Goal: Task Accomplishment & Management: Manage account settings

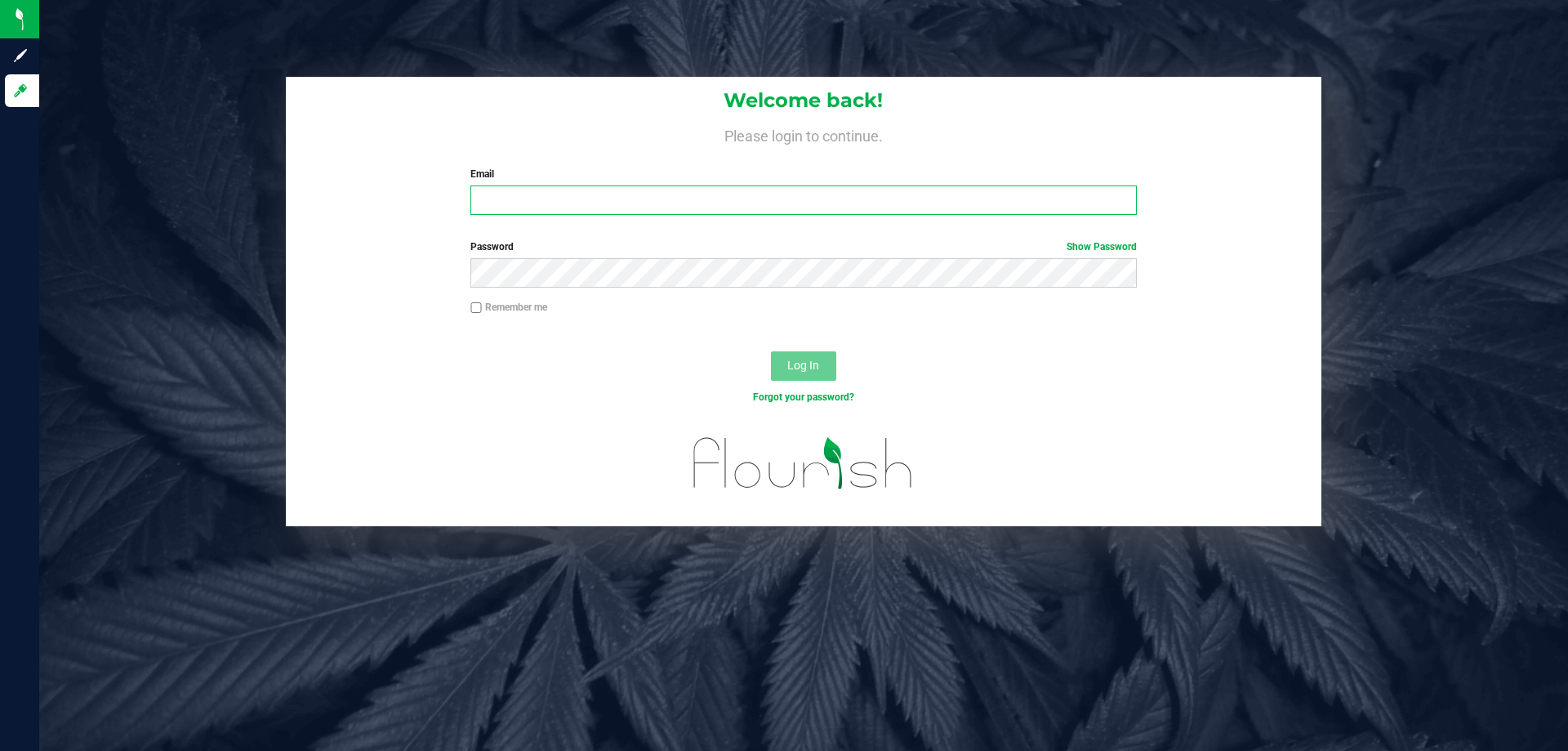
click at [559, 201] on input "Email" at bounding box center [802, 200] width 665 height 29
type input "[EMAIL_ADDRESS][DOMAIN_NAME]"
click at [771, 351] on button "Log In" at bounding box center [804, 365] width 66 height 29
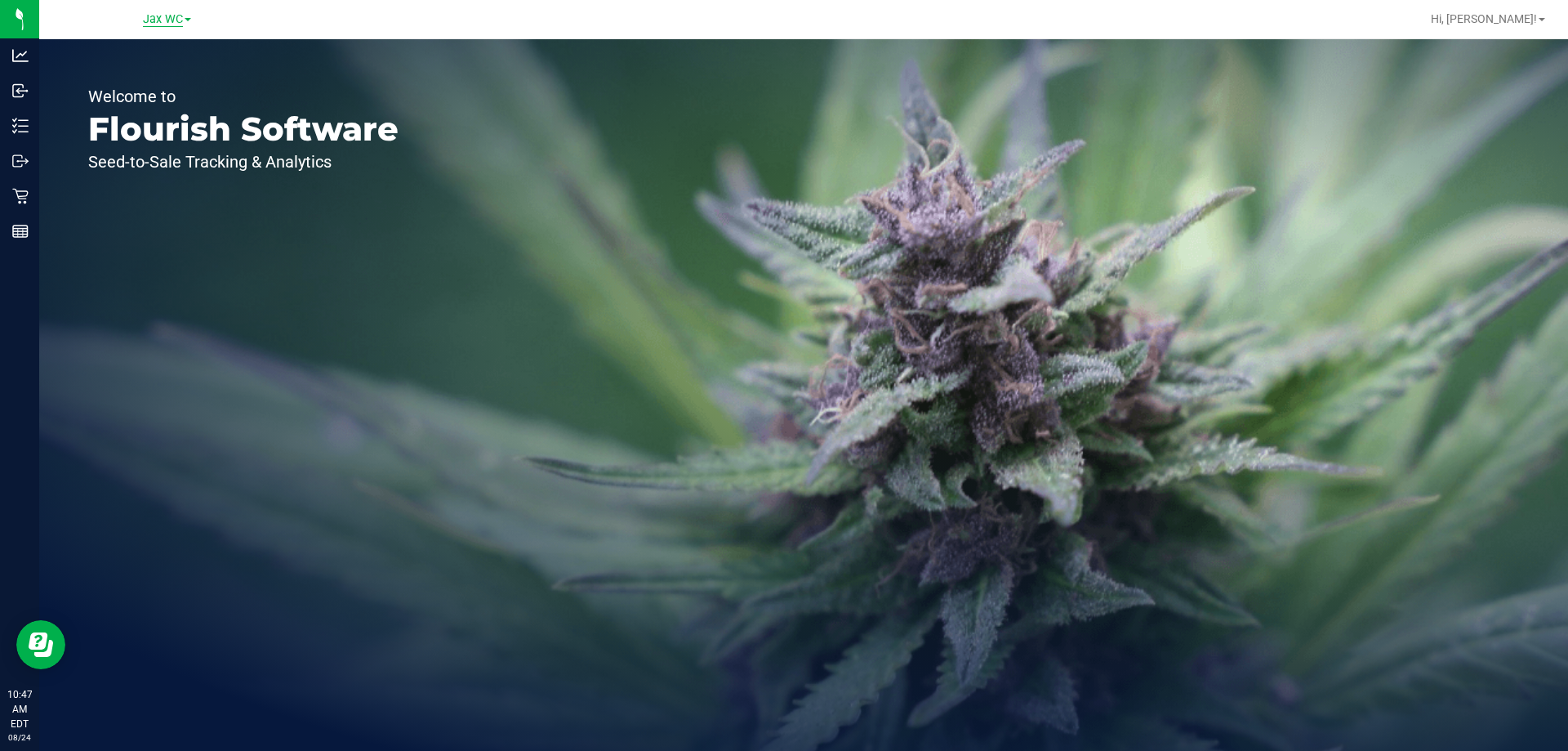
click at [161, 16] on span "Jax WC" at bounding box center [162, 20] width 40 height 15
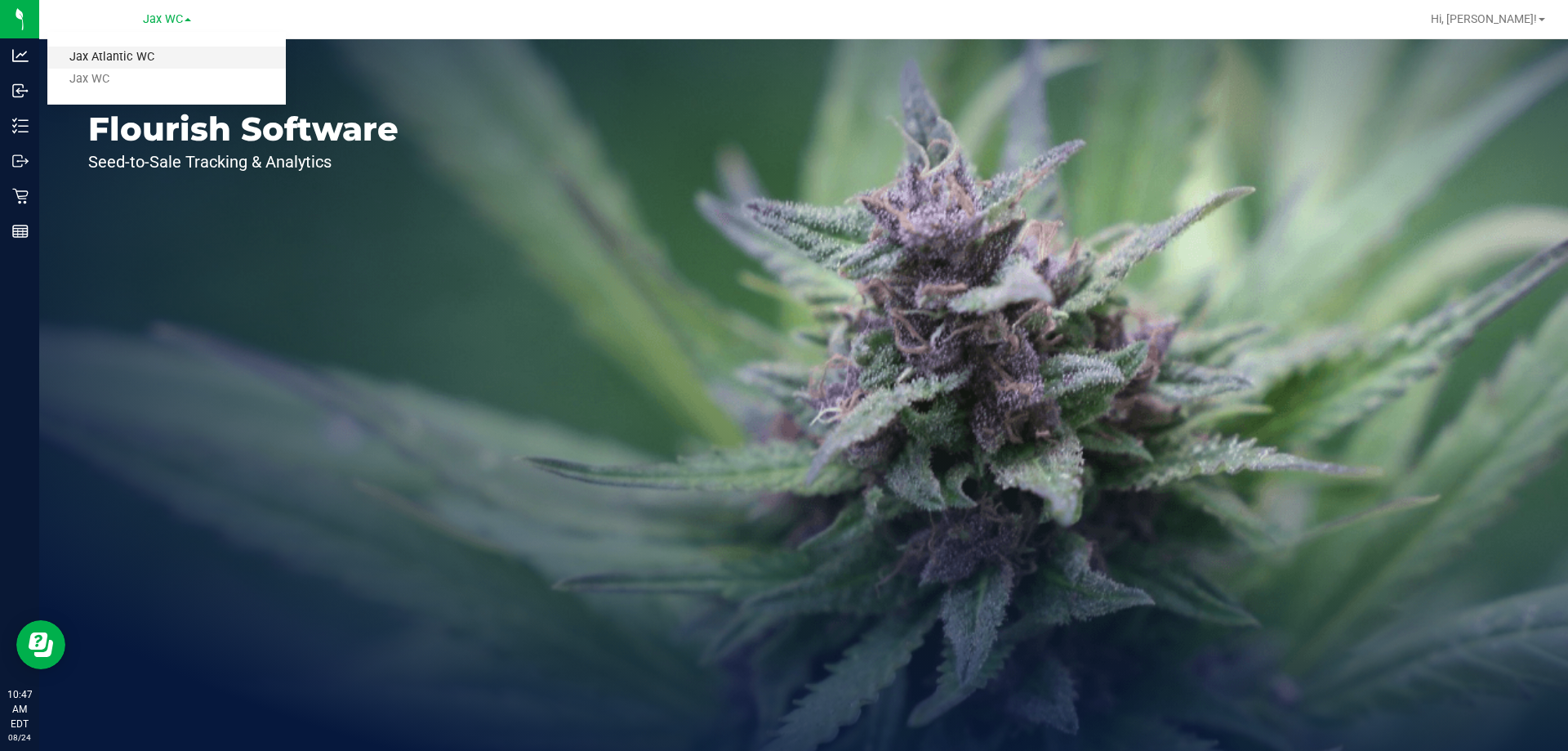
click at [171, 52] on link "Jax Atlantic WC" at bounding box center [166, 57] width 238 height 22
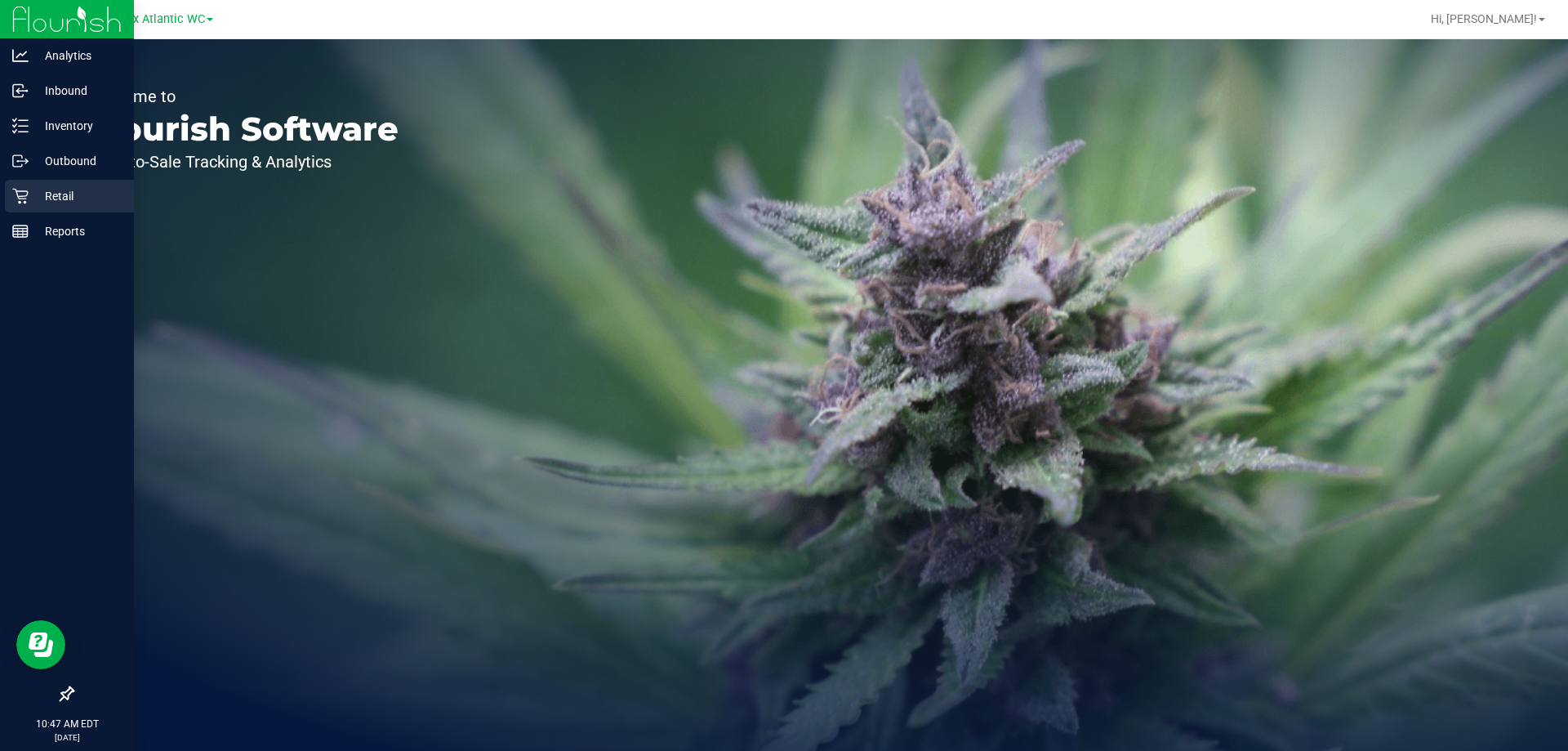
click at [30, 198] on p "Retail" at bounding box center [77, 195] width 98 height 20
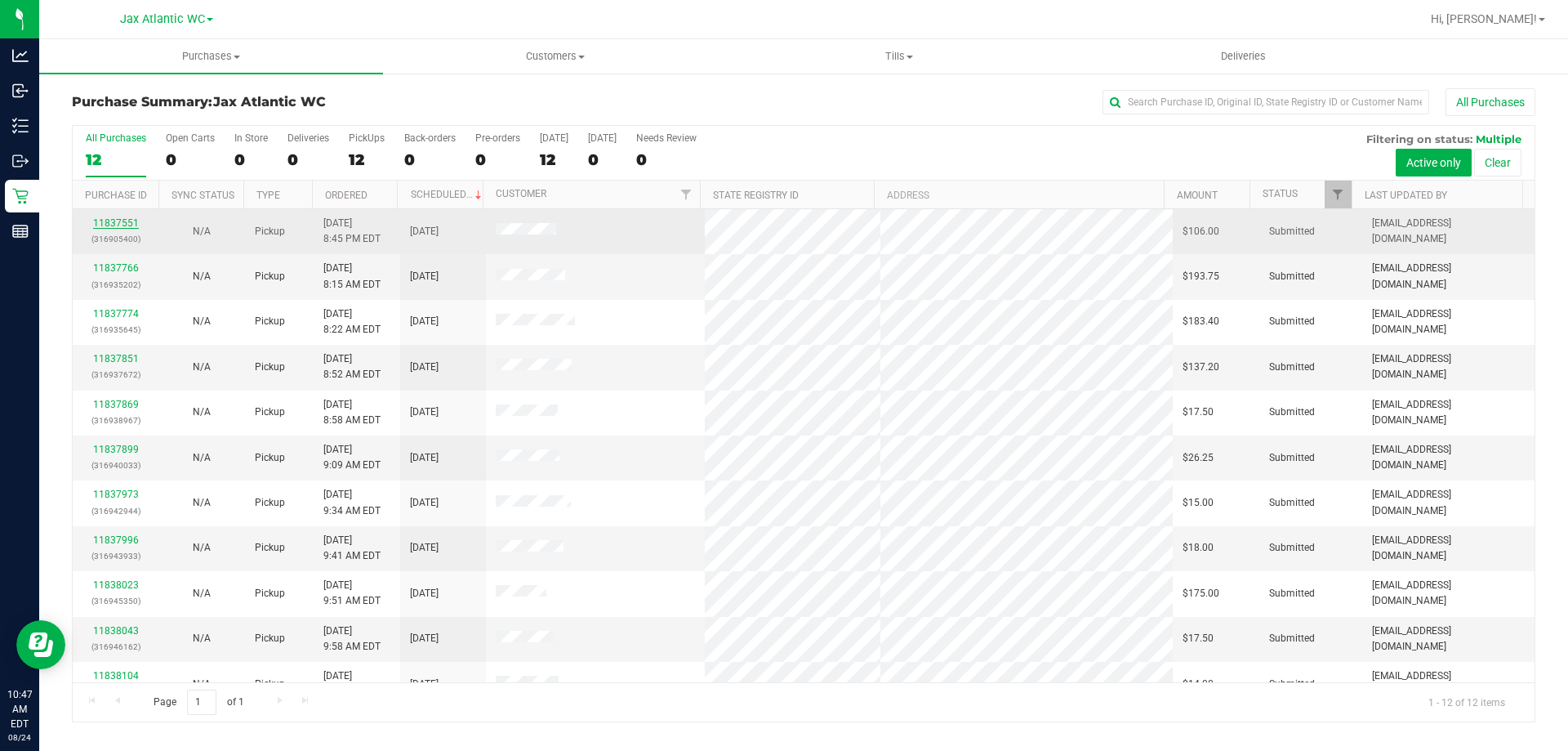
click at [116, 224] on link "11837551" at bounding box center [115, 223] width 46 height 11
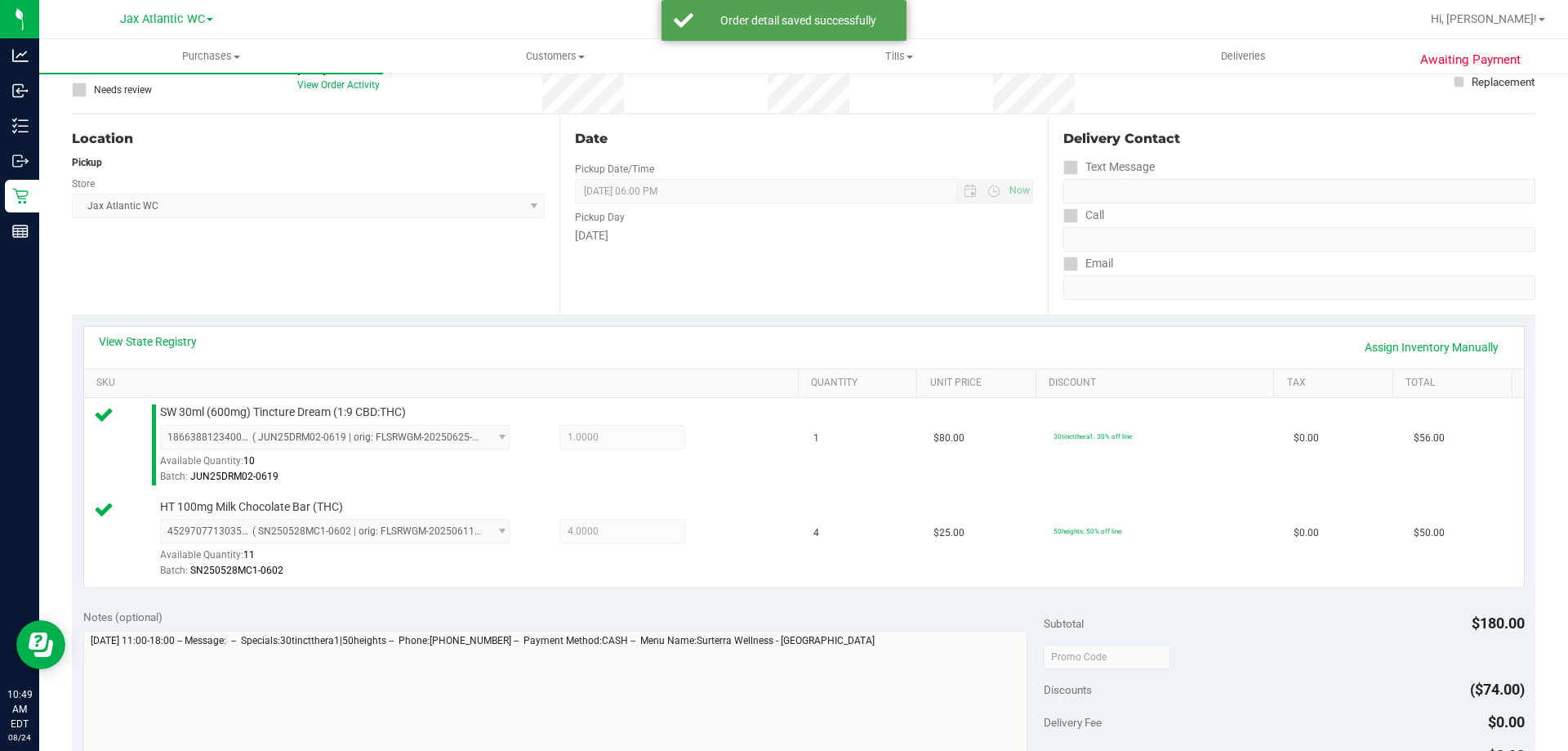
scroll to position [327, 0]
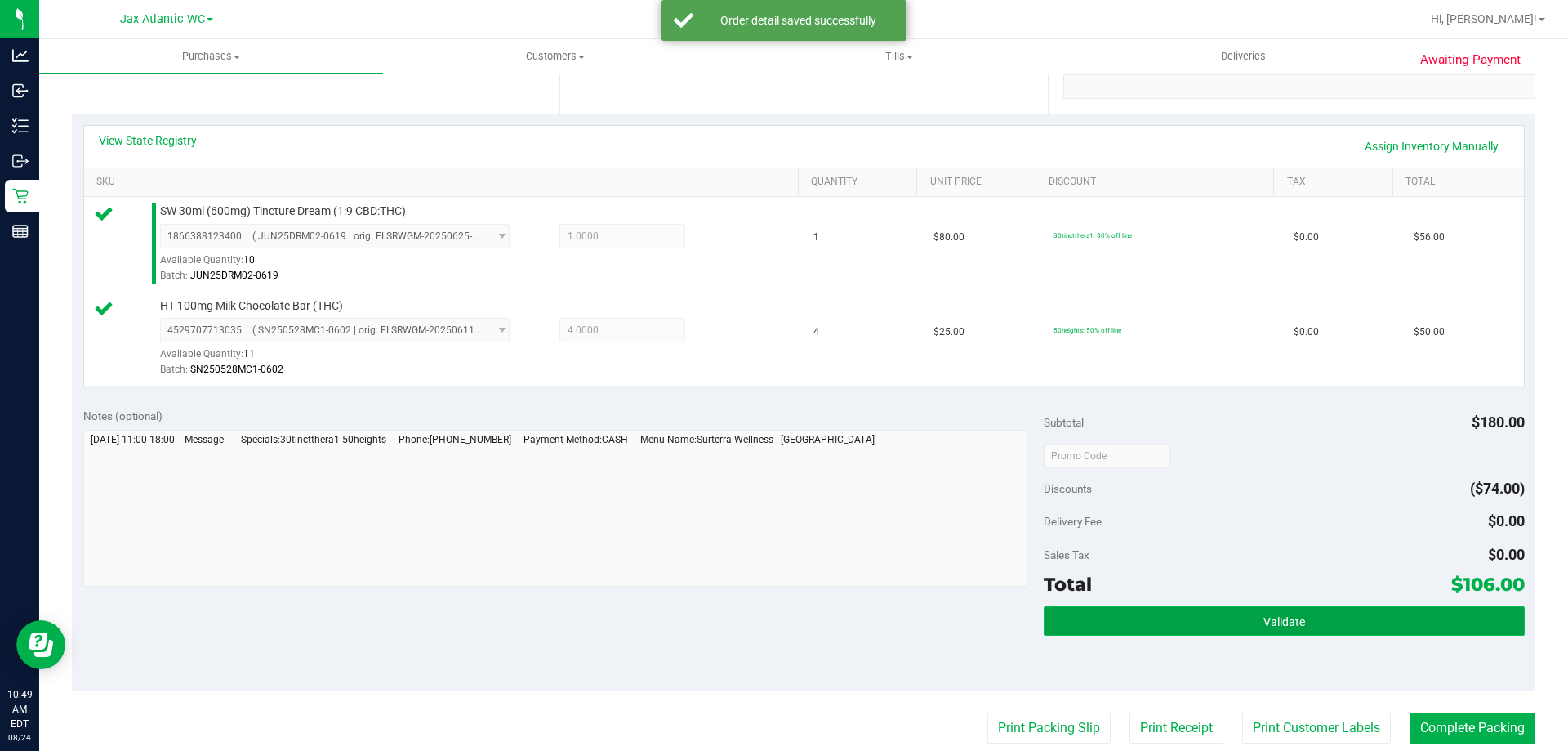
click at [1201, 621] on button "Validate" at bounding box center [1284, 621] width 480 height 29
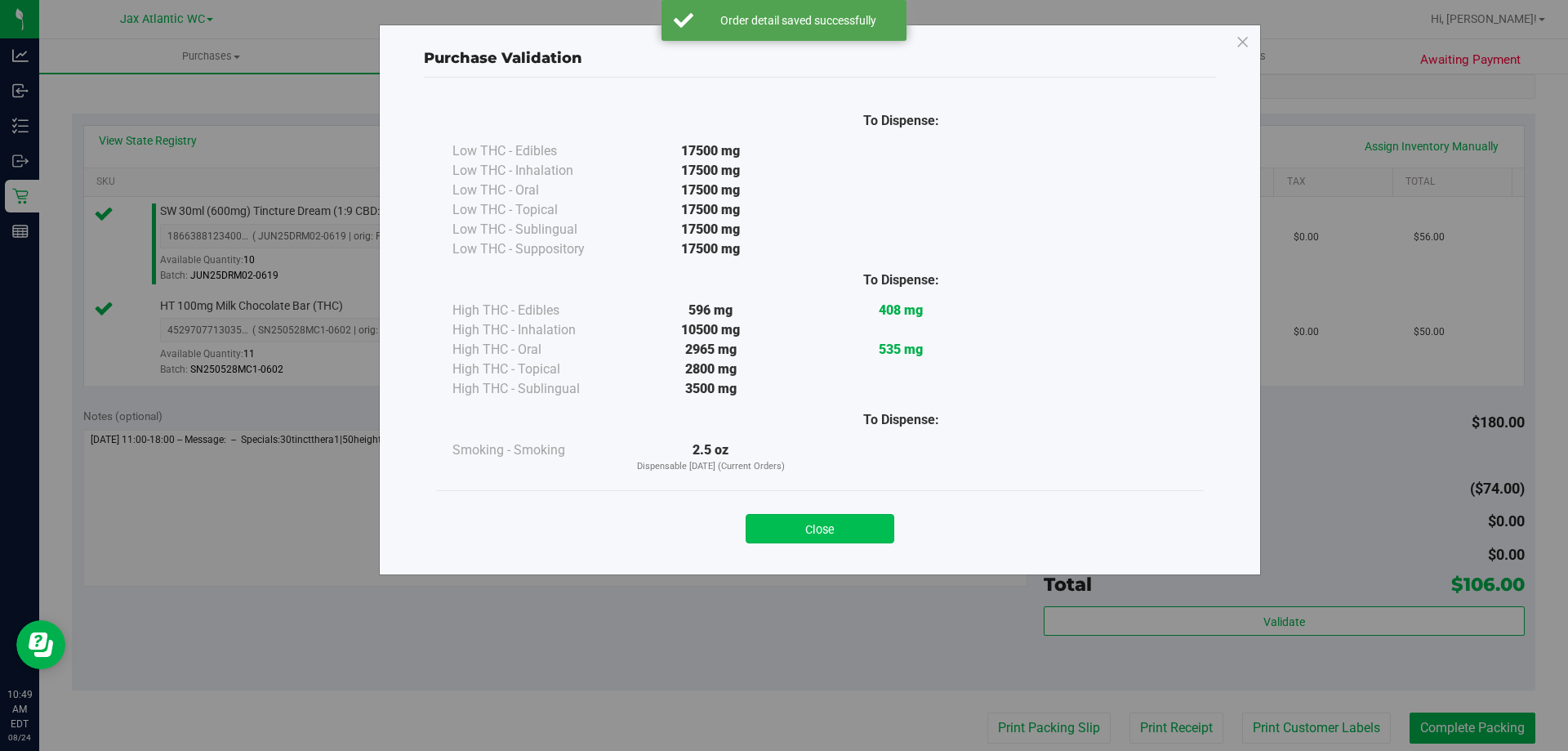
click at [822, 542] on button "Close" at bounding box center [820, 528] width 148 height 29
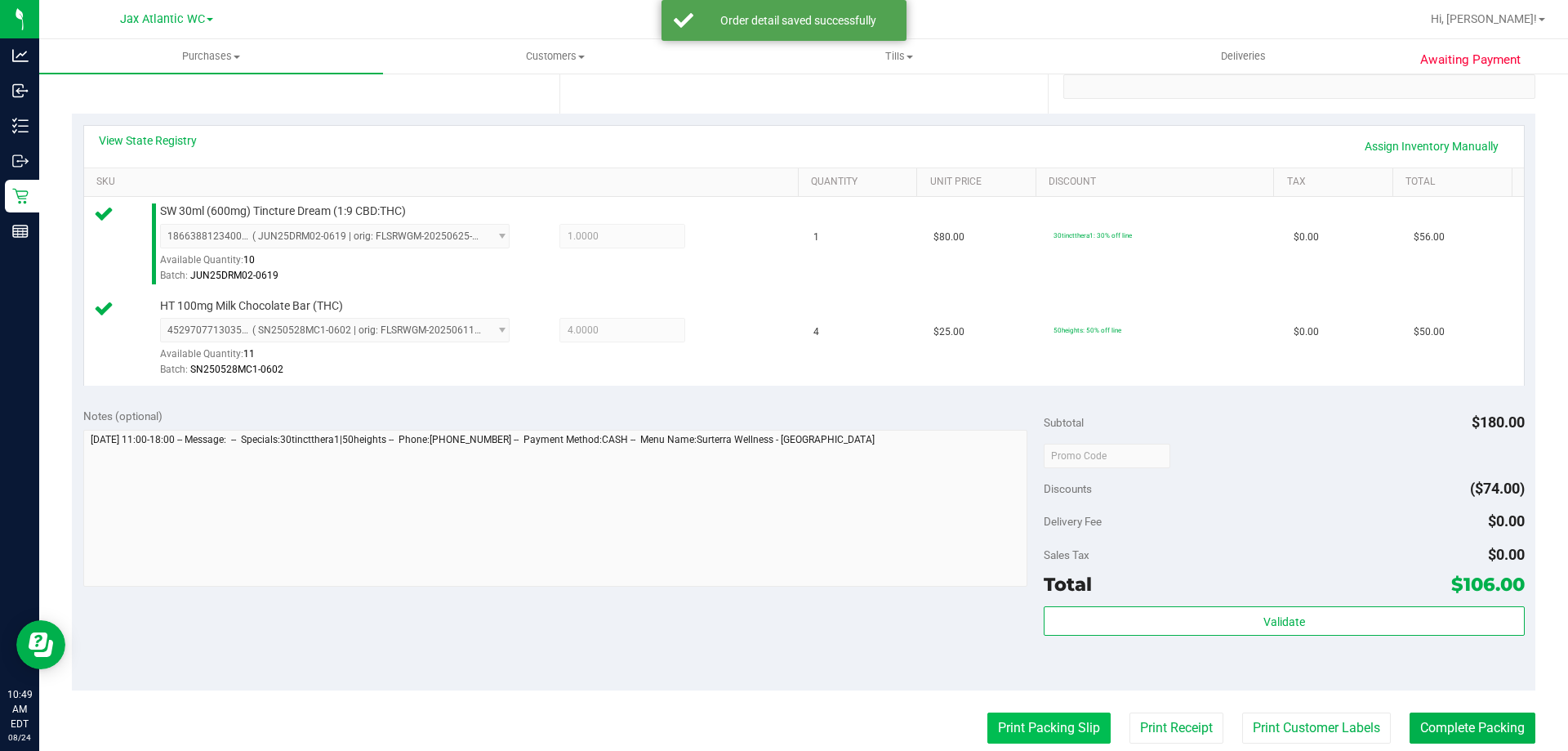
click at [1023, 727] on button "Print Packing Slip" at bounding box center [1048, 728] width 123 height 31
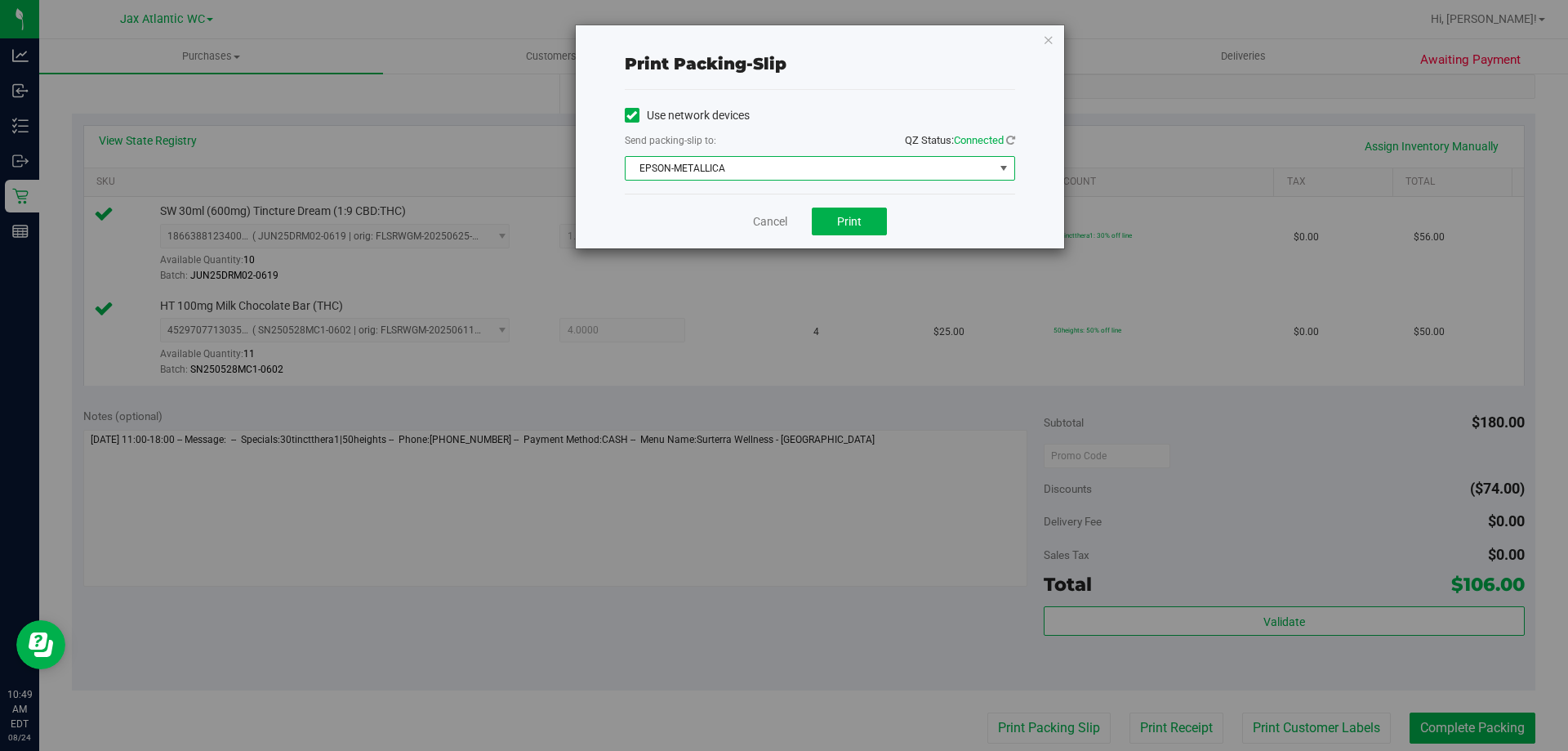
click at [779, 175] on span "EPSON-METALLICA" at bounding box center [810, 168] width 369 height 23
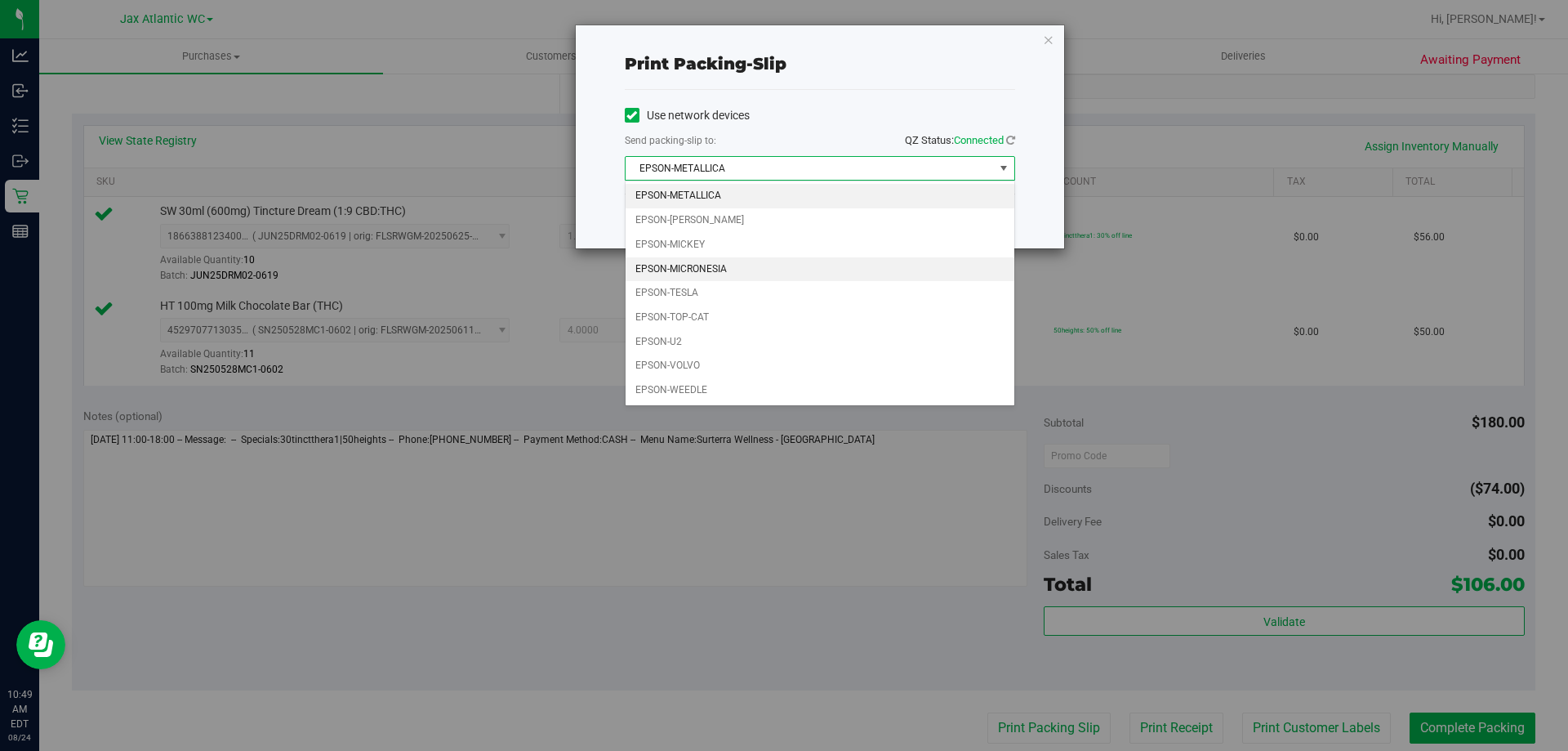
click at [753, 265] on li "EPSON-MICRONESIA" at bounding box center [820, 269] width 388 height 24
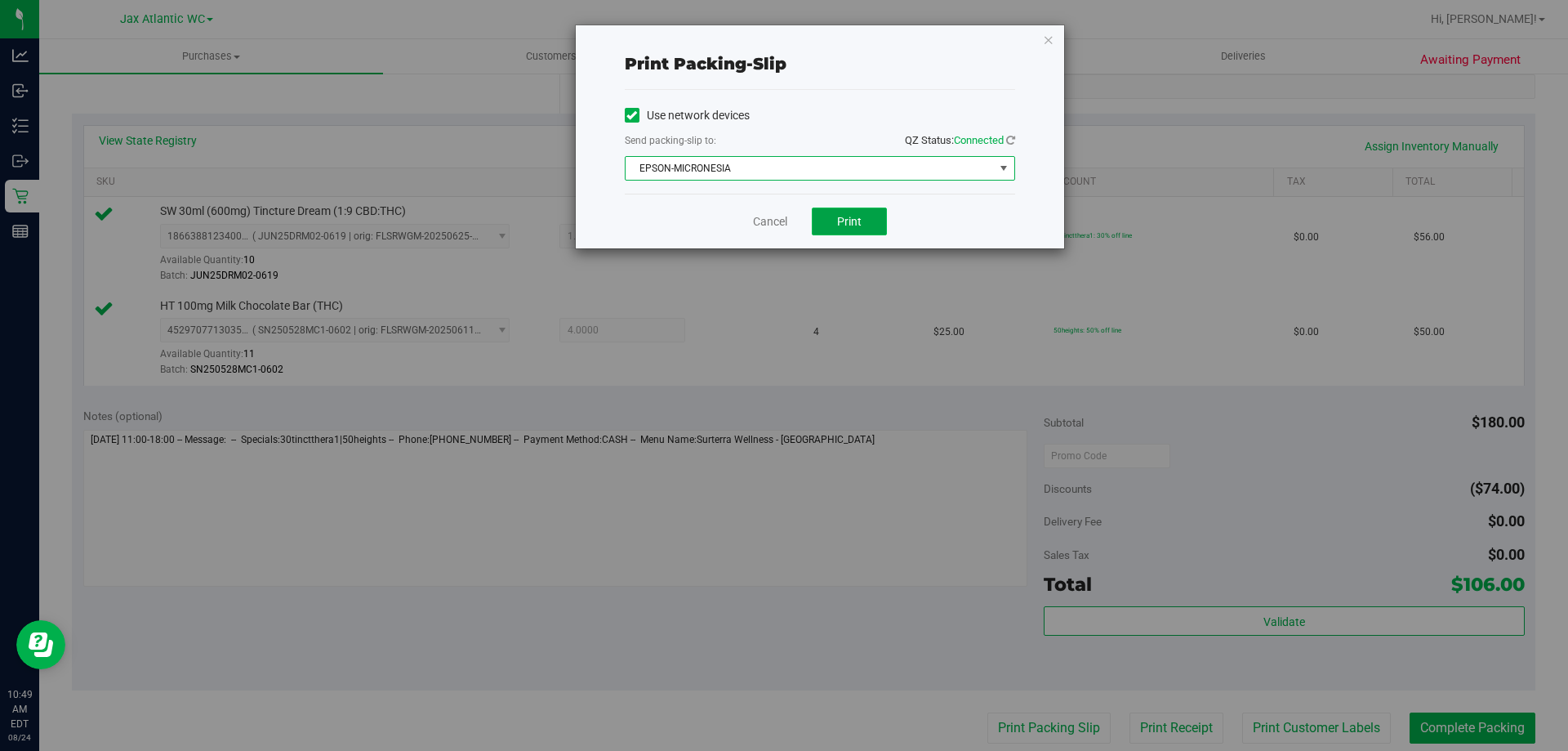
click at [857, 223] on span "Print" at bounding box center [849, 222] width 24 height 13
click at [778, 221] on link "Cancel" at bounding box center [769, 222] width 35 height 17
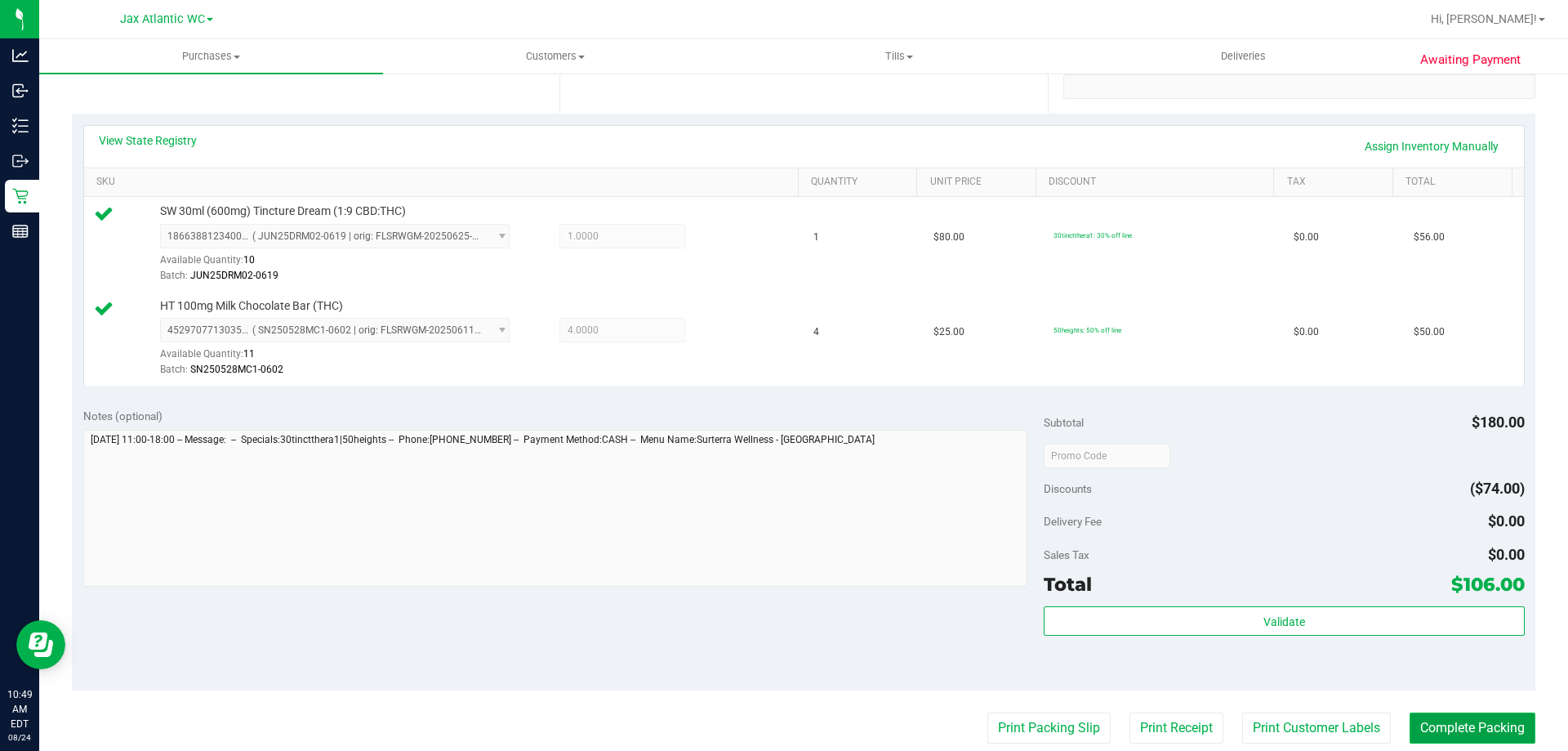
click at [1491, 725] on button "Complete Packing" at bounding box center [1472, 728] width 126 height 31
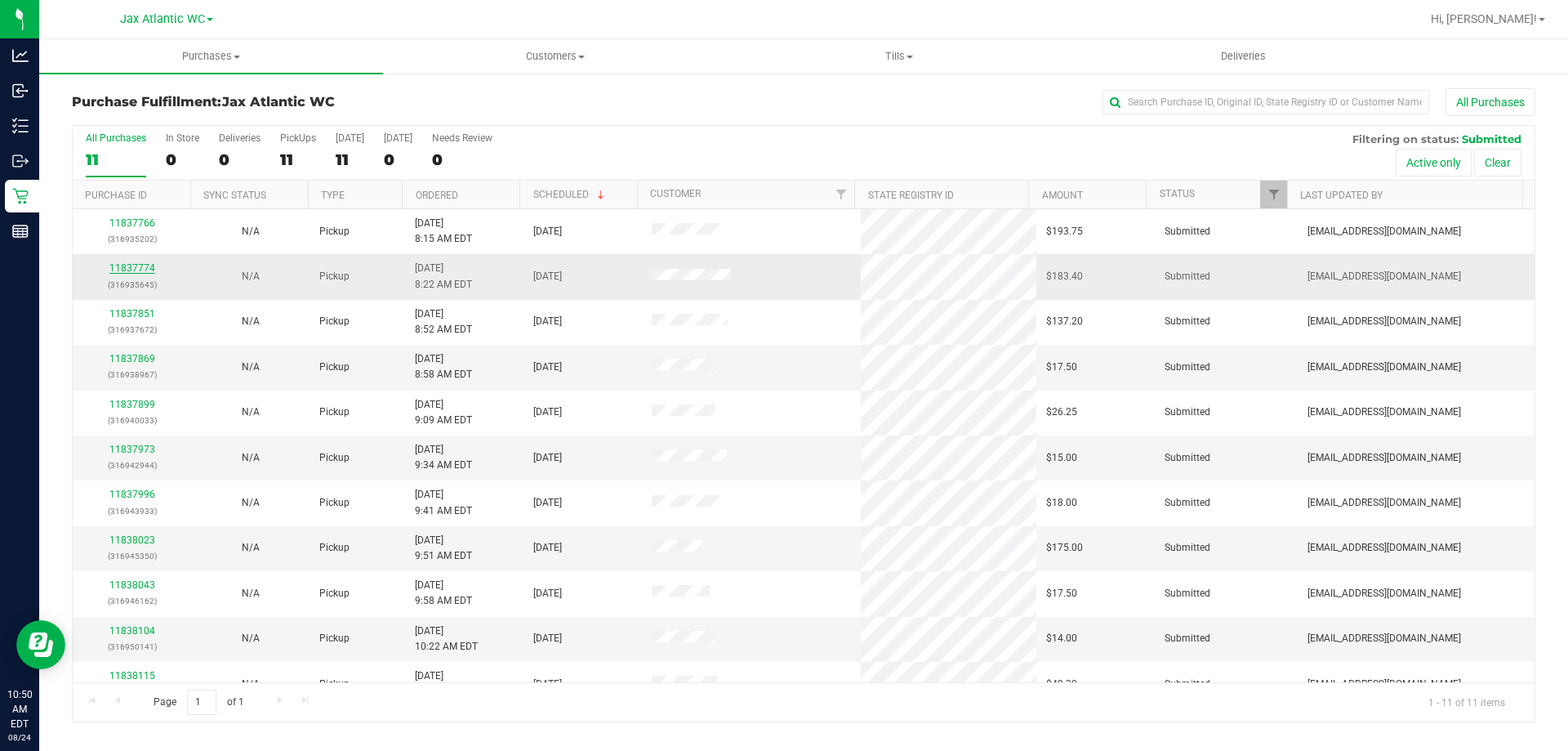
click at [150, 268] on link "11837774" at bounding box center [132, 268] width 46 height 11
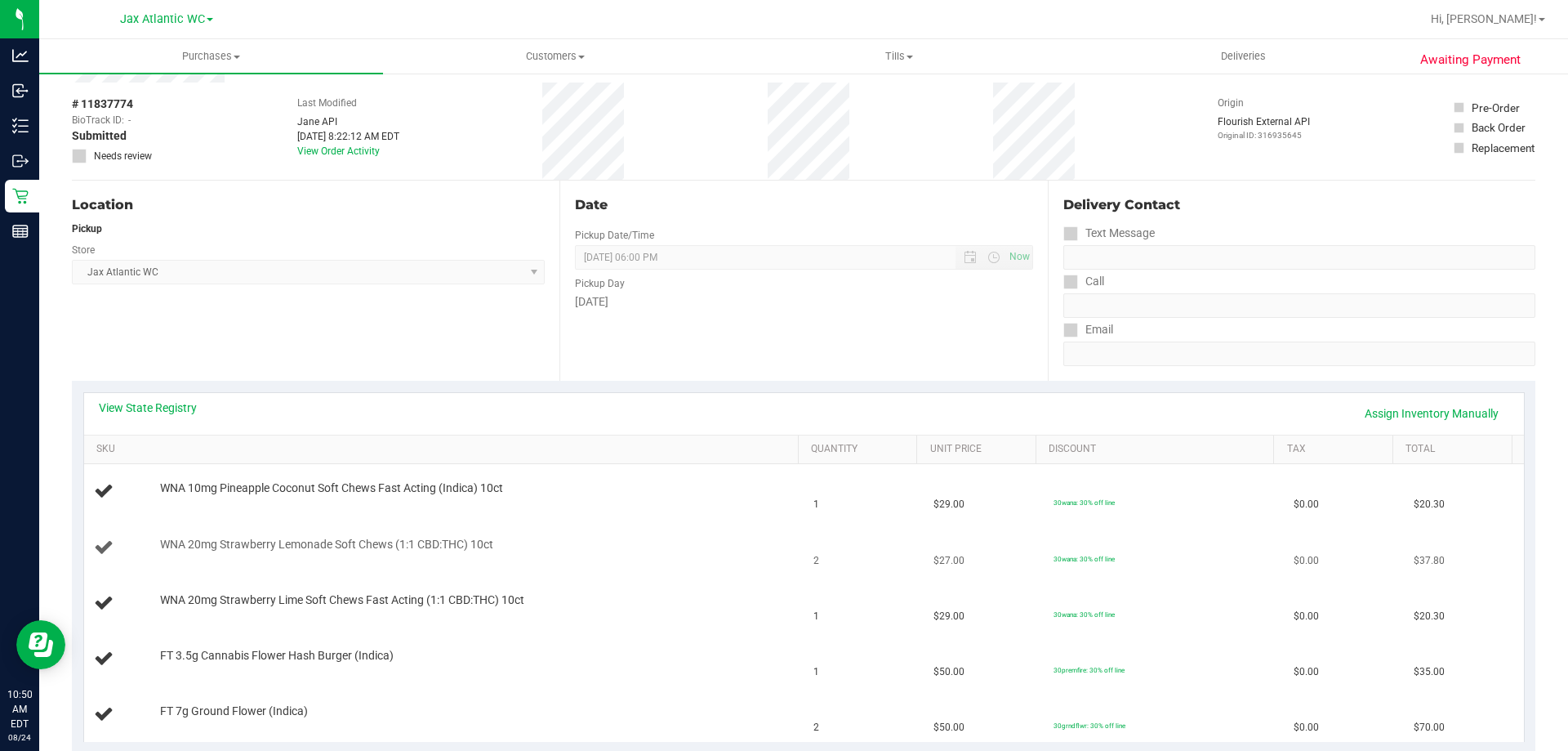
scroll to position [163, 0]
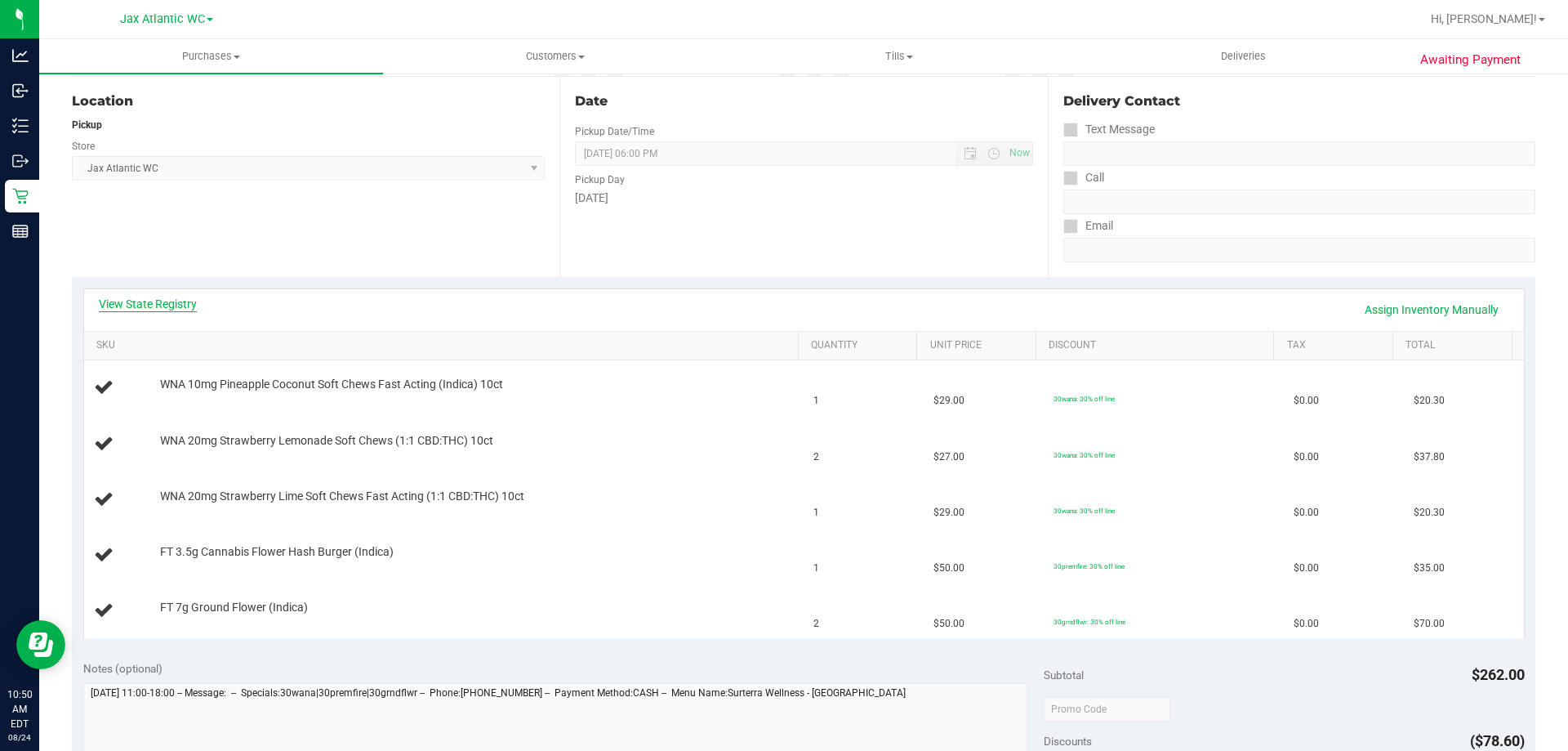
click at [180, 302] on link "View State Registry" at bounding box center [147, 303] width 98 height 16
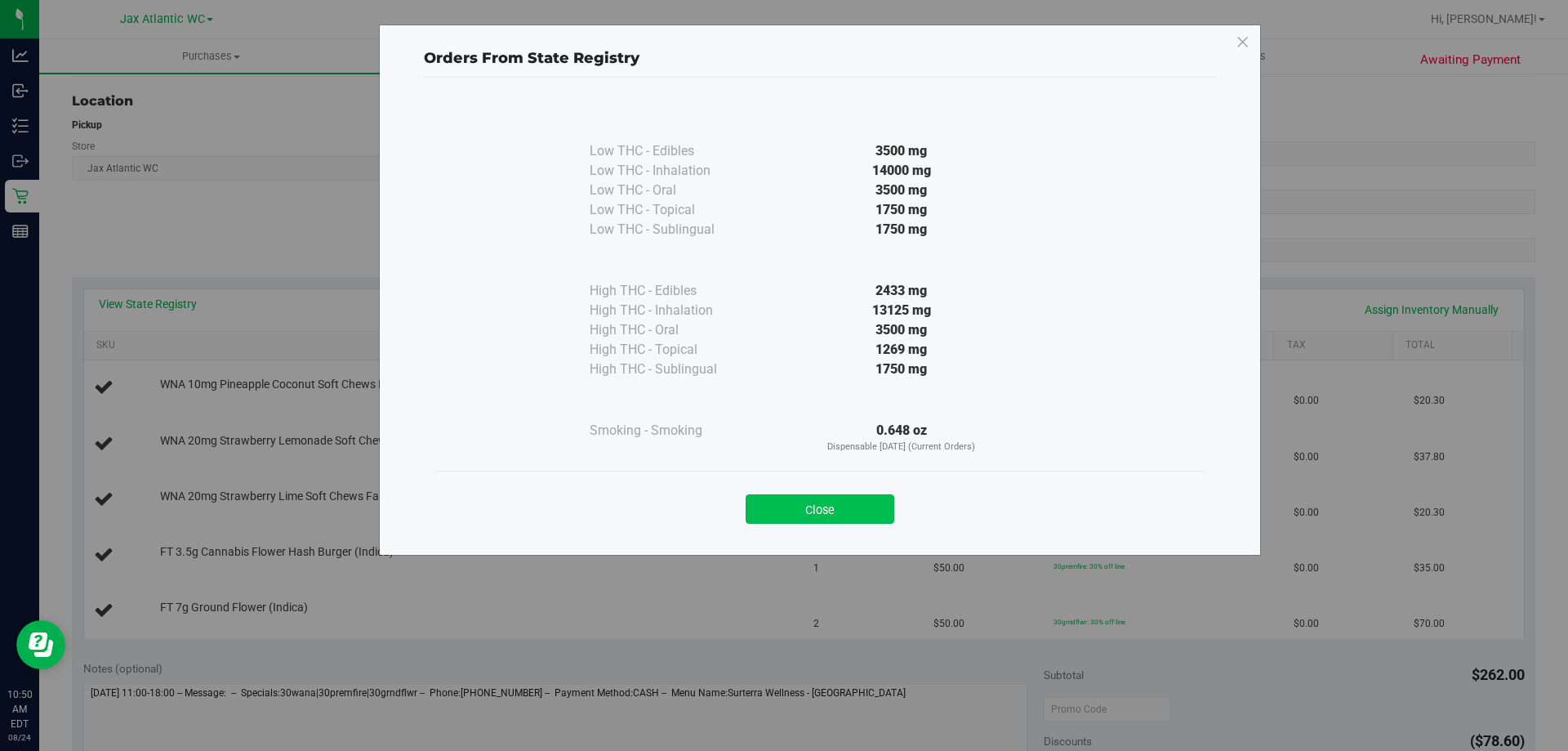
click at [806, 513] on button "Close" at bounding box center [820, 509] width 148 height 29
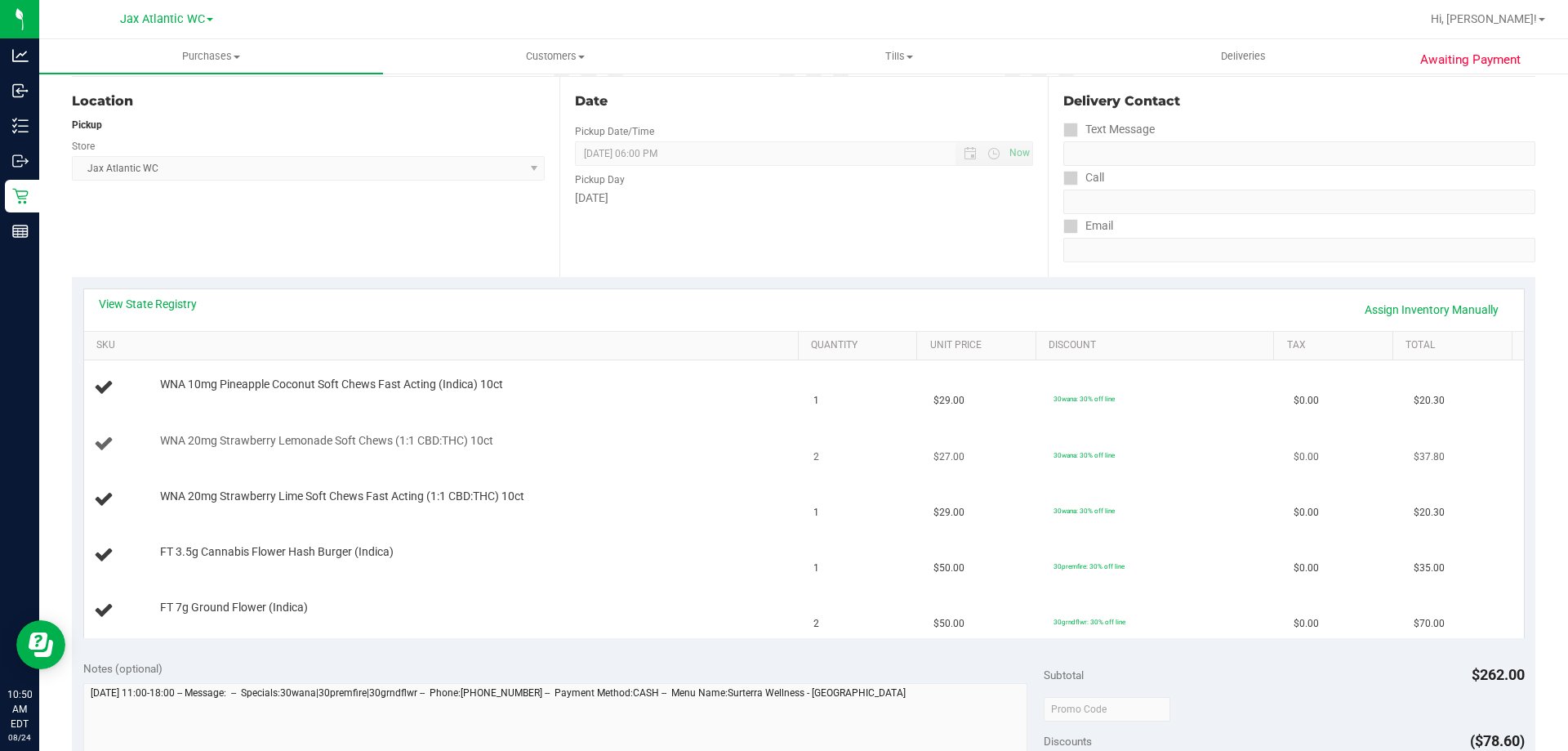
click at [166, 298] on link "View State Registry" at bounding box center [147, 303] width 98 height 16
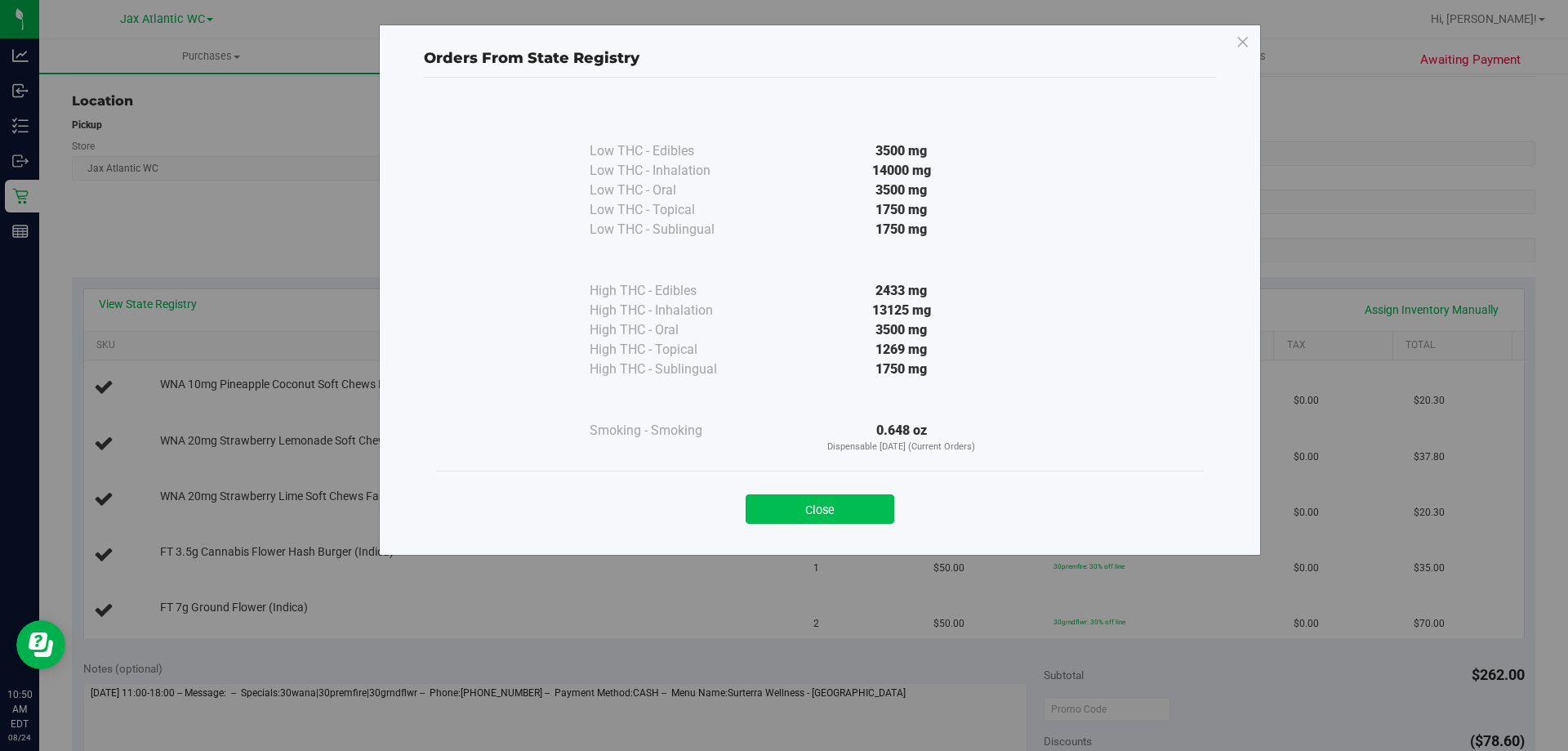
click at [819, 497] on button "Close" at bounding box center [820, 509] width 148 height 29
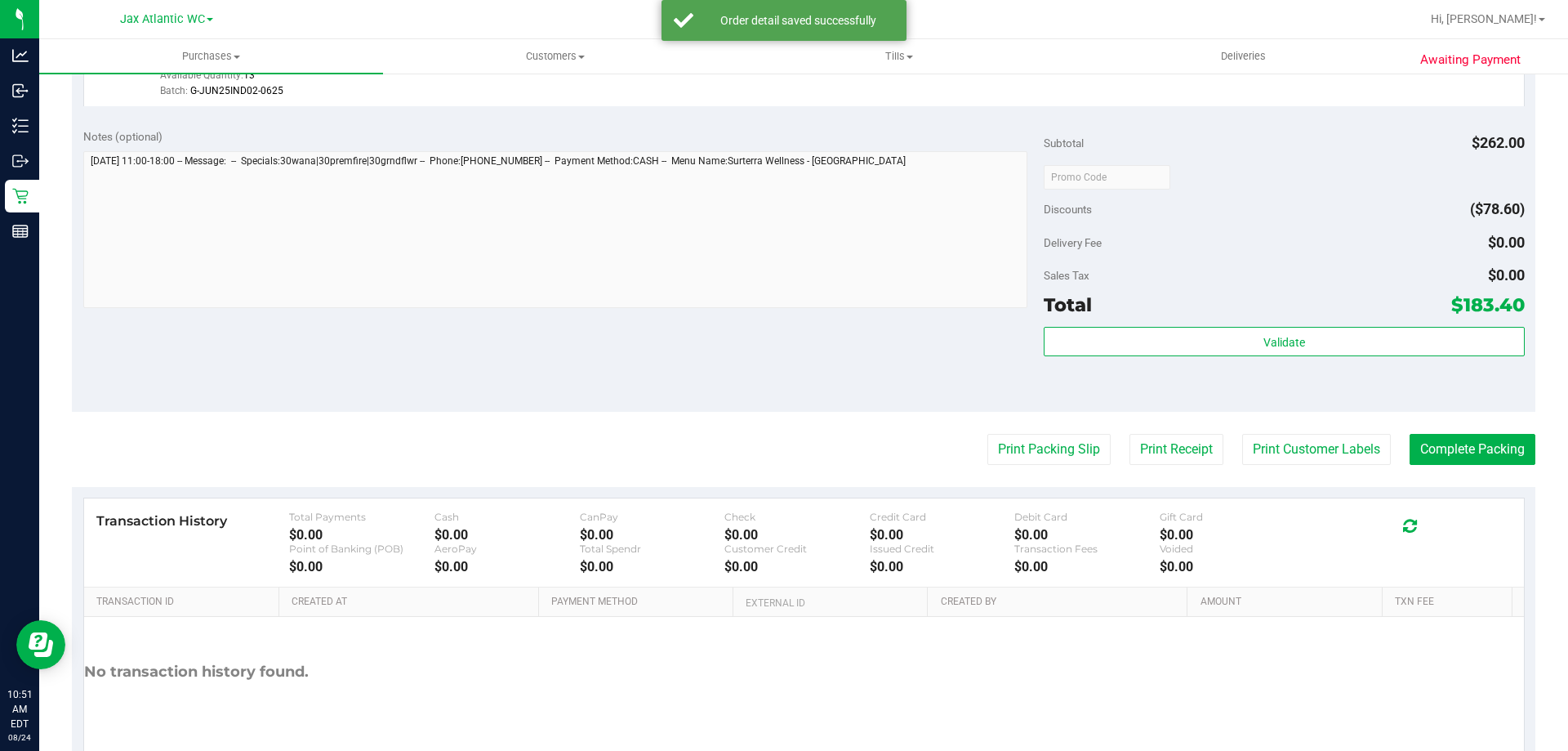
scroll to position [963, 0]
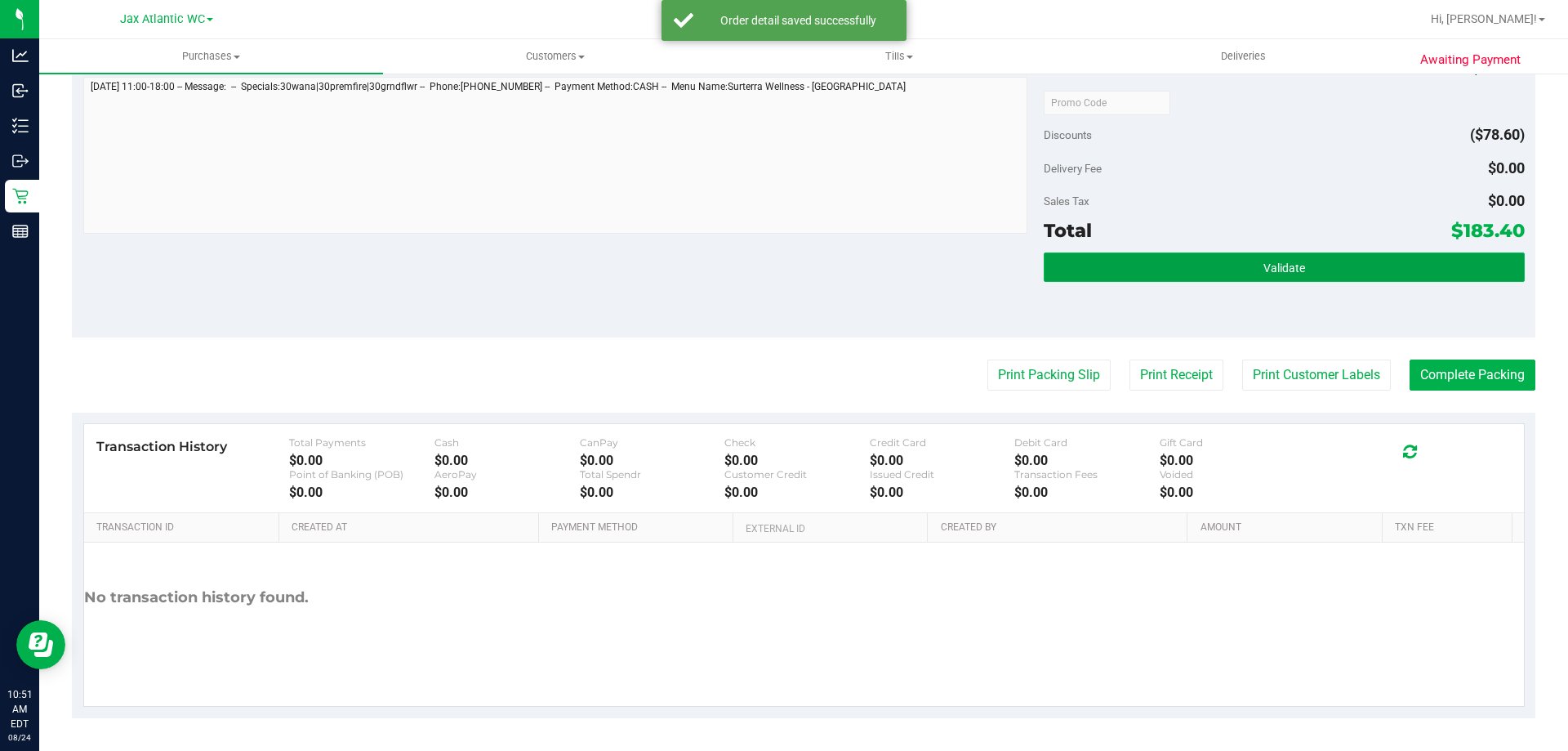
click at [1201, 258] on button "Validate" at bounding box center [1284, 267] width 480 height 29
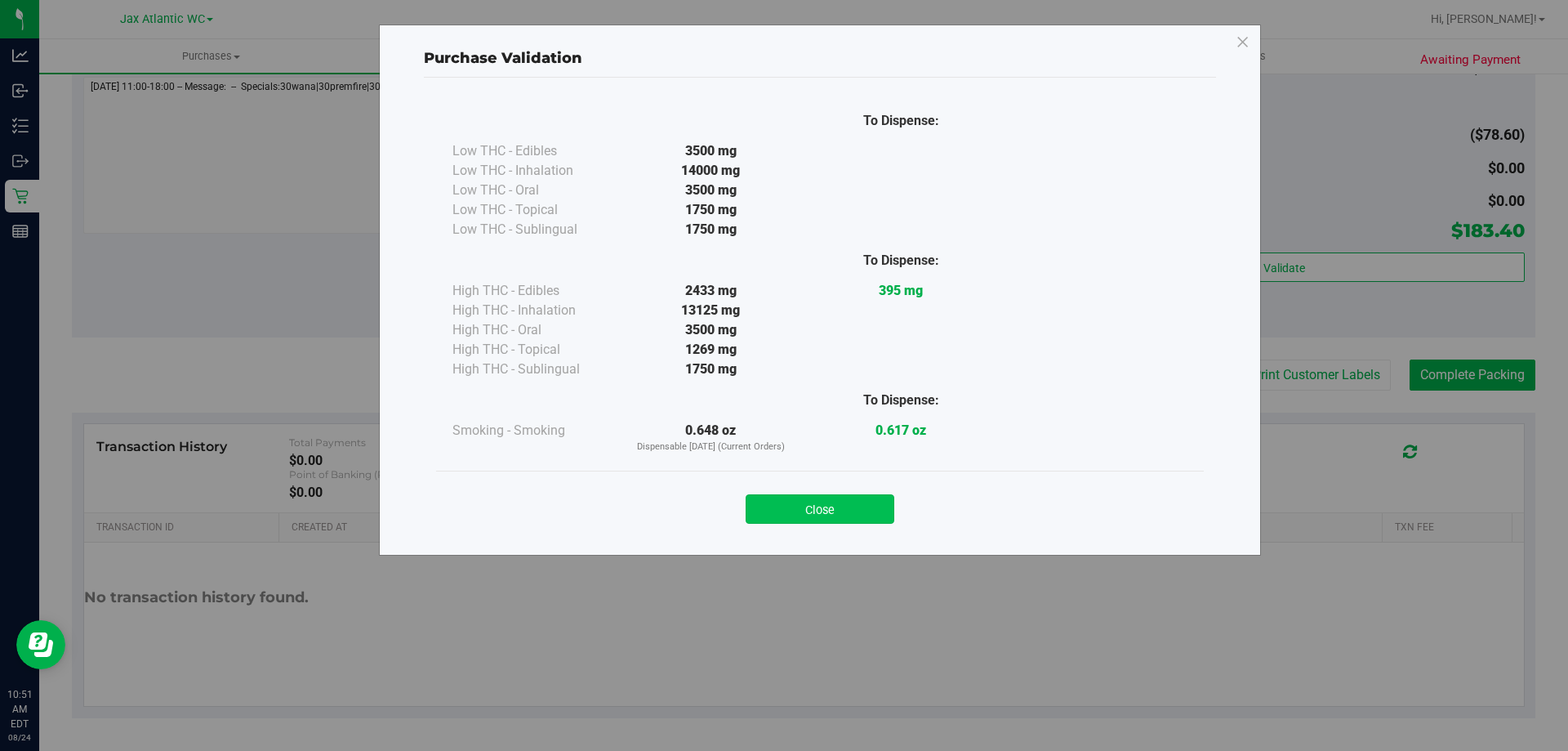
click at [783, 501] on button "Close" at bounding box center [820, 509] width 148 height 29
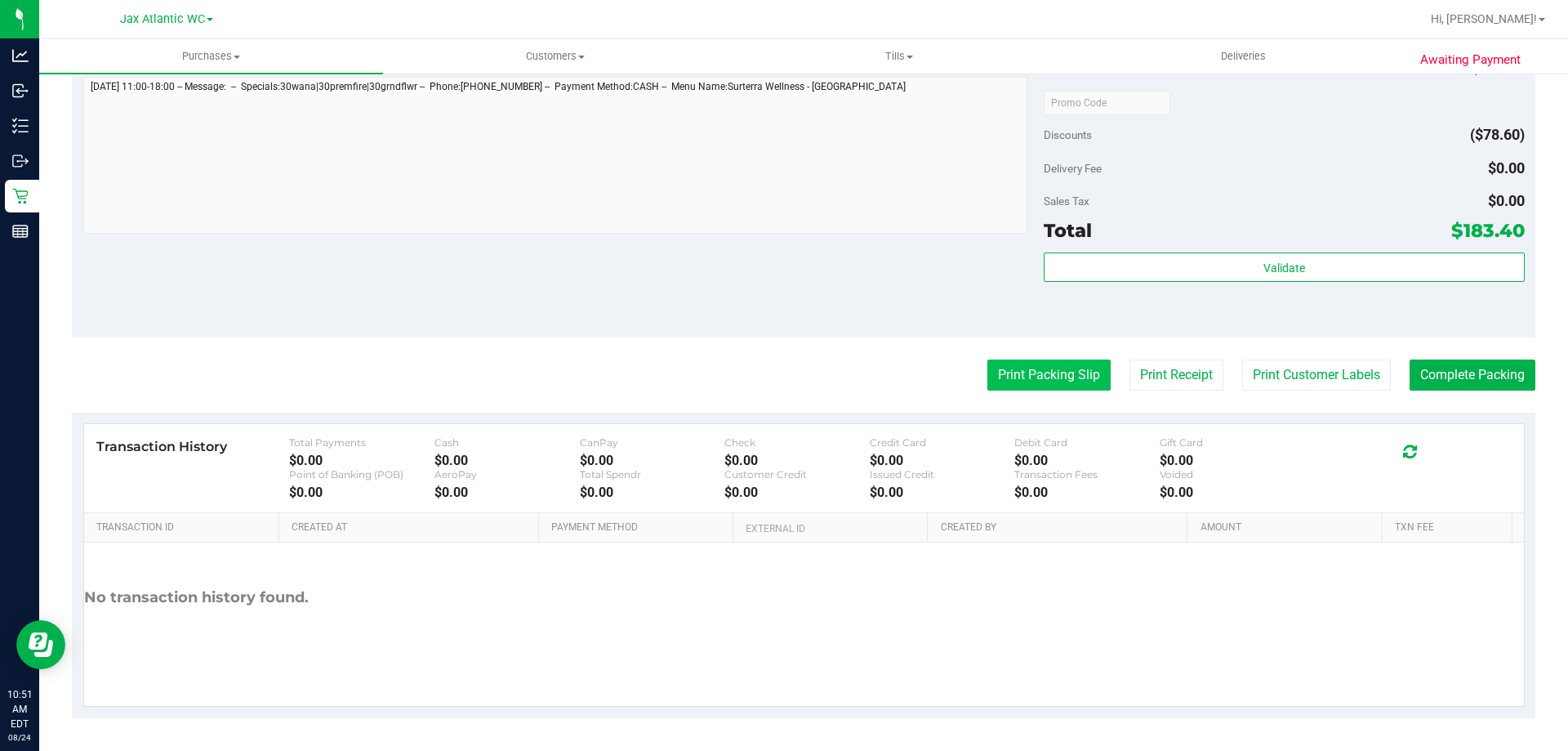
click at [1050, 376] on button "Print Packing Slip" at bounding box center [1048, 375] width 123 height 31
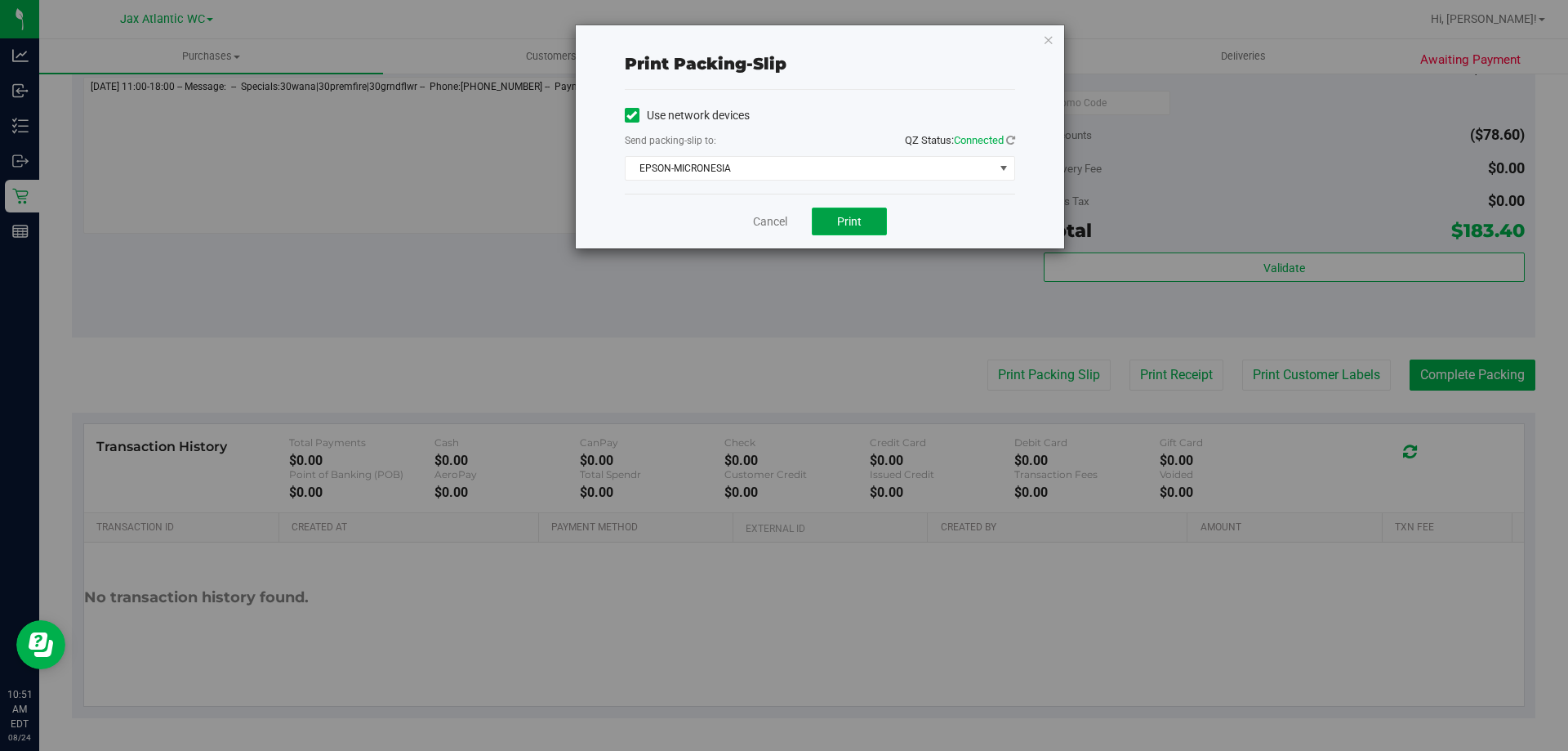
click at [840, 227] on span "Print" at bounding box center [849, 222] width 24 height 13
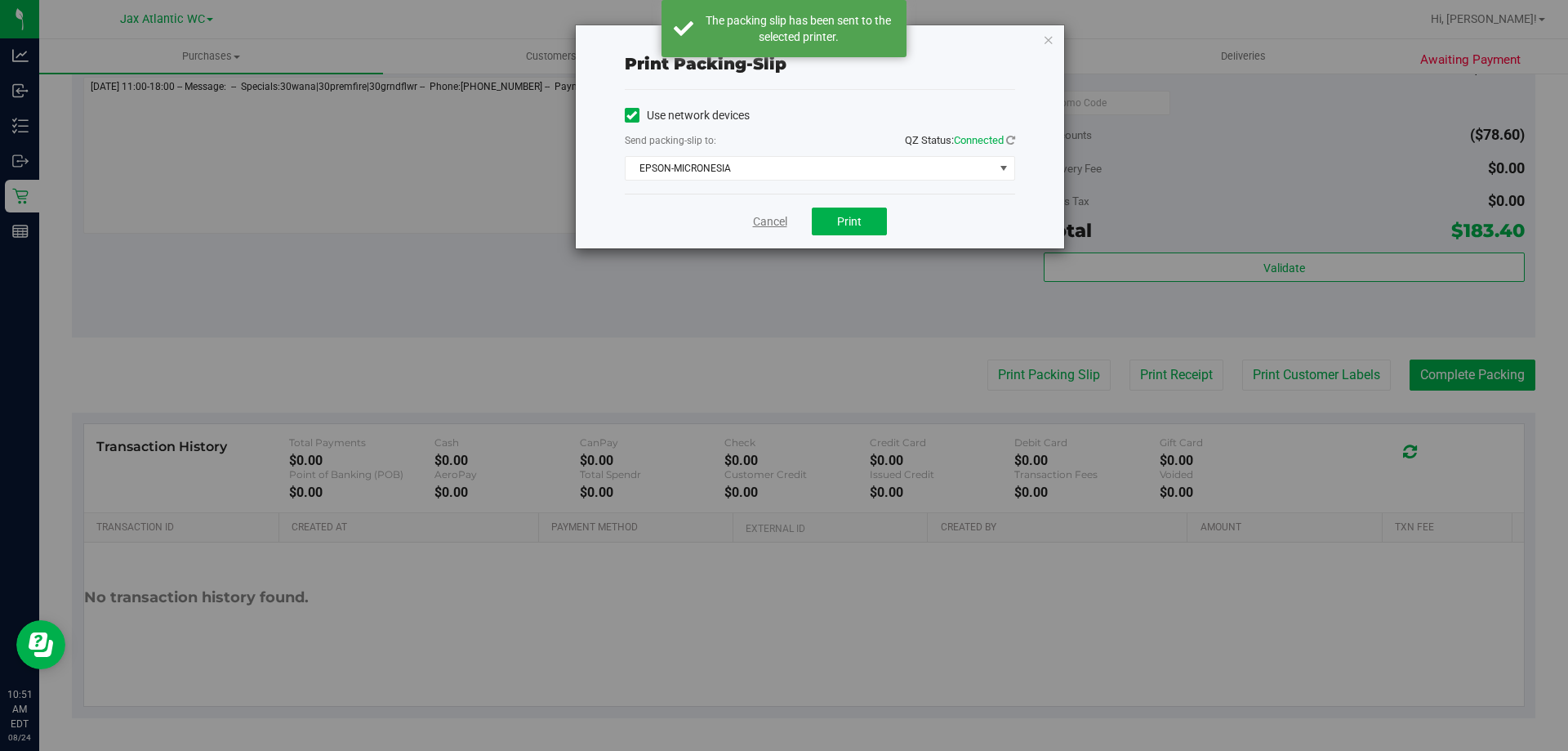
click at [771, 221] on link "Cancel" at bounding box center [769, 222] width 35 height 17
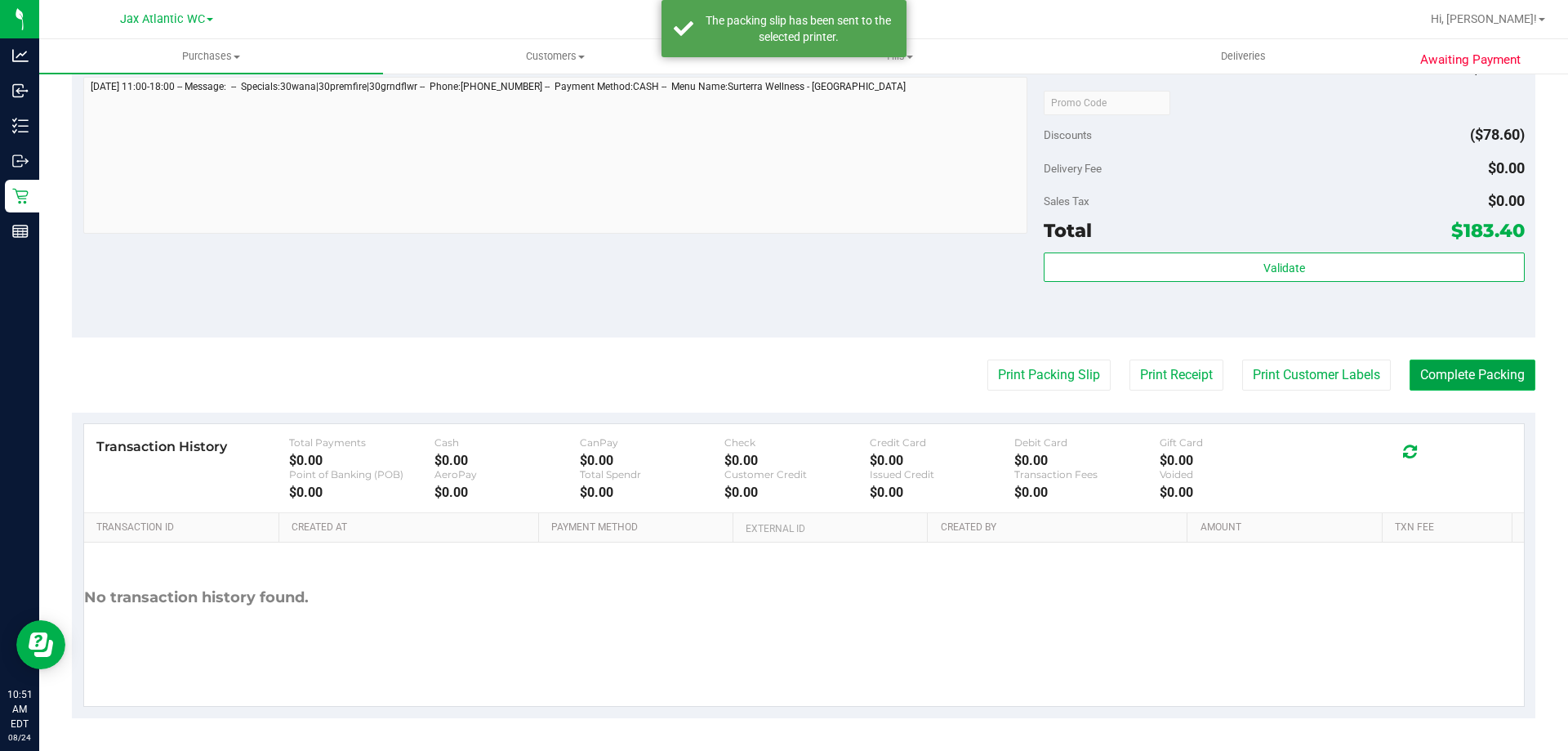
click at [1439, 377] on button "Complete Packing" at bounding box center [1472, 375] width 126 height 31
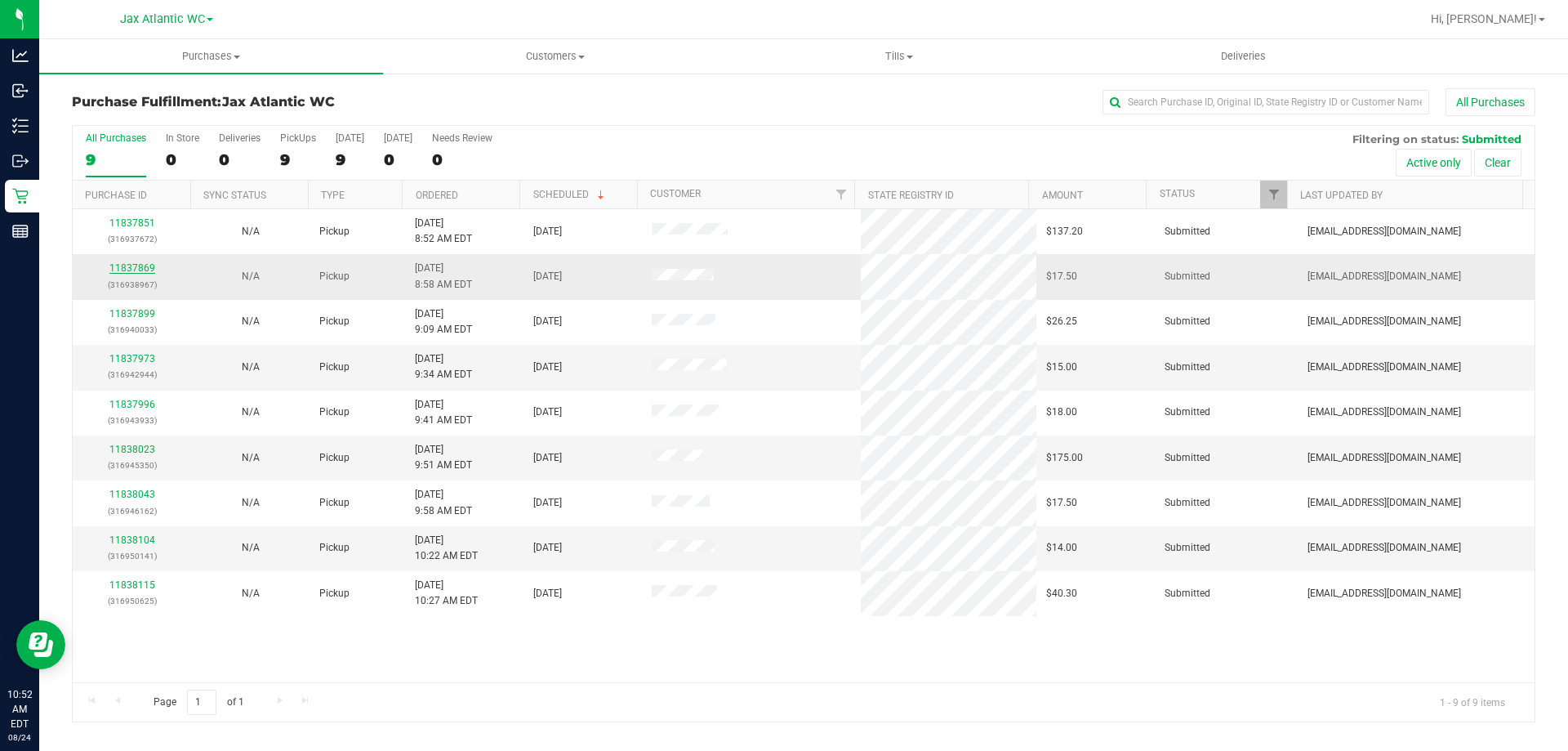
click at [145, 271] on link "11837869" at bounding box center [132, 268] width 46 height 11
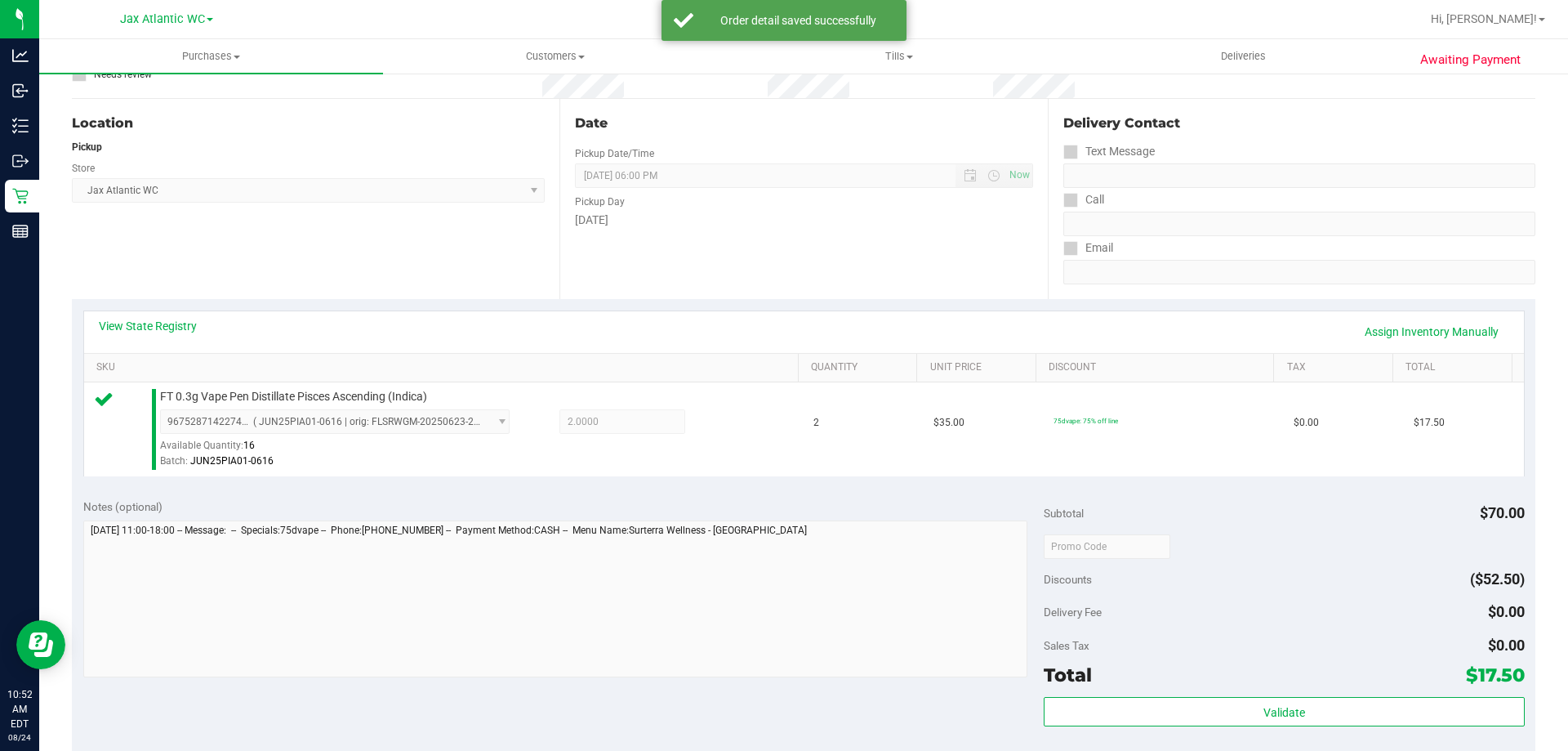
scroll to position [327, 0]
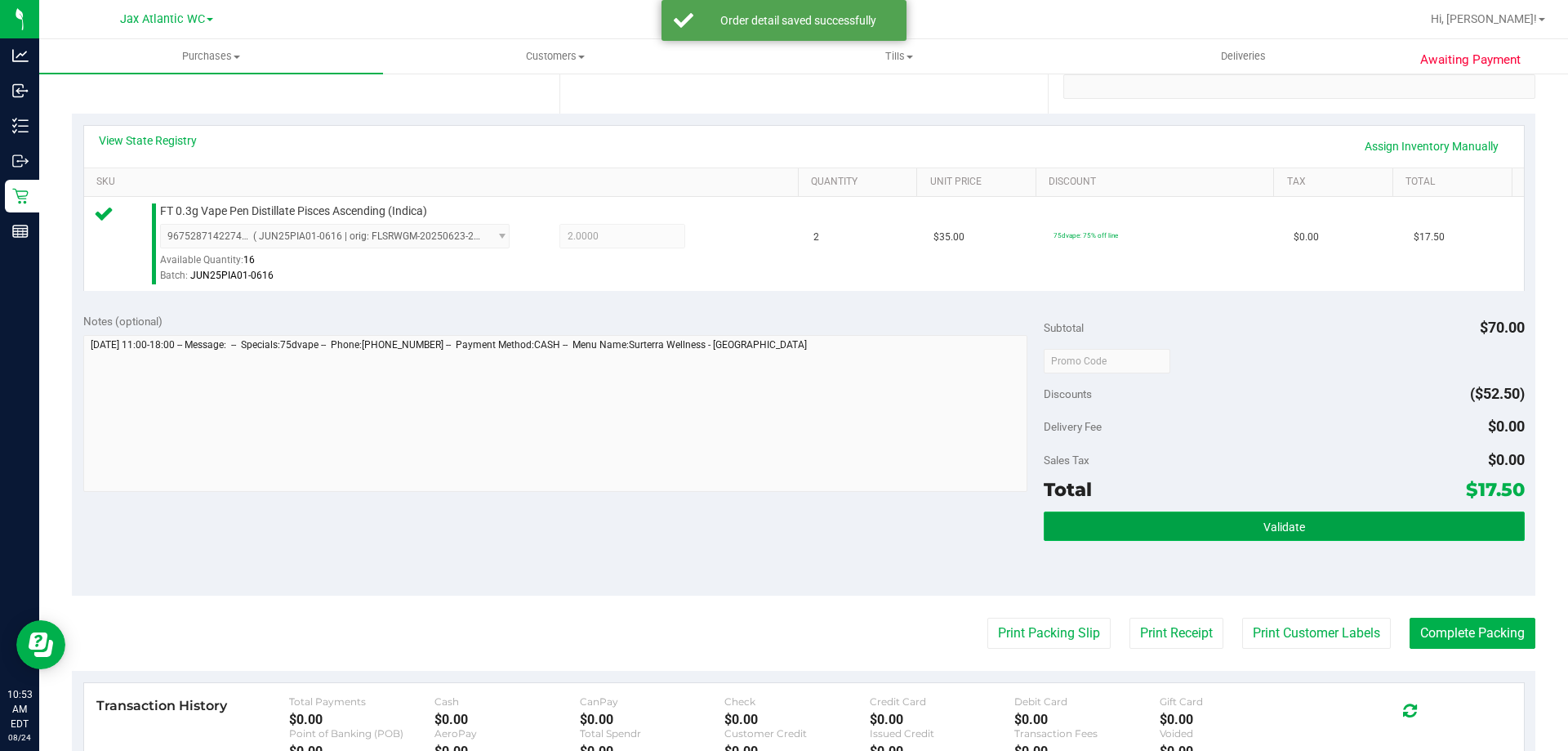
click at [1222, 520] on button "Validate" at bounding box center [1284, 526] width 480 height 29
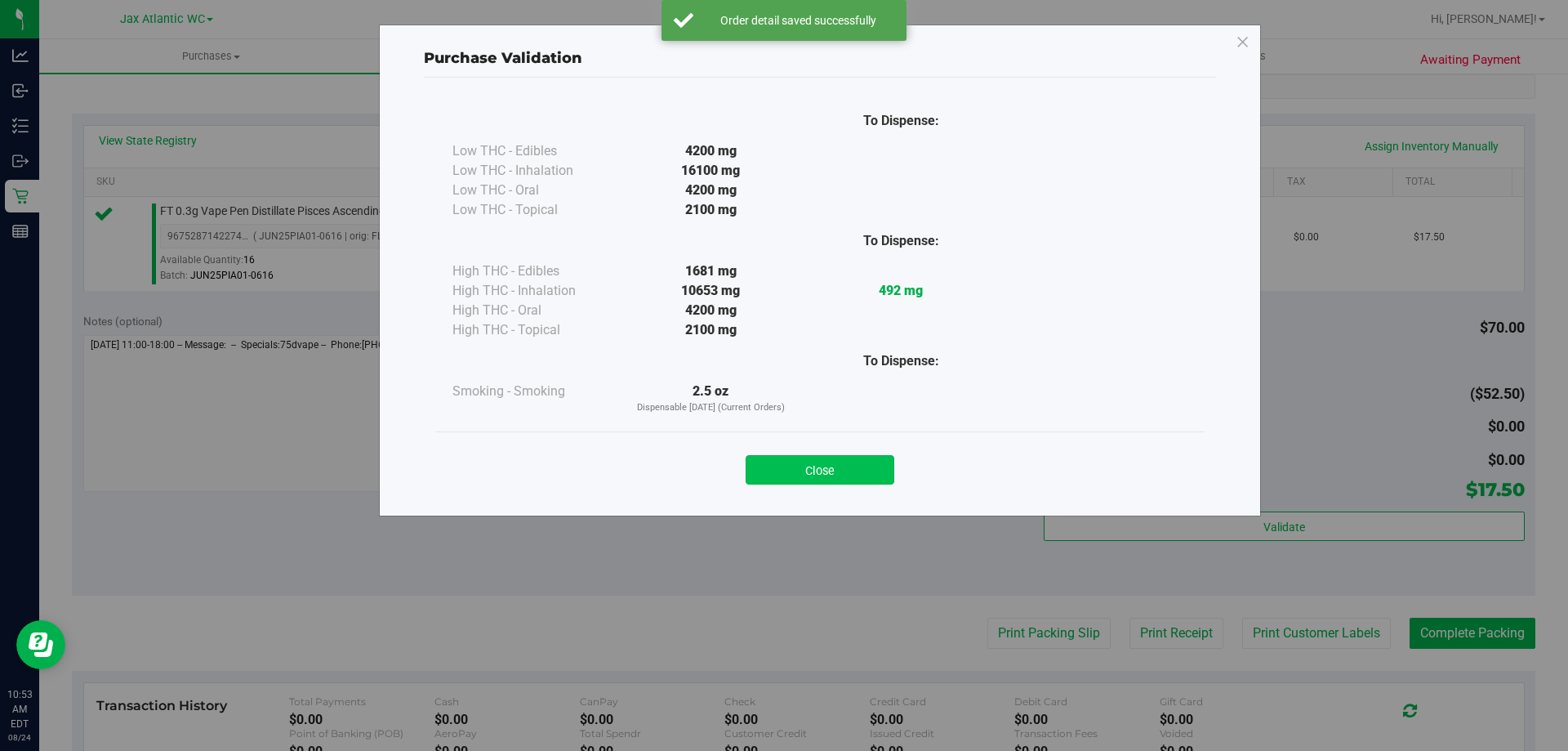
click at [863, 473] on button "Close" at bounding box center [820, 469] width 148 height 29
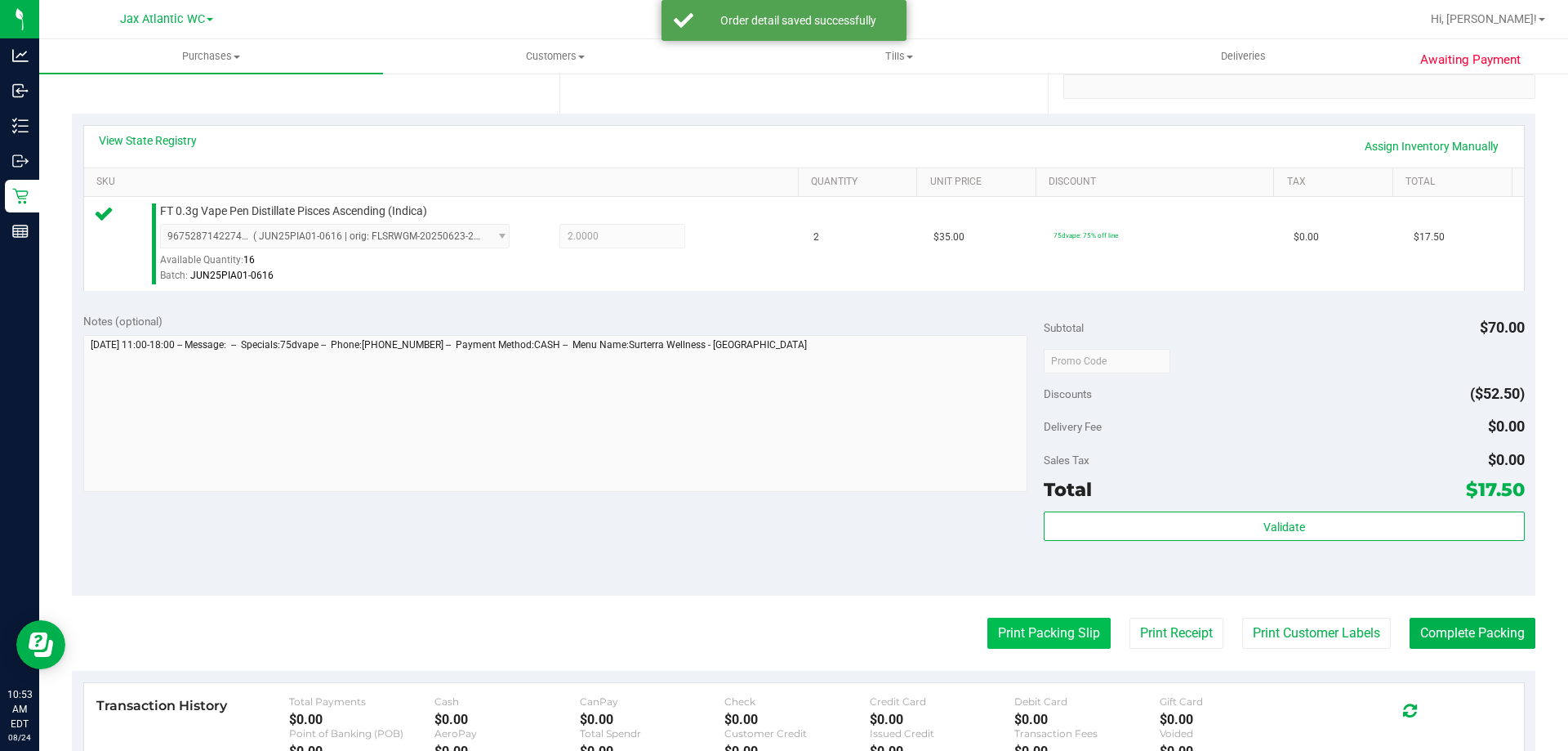
click at [1042, 639] on button "Print Packing Slip" at bounding box center [1048, 633] width 123 height 31
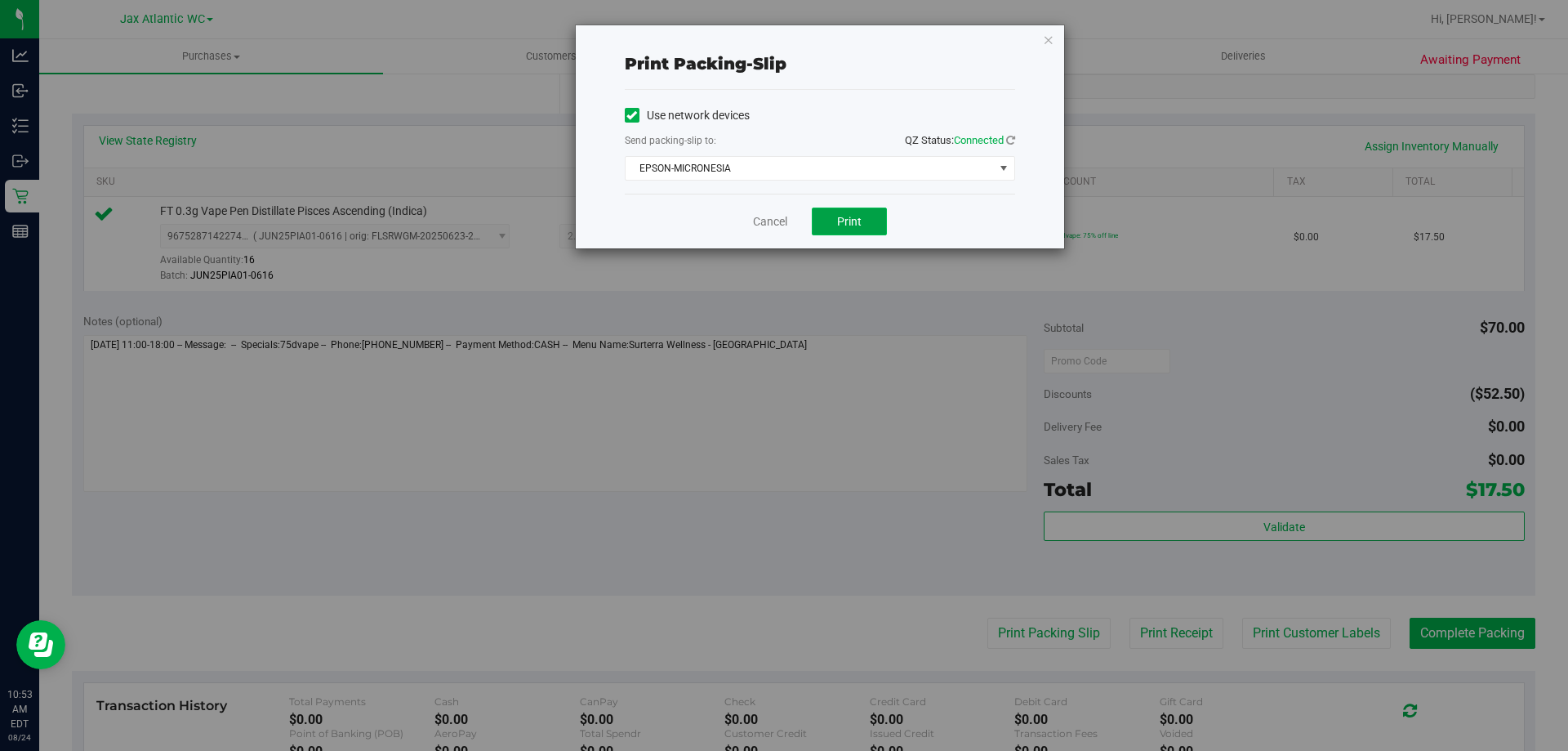
click at [829, 222] on button "Print" at bounding box center [849, 222] width 75 height 28
click at [771, 221] on link "Cancel" at bounding box center [769, 222] width 35 height 17
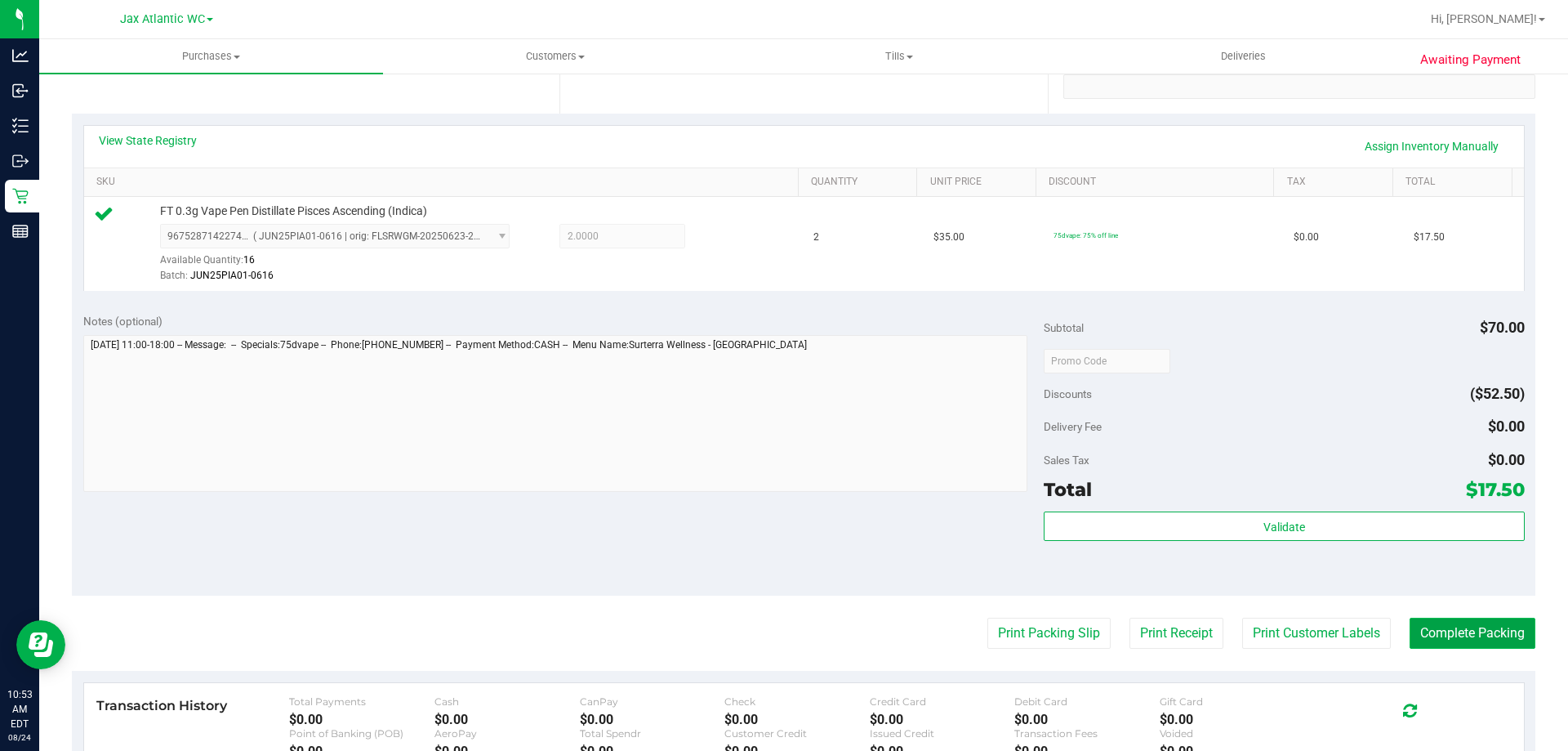
click at [1494, 640] on button "Complete Packing" at bounding box center [1472, 633] width 126 height 31
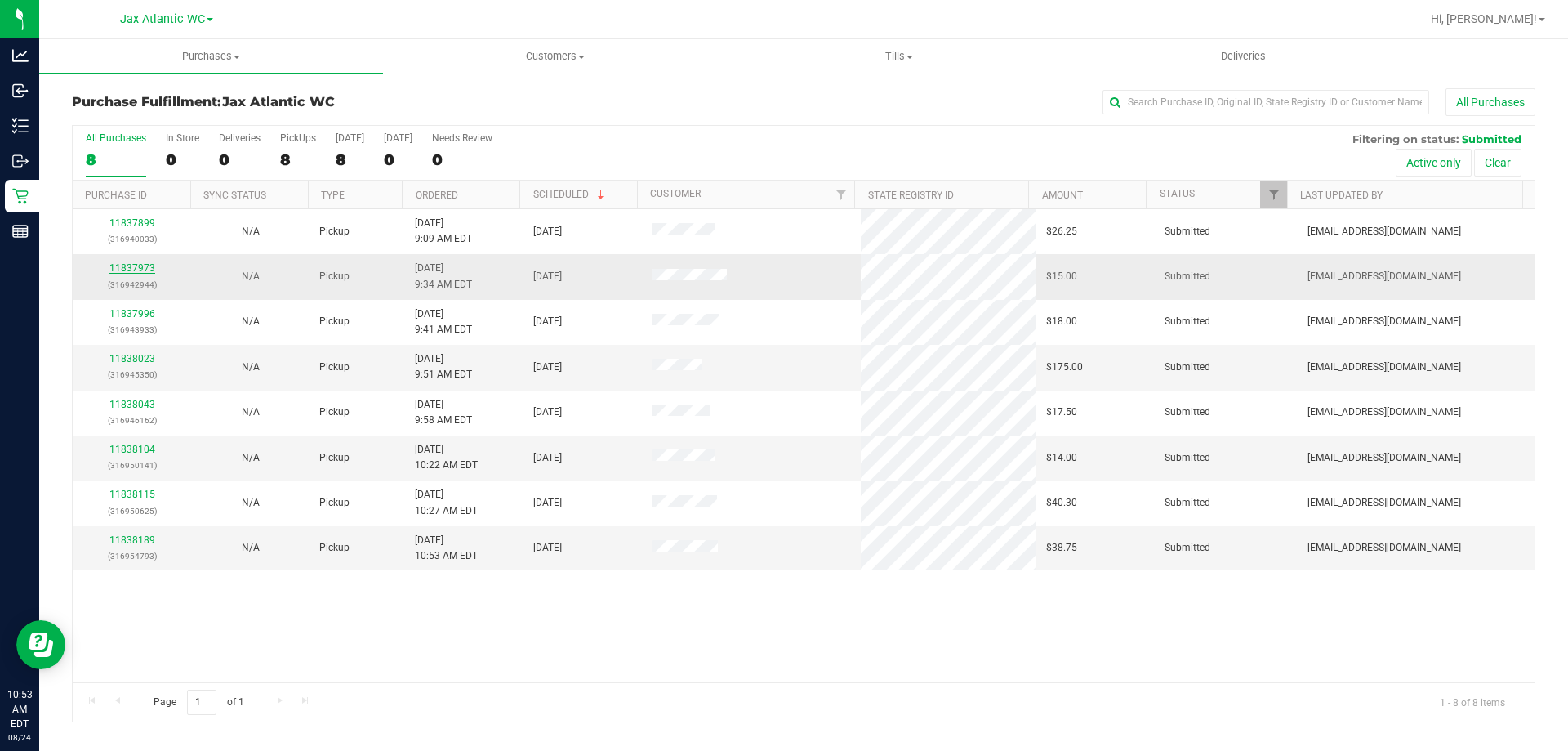
click at [133, 266] on link "11837973" at bounding box center [132, 268] width 46 height 11
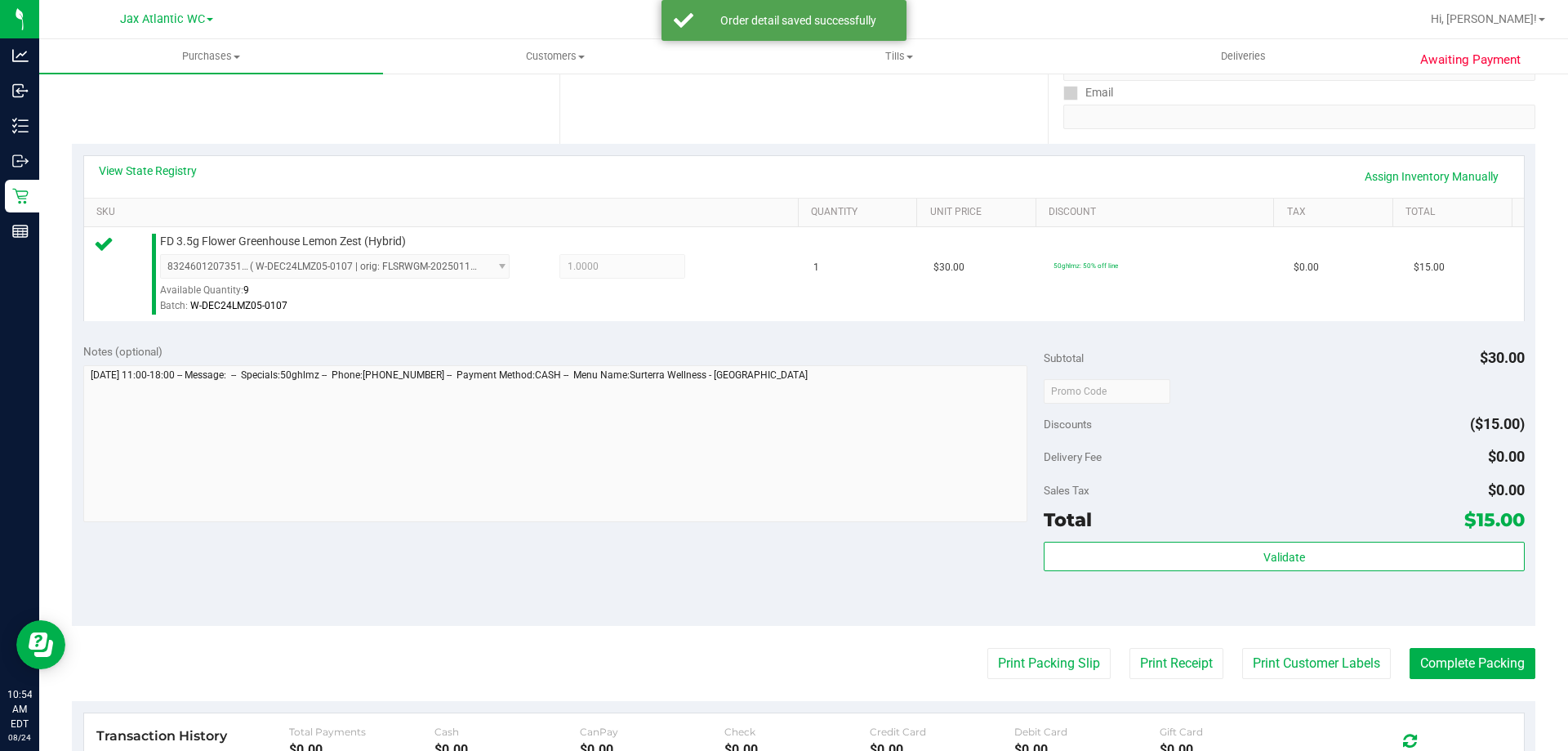
scroll to position [327, 0]
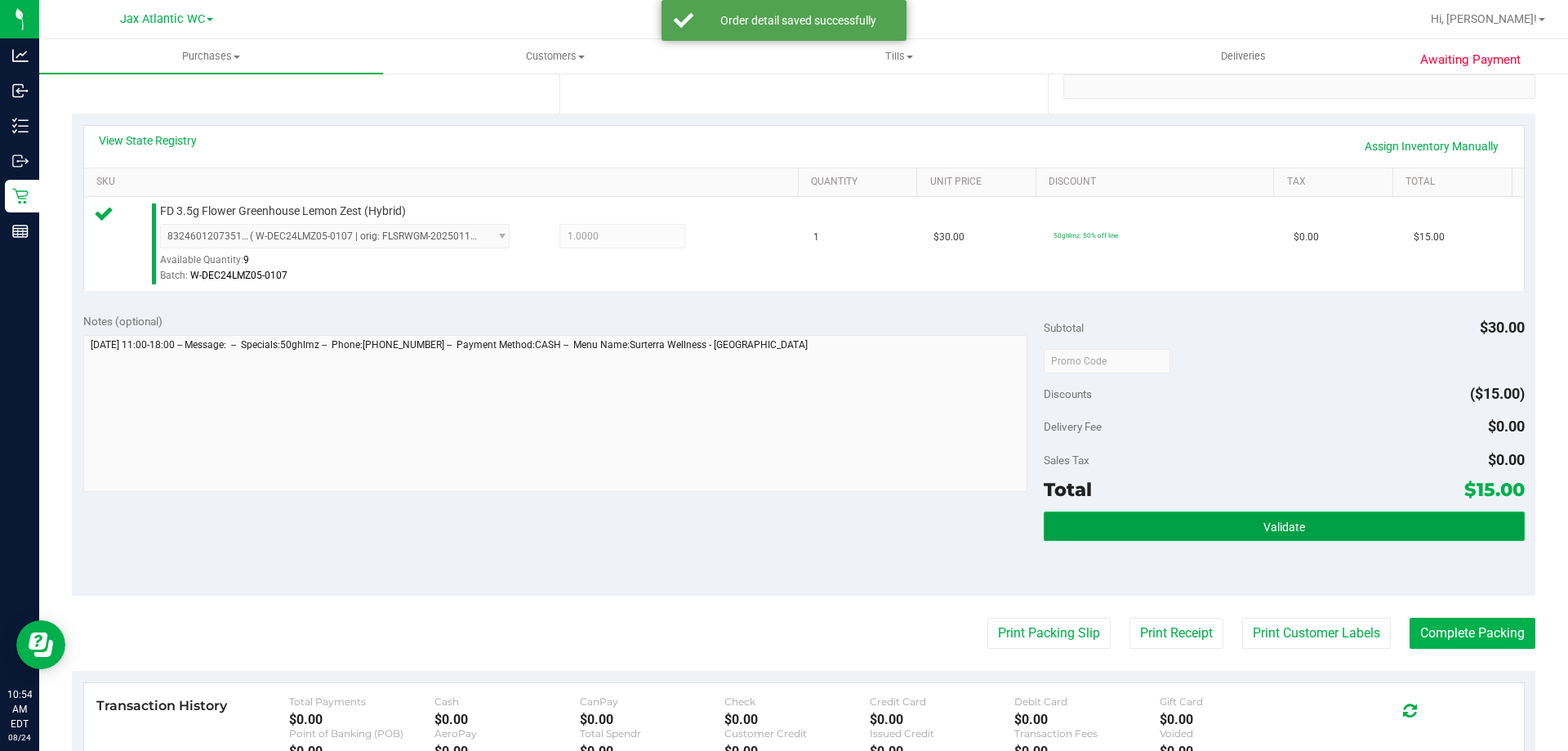
click at [1284, 527] on span "Validate" at bounding box center [1284, 527] width 41 height 13
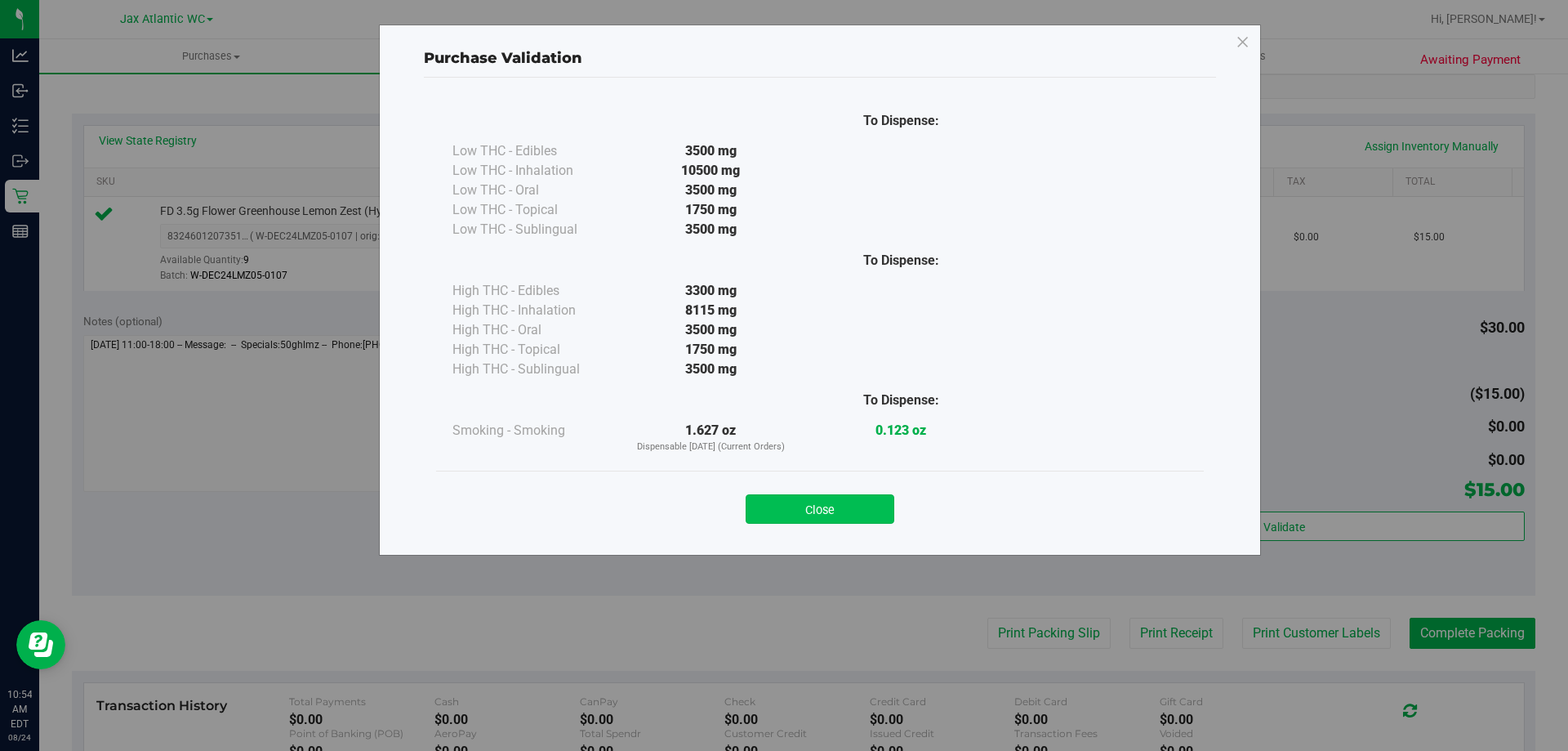
click at [830, 517] on button "Close" at bounding box center [820, 509] width 148 height 29
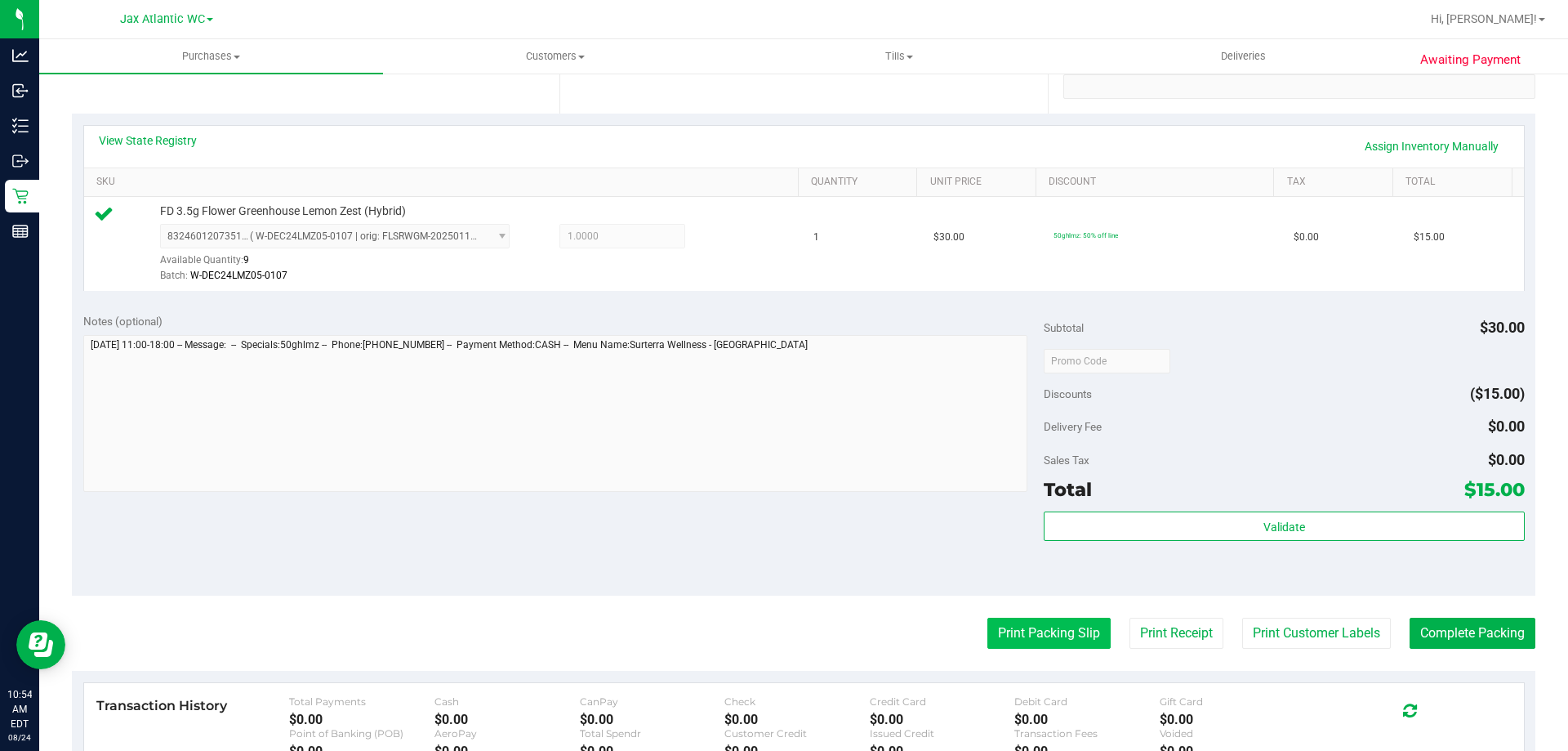
click at [1024, 635] on button "Print Packing Slip" at bounding box center [1048, 633] width 123 height 31
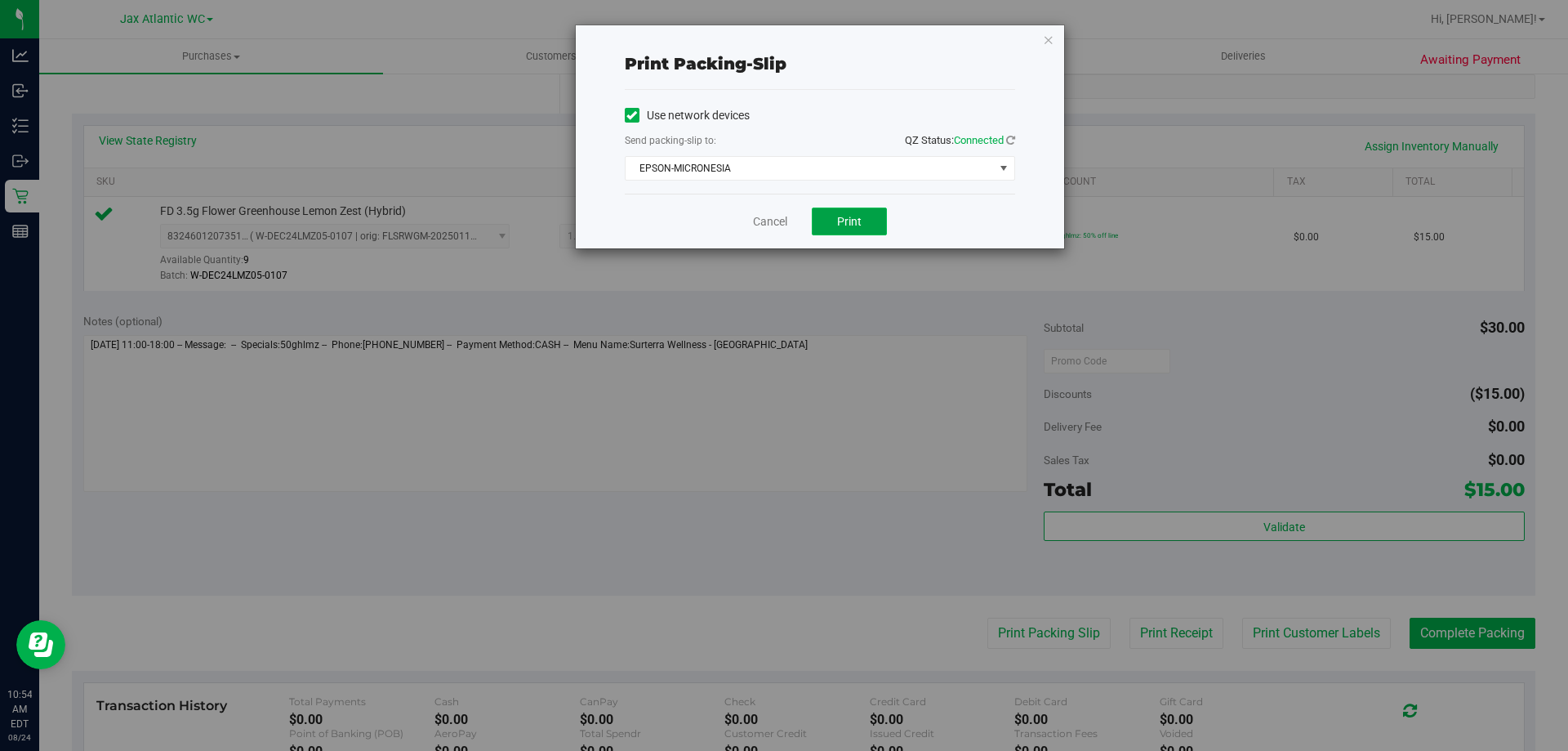
click at [856, 218] on span "Print" at bounding box center [849, 222] width 24 height 13
click at [773, 222] on link "Cancel" at bounding box center [769, 222] width 35 height 17
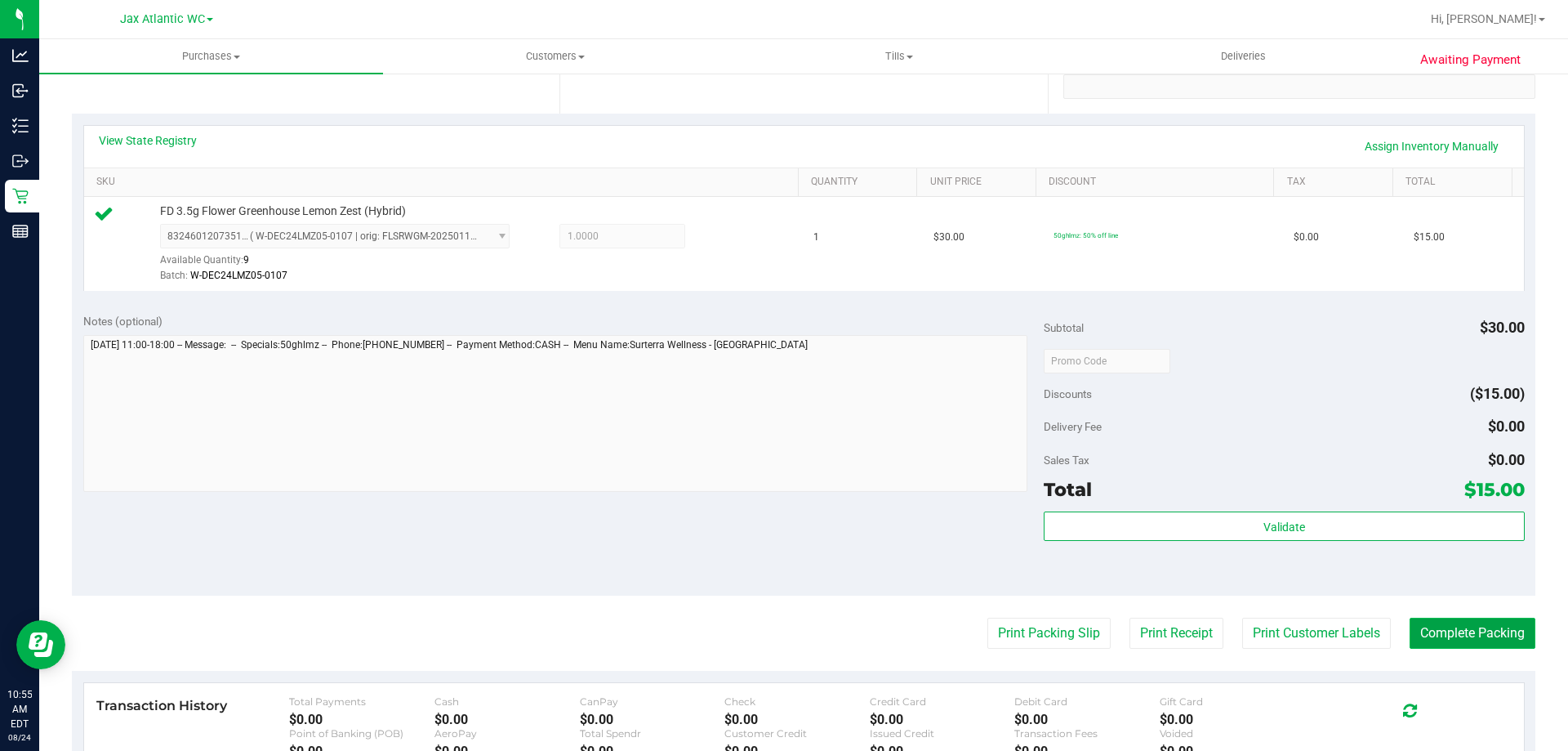
click at [1414, 636] on button "Complete Packing" at bounding box center [1472, 633] width 126 height 31
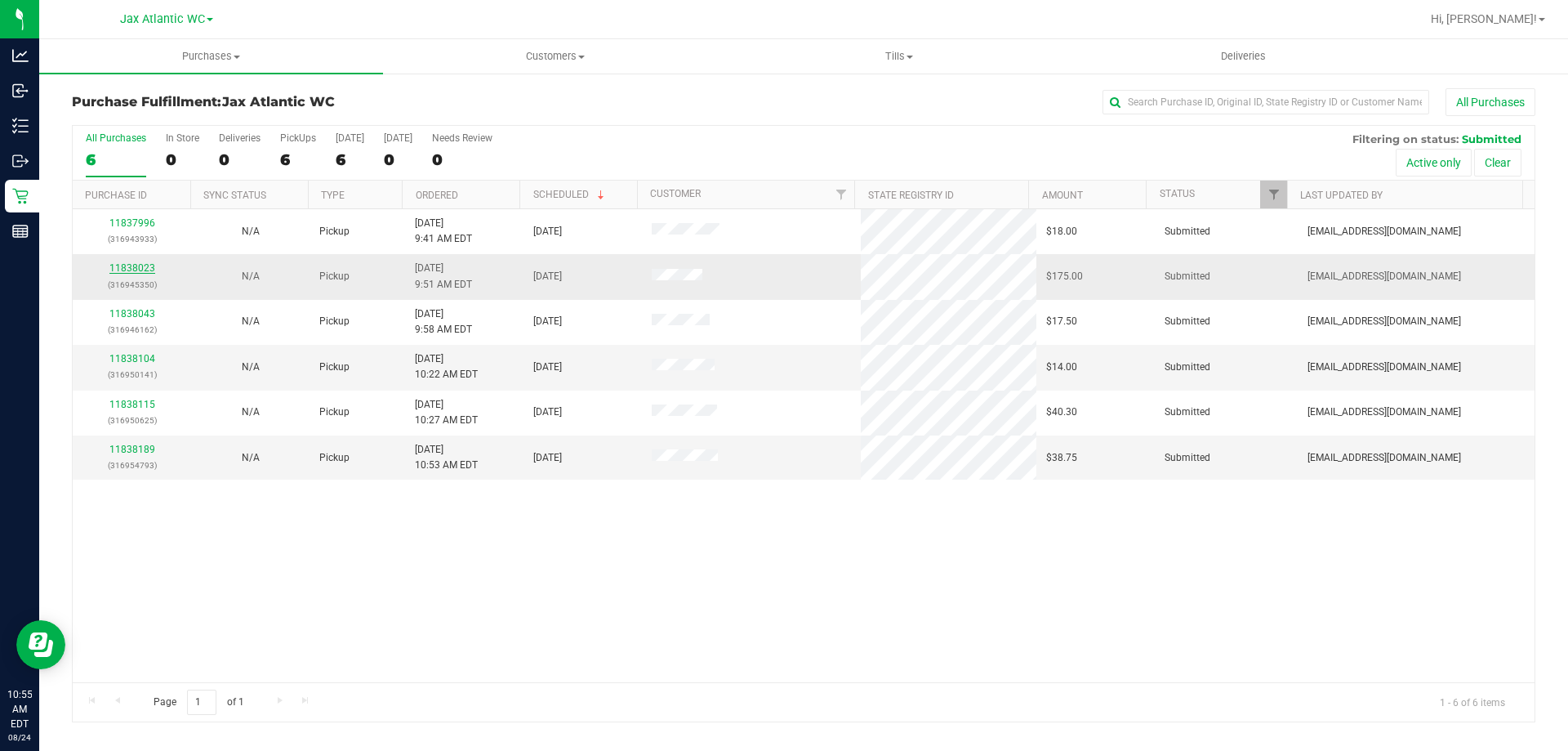
click at [137, 266] on link "11838023" at bounding box center [132, 268] width 46 height 11
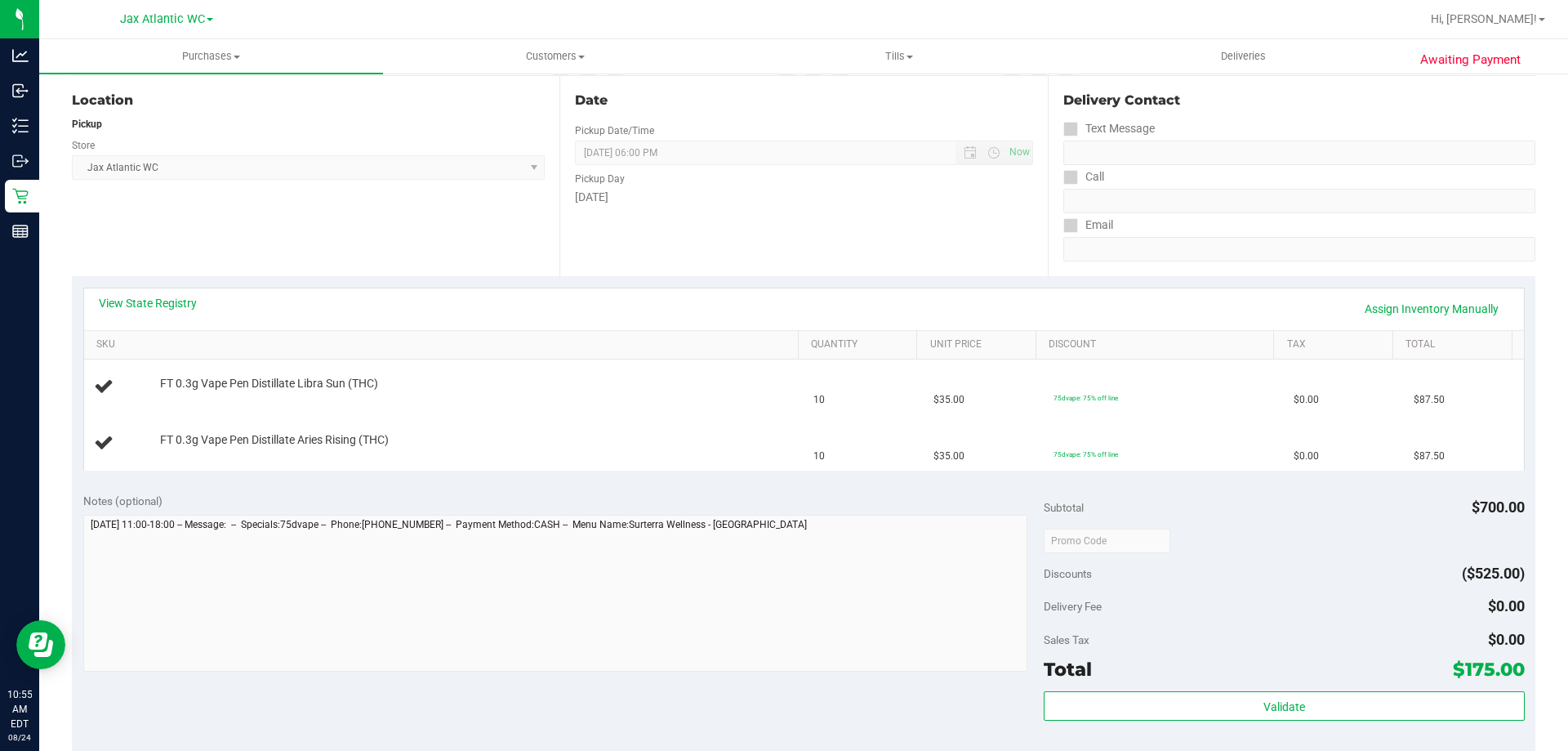
scroll to position [163, 0]
click at [189, 297] on link "View State Registry" at bounding box center [147, 303] width 98 height 16
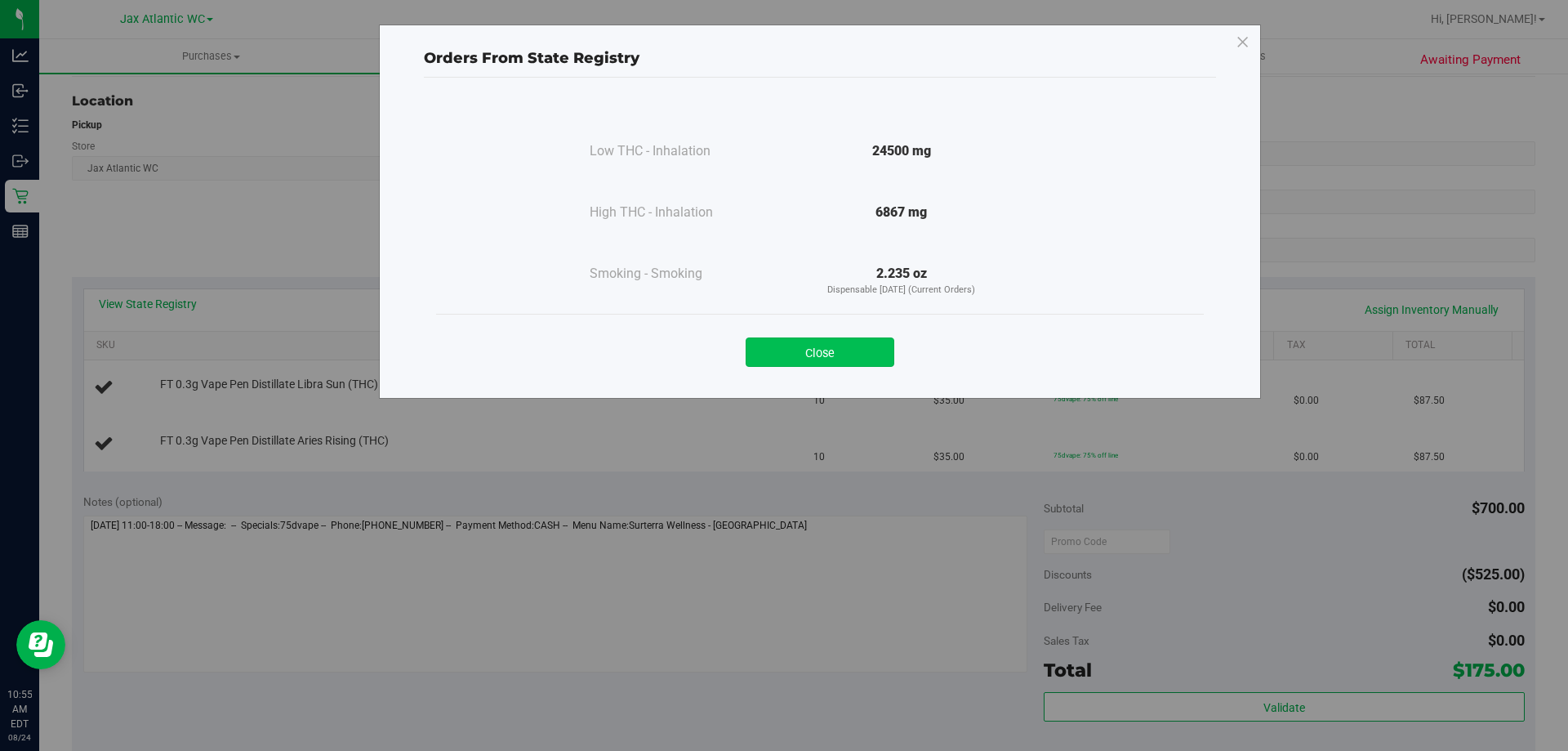
click at [778, 360] on button "Close" at bounding box center [820, 351] width 148 height 29
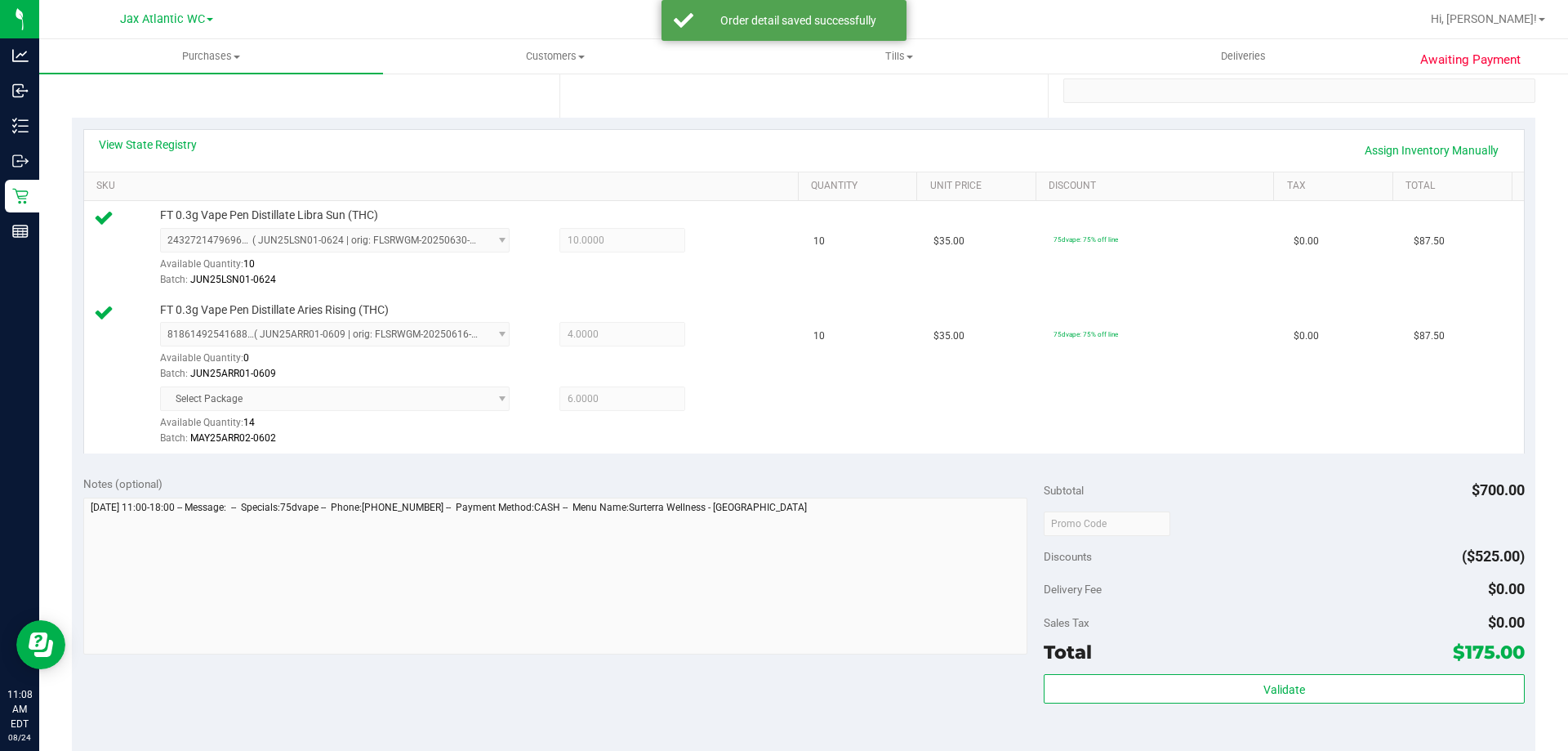
scroll to position [653, 0]
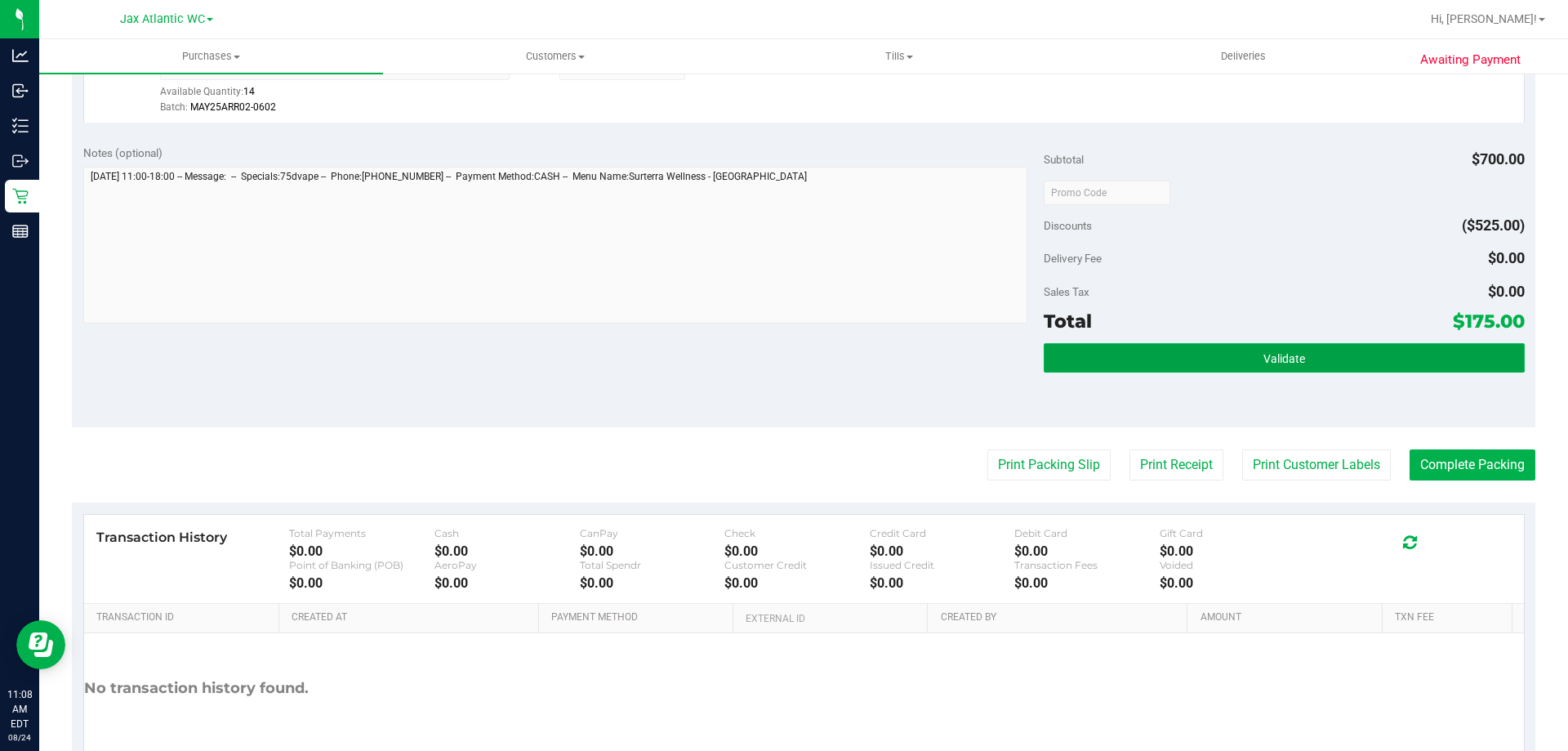
click at [1222, 353] on button "Validate" at bounding box center [1284, 358] width 480 height 29
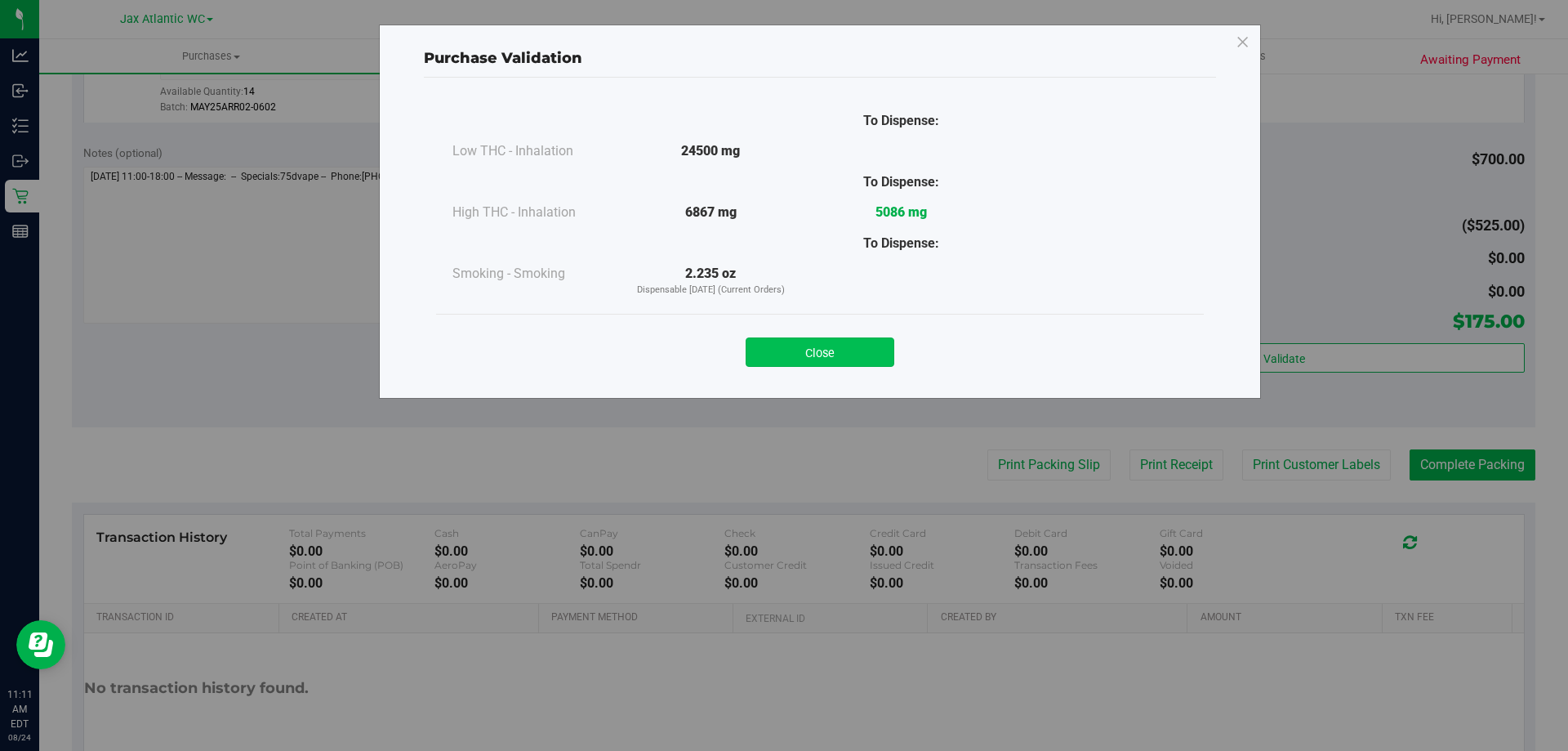
click at [816, 343] on button "Close" at bounding box center [820, 351] width 148 height 29
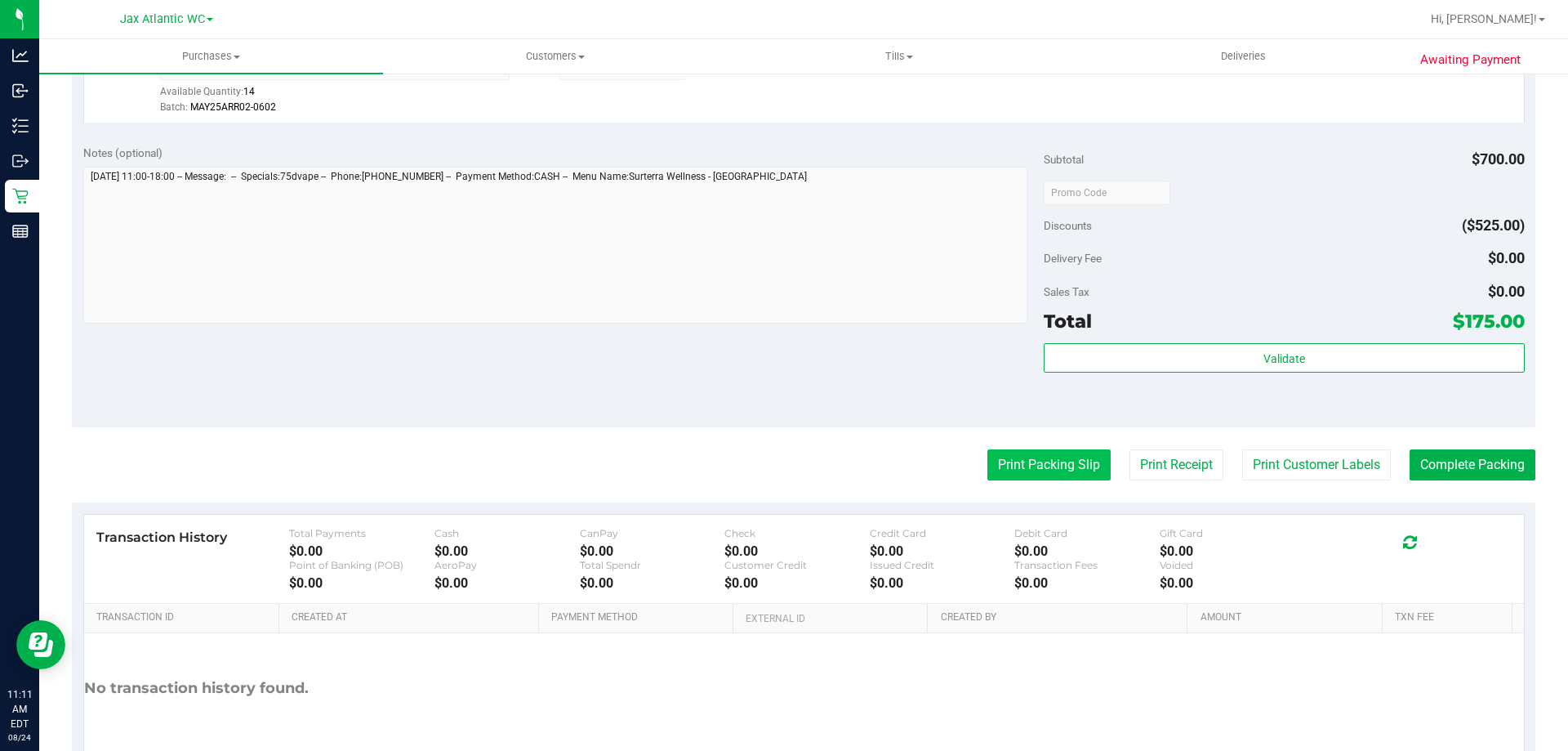
click at [1002, 467] on button "Print Packing Slip" at bounding box center [1048, 465] width 123 height 31
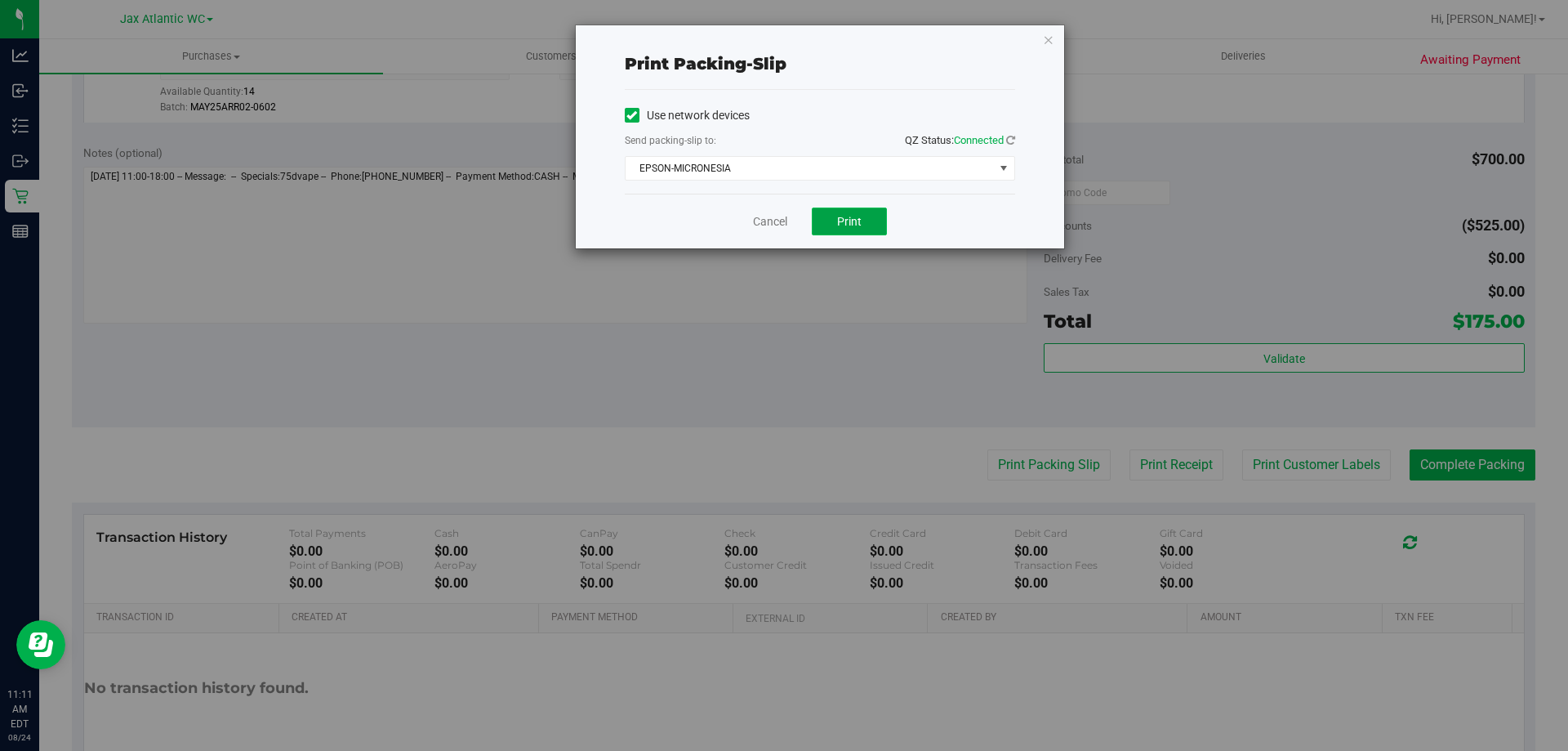
click at [840, 212] on button "Print" at bounding box center [849, 222] width 75 height 28
click at [755, 222] on link "Cancel" at bounding box center [769, 222] width 35 height 17
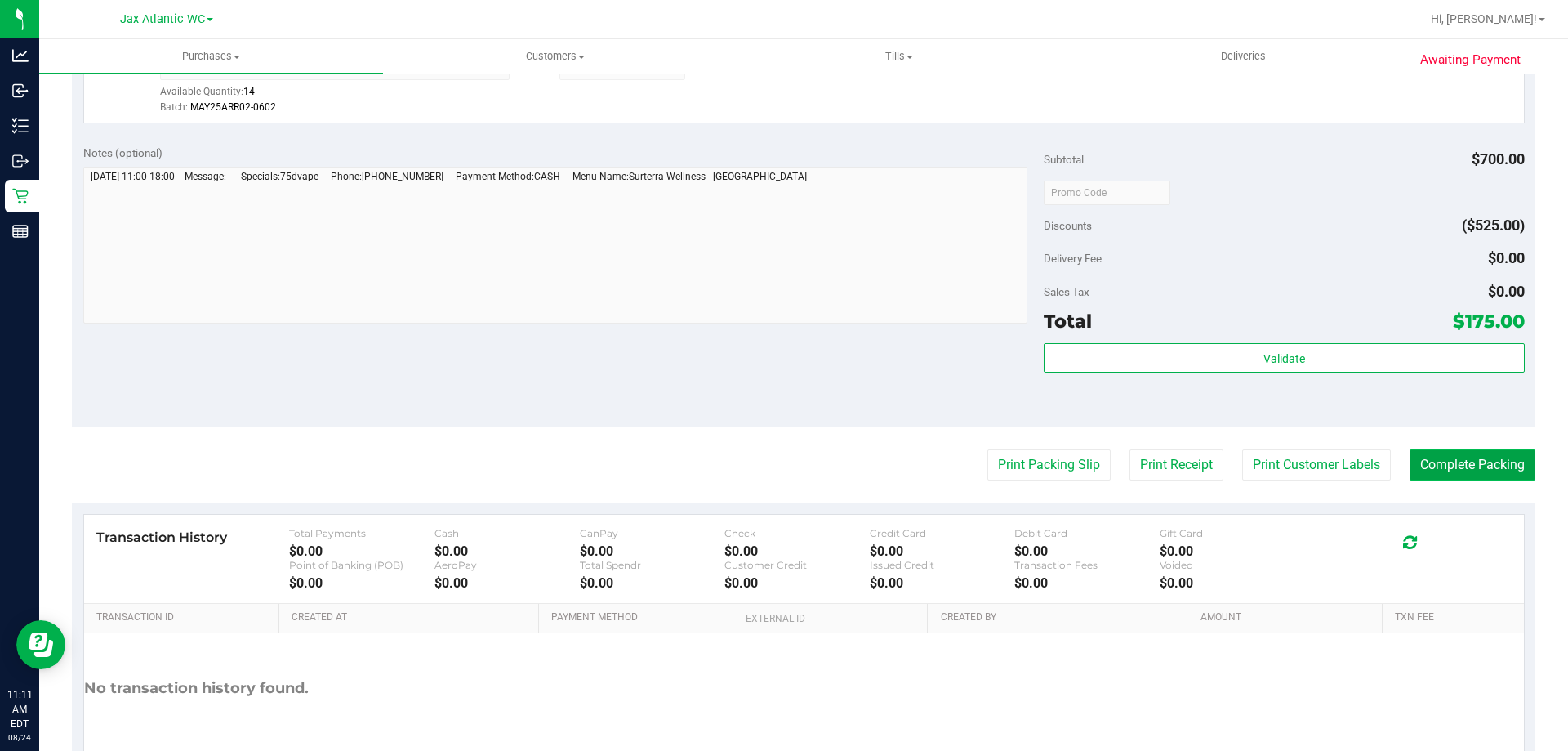
click at [1491, 464] on button "Complete Packing" at bounding box center [1472, 465] width 126 height 31
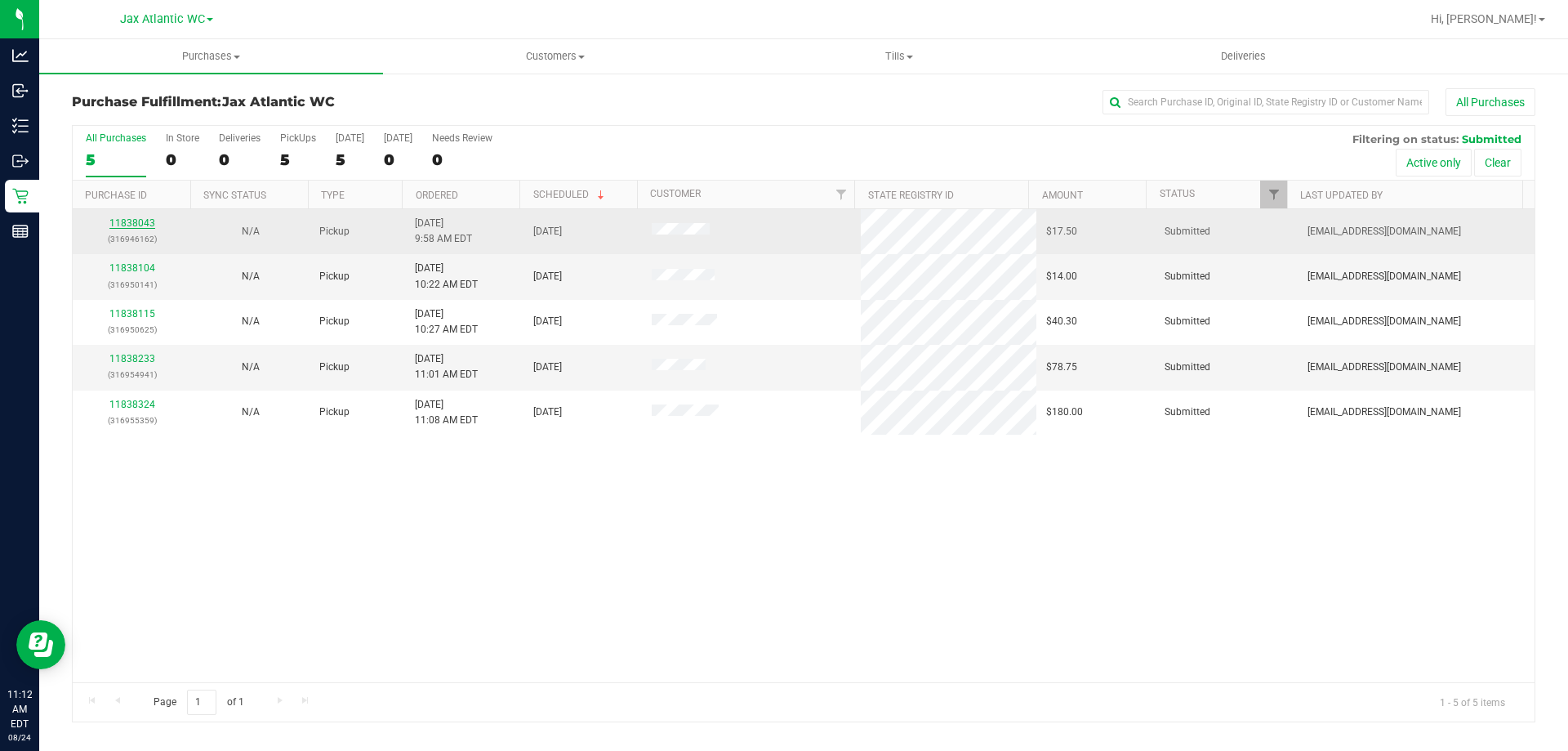
click at [145, 226] on link "11838043" at bounding box center [132, 223] width 46 height 11
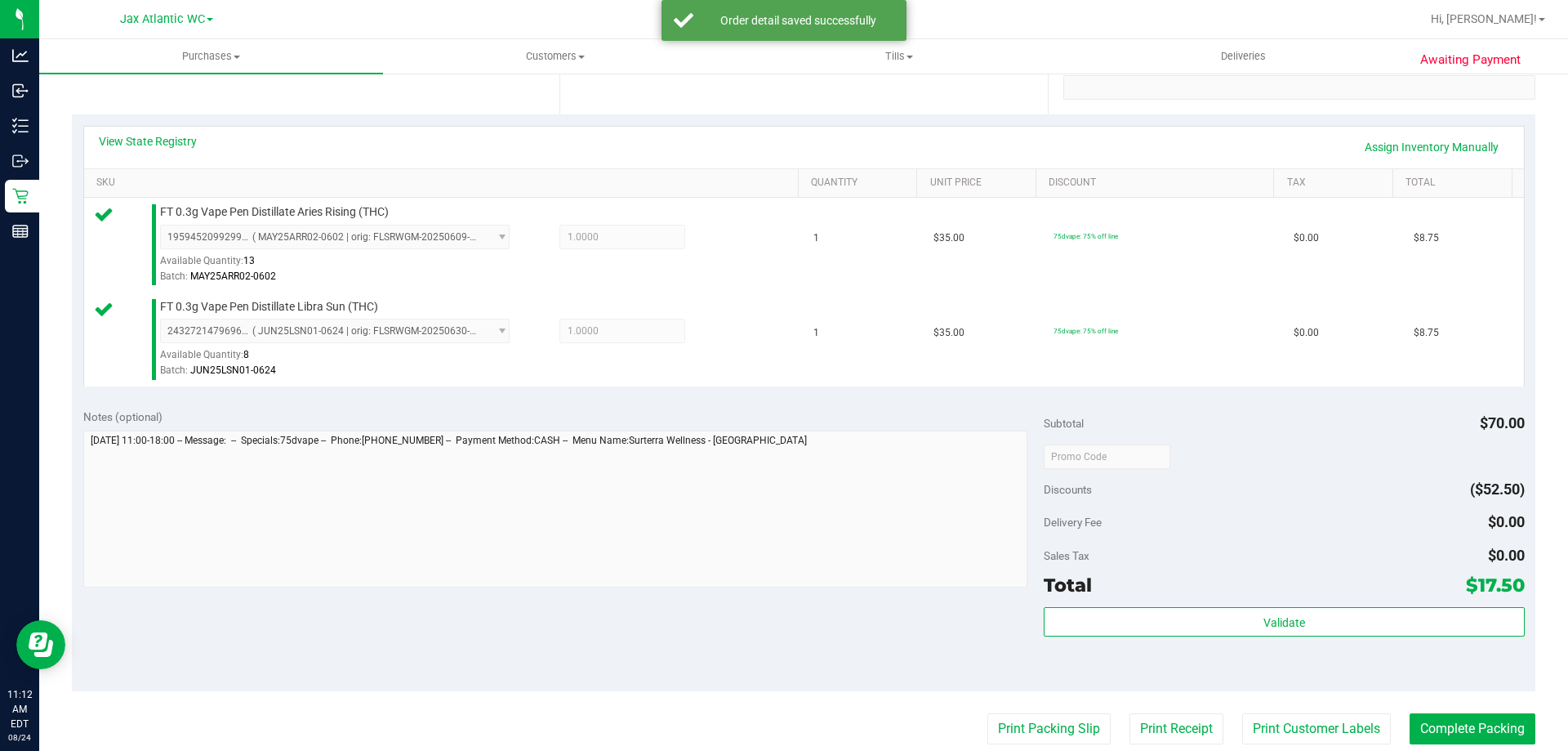
scroll to position [327, 0]
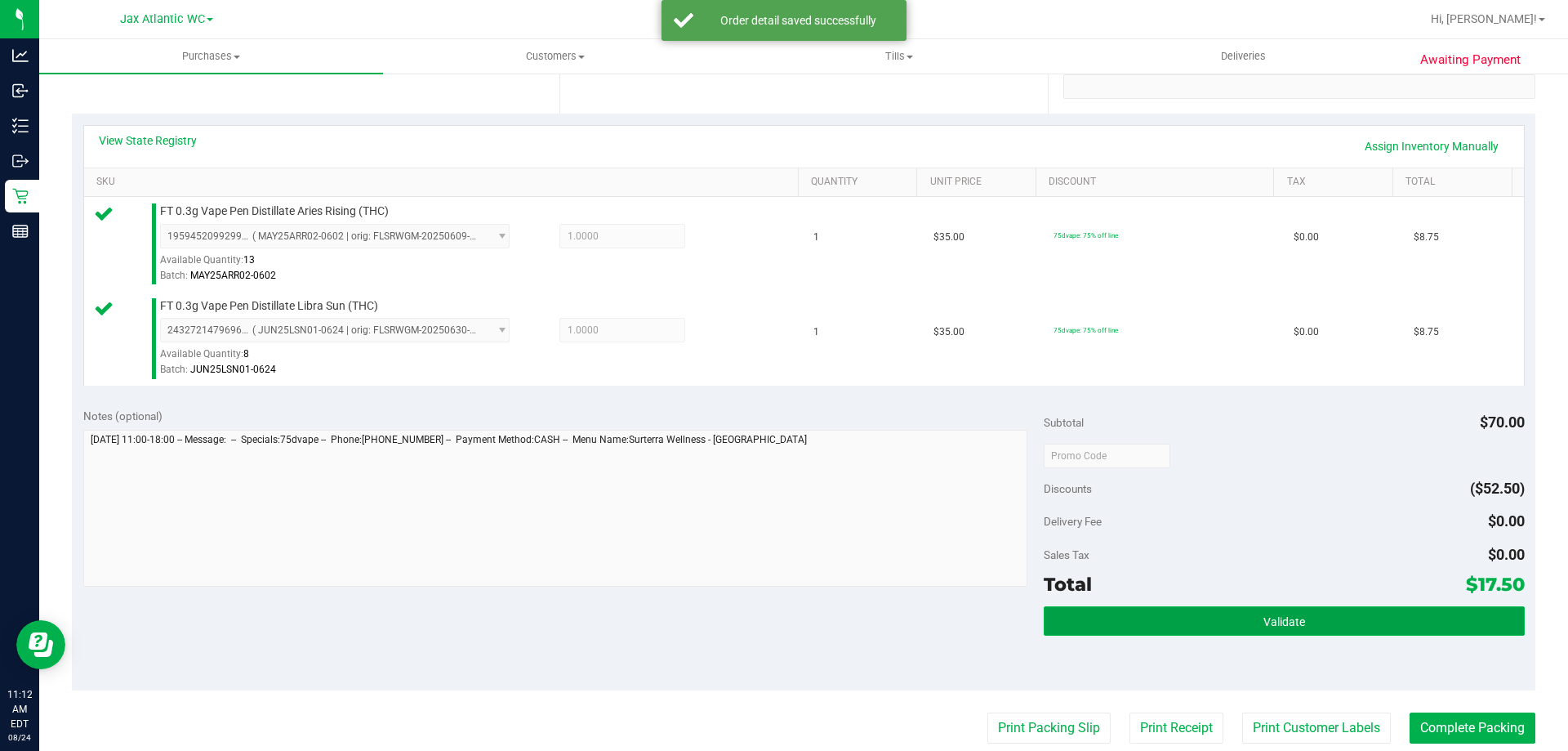
click at [1213, 623] on button "Validate" at bounding box center [1284, 621] width 480 height 29
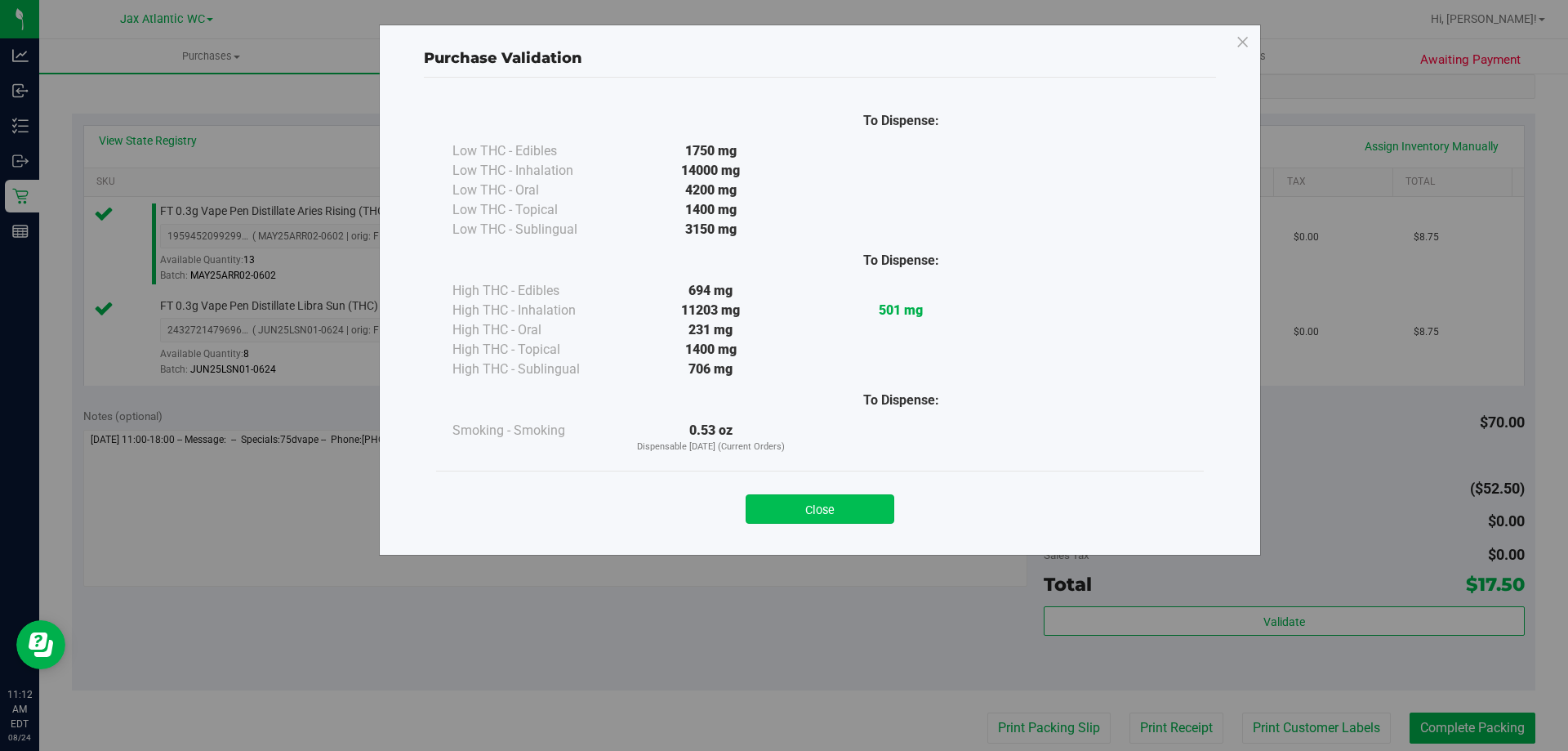
click at [862, 500] on button "Close" at bounding box center [820, 509] width 148 height 29
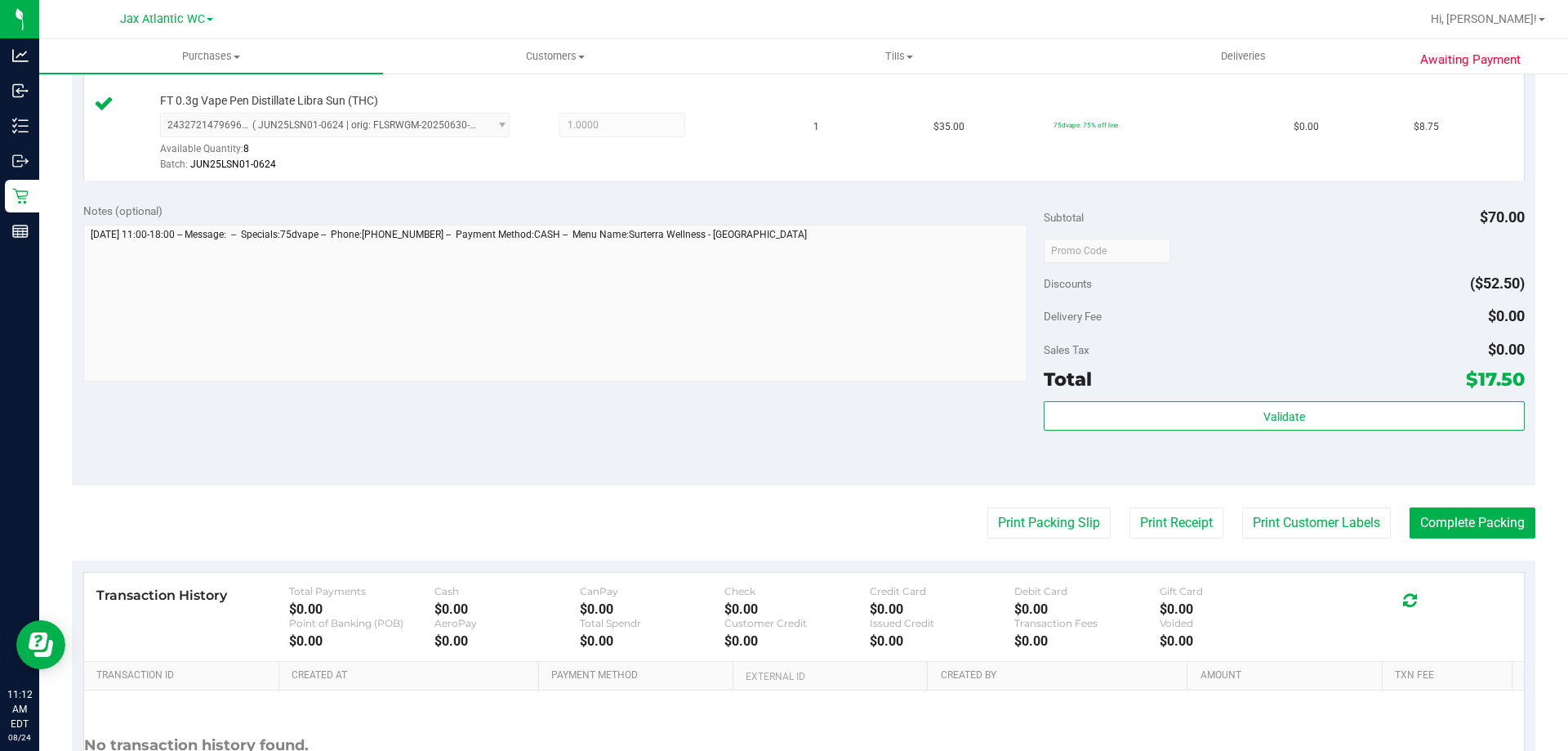
scroll to position [653, 0]
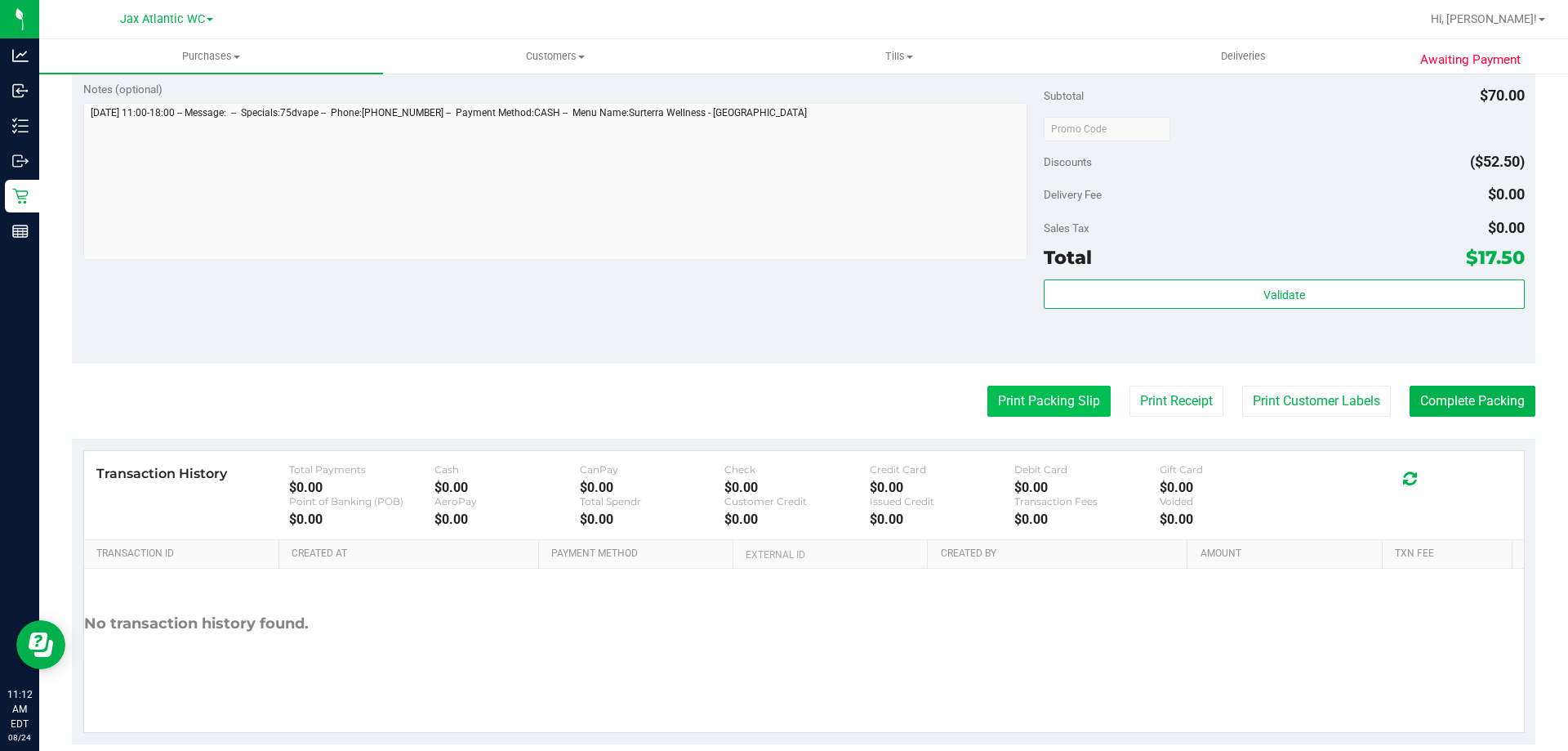
click at [1053, 404] on button "Print Packing Slip" at bounding box center [1048, 401] width 123 height 31
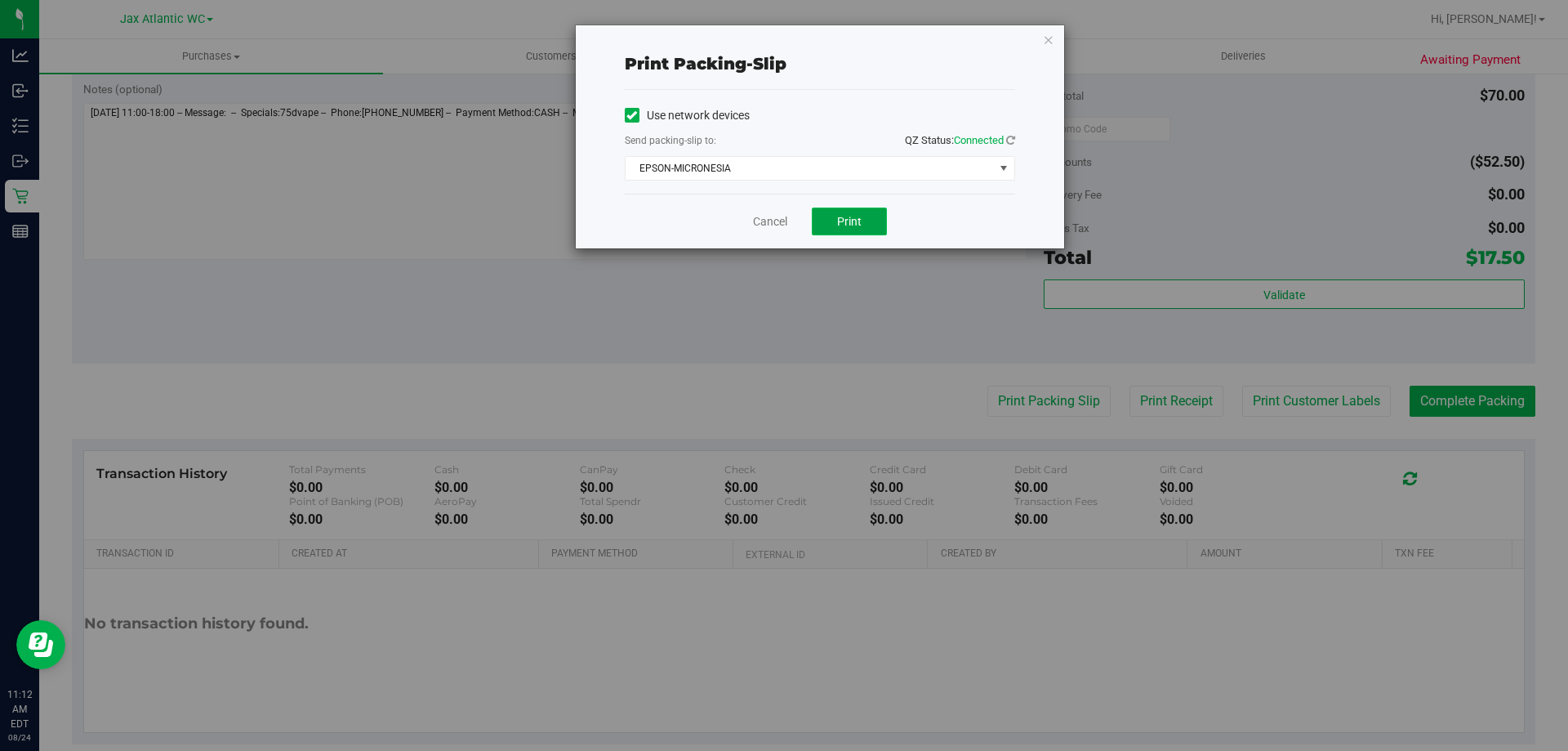
click at [849, 219] on span "Print" at bounding box center [849, 222] width 24 height 13
click at [784, 224] on link "Cancel" at bounding box center [769, 222] width 35 height 17
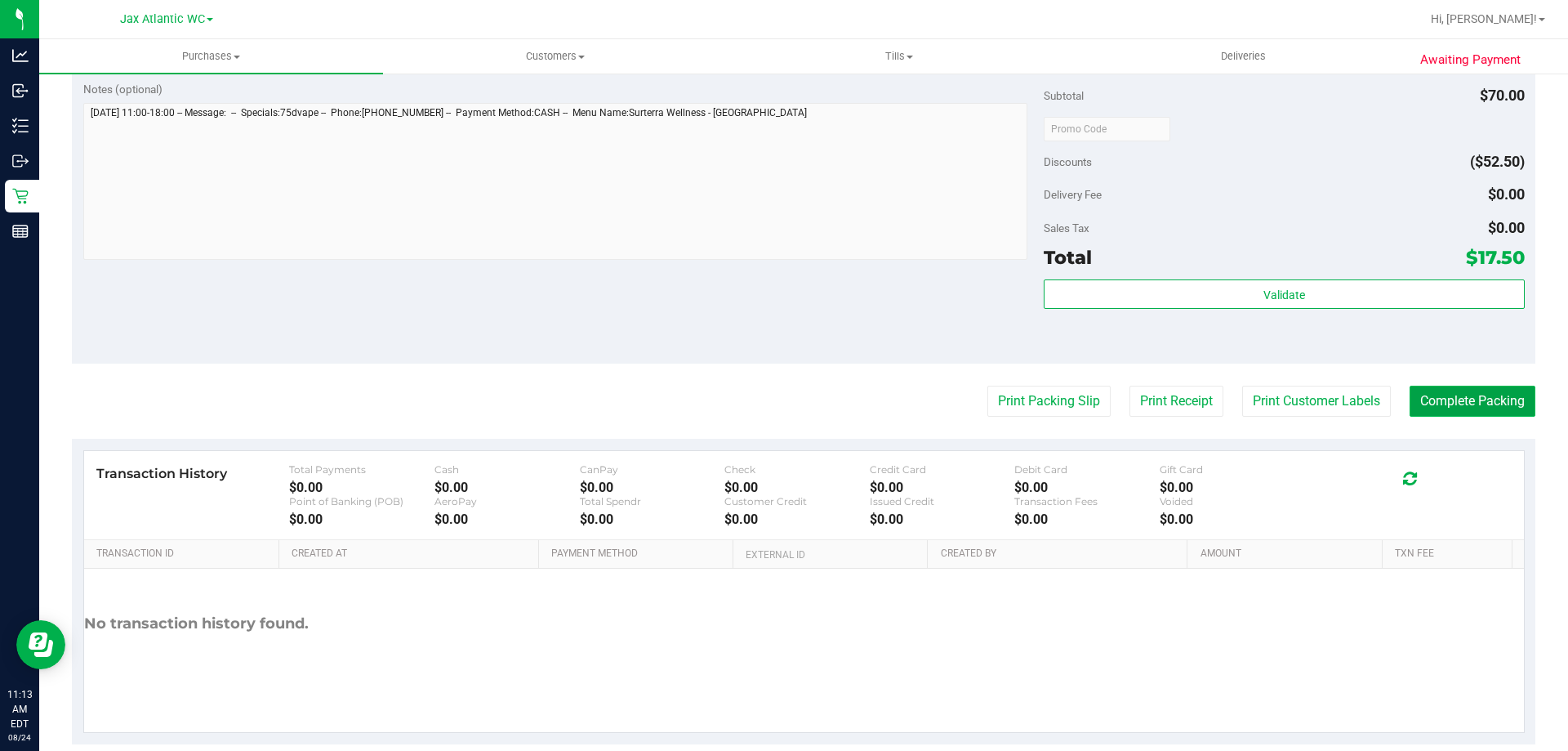
click at [1498, 411] on button "Complete Packing" at bounding box center [1472, 401] width 126 height 31
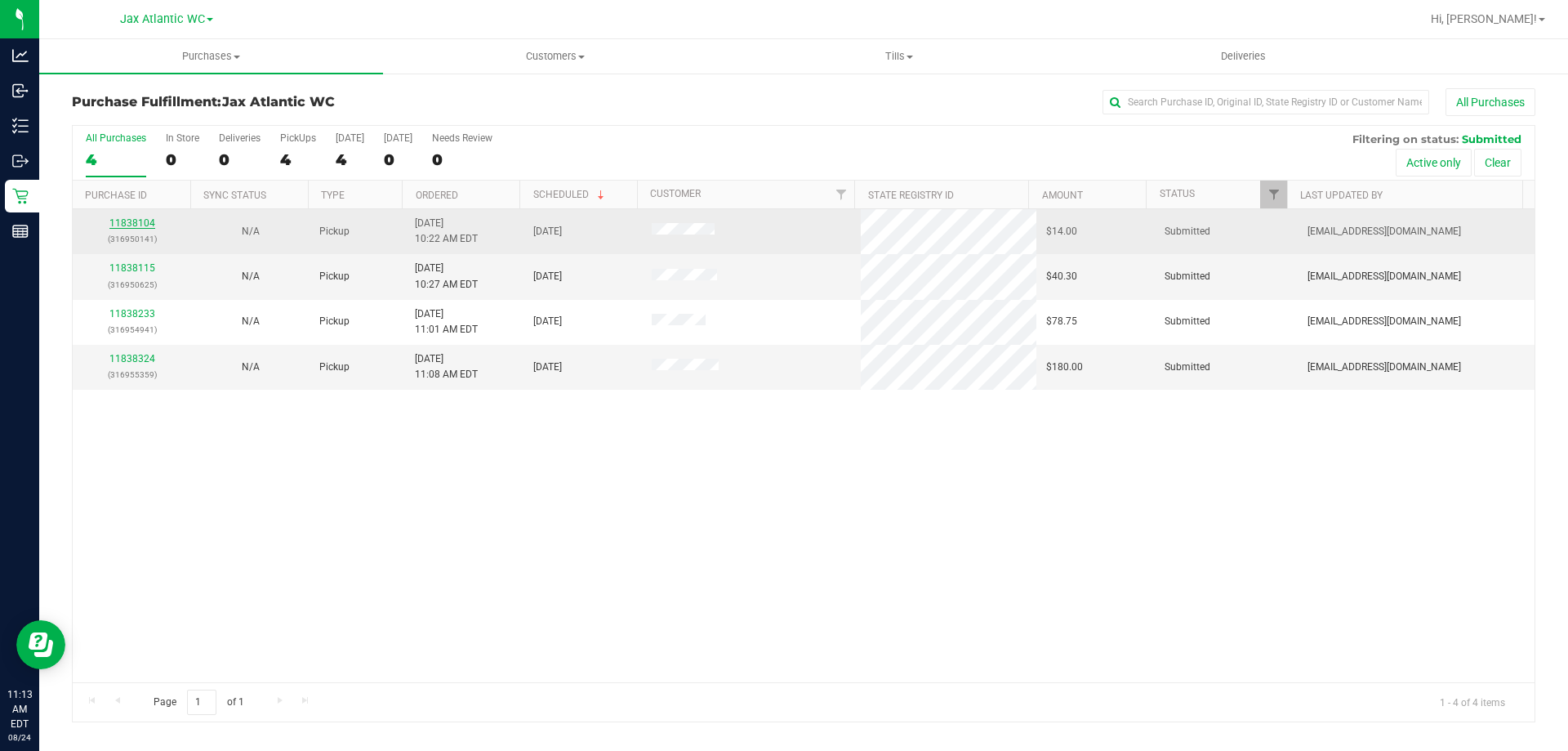
click at [129, 222] on link "11838104" at bounding box center [132, 223] width 46 height 11
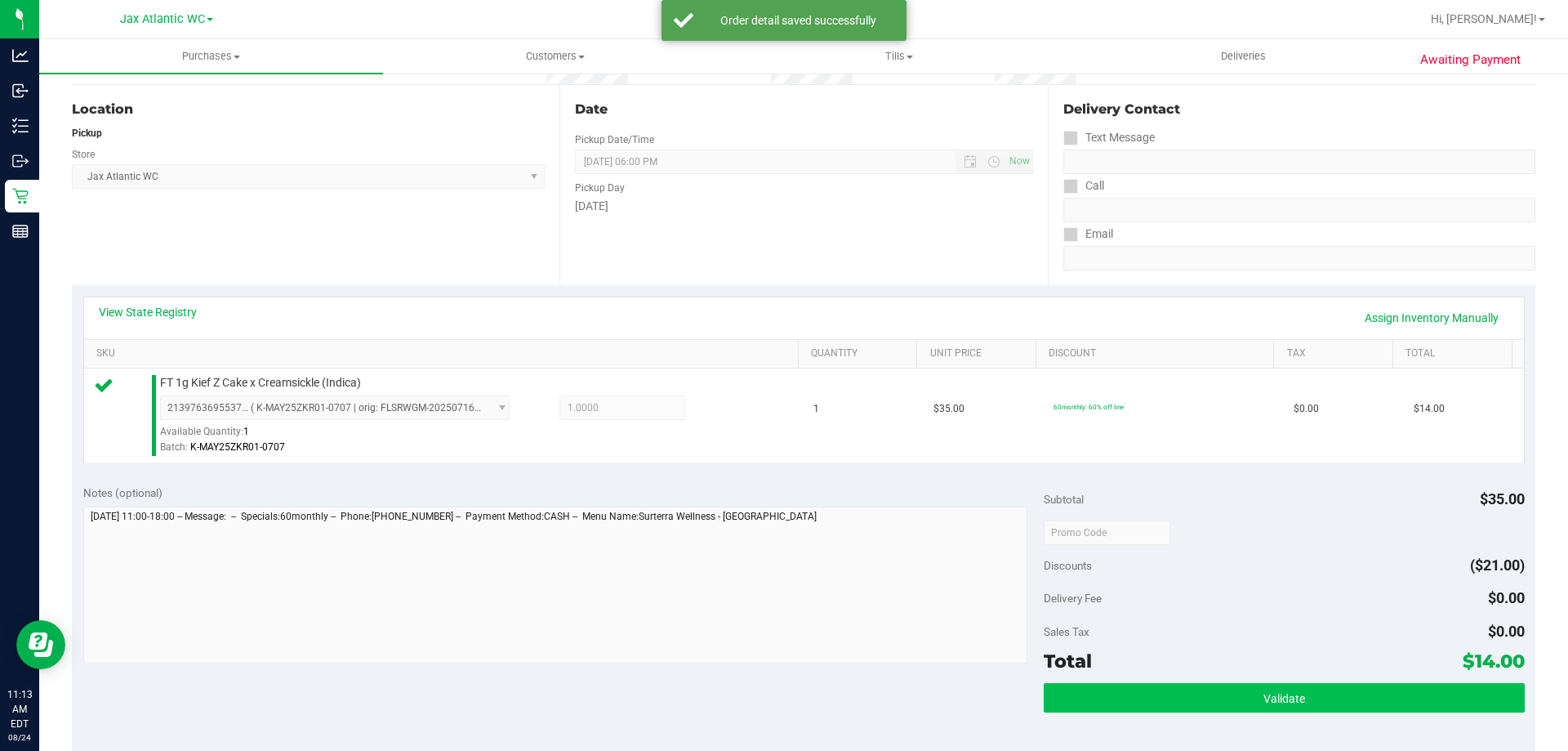
scroll to position [408, 0]
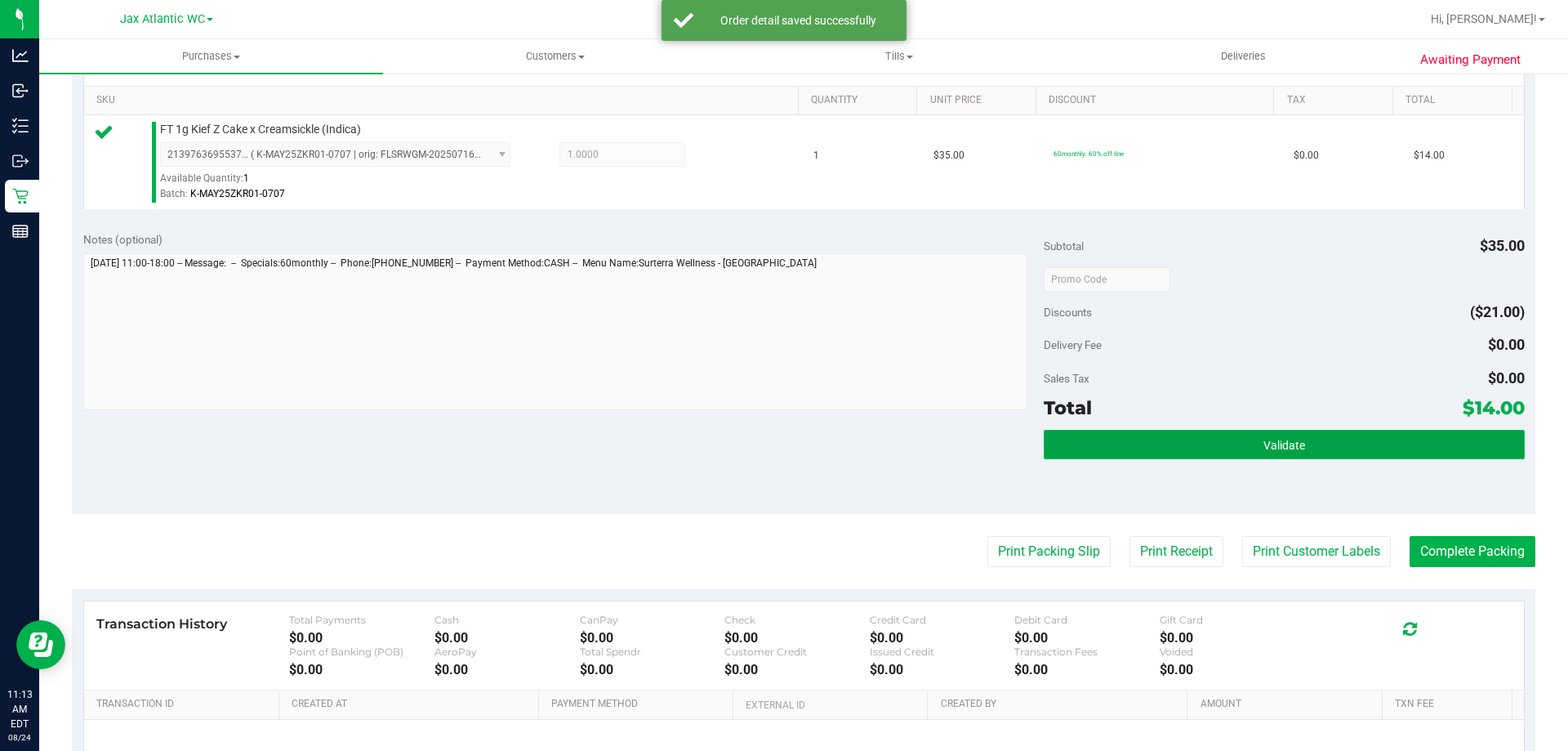
click at [1165, 452] on button "Validate" at bounding box center [1284, 444] width 480 height 29
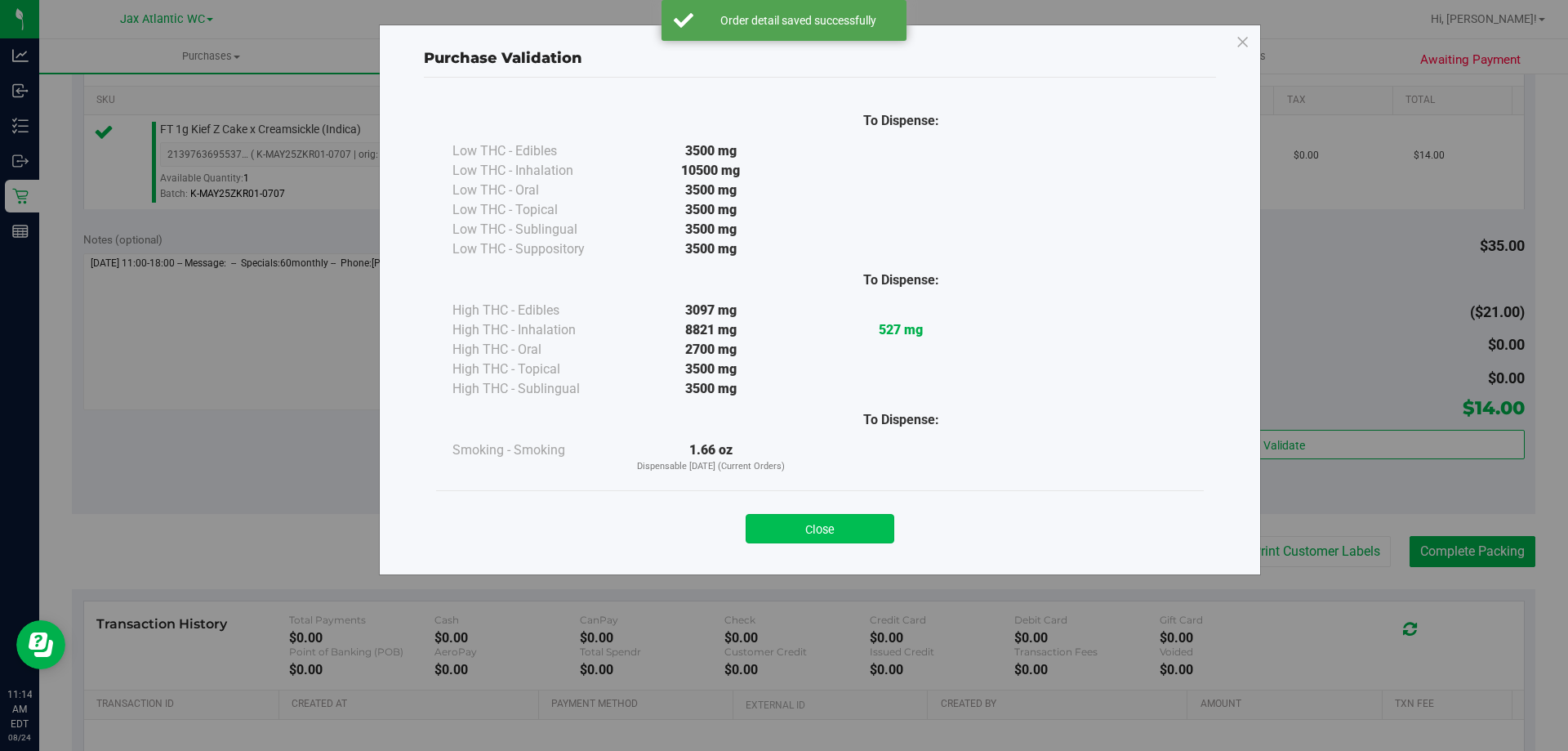
click at [866, 520] on button "Close" at bounding box center [820, 528] width 148 height 29
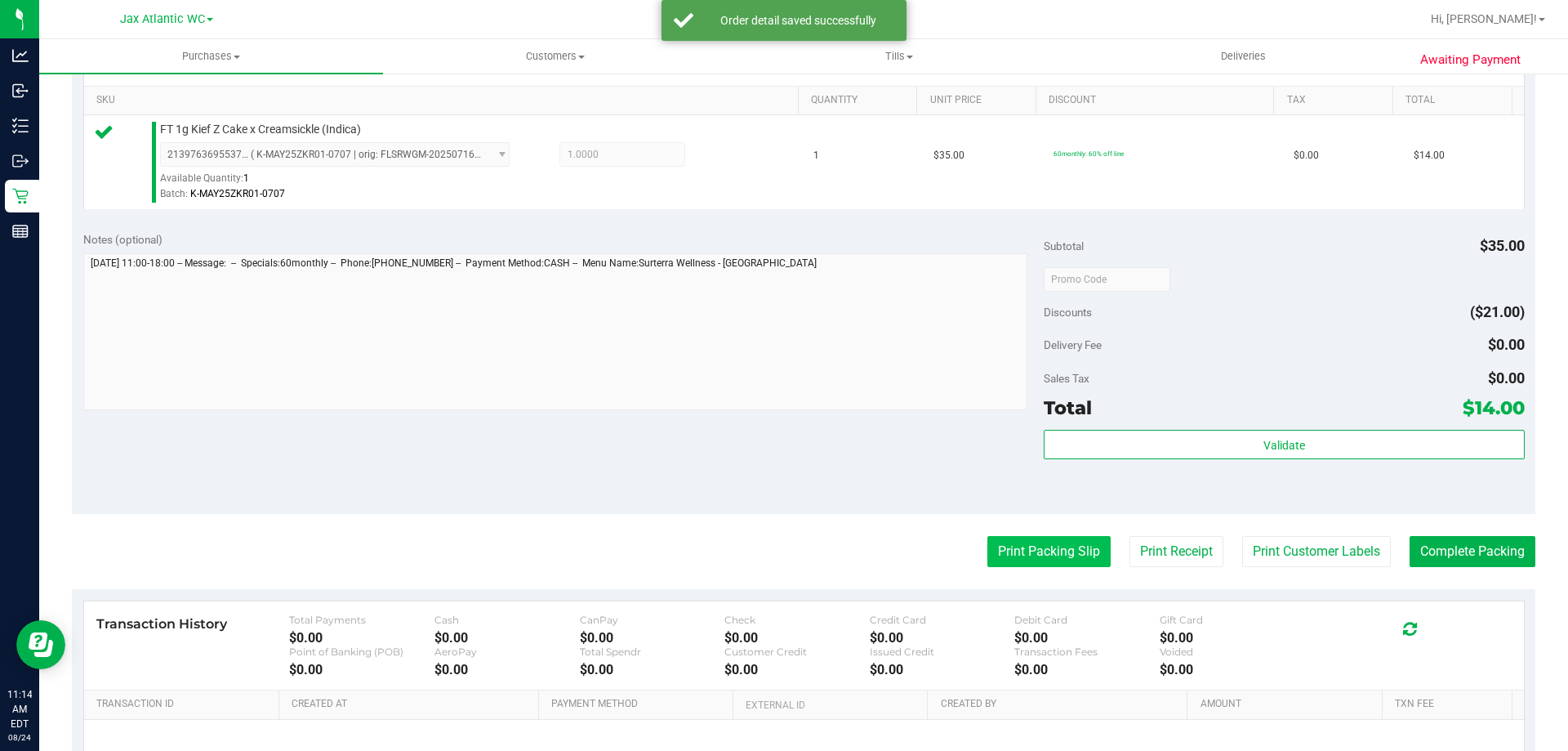
click at [1052, 556] on button "Print Packing Slip" at bounding box center [1048, 551] width 123 height 31
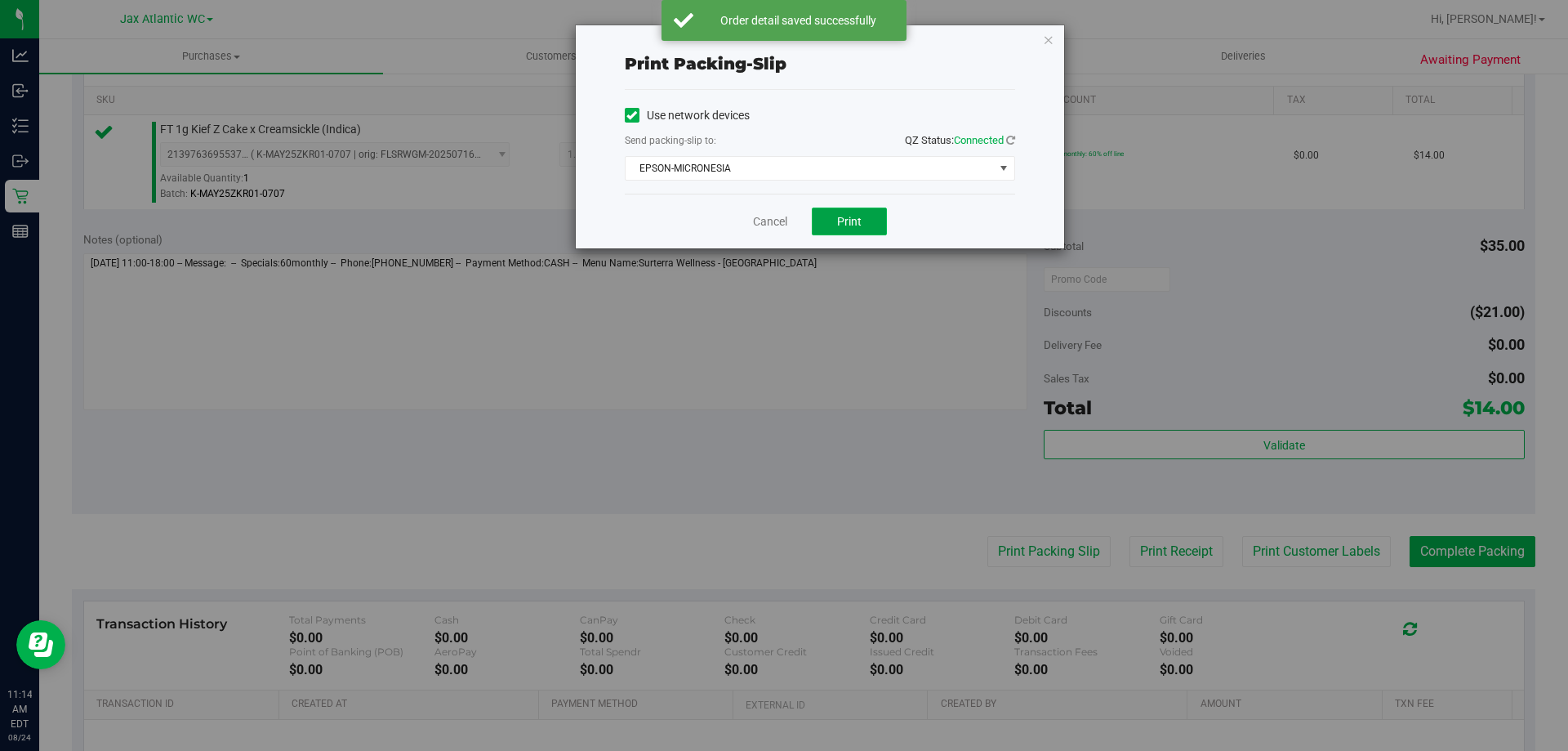
click at [844, 220] on span "Print" at bounding box center [849, 222] width 24 height 13
click at [775, 221] on link "Cancel" at bounding box center [769, 222] width 35 height 17
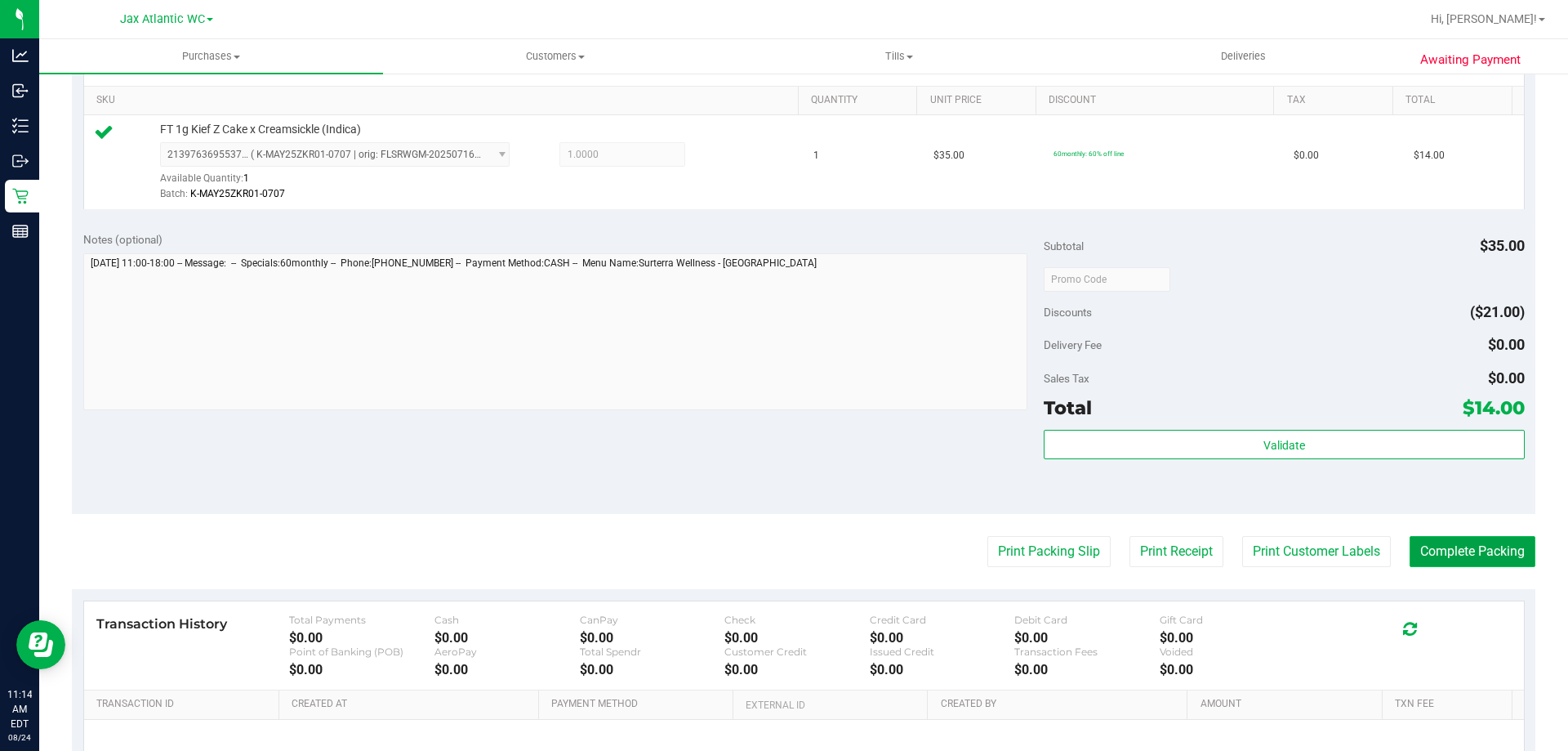
click at [1464, 561] on button "Complete Packing" at bounding box center [1472, 551] width 126 height 31
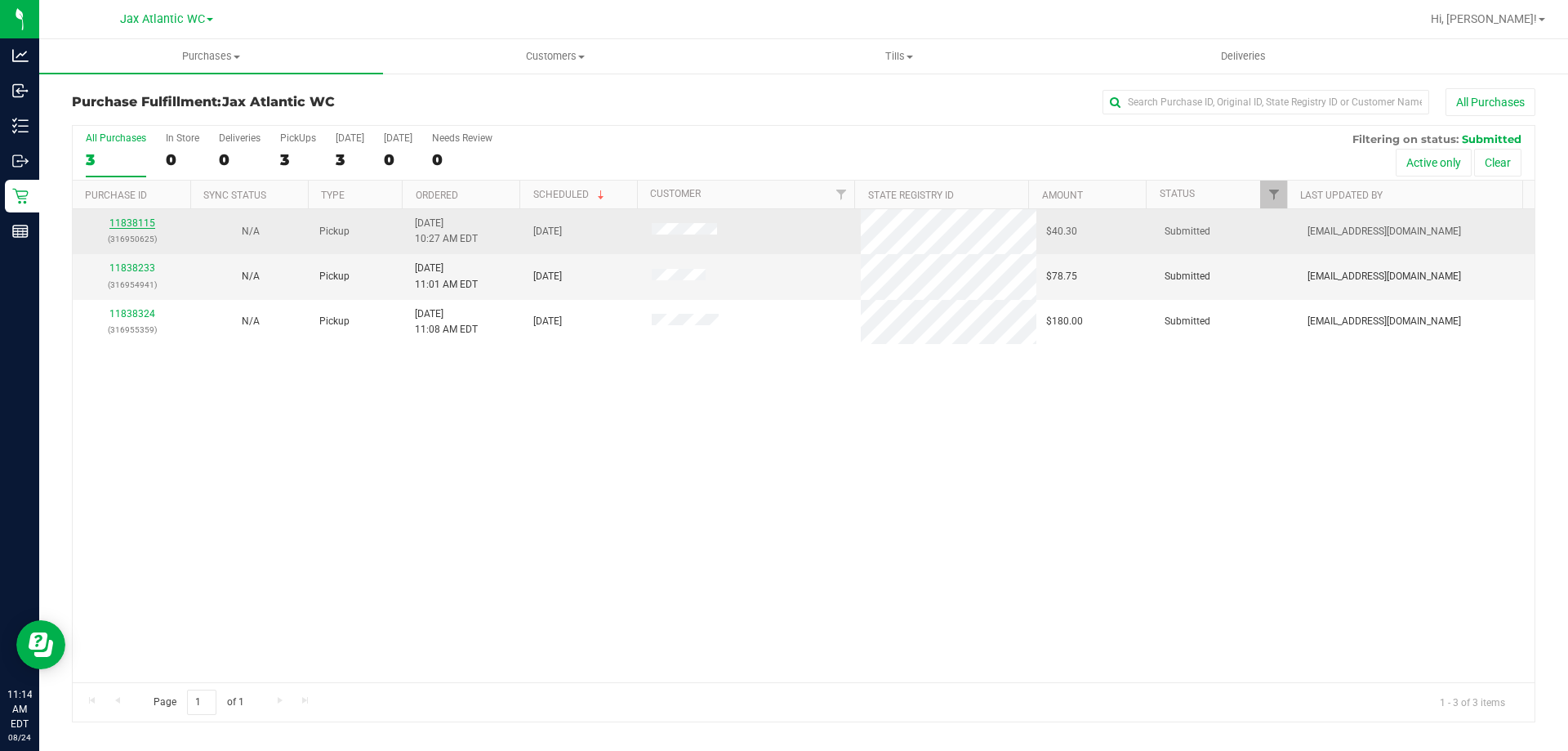
click at [142, 223] on link "11838115" at bounding box center [132, 223] width 46 height 11
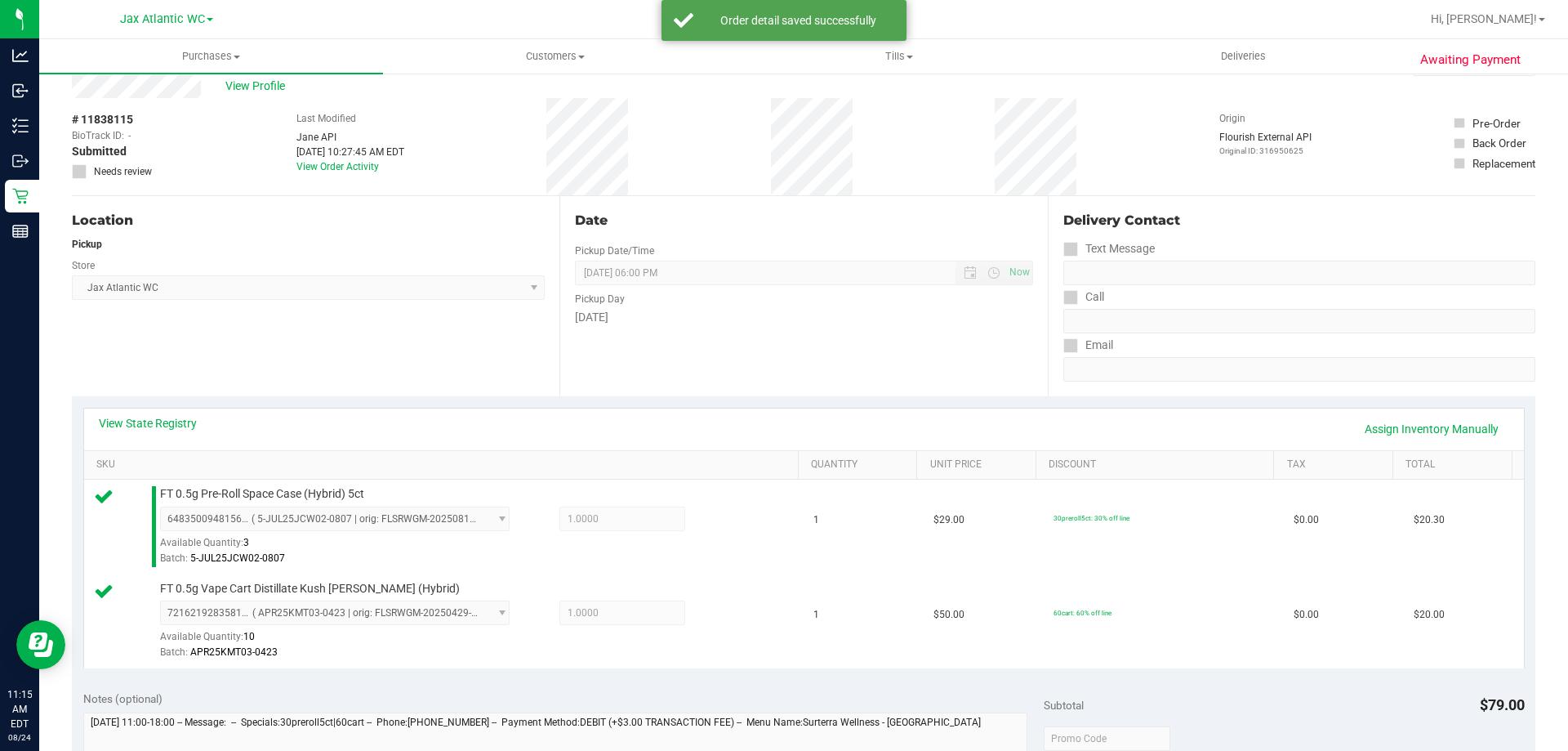
scroll to position [408, 0]
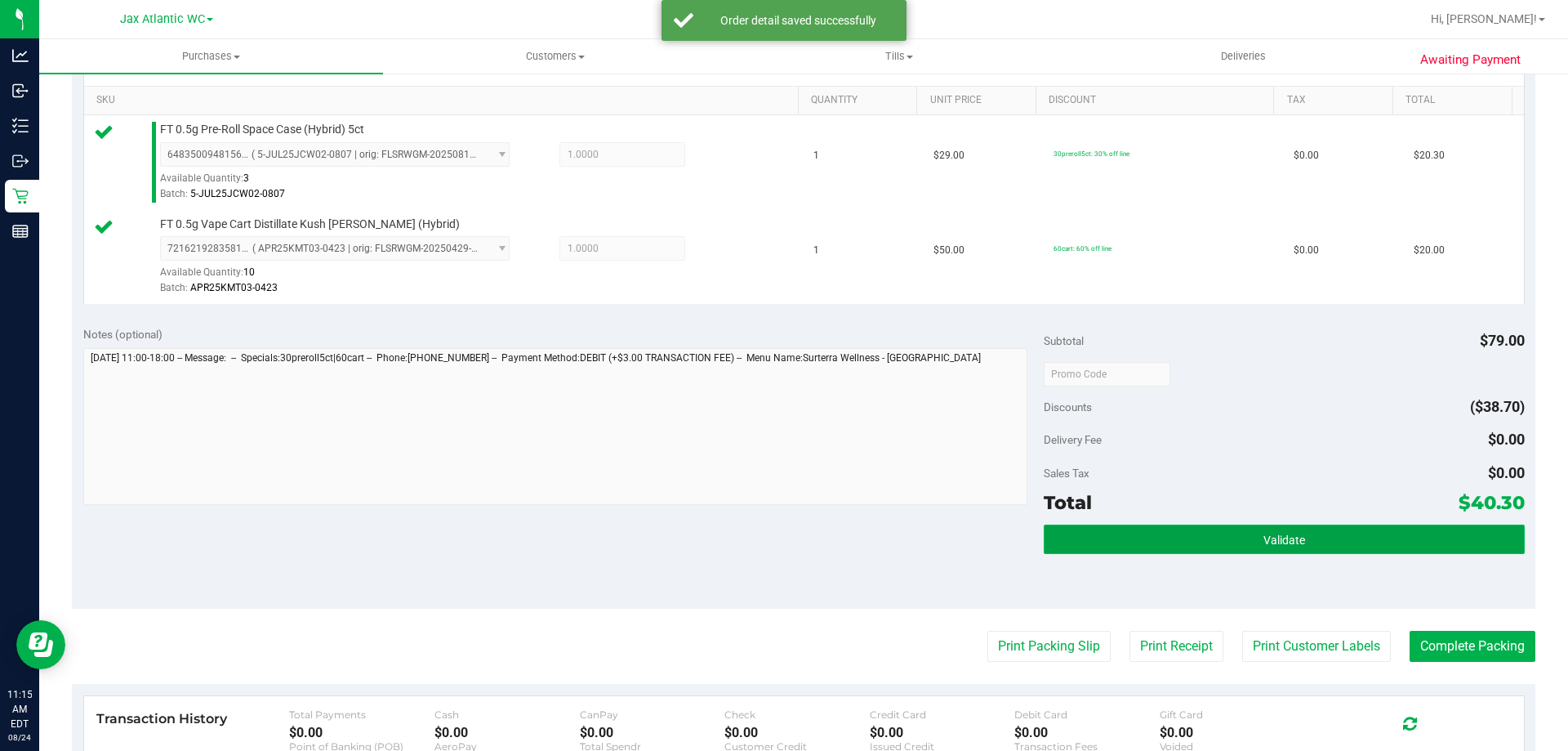
click at [1250, 529] on button "Validate" at bounding box center [1284, 539] width 480 height 29
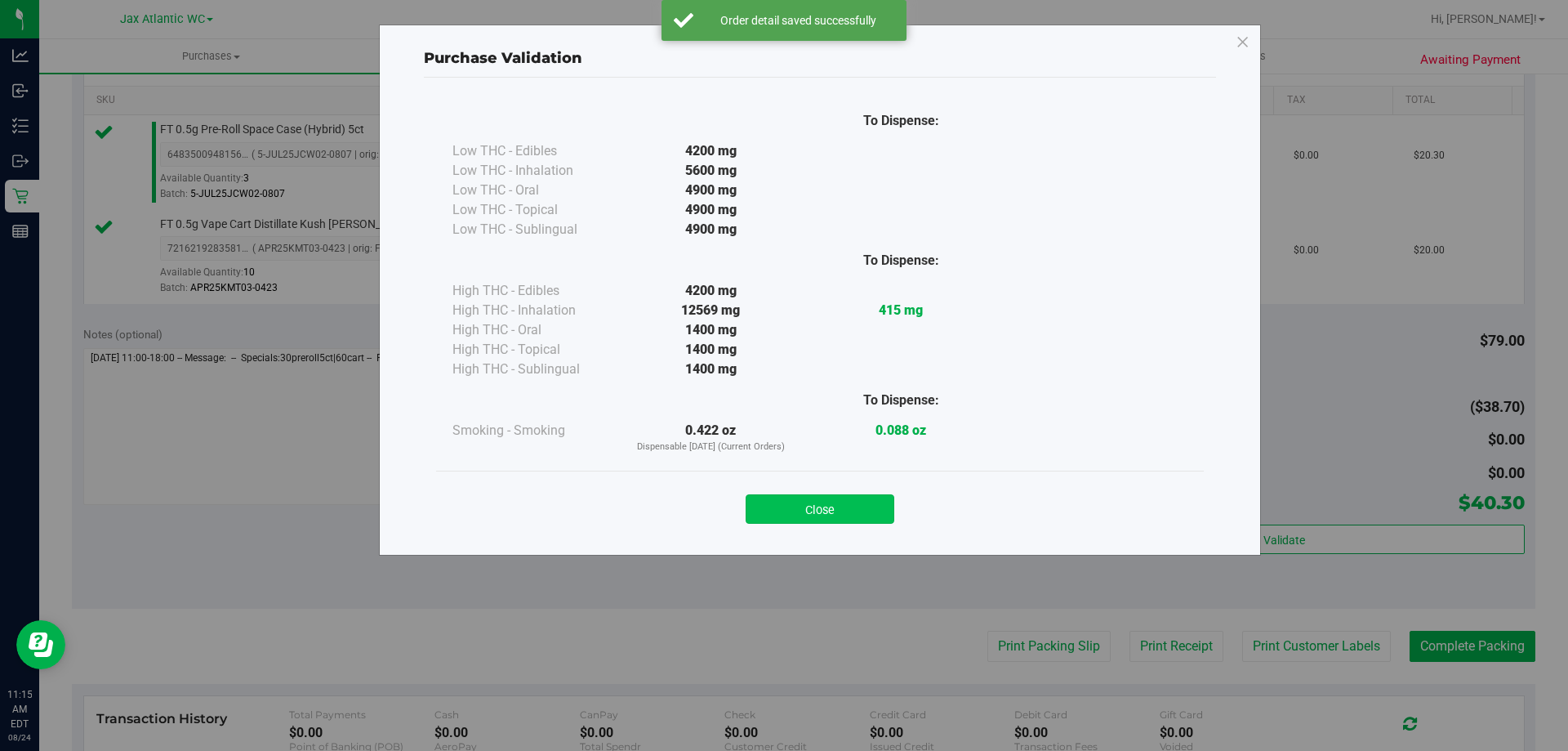
click at [814, 501] on button "Close" at bounding box center [820, 509] width 148 height 29
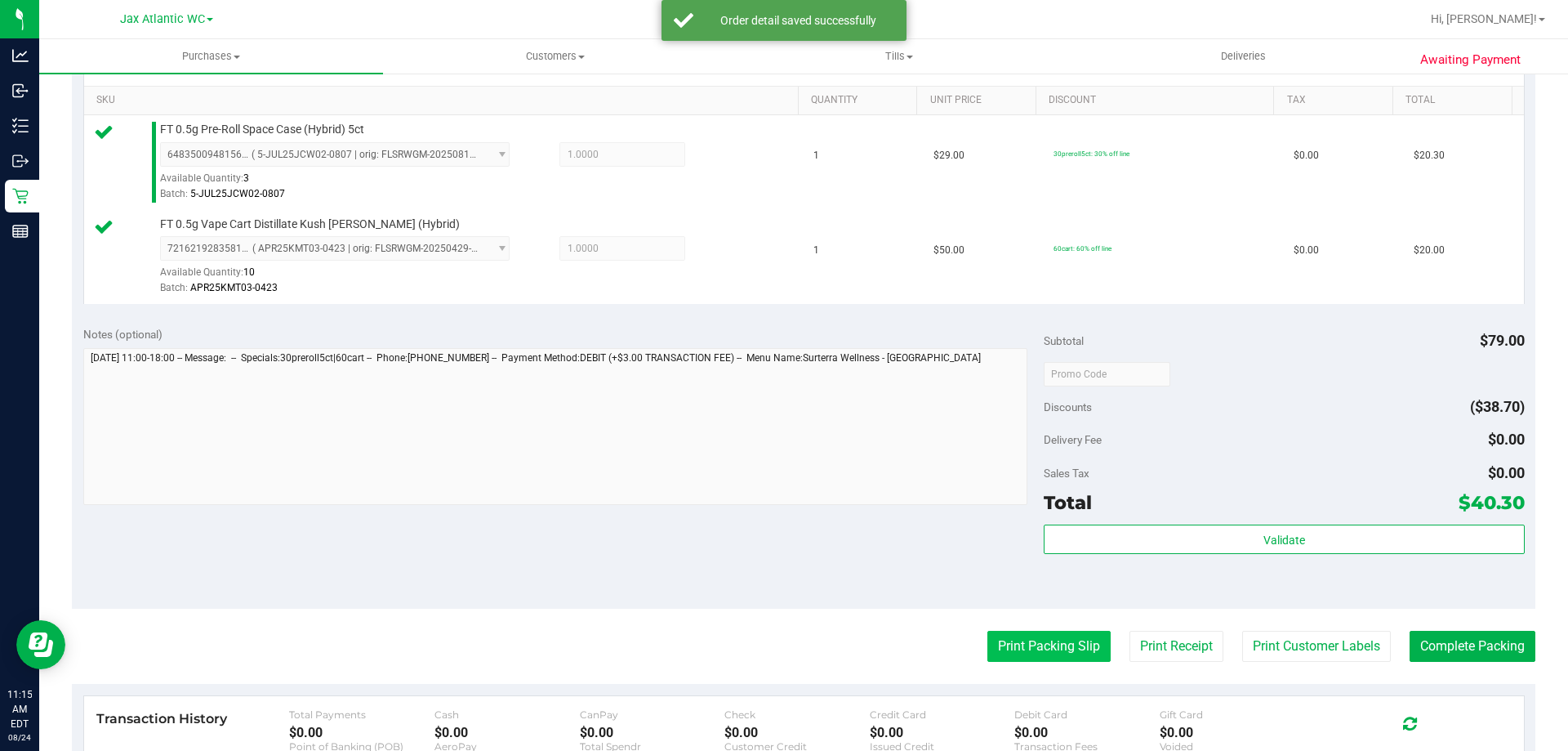
click at [1024, 636] on button "Print Packing Slip" at bounding box center [1048, 646] width 123 height 31
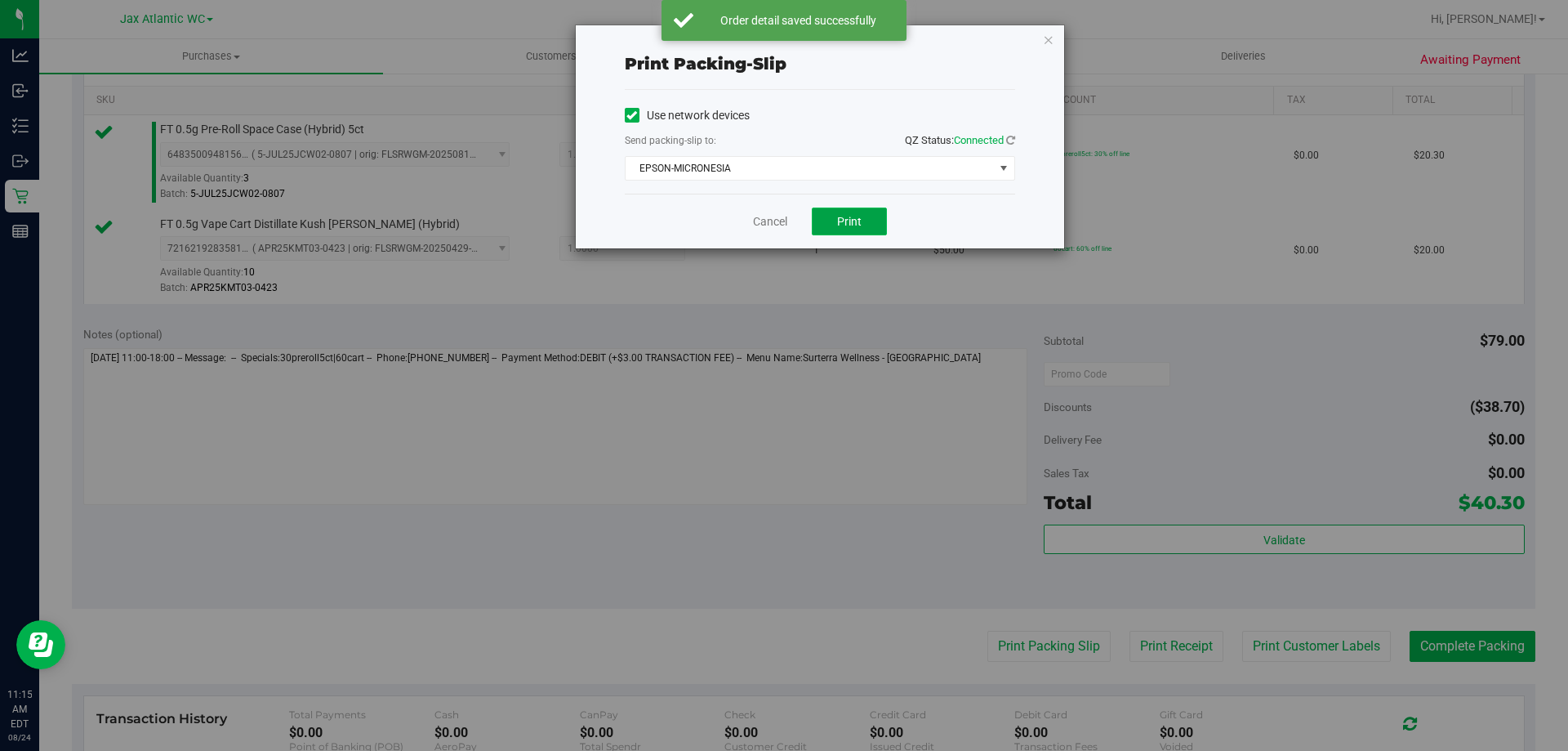
click at [832, 228] on button "Print" at bounding box center [849, 222] width 75 height 28
click at [770, 226] on link "Cancel" at bounding box center [769, 222] width 35 height 17
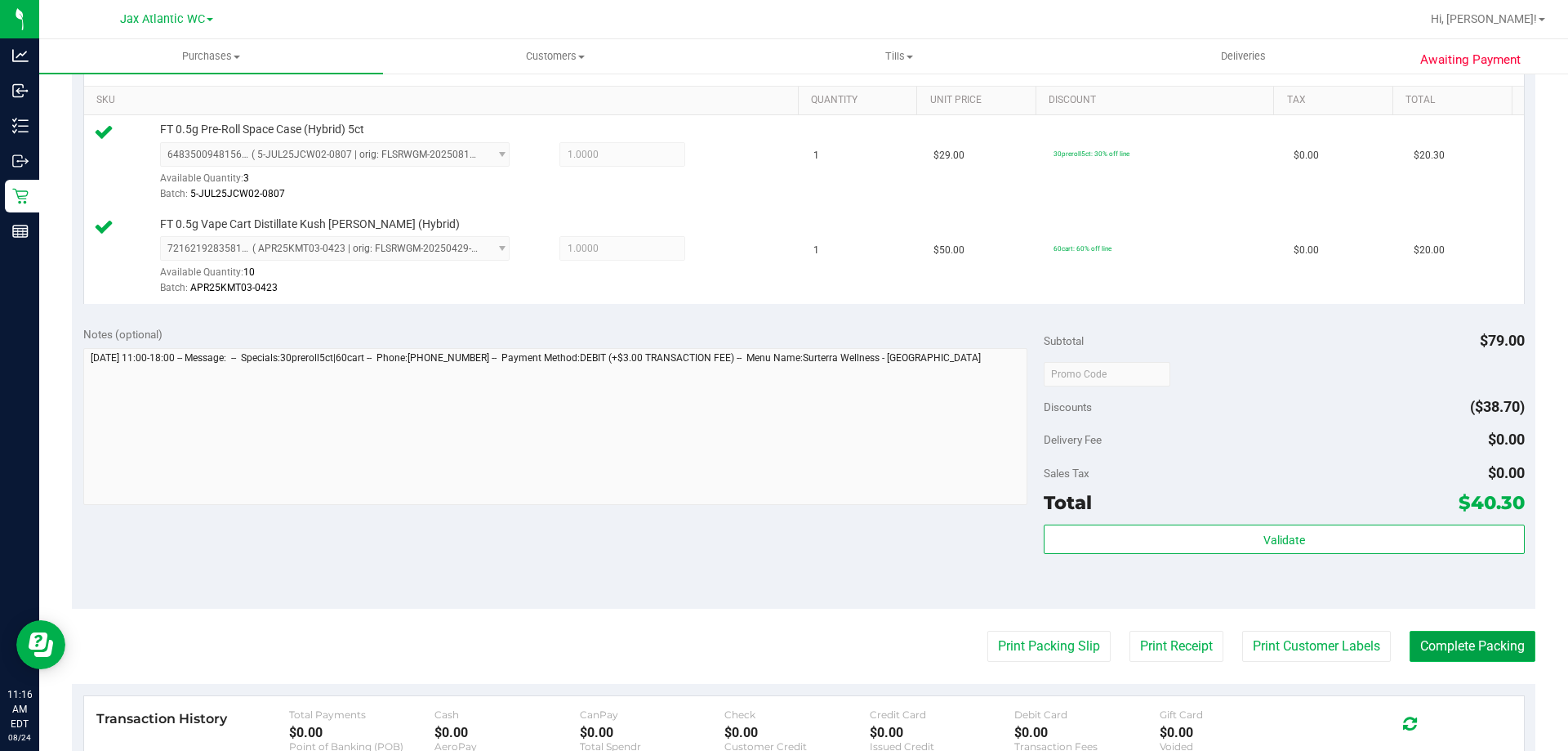
click at [1418, 643] on button "Complete Packing" at bounding box center [1472, 646] width 126 height 31
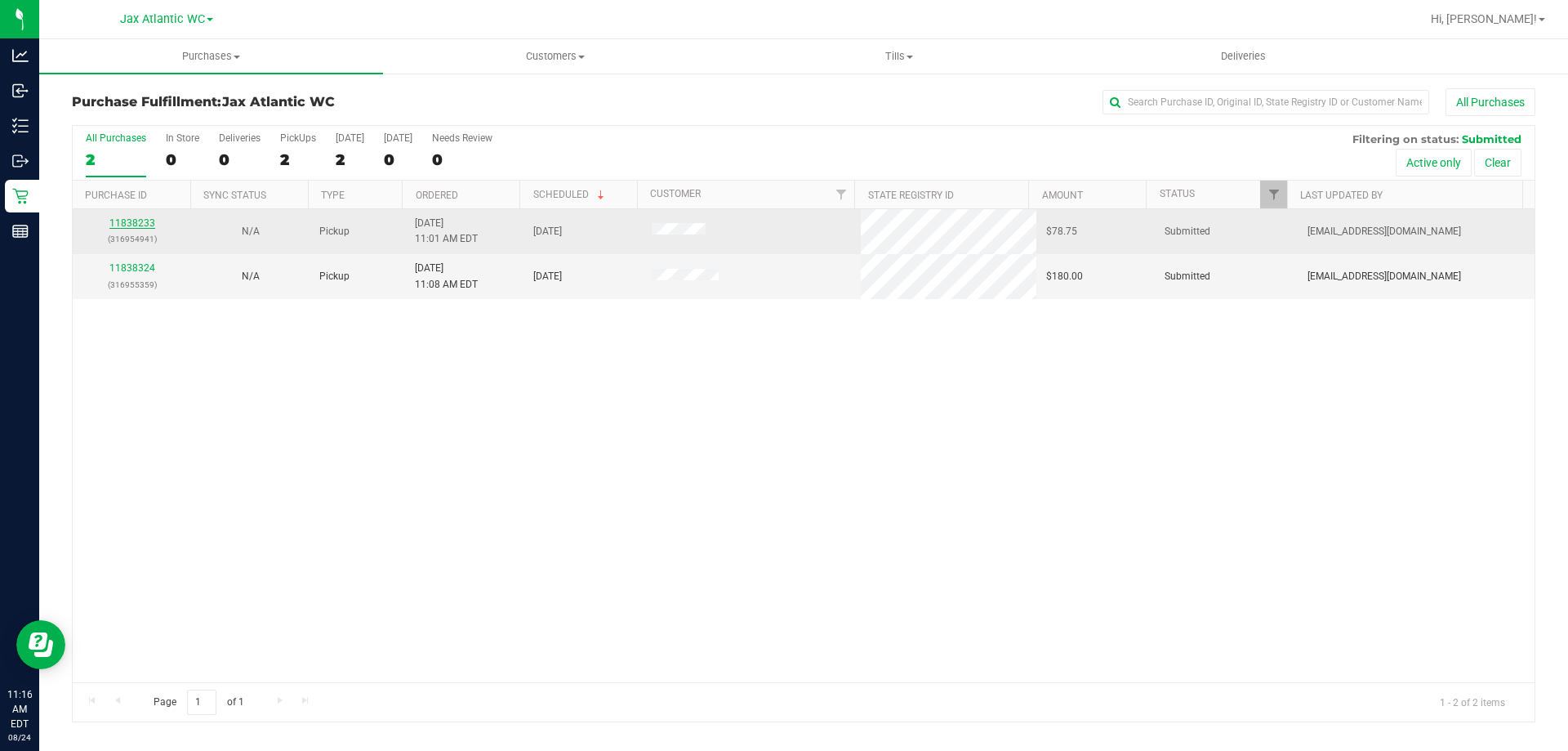
click at [148, 223] on link "11838233" at bounding box center [132, 223] width 46 height 11
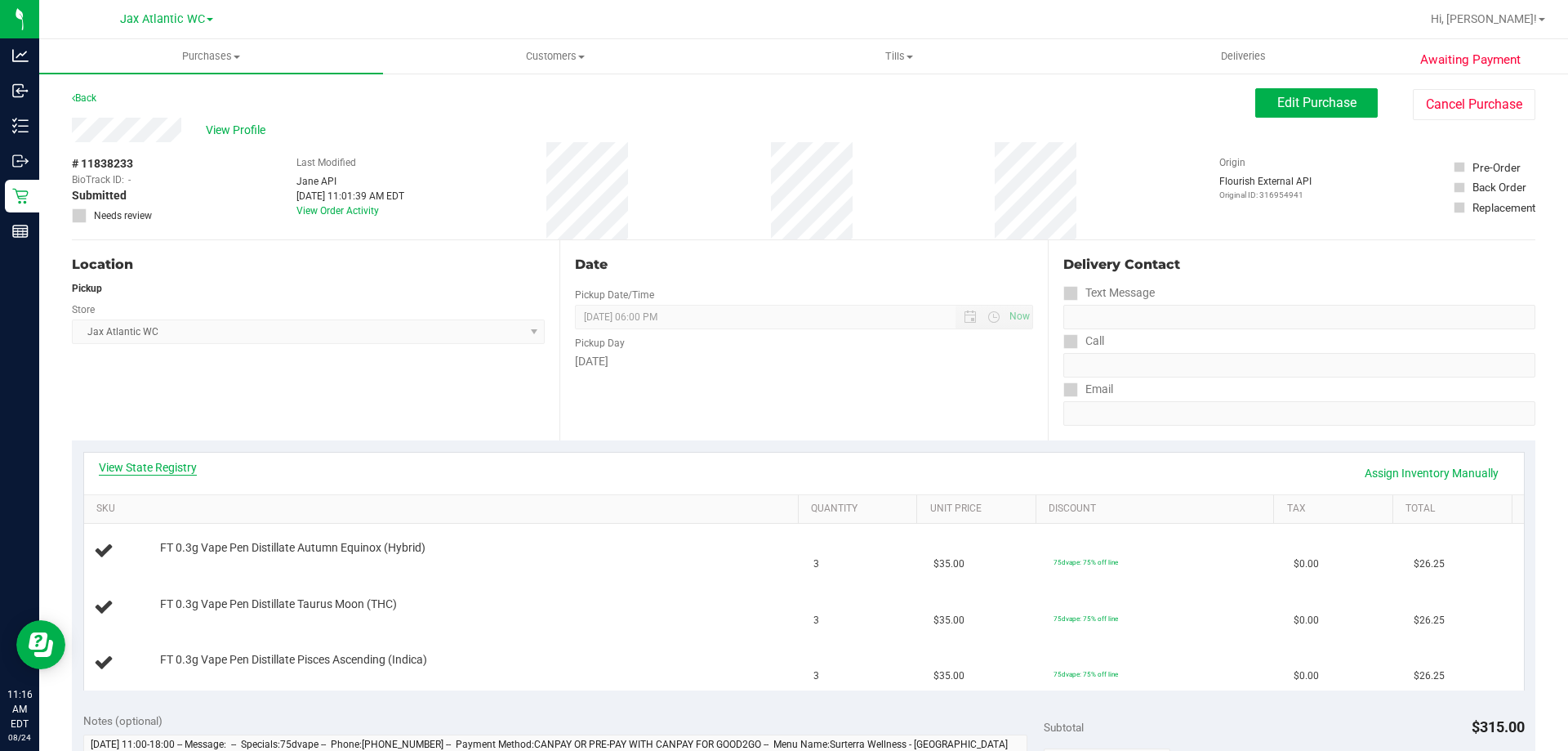
click at [175, 465] on link "View State Registry" at bounding box center [147, 467] width 98 height 16
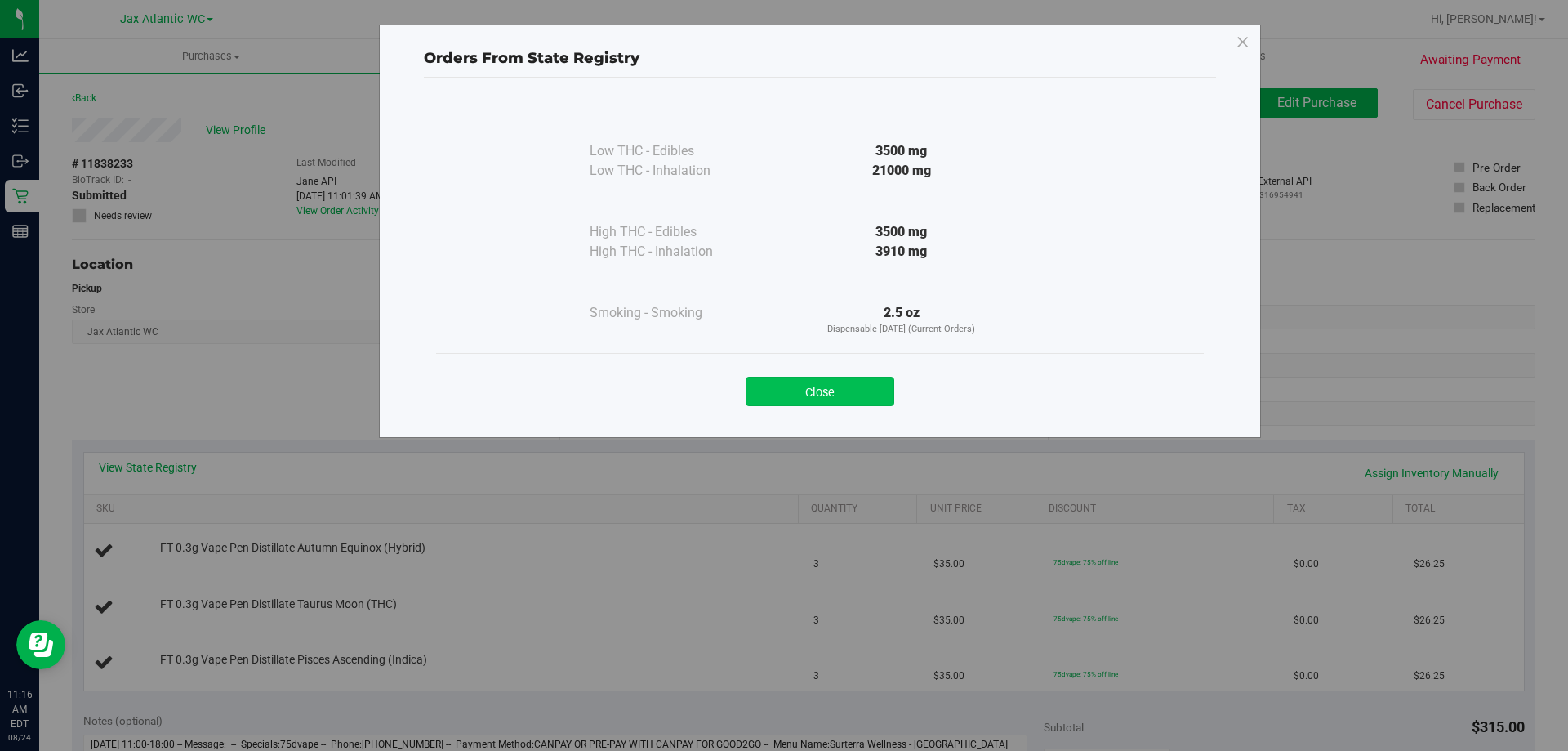
click at [789, 396] on button "Close" at bounding box center [820, 391] width 148 height 29
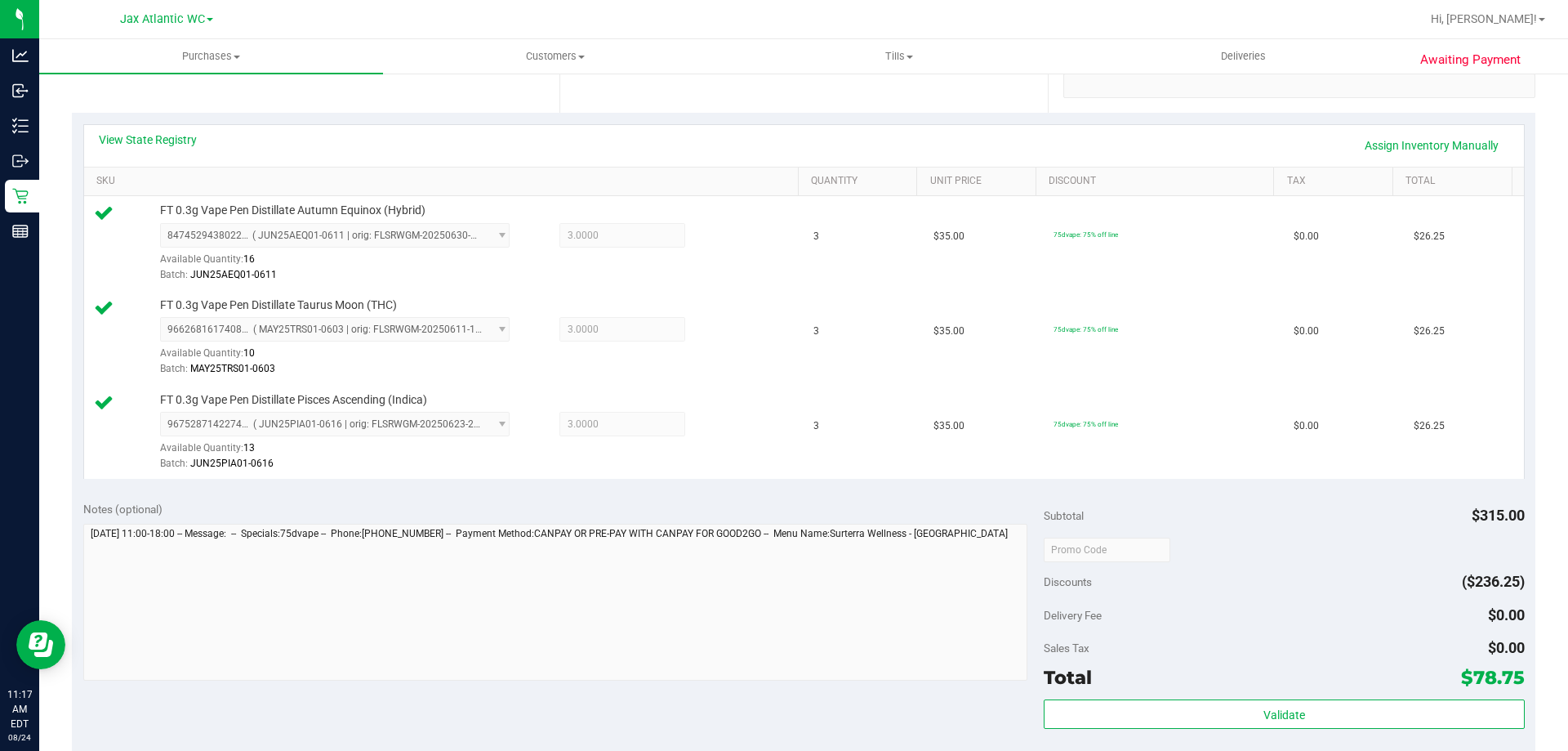
scroll to position [490, 0]
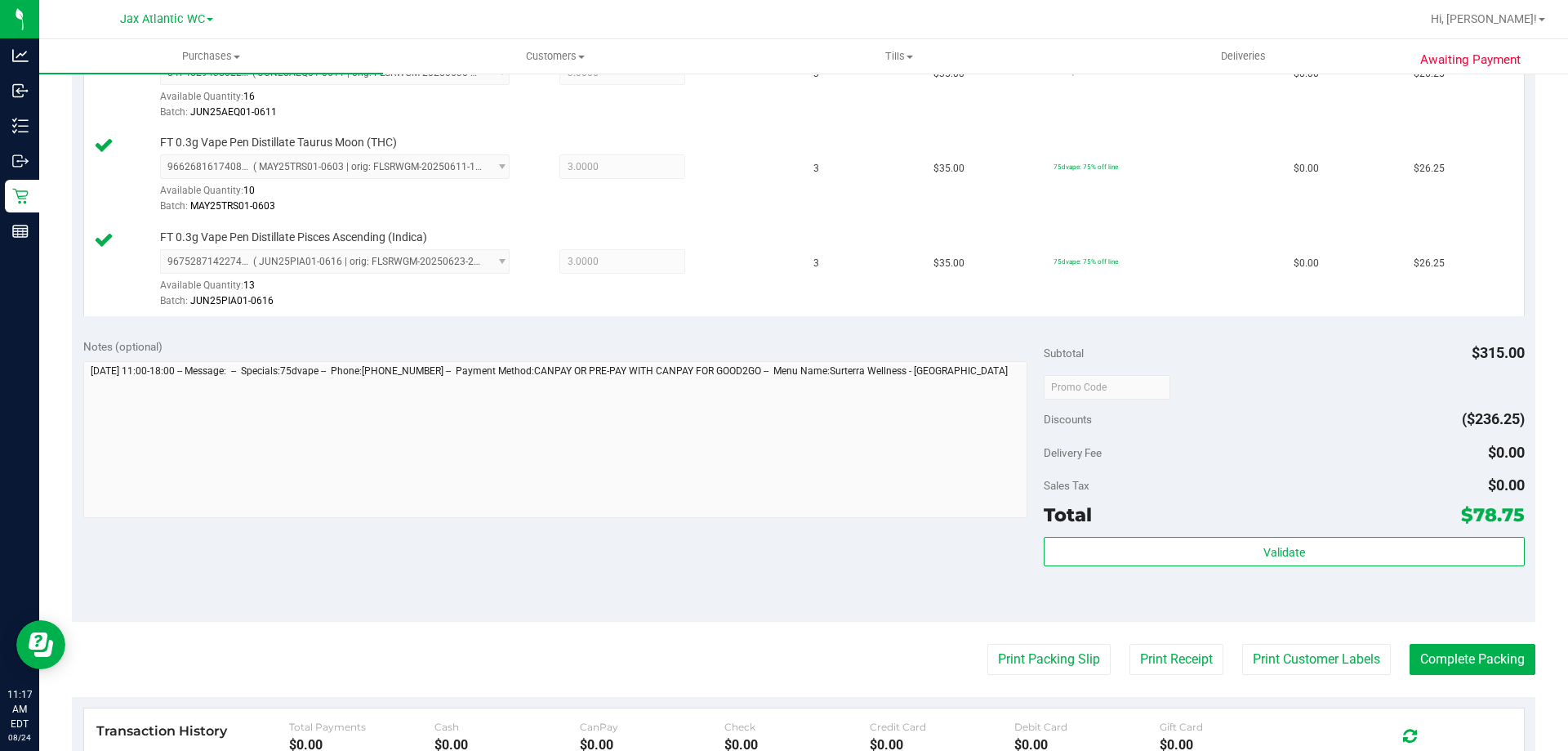
click at [1192, 533] on div "Subtotal $315.00 Discounts ($236.25) Delivery Fee $0.00 Sales Tax $0.00 Total $…" at bounding box center [1284, 474] width 480 height 272
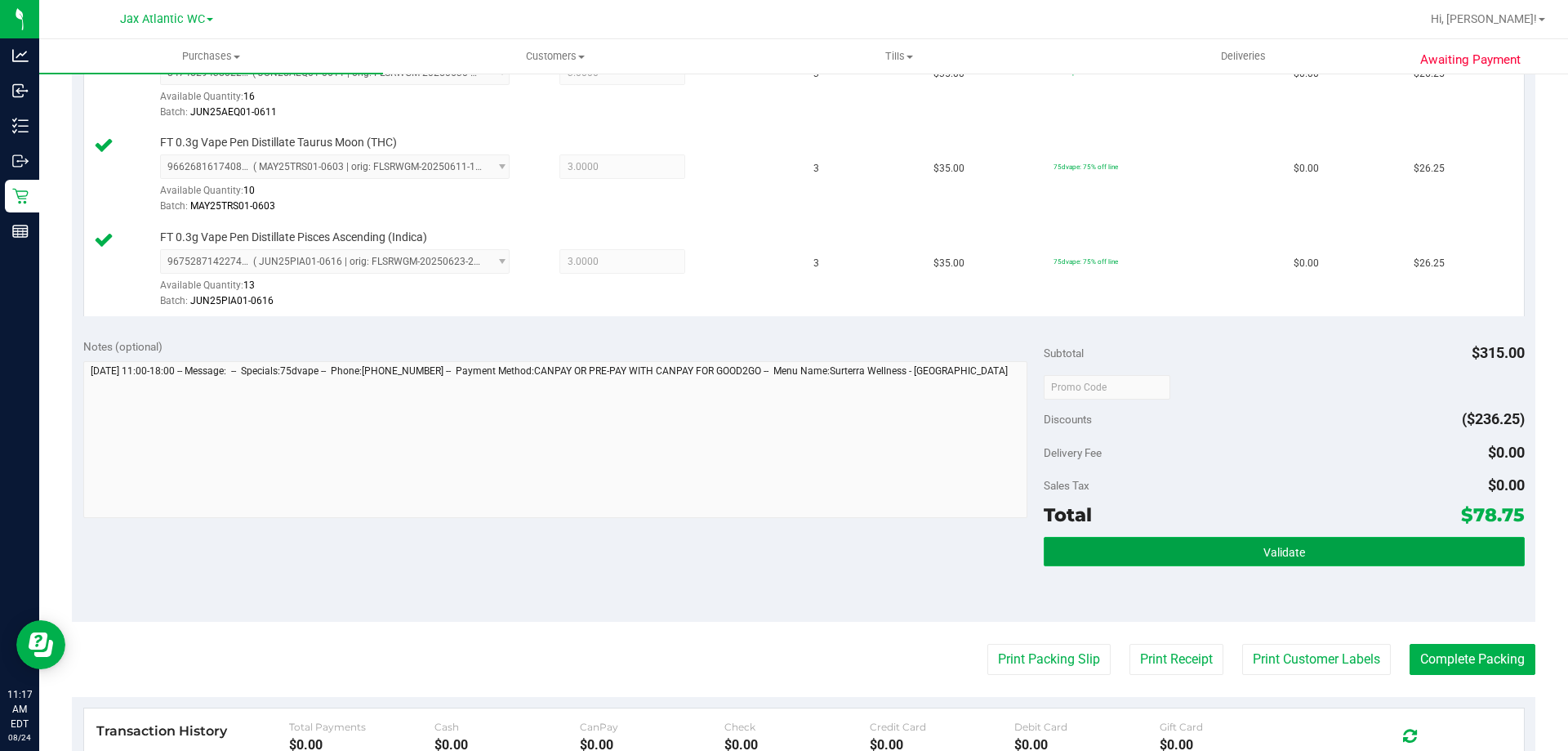
click at [1195, 539] on button "Validate" at bounding box center [1284, 551] width 480 height 29
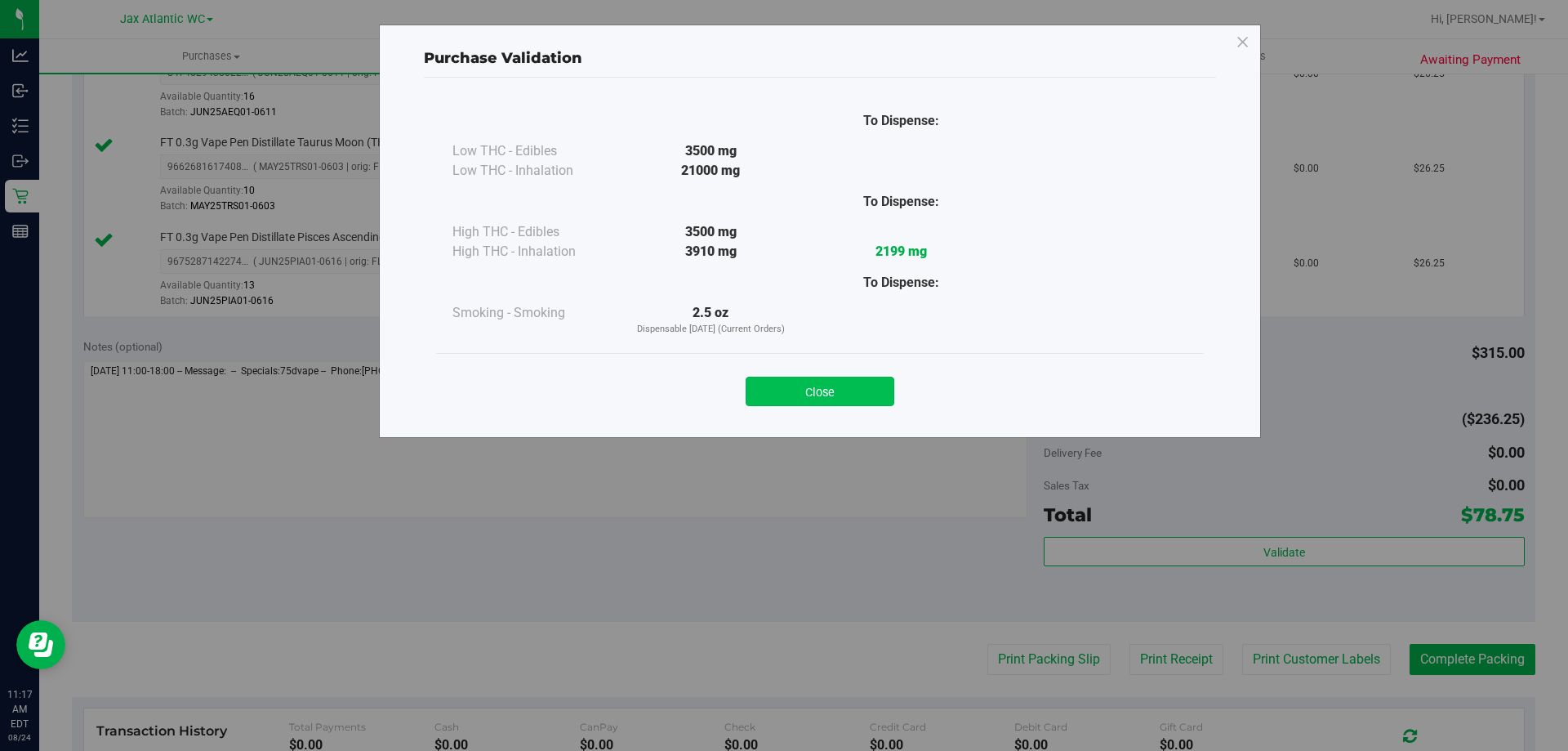
click at [799, 393] on button "Close" at bounding box center [820, 391] width 148 height 29
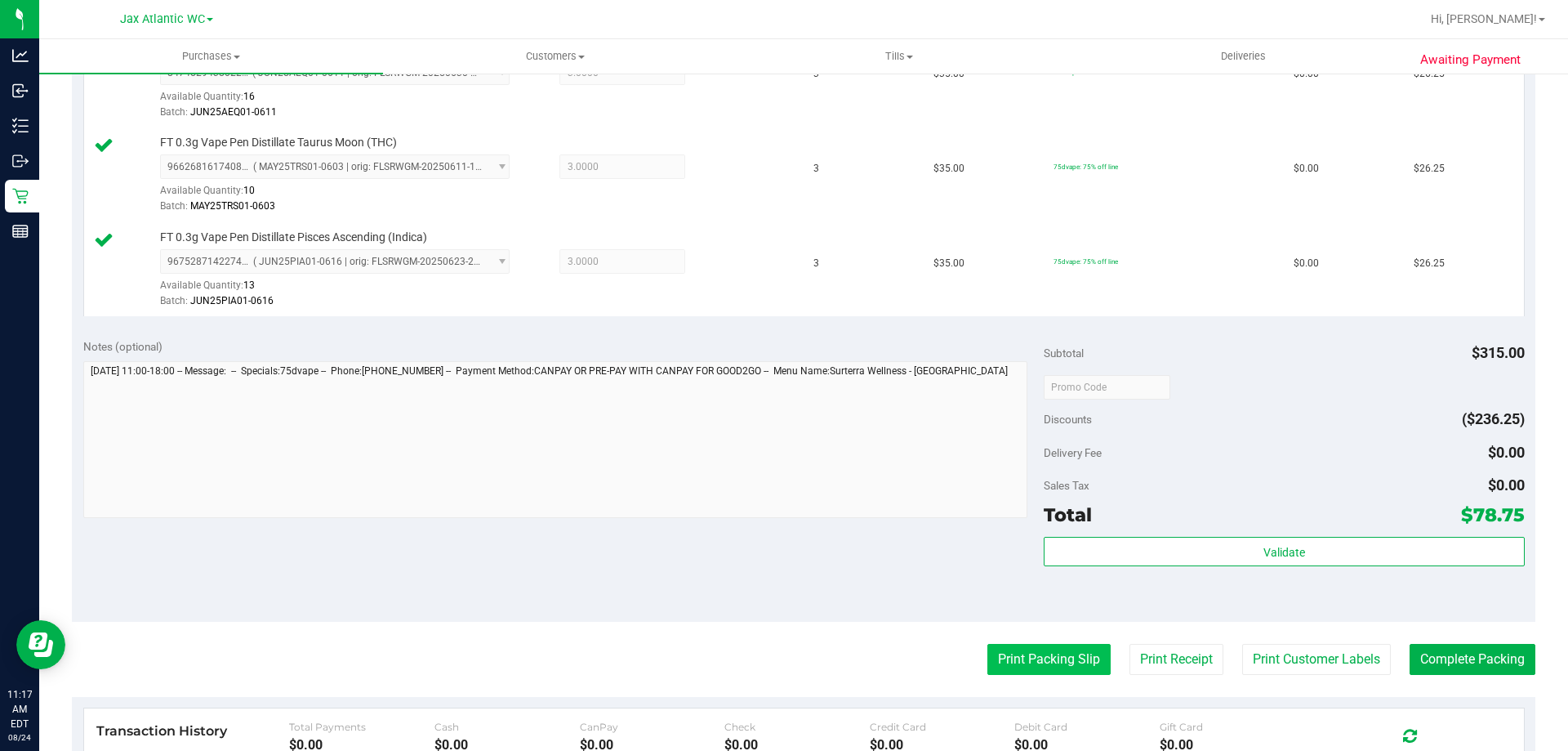
click at [1019, 665] on button "Print Packing Slip" at bounding box center [1048, 659] width 123 height 31
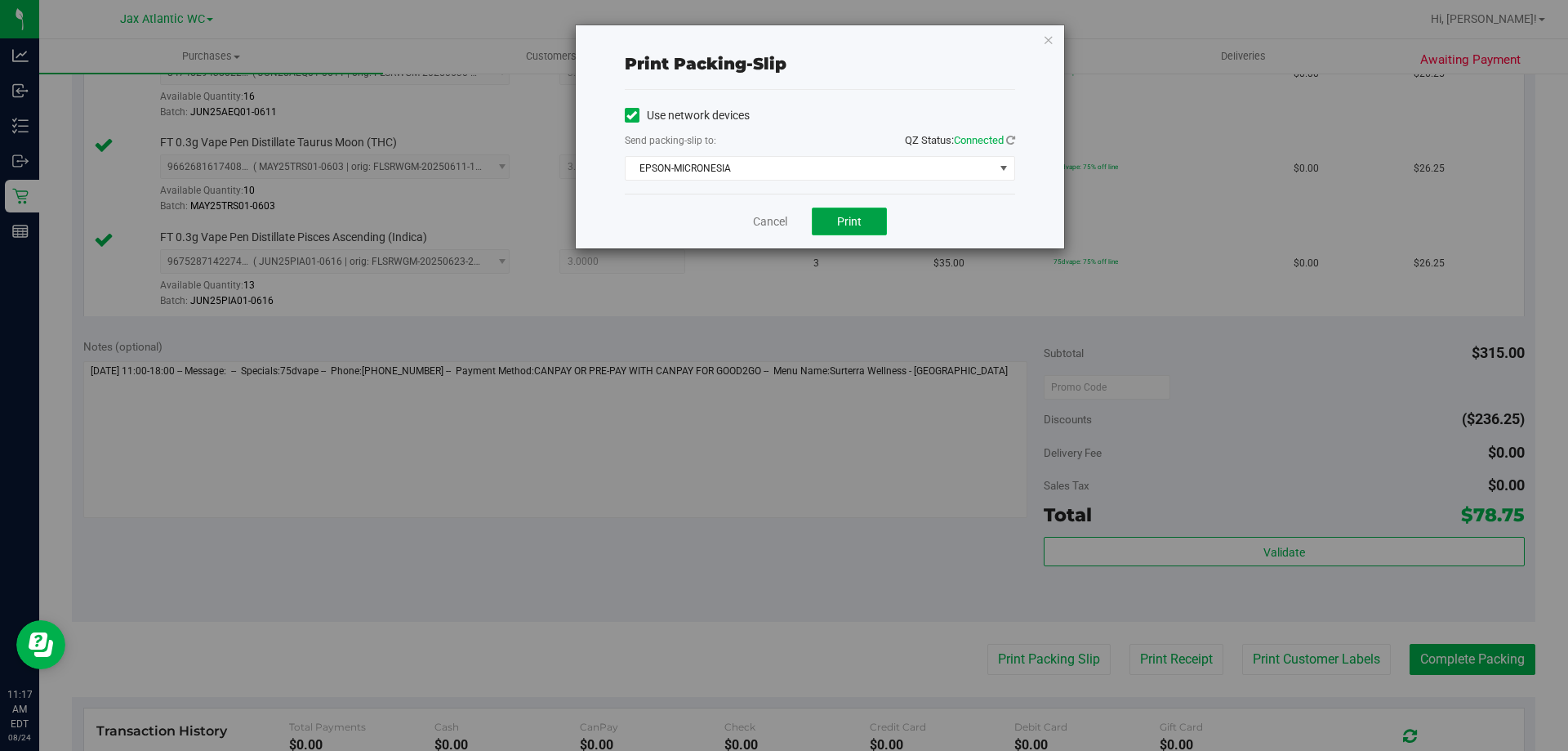
click at [857, 218] on span "Print" at bounding box center [849, 222] width 24 height 13
click at [760, 219] on link "Cancel" at bounding box center [769, 222] width 35 height 17
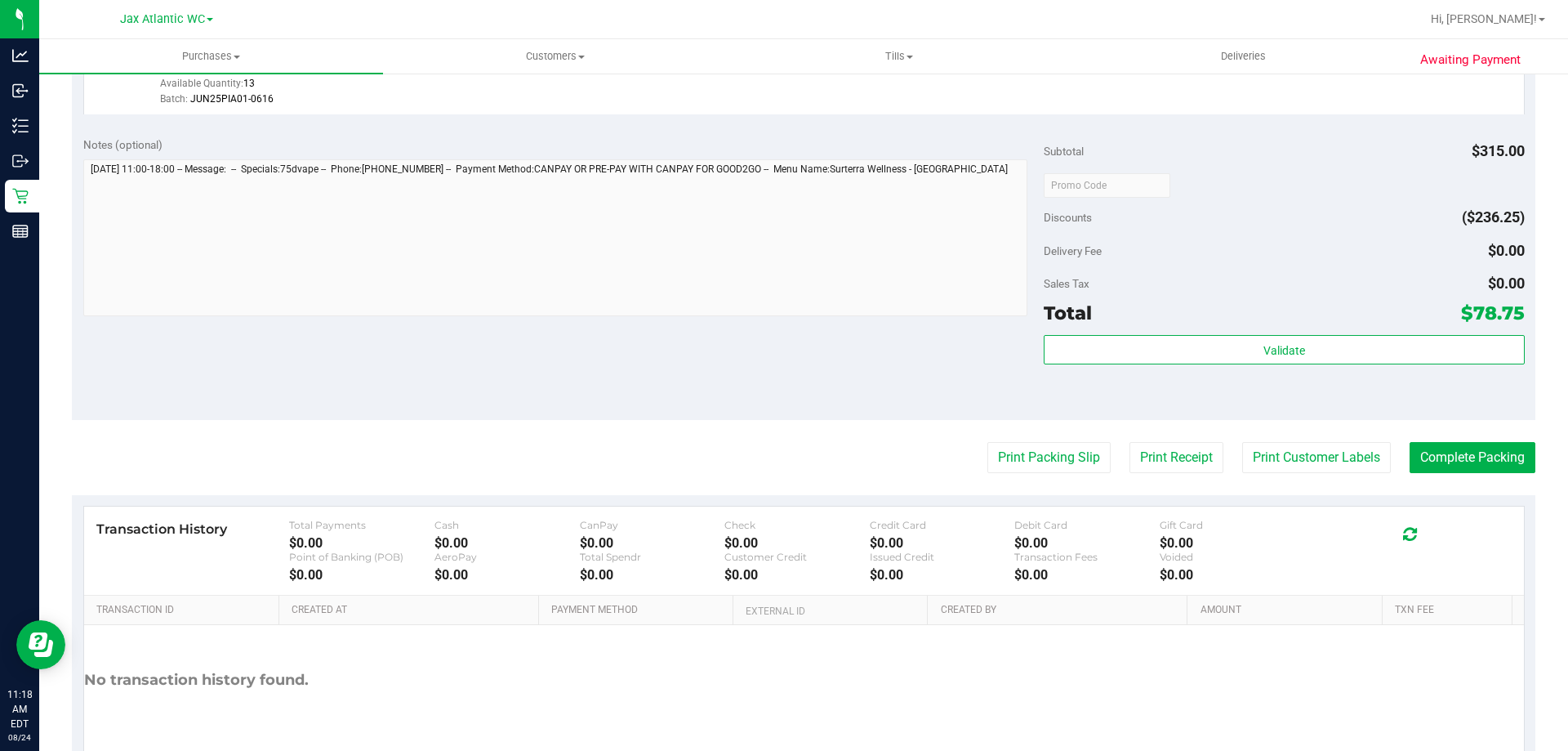
scroll to position [774, 0]
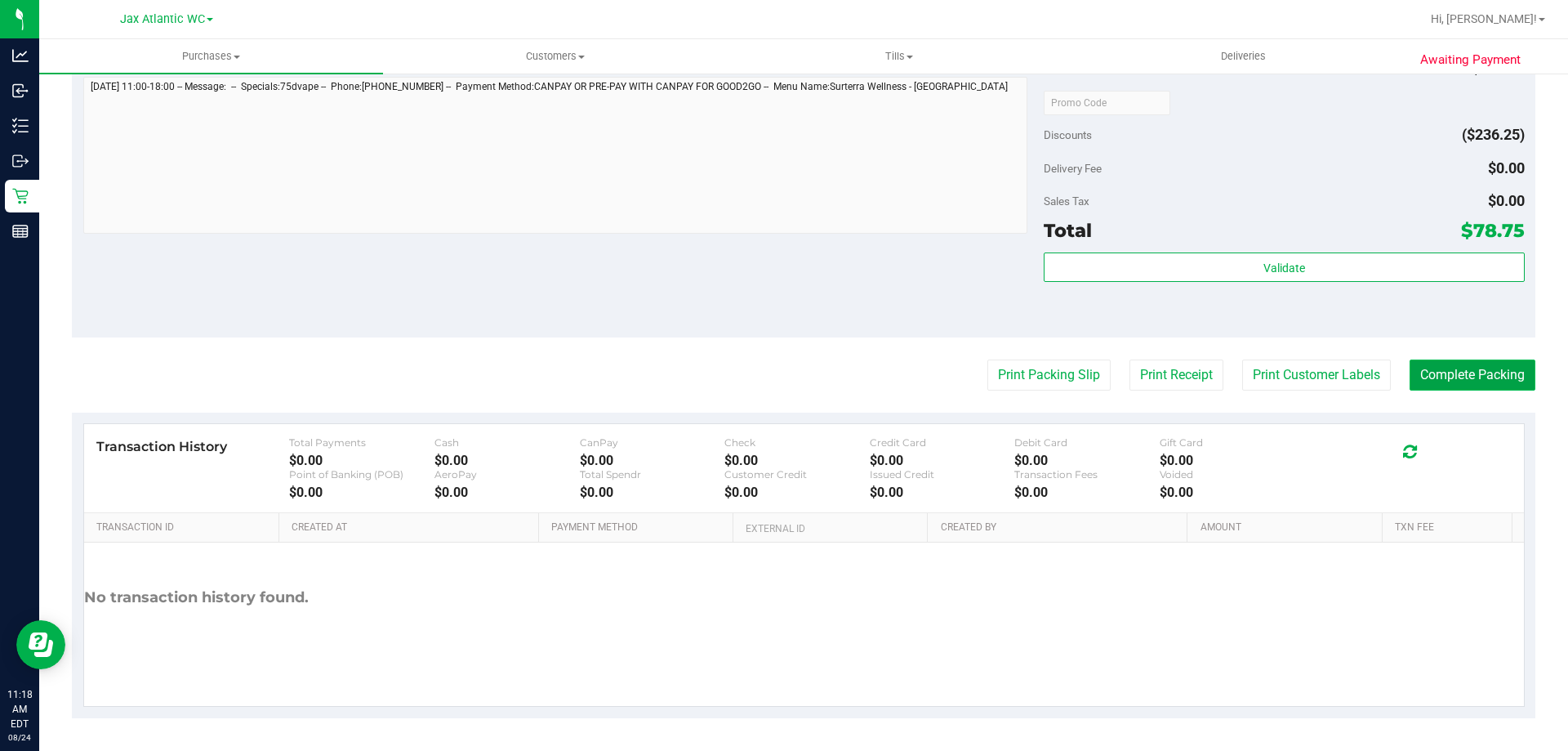
click at [1473, 375] on button "Complete Packing" at bounding box center [1472, 375] width 126 height 31
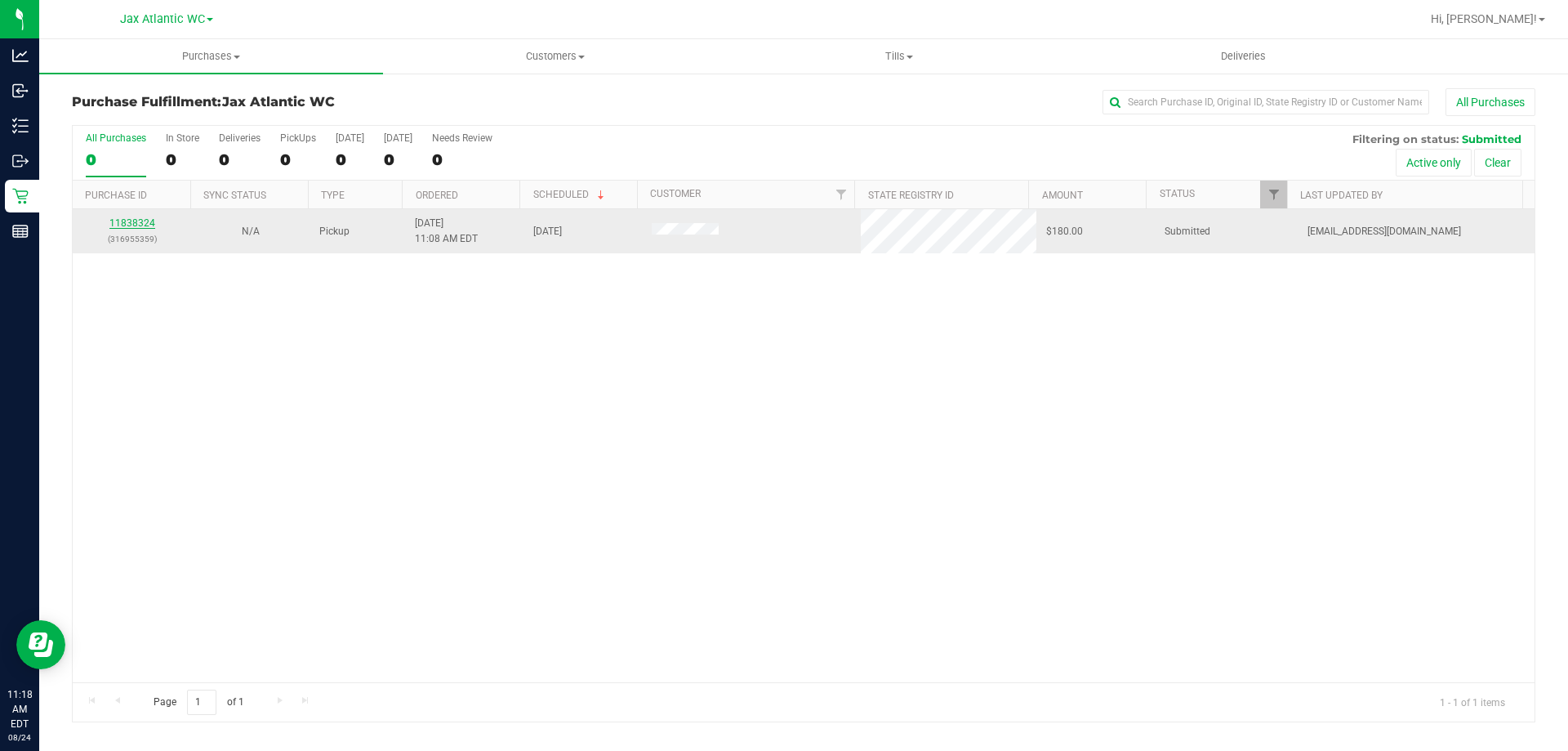
click at [142, 223] on link "11838324" at bounding box center [132, 223] width 46 height 11
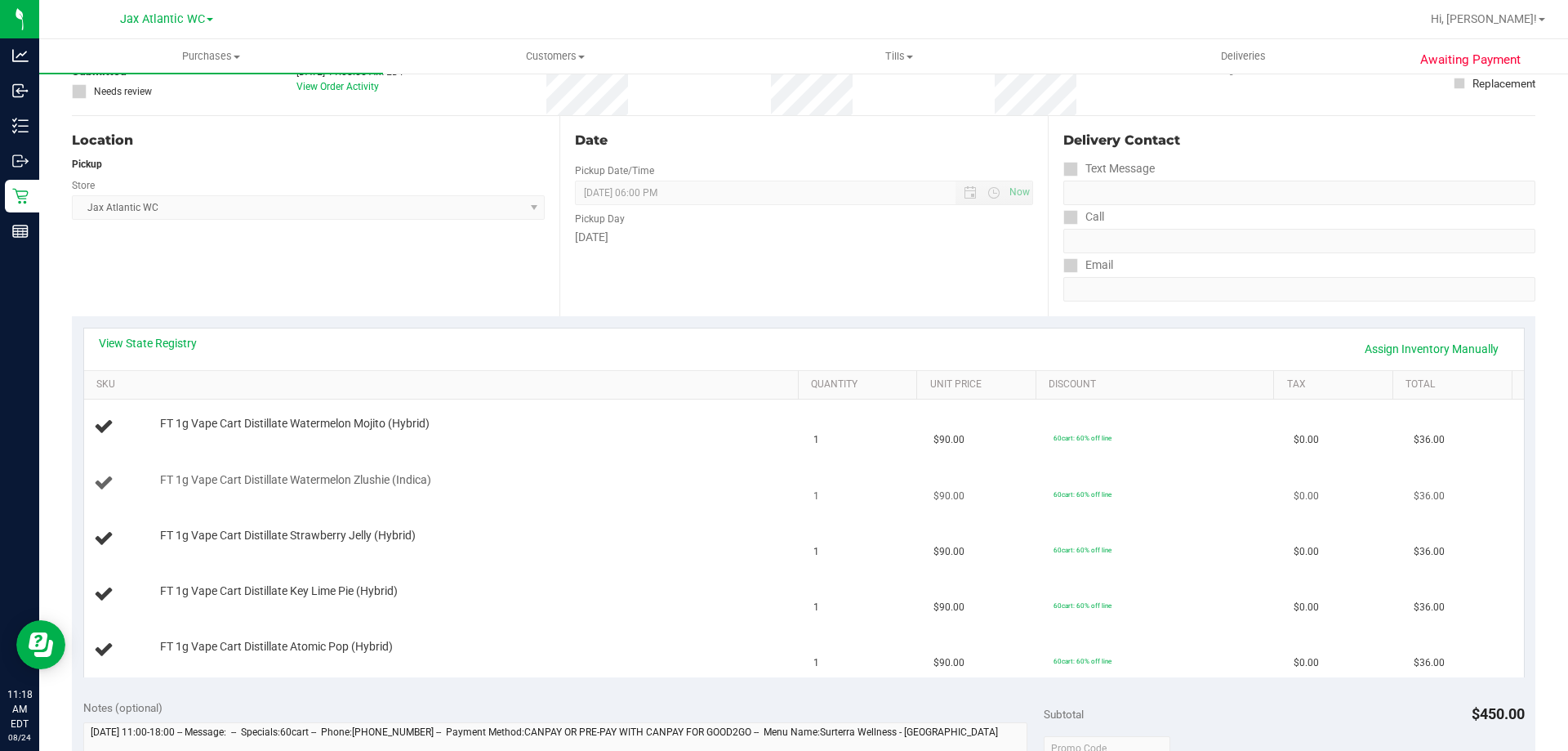
scroll to position [163, 0]
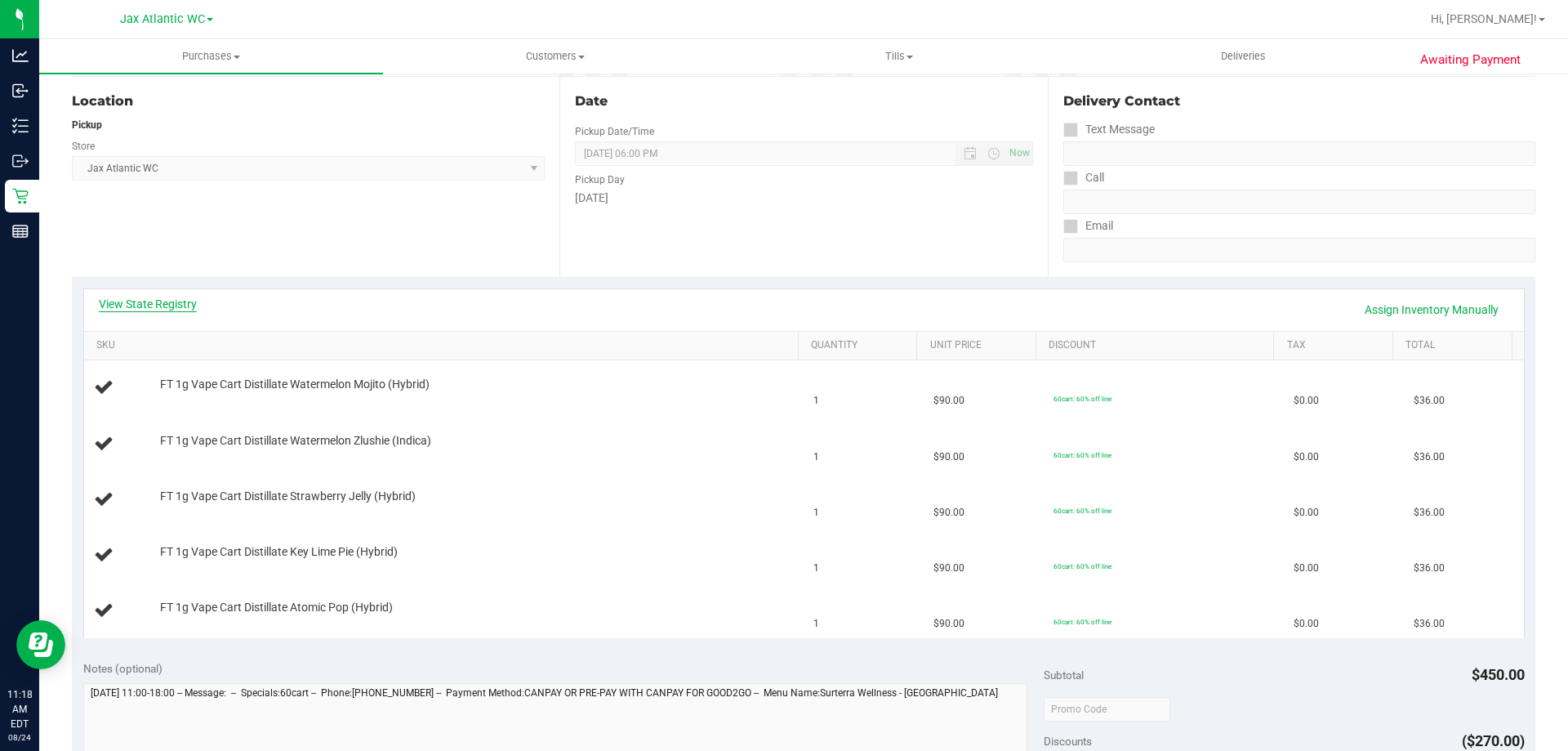
click at [175, 297] on link "View State Registry" at bounding box center [147, 303] width 98 height 16
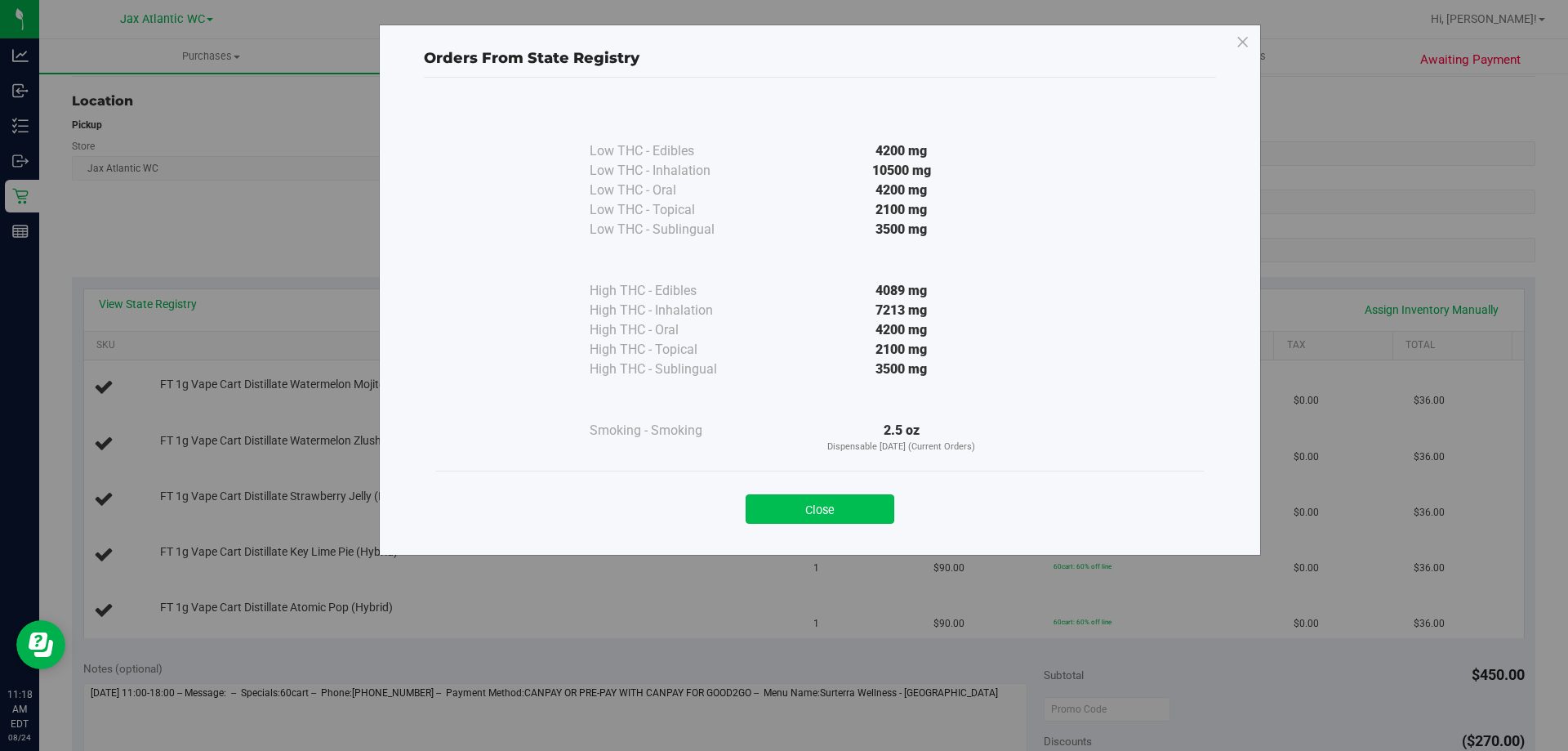
click at [813, 500] on button "Close" at bounding box center [820, 509] width 148 height 29
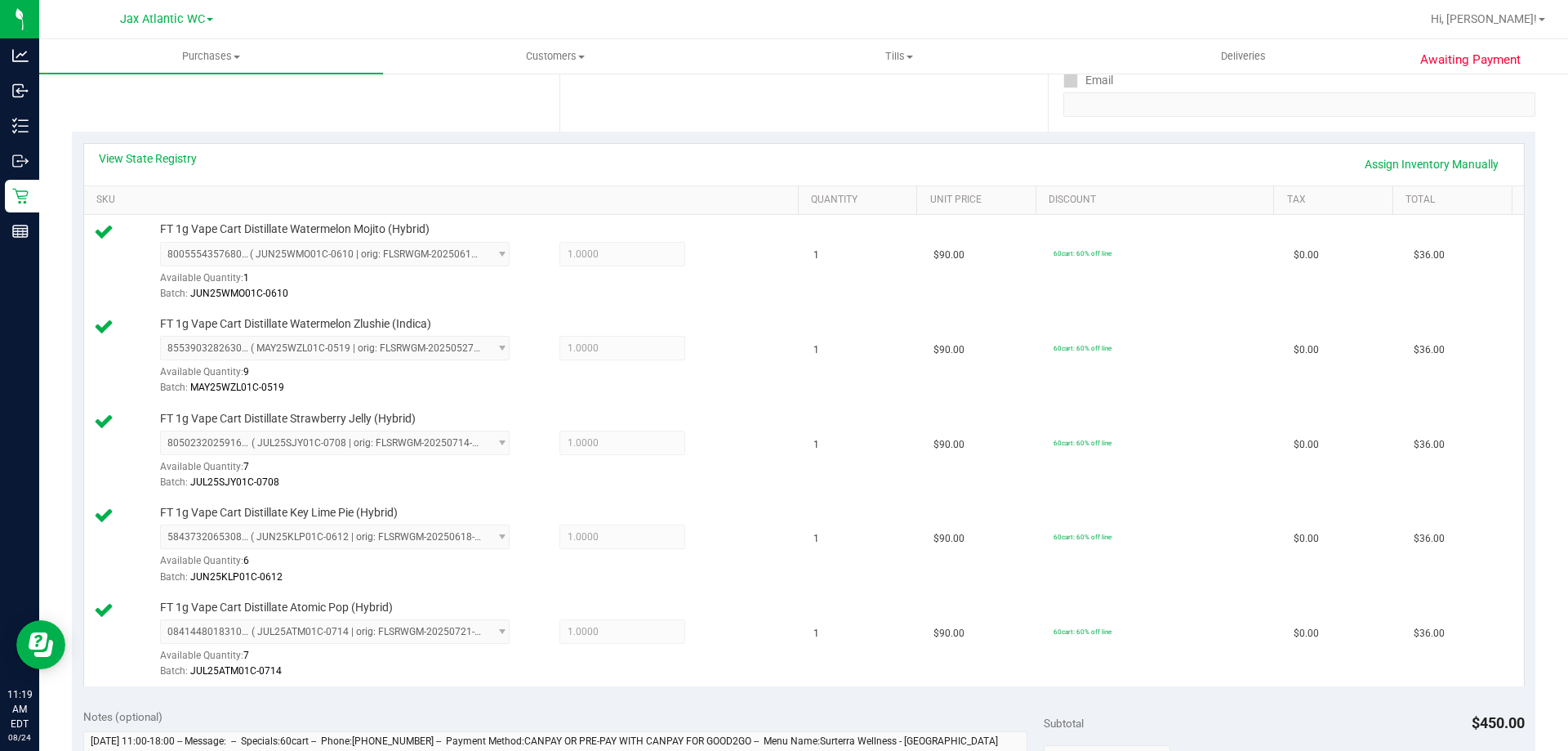
scroll to position [572, 0]
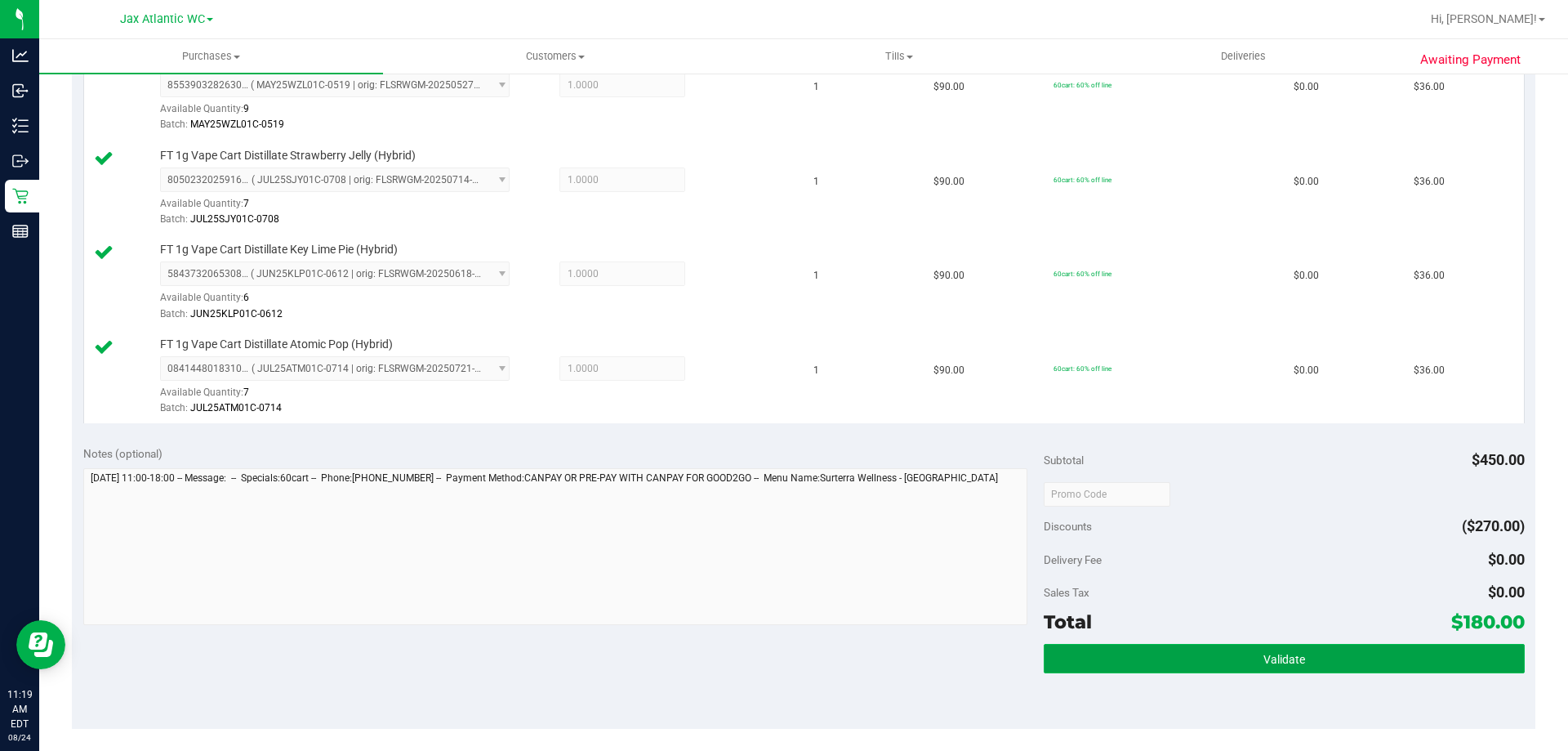
click at [1263, 661] on span "Validate" at bounding box center [1284, 659] width 41 height 13
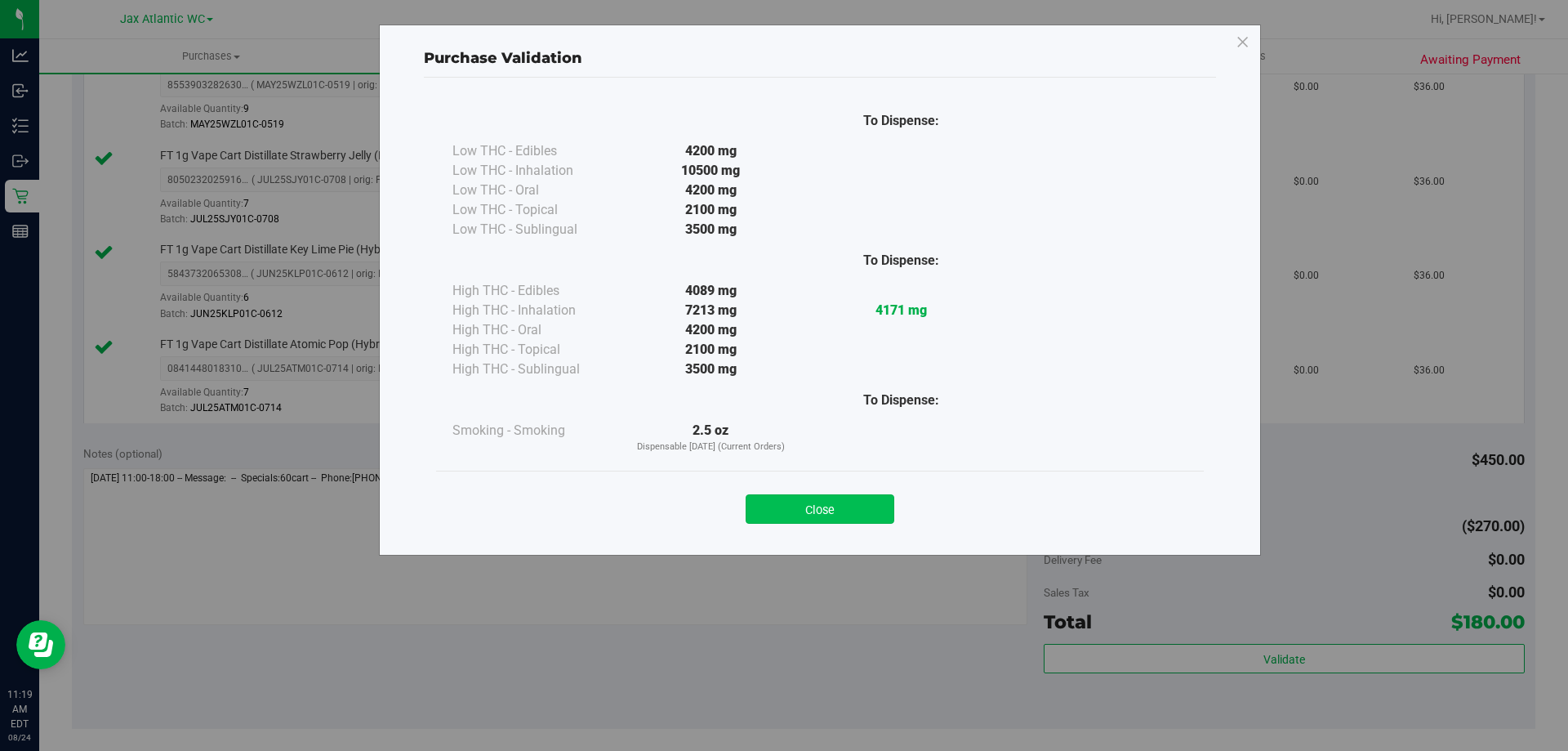
click at [801, 513] on button "Close" at bounding box center [820, 509] width 148 height 29
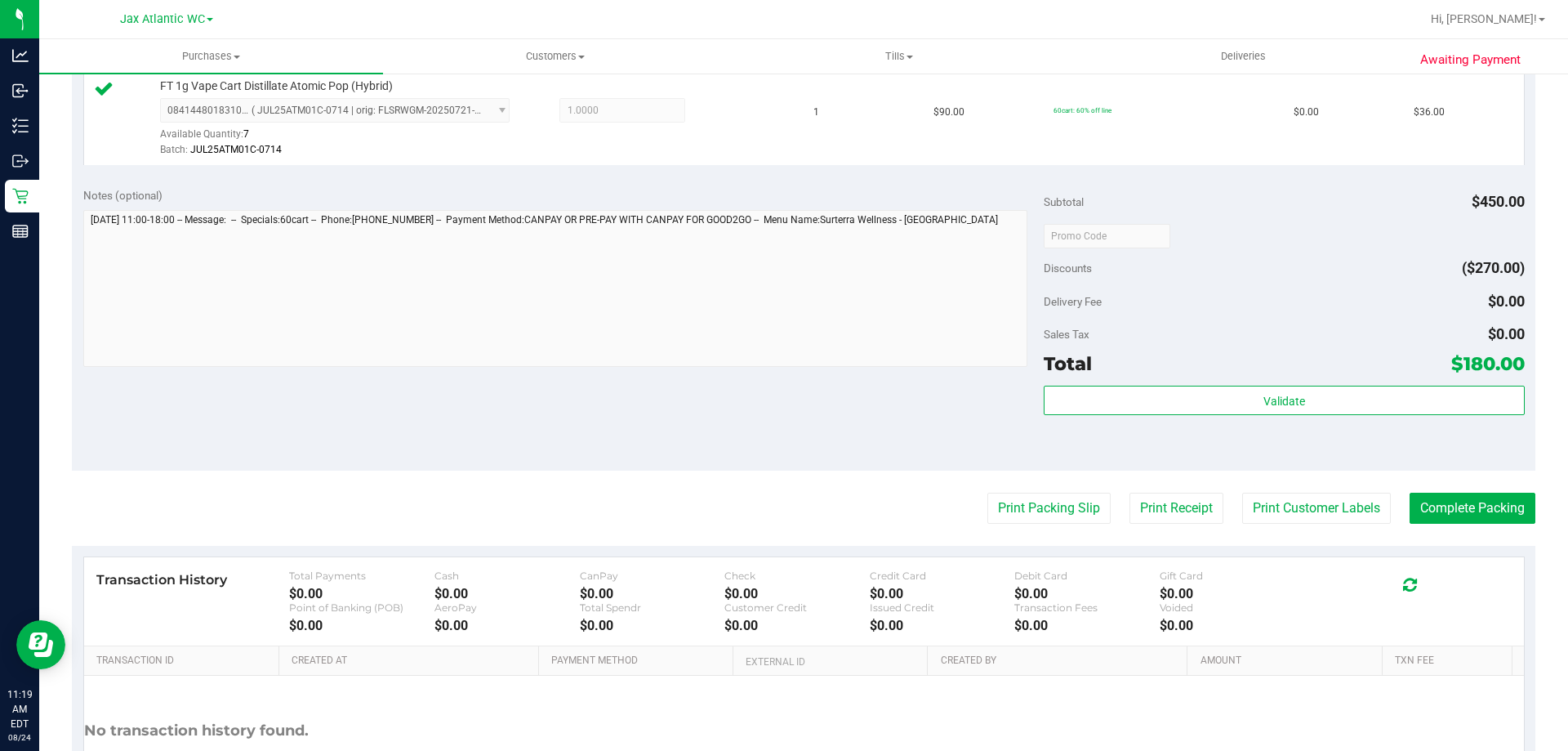
scroll to position [963, 0]
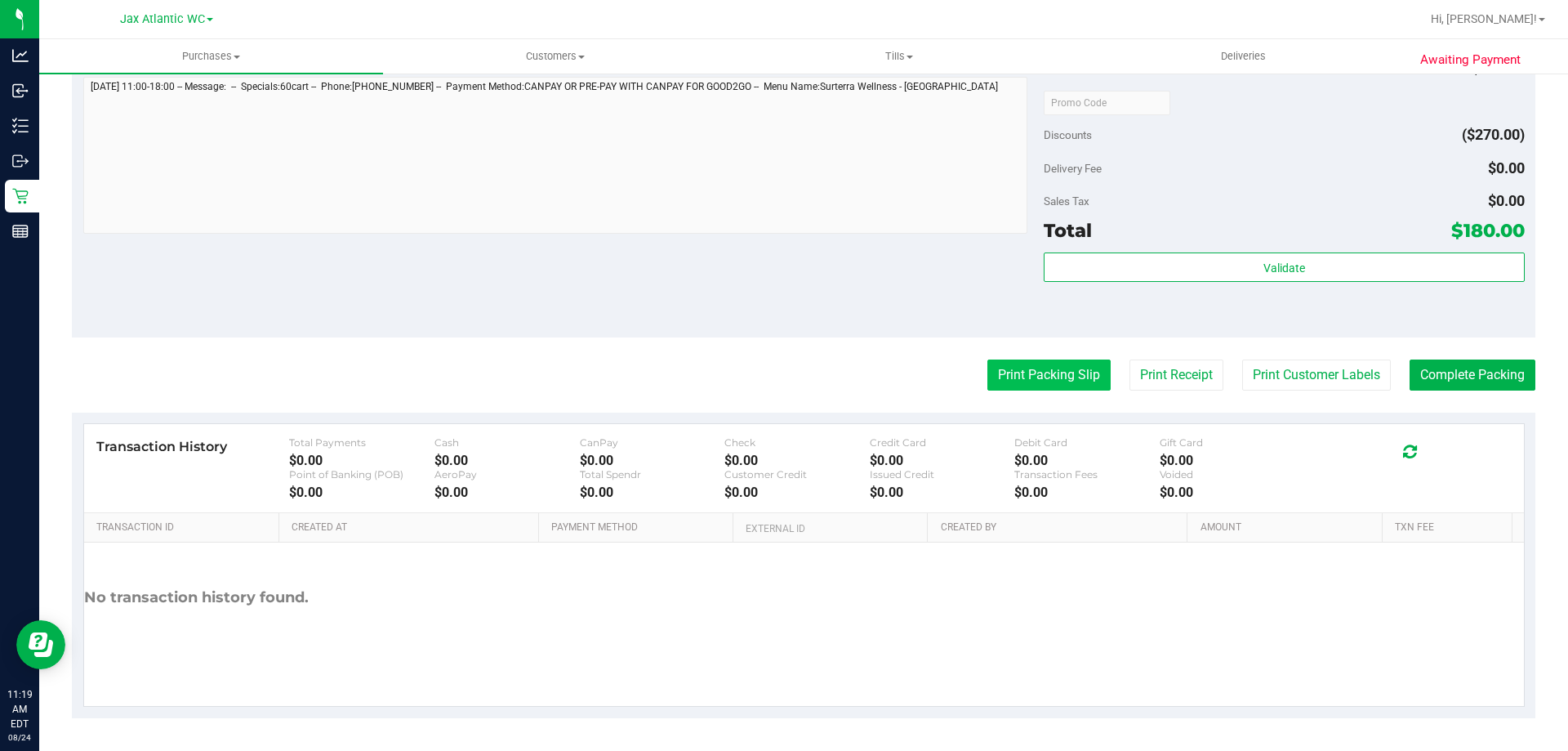
click at [1056, 378] on button "Print Packing Slip" at bounding box center [1048, 375] width 123 height 31
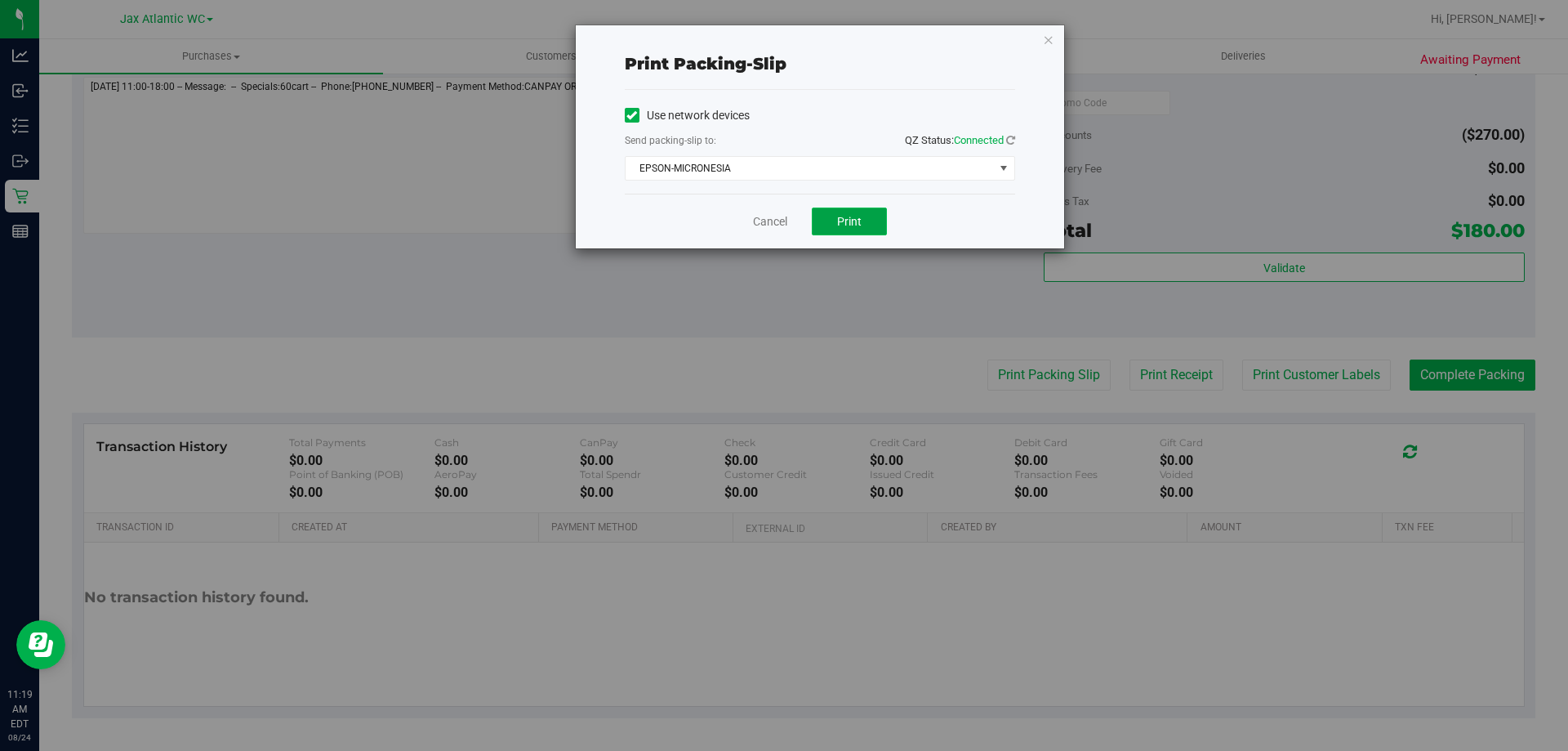
click at [835, 222] on button "Print" at bounding box center [849, 222] width 75 height 28
click at [771, 223] on link "Cancel" at bounding box center [769, 222] width 35 height 17
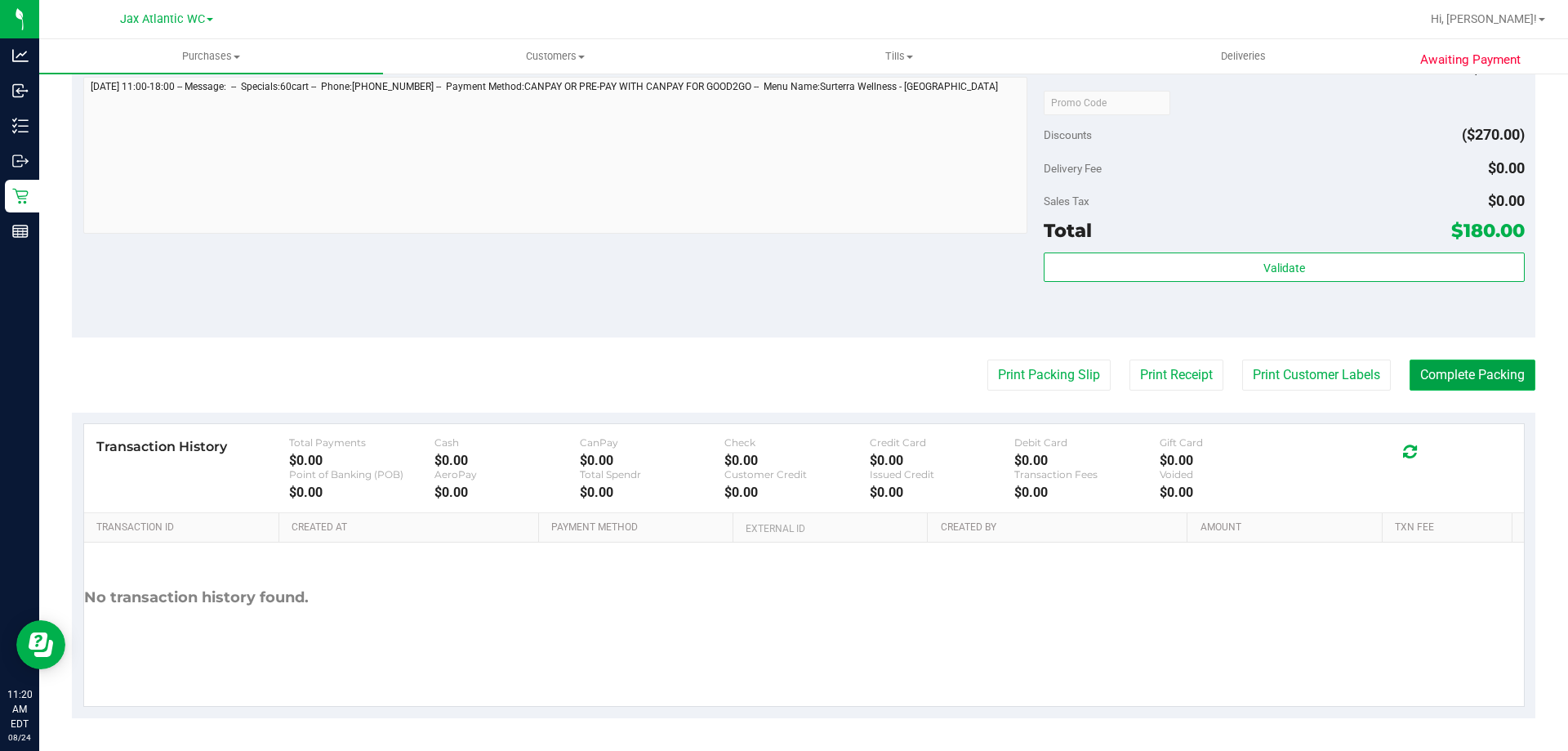
click at [1464, 382] on button "Complete Packing" at bounding box center [1472, 375] width 126 height 31
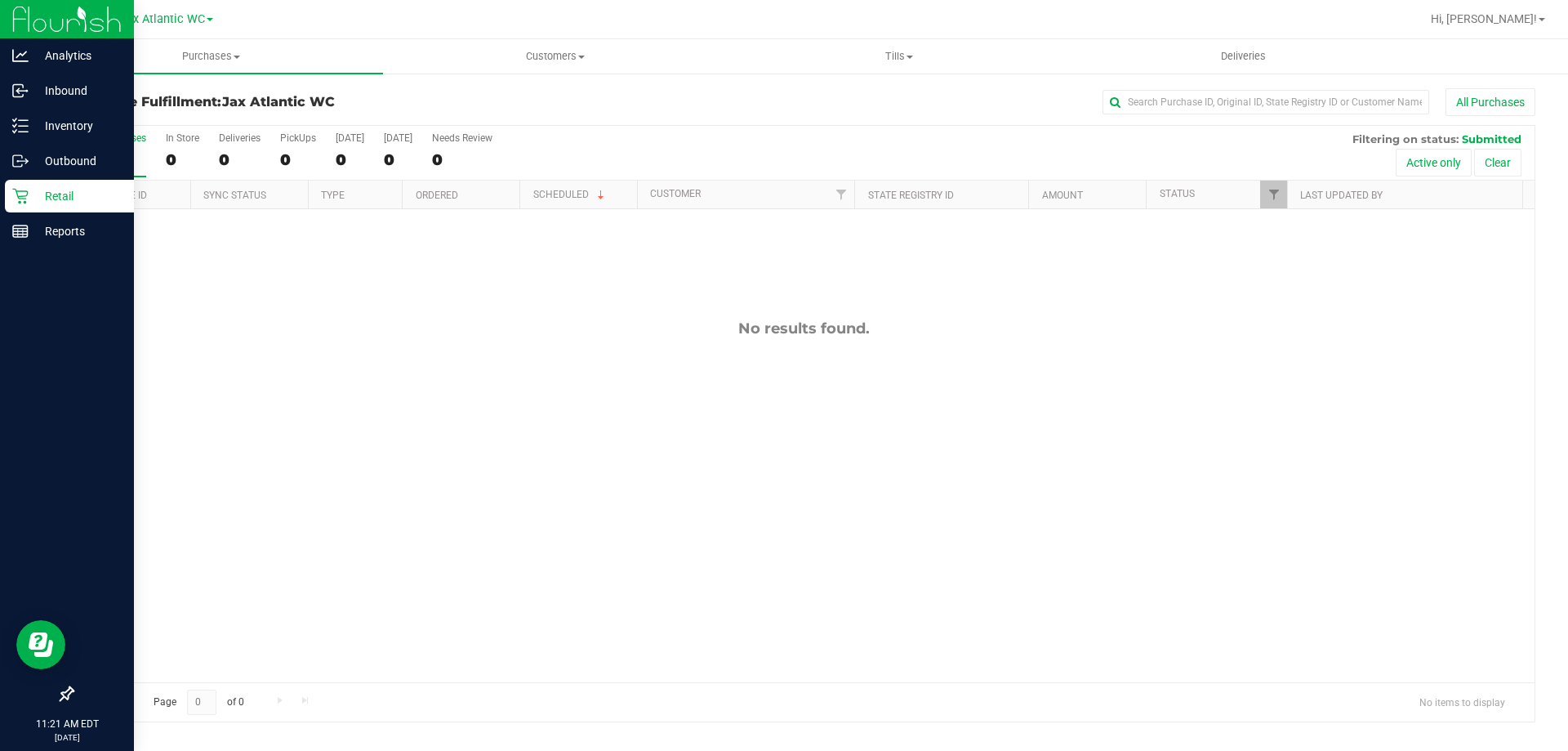
click at [39, 195] on p "Retail" at bounding box center [77, 195] width 98 height 20
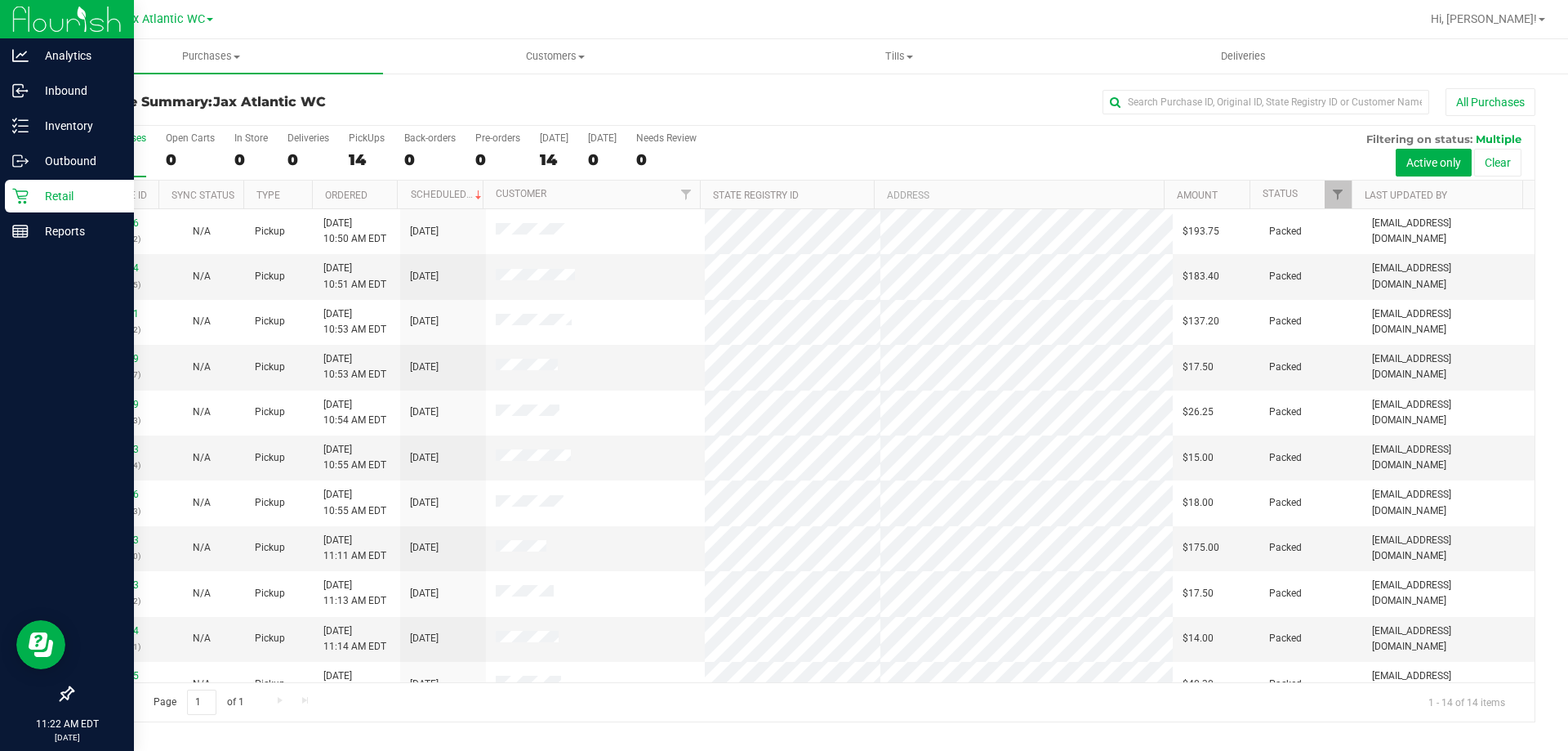
click at [24, 200] on icon at bounding box center [20, 195] width 16 height 16
click at [29, 206] on div "Retail" at bounding box center [69, 195] width 129 height 33
click at [37, 204] on p "Retail" at bounding box center [77, 195] width 98 height 20
click at [58, 200] on p "Retail" at bounding box center [77, 195] width 98 height 20
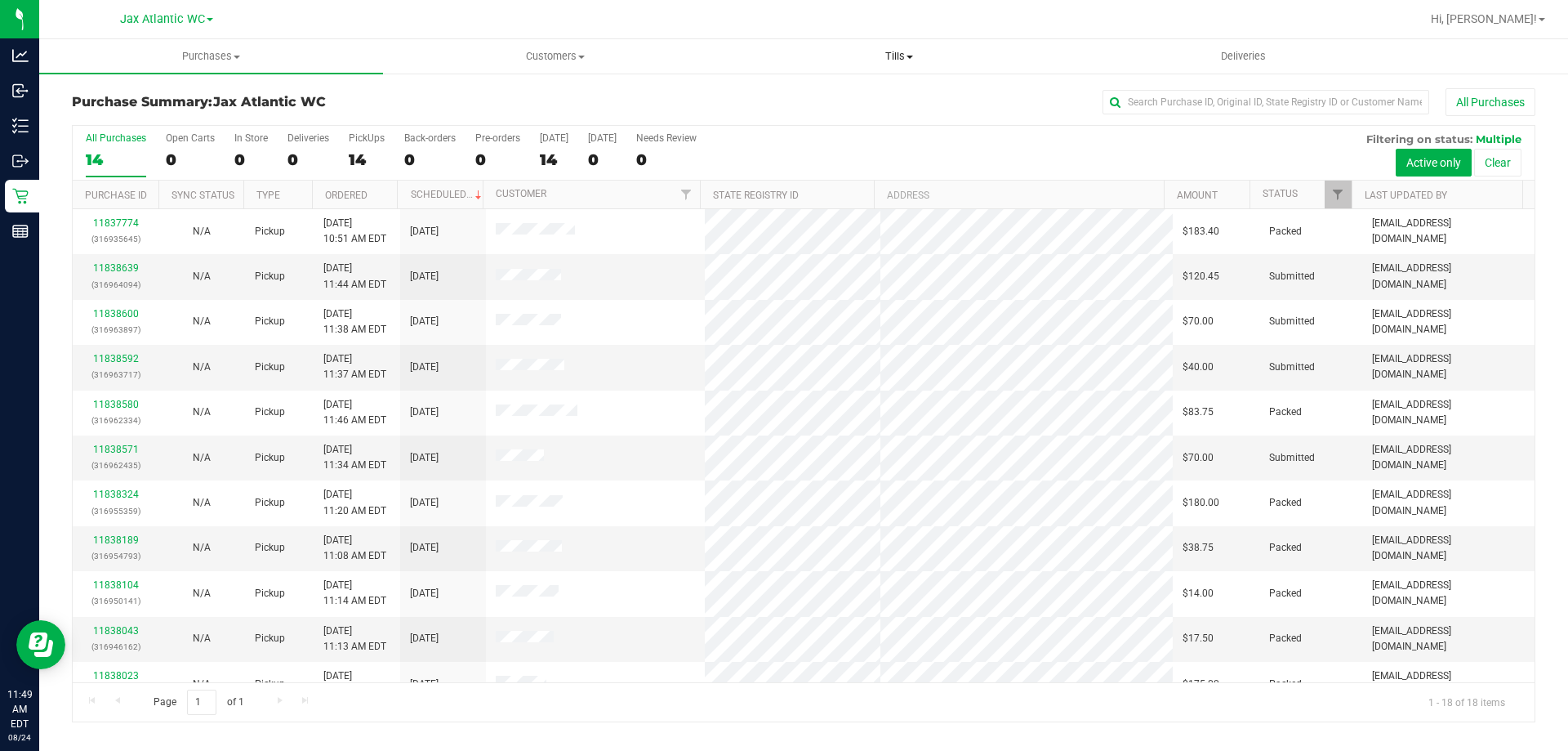
click at [899, 52] on span "Tills" at bounding box center [898, 56] width 343 height 15
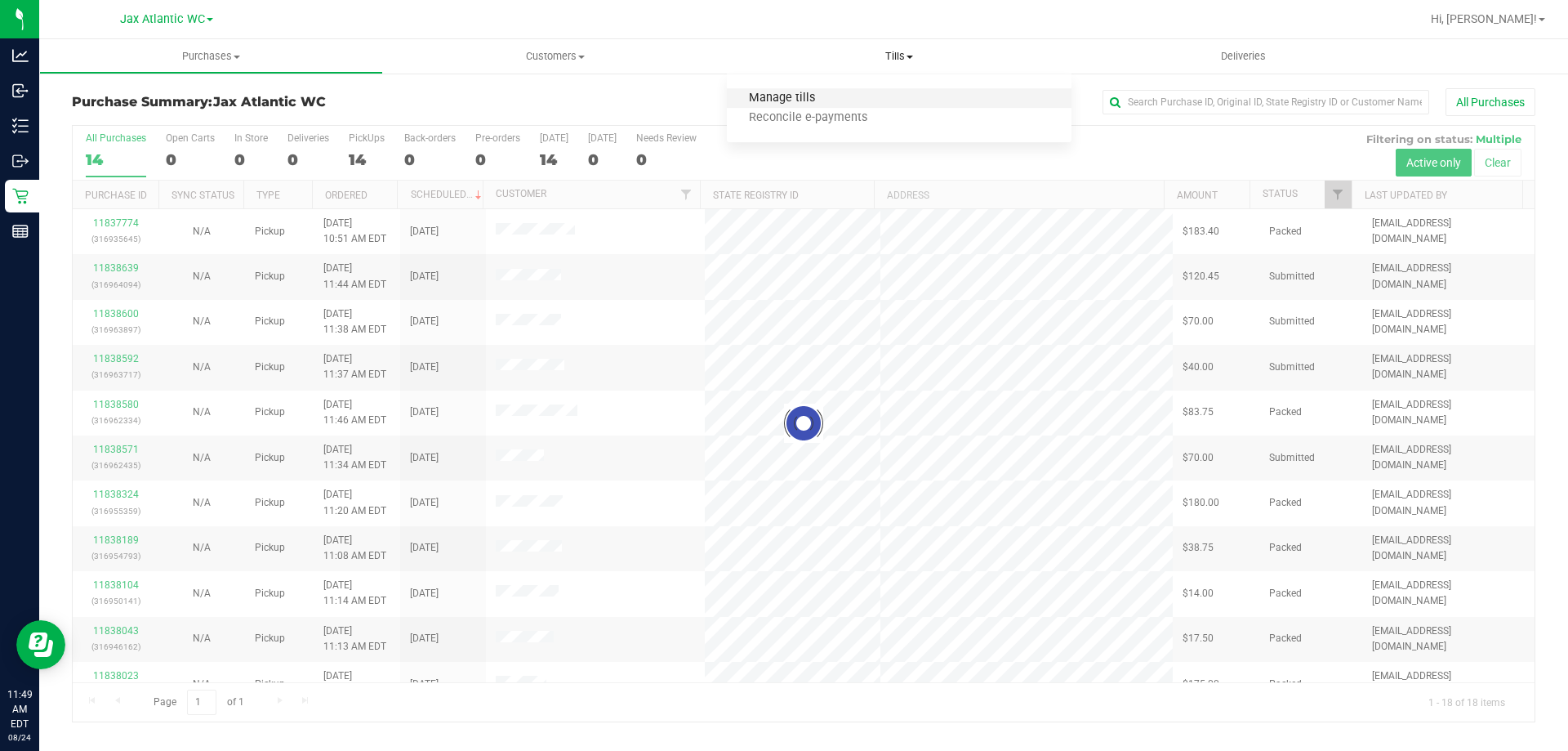
click at [819, 93] on span "Manage tills" at bounding box center [782, 98] width 110 height 14
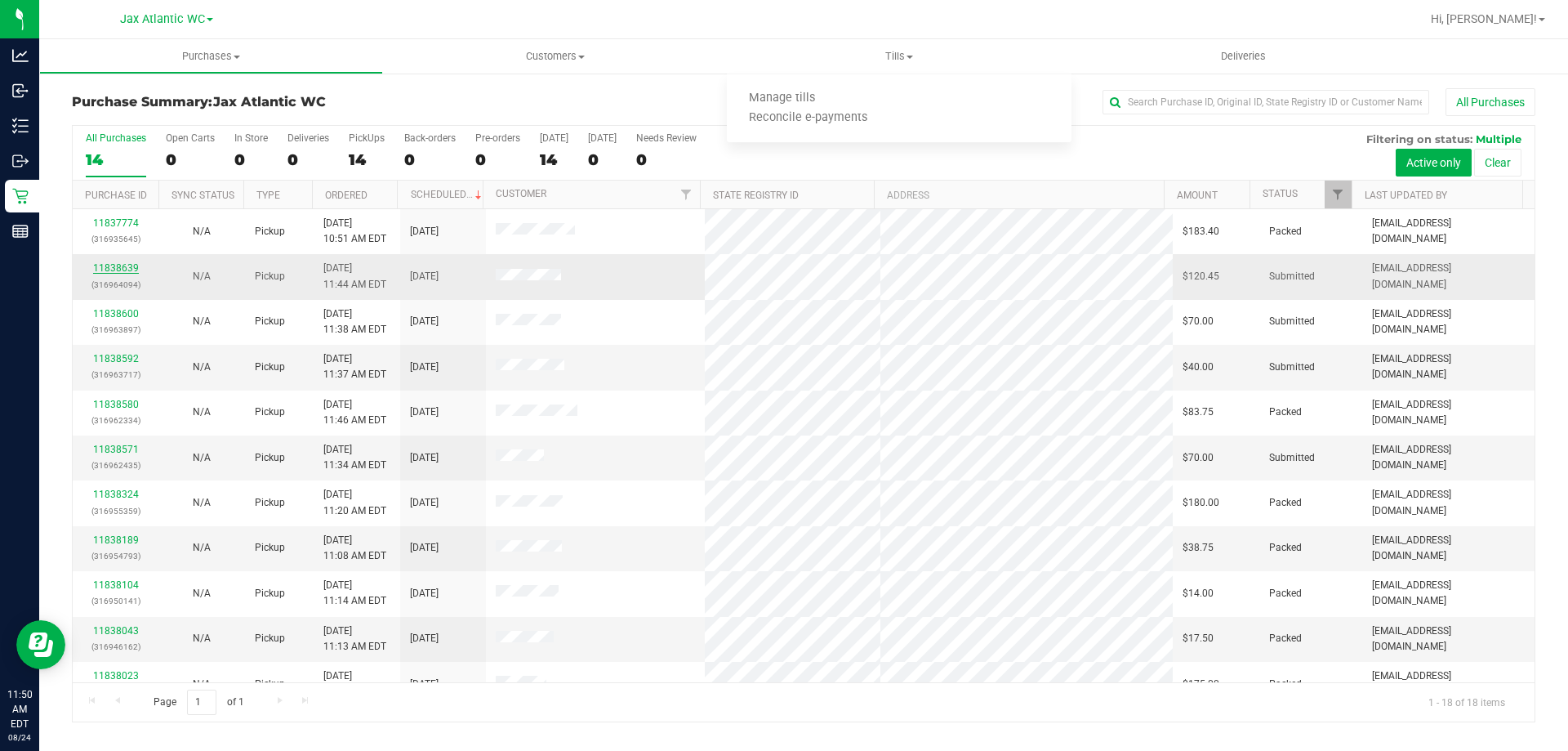
click at [132, 268] on link "11838639" at bounding box center [115, 268] width 46 height 11
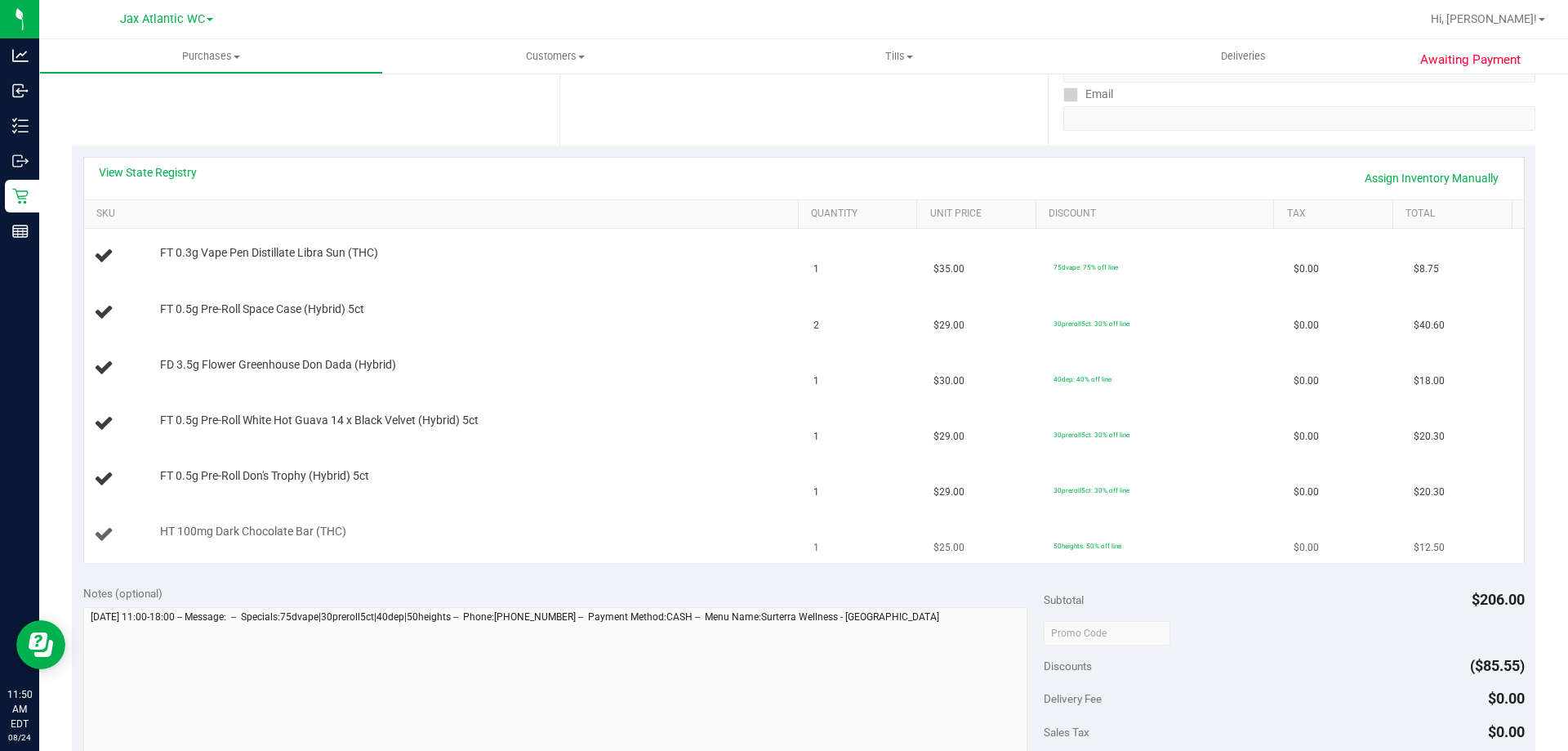
scroll to position [284, 0]
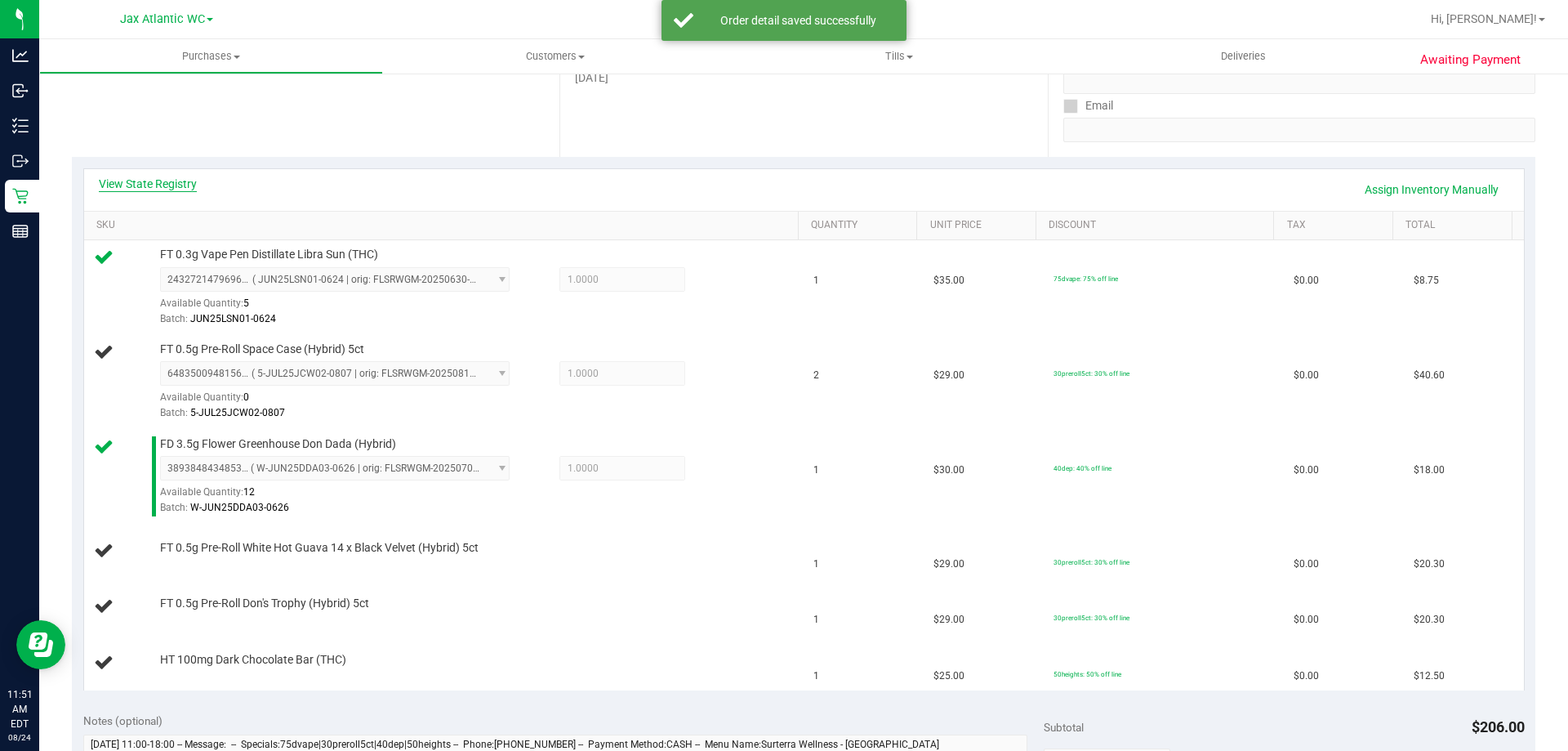
click at [185, 180] on link "View State Registry" at bounding box center [147, 183] width 98 height 16
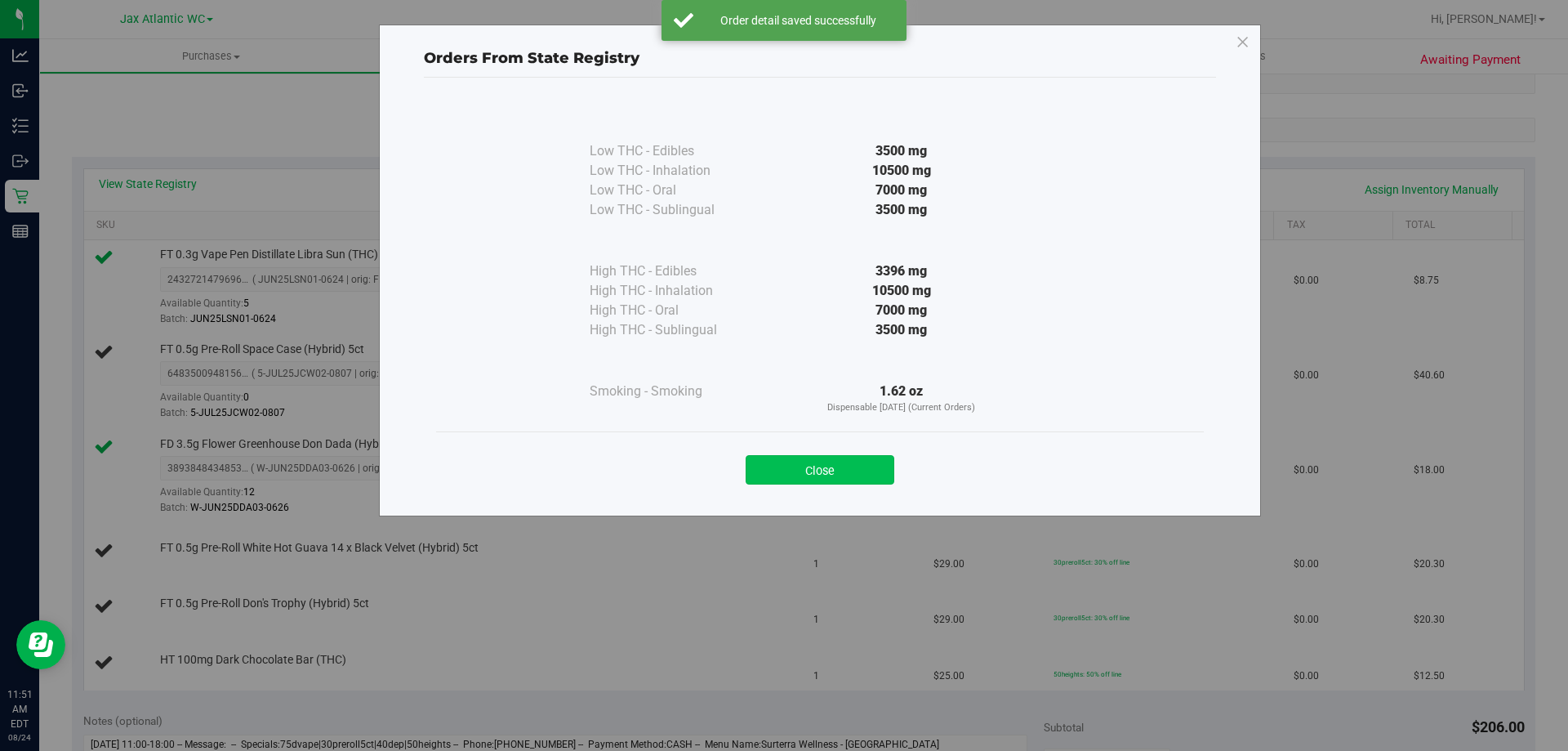
click at [803, 481] on button "Close" at bounding box center [820, 469] width 148 height 29
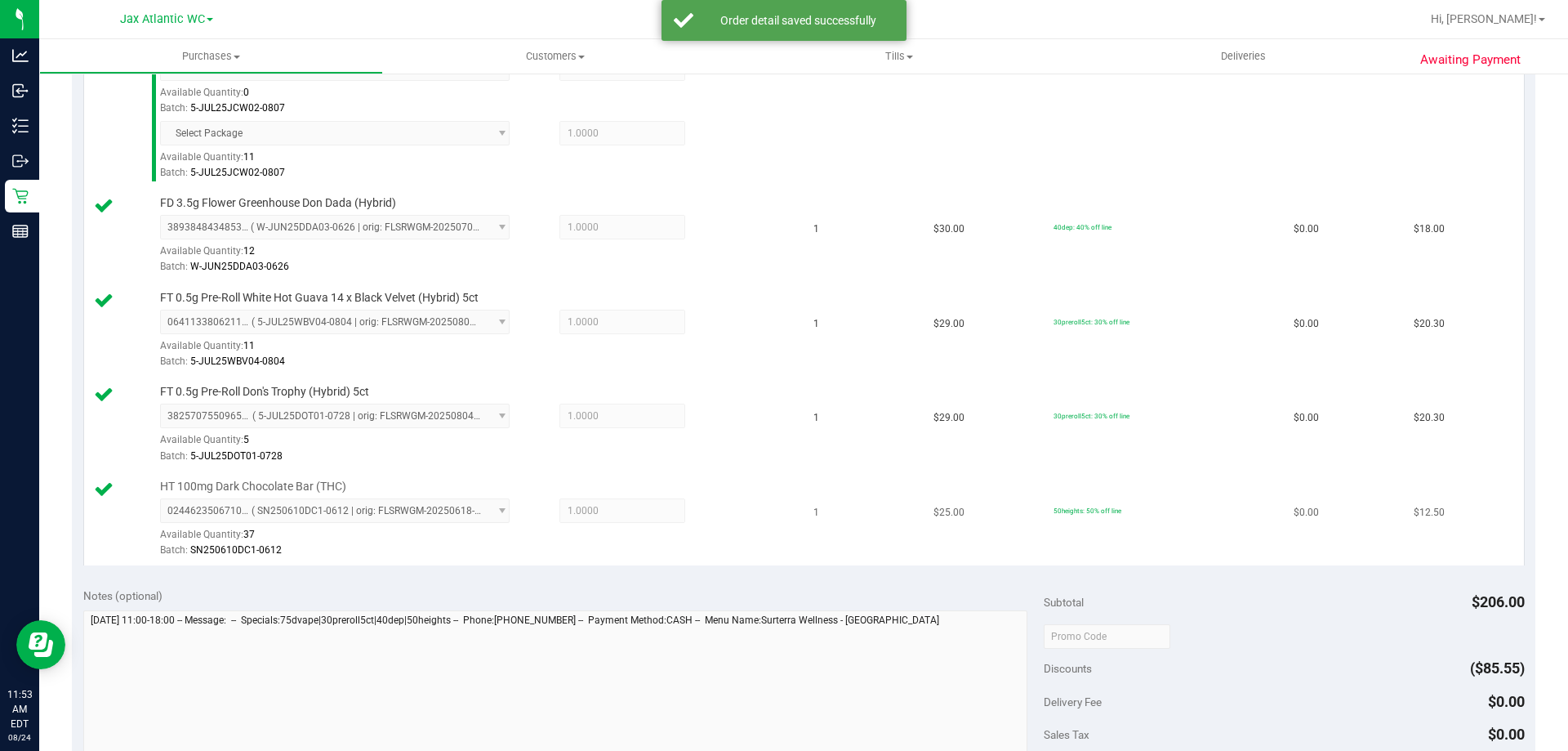
scroll to position [774, 0]
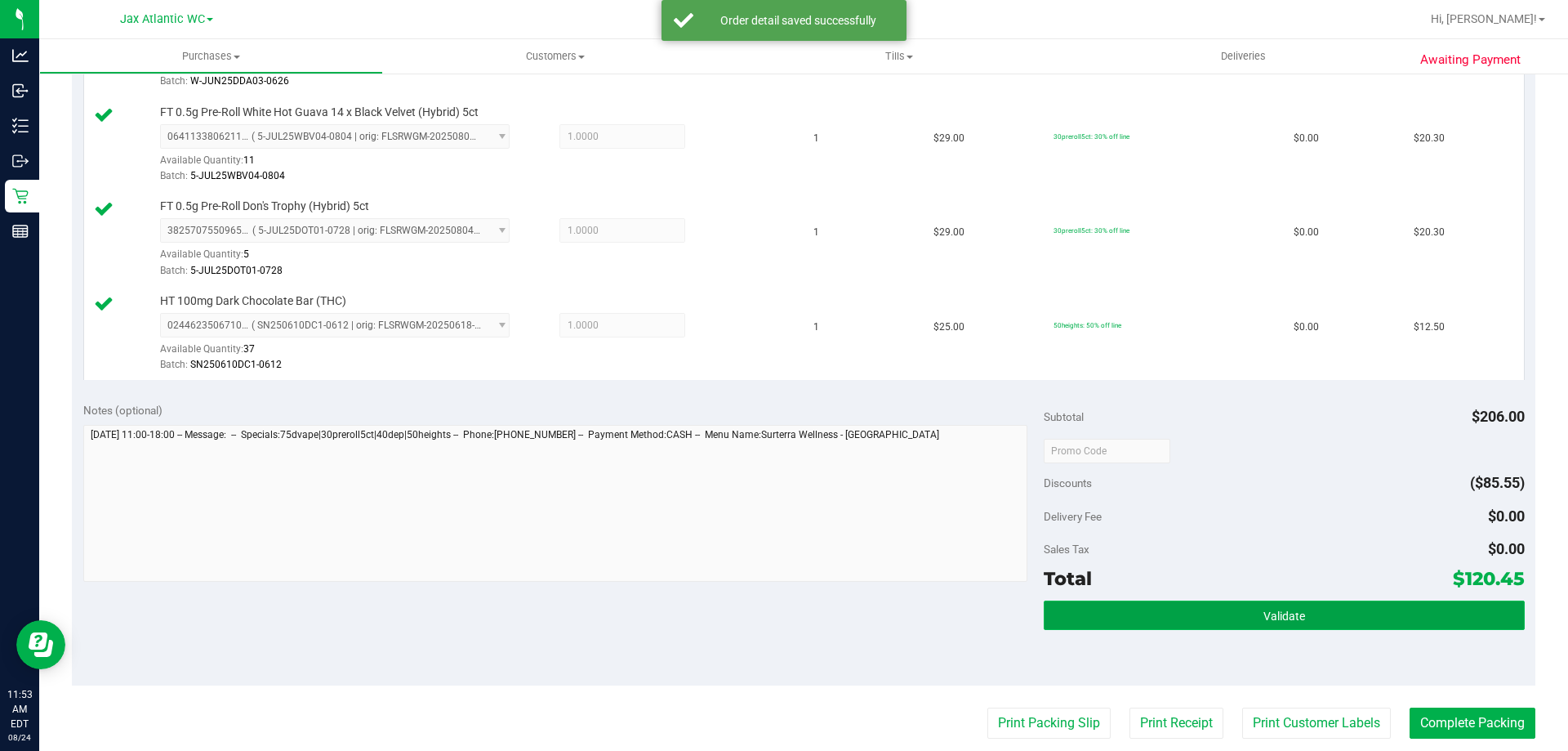
click at [1339, 603] on button "Validate" at bounding box center [1284, 615] width 480 height 29
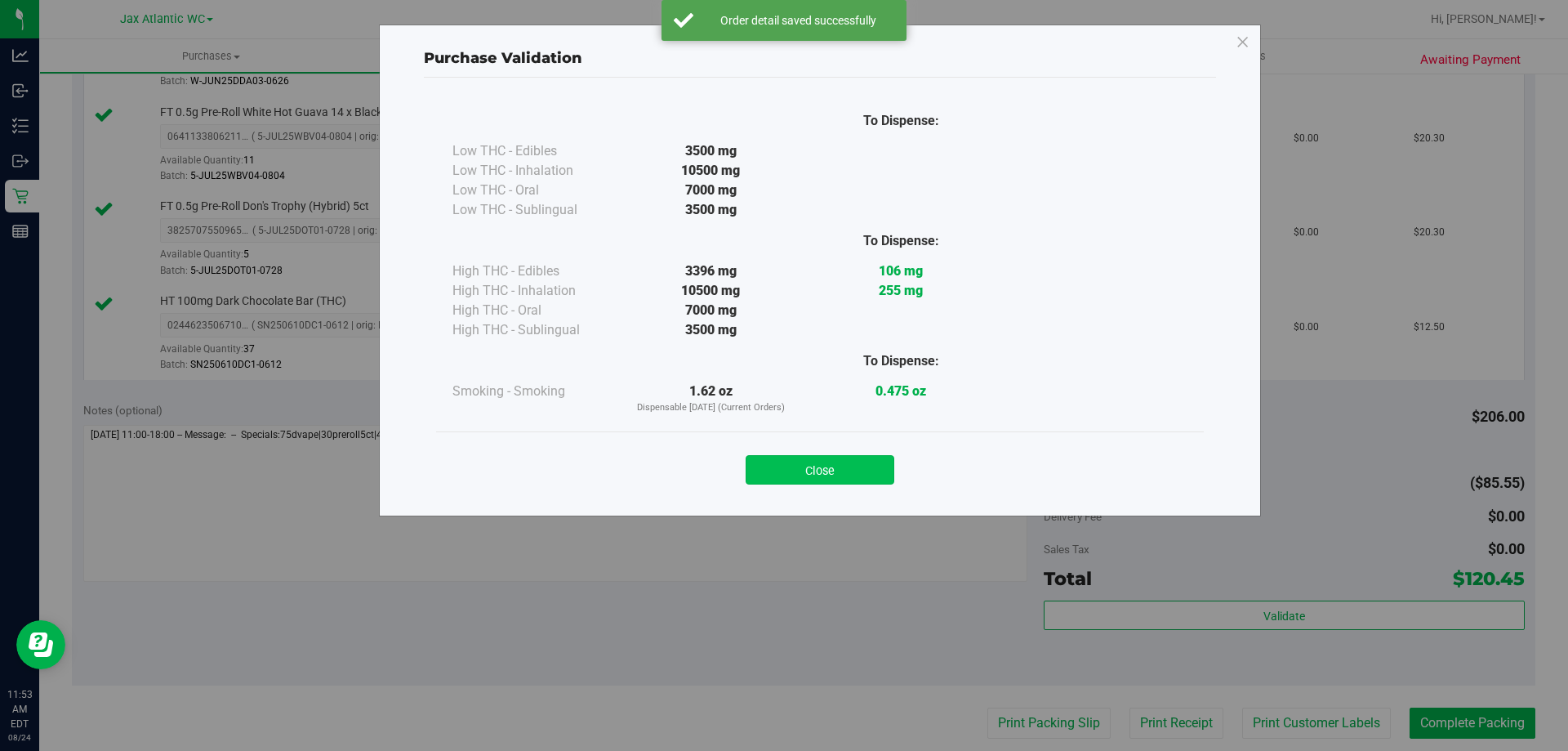
click at [861, 478] on button "Close" at bounding box center [820, 469] width 148 height 29
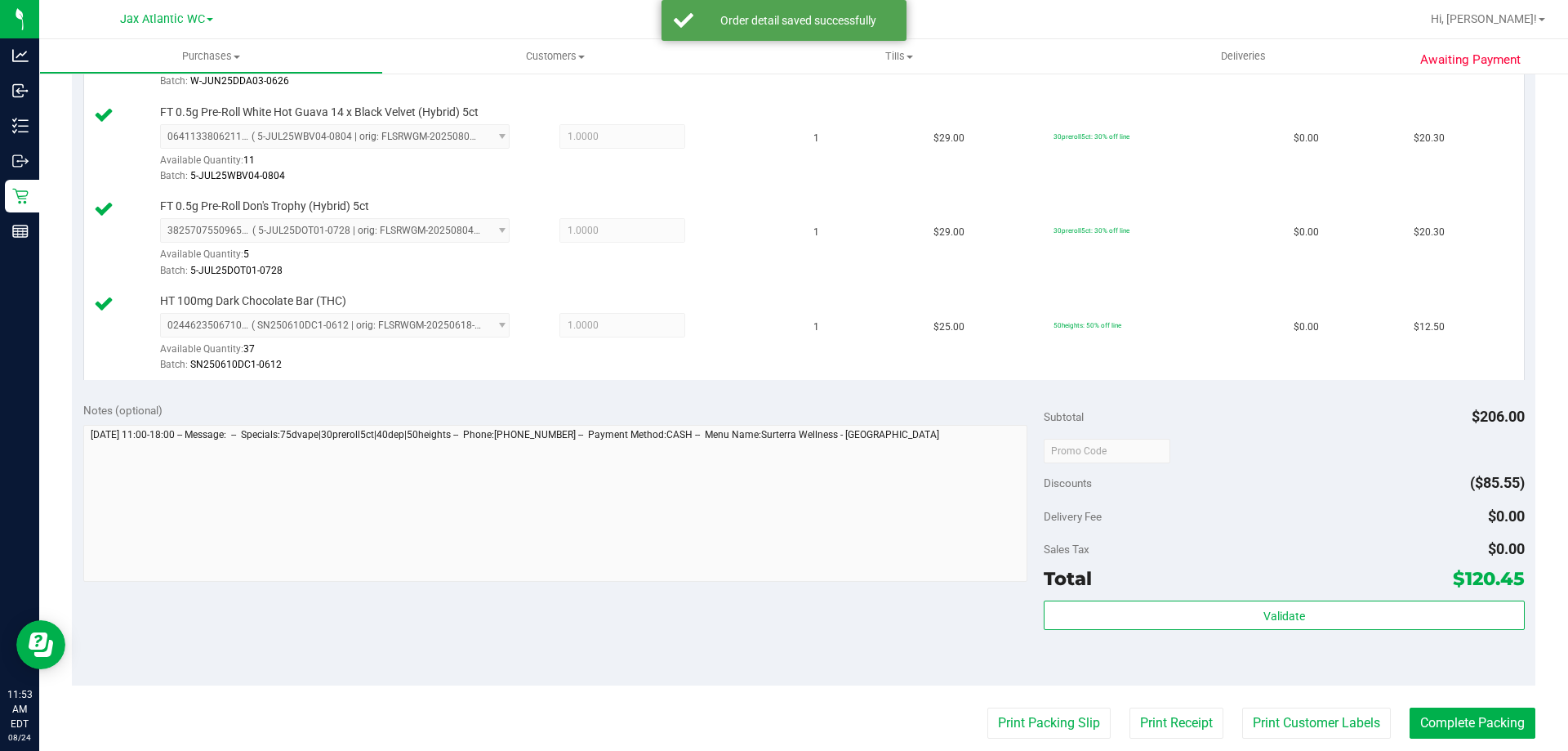
scroll to position [1019, 0]
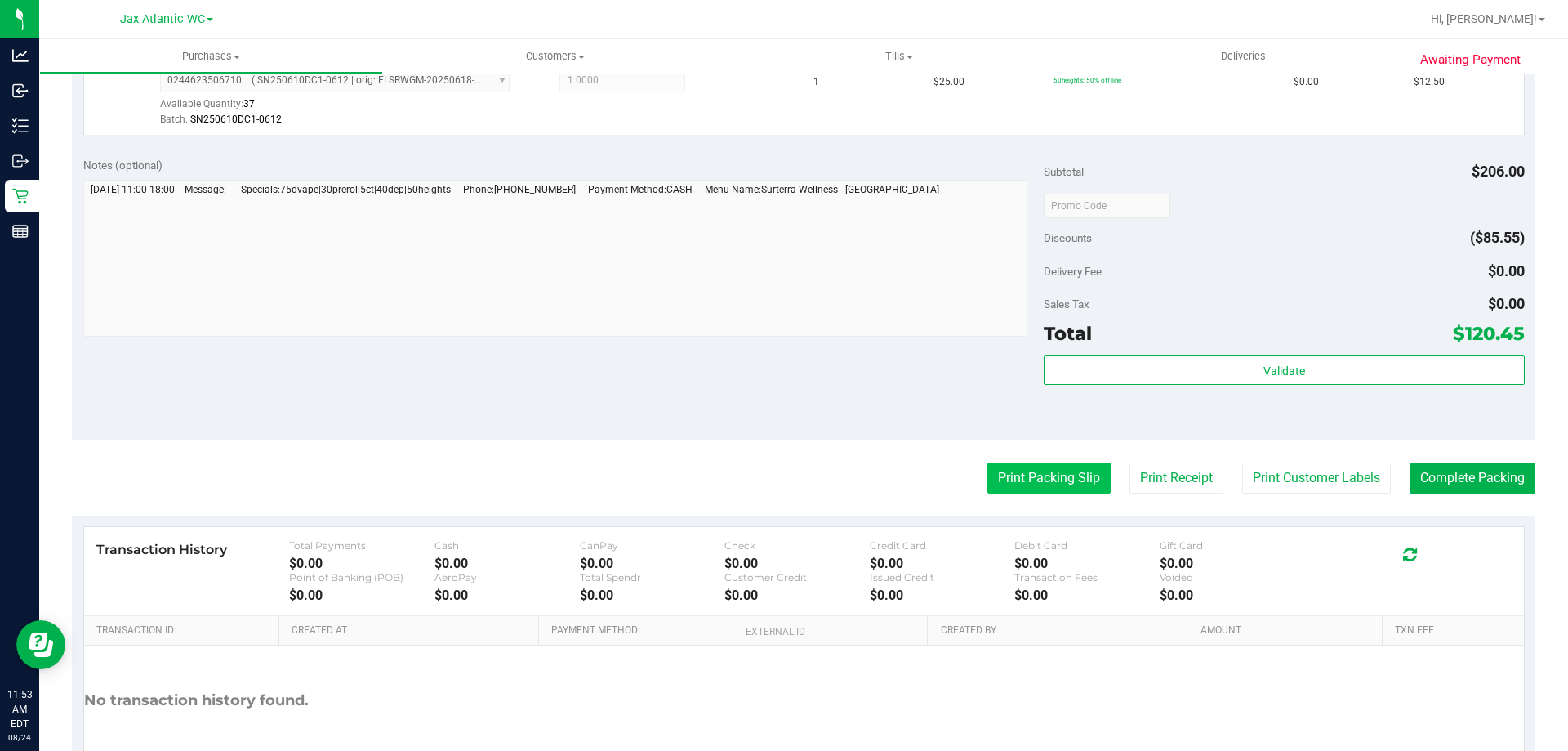
click at [1071, 469] on button "Print Packing Slip" at bounding box center [1048, 478] width 123 height 31
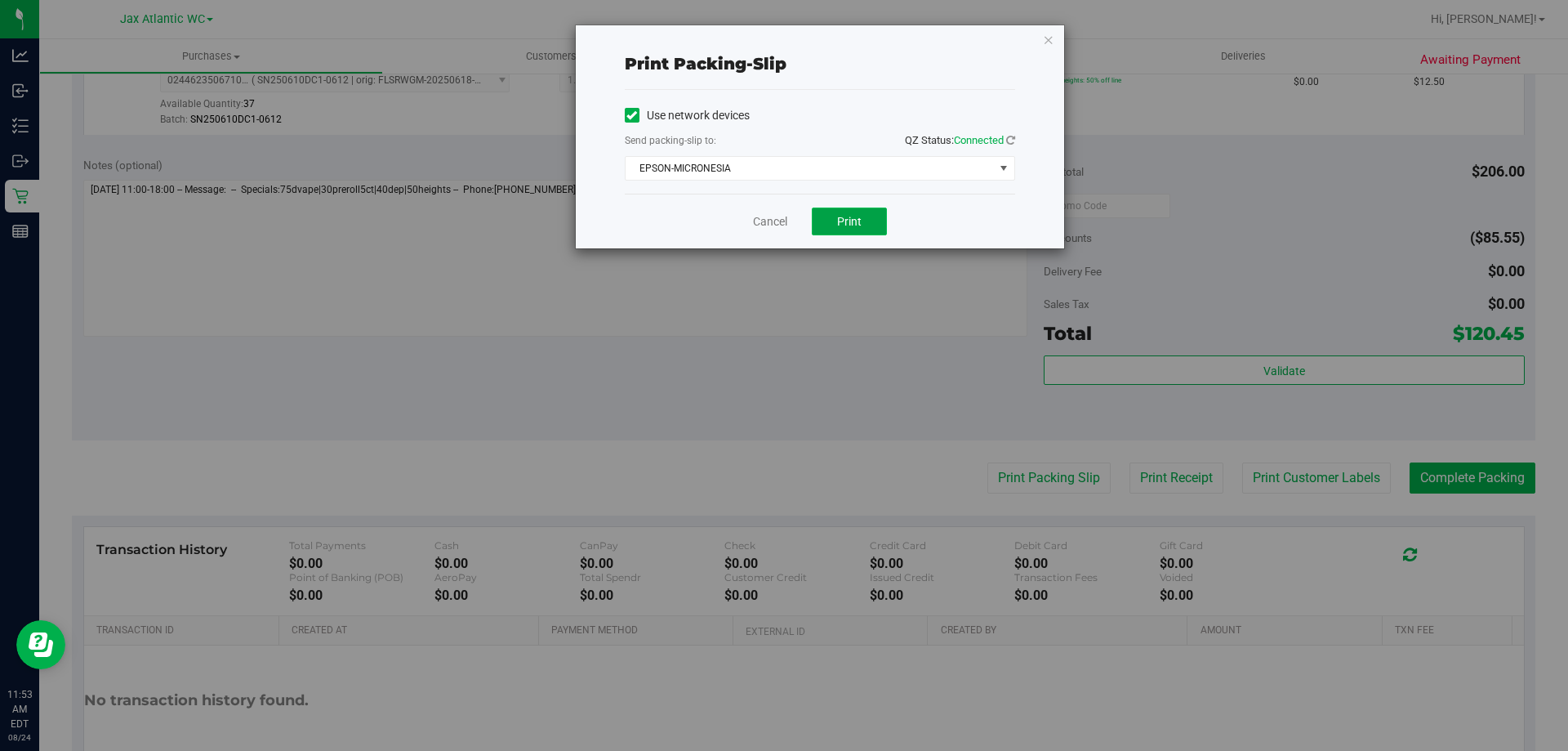
click at [860, 215] on span "Print" at bounding box center [849, 222] width 24 height 13
click at [772, 221] on link "Cancel" at bounding box center [769, 222] width 35 height 17
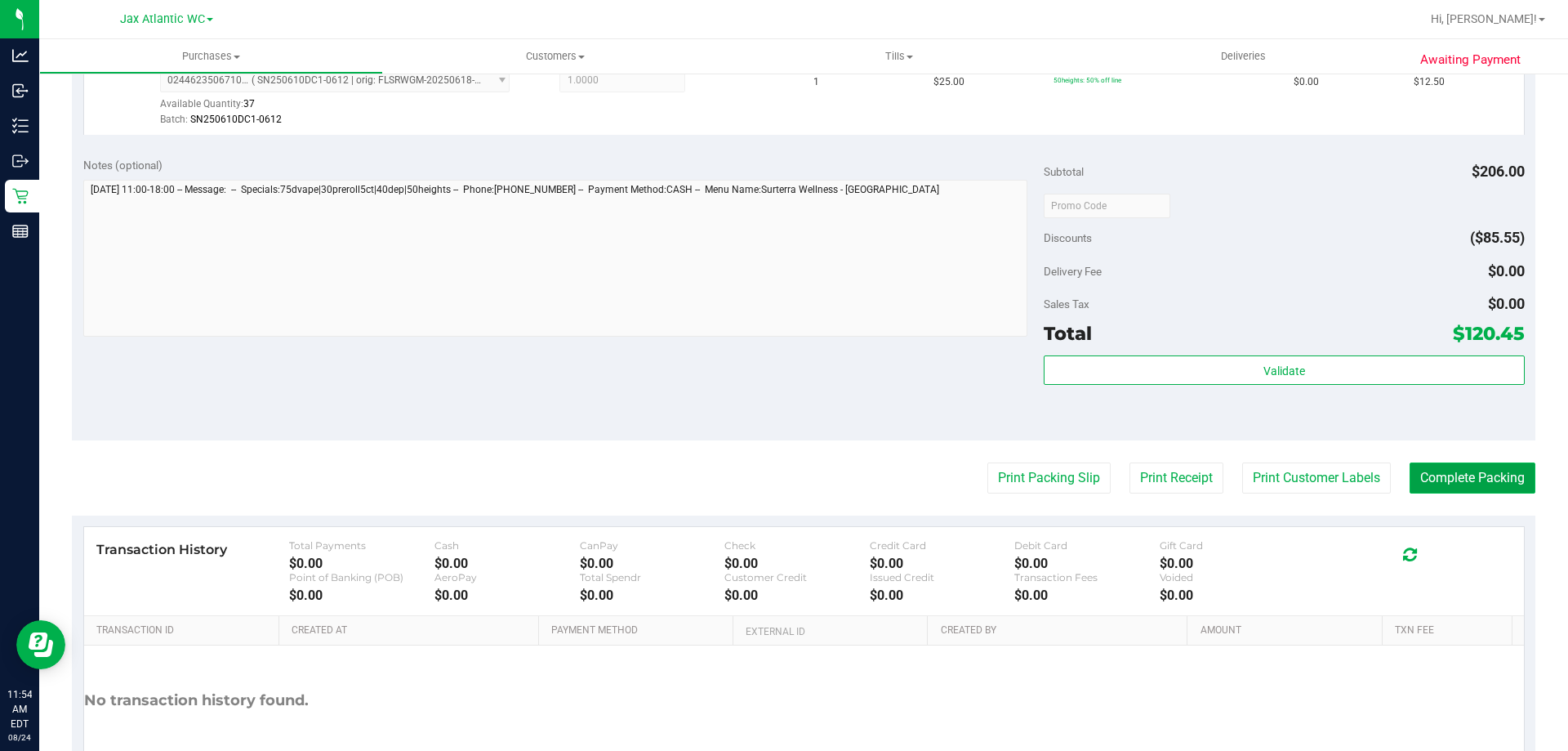
click at [1474, 484] on button "Complete Packing" at bounding box center [1472, 478] width 126 height 31
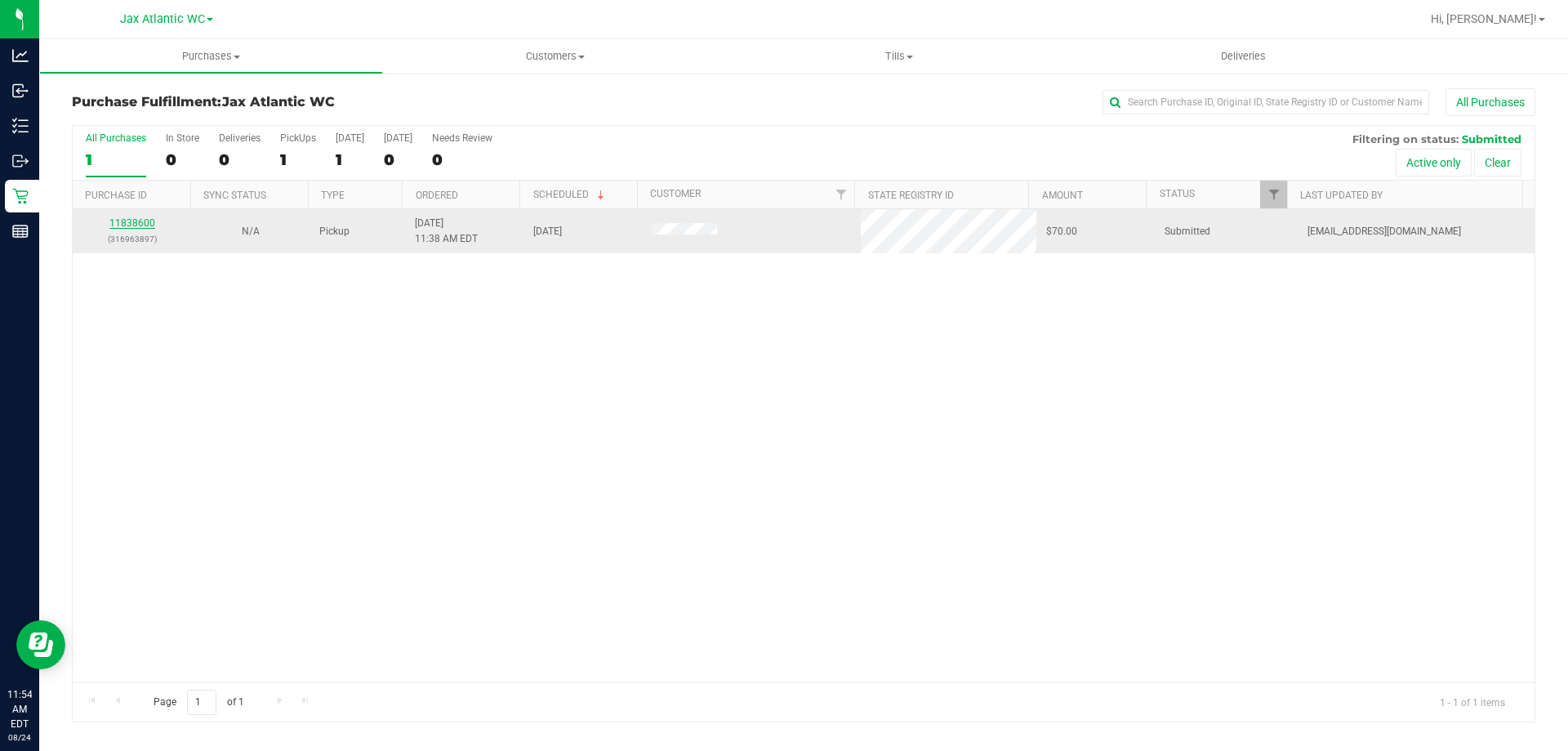
click at [149, 222] on link "11838600" at bounding box center [132, 223] width 46 height 11
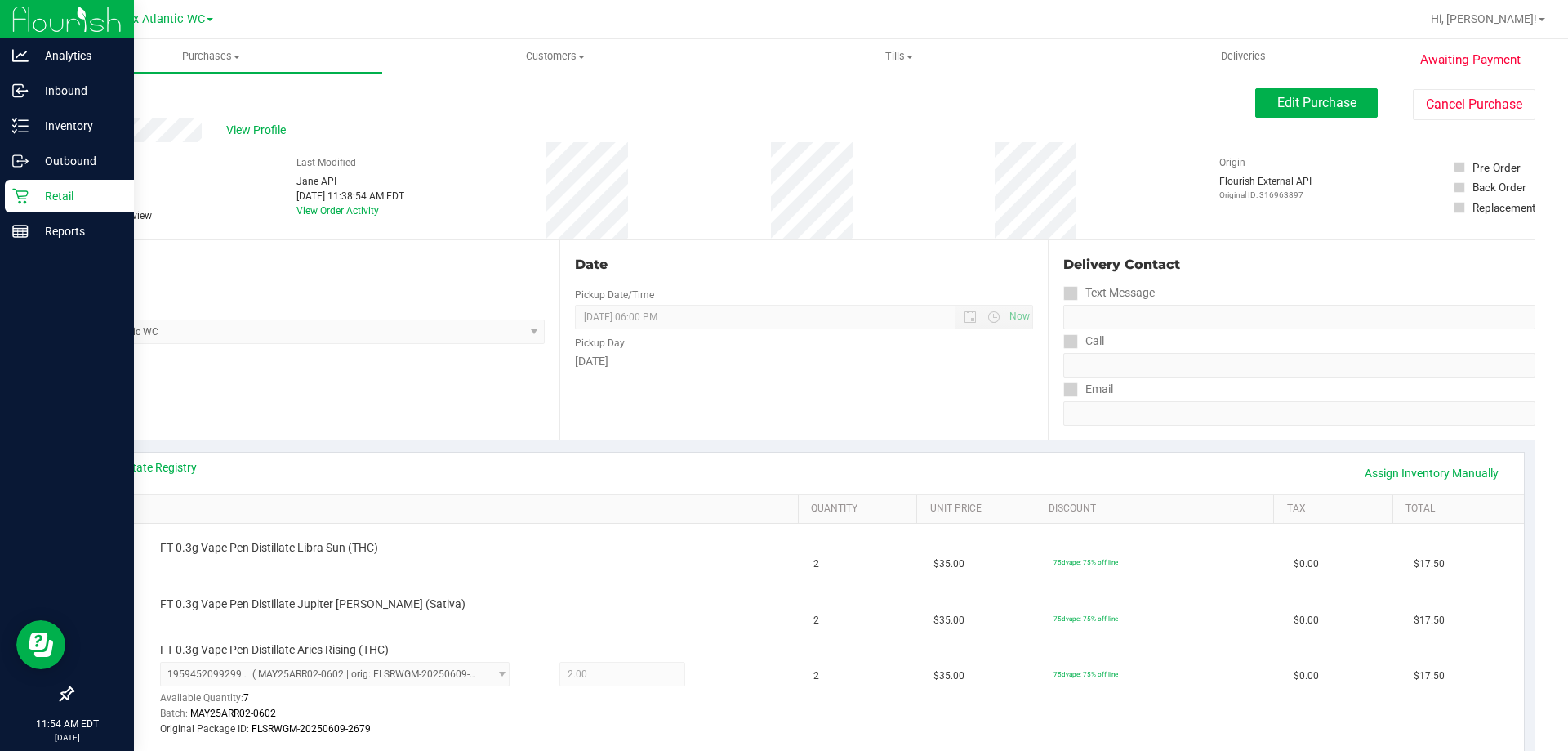
click at [35, 194] on p "Retail" at bounding box center [77, 195] width 98 height 20
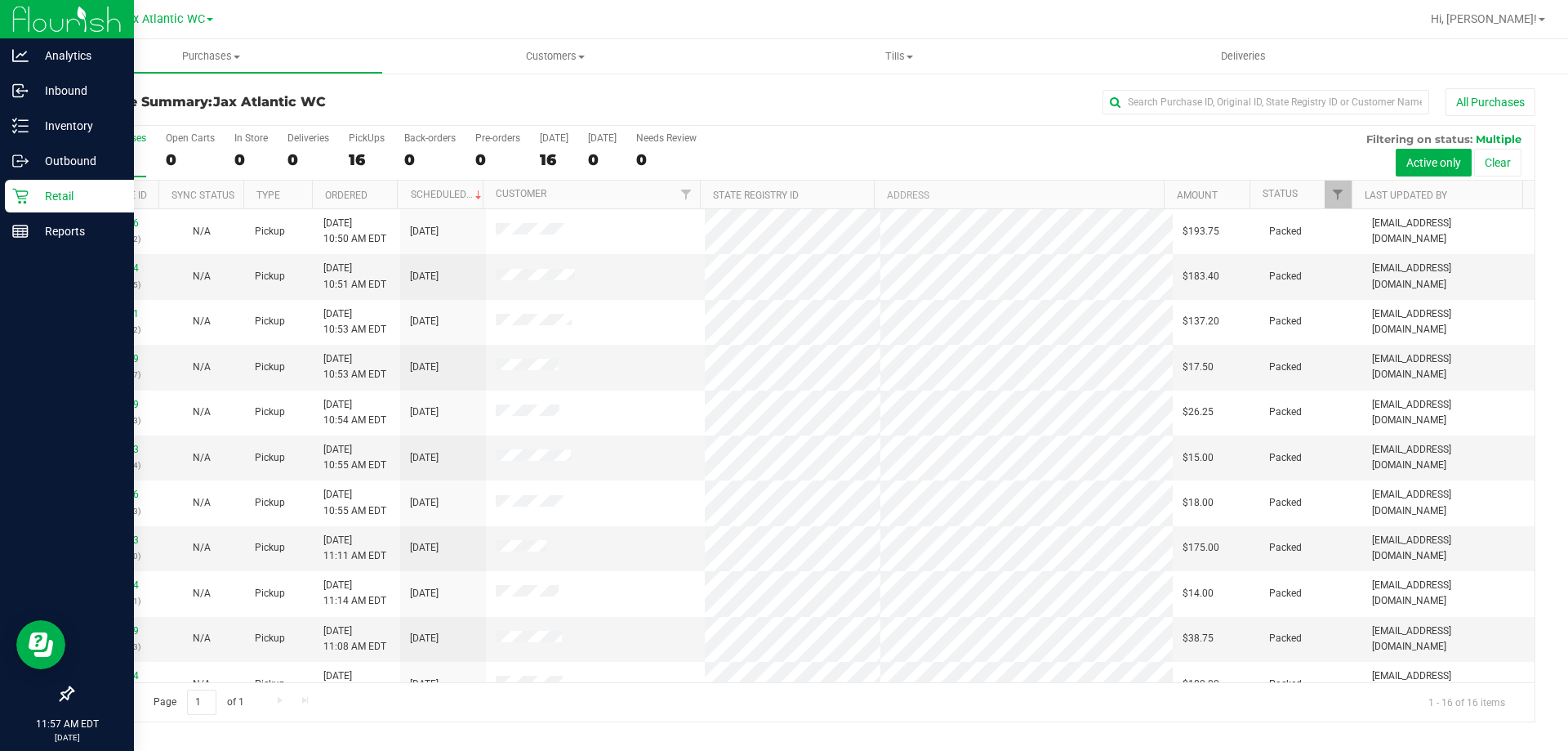
click at [25, 185] on div "Retail" at bounding box center [69, 195] width 129 height 33
click at [21, 201] on icon at bounding box center [20, 196] width 16 height 16
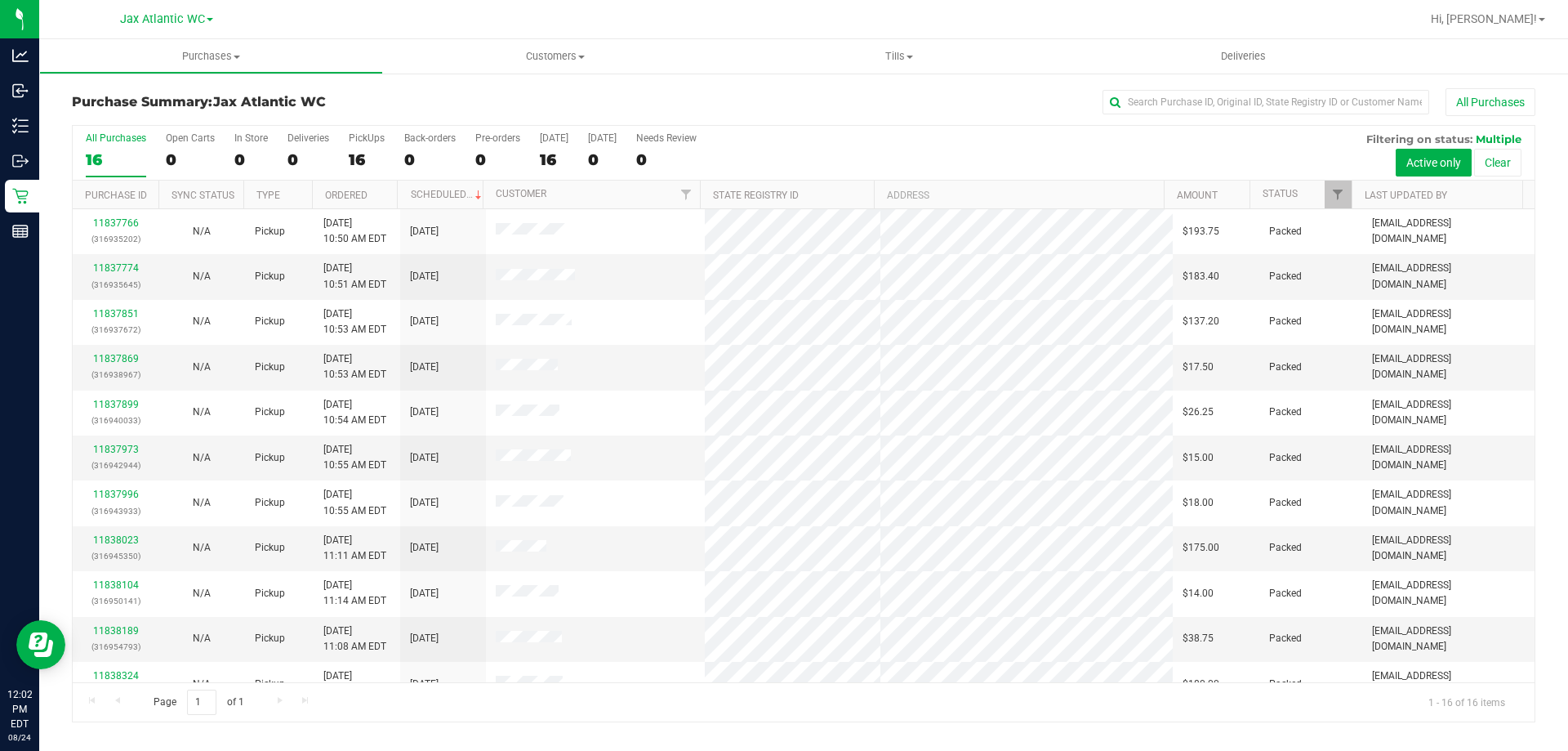
click at [322, 28] on div at bounding box center [857, 19] width 1128 height 32
click at [116, 451] on link "11838571" at bounding box center [115, 450] width 46 height 11
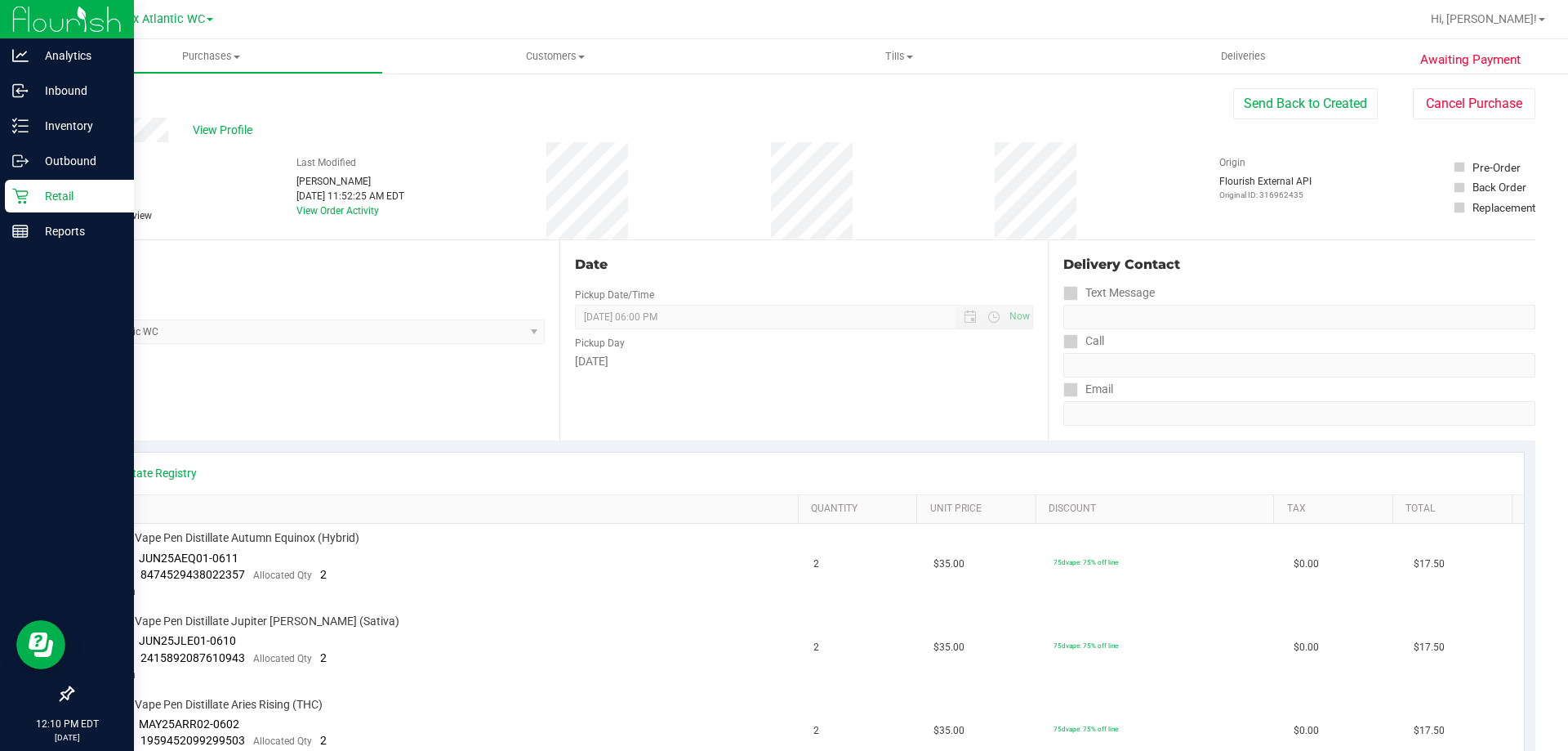
click at [21, 195] on icon at bounding box center [20, 195] width 16 height 16
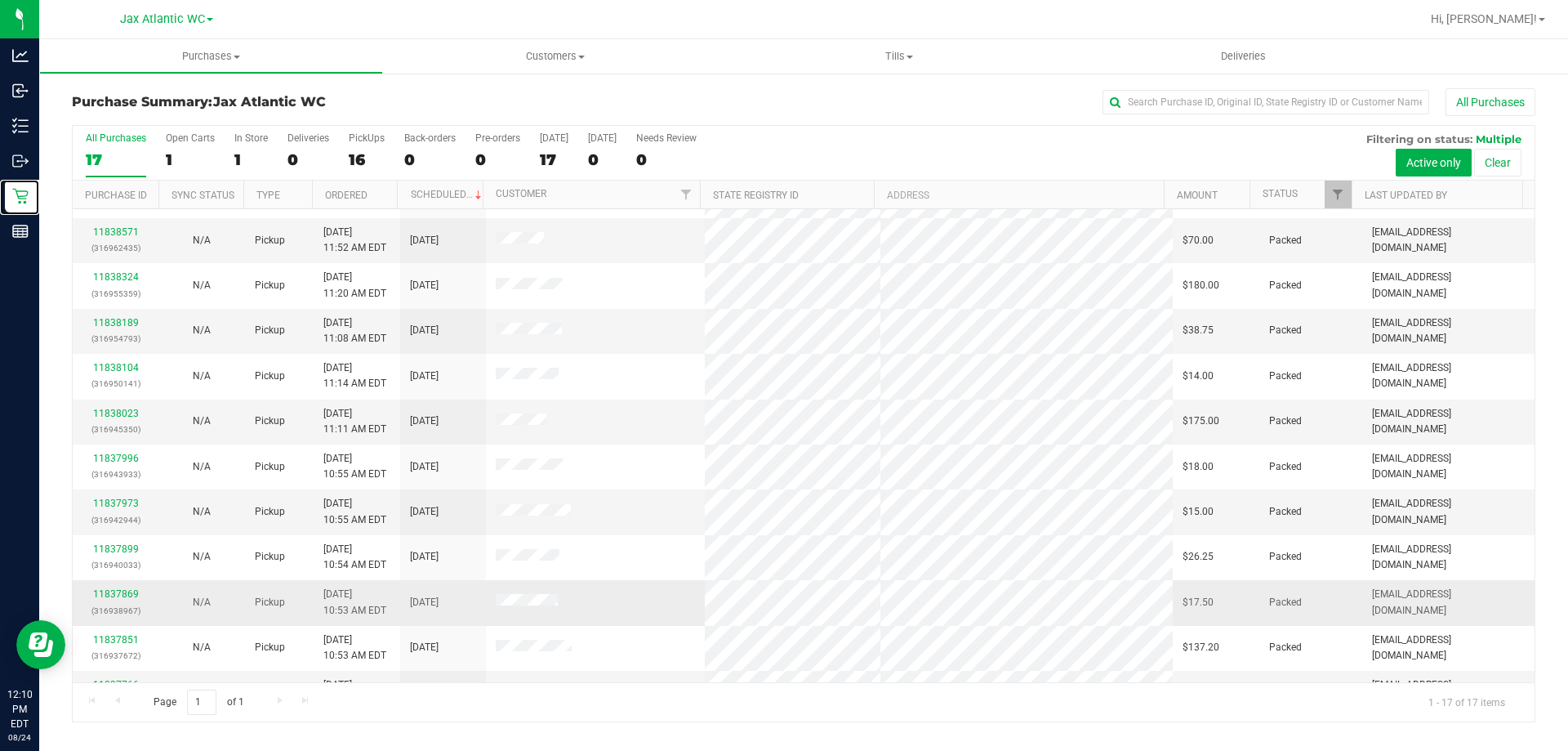
scroll to position [296, 0]
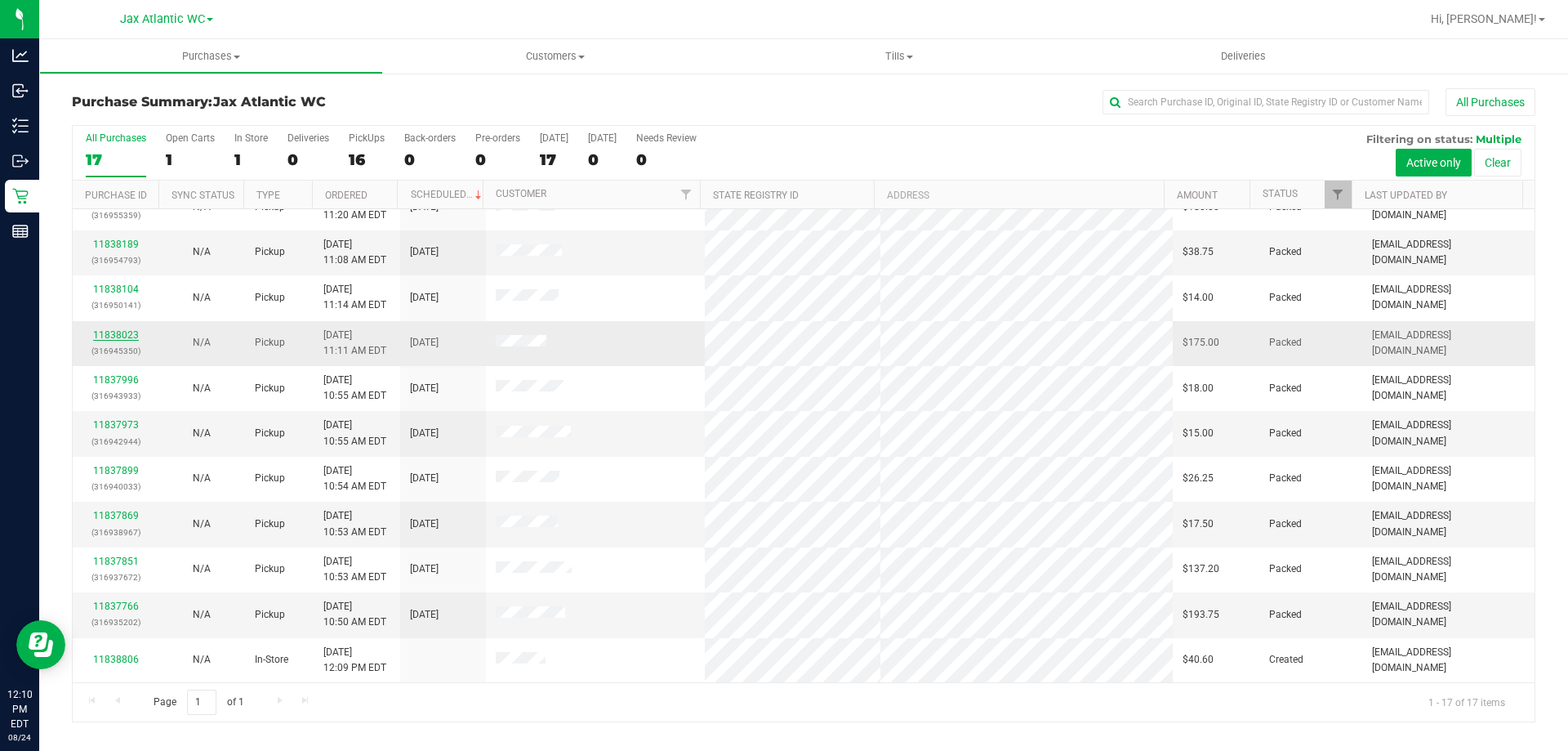
click at [108, 335] on link "11838023" at bounding box center [115, 335] width 46 height 11
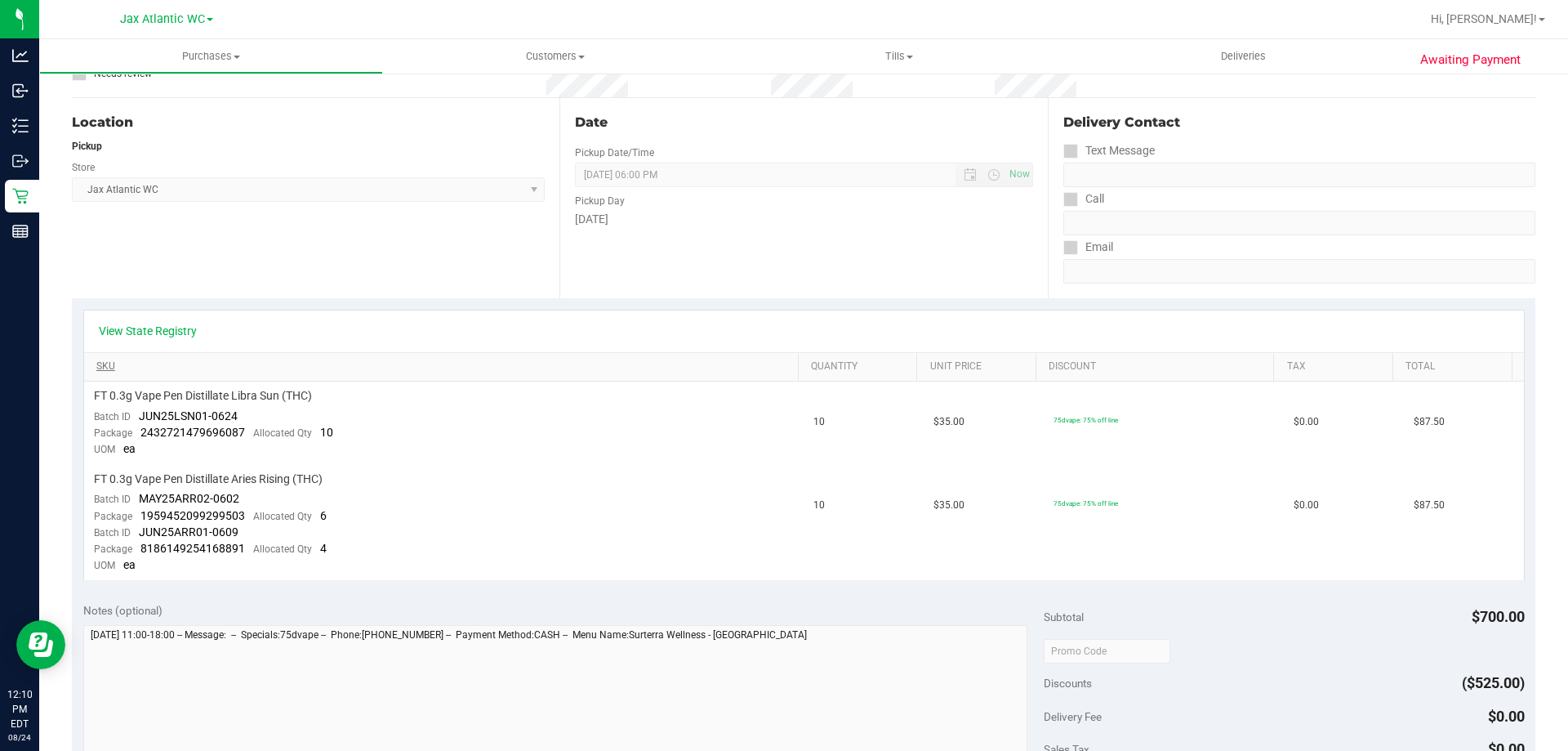
scroll to position [245, 0]
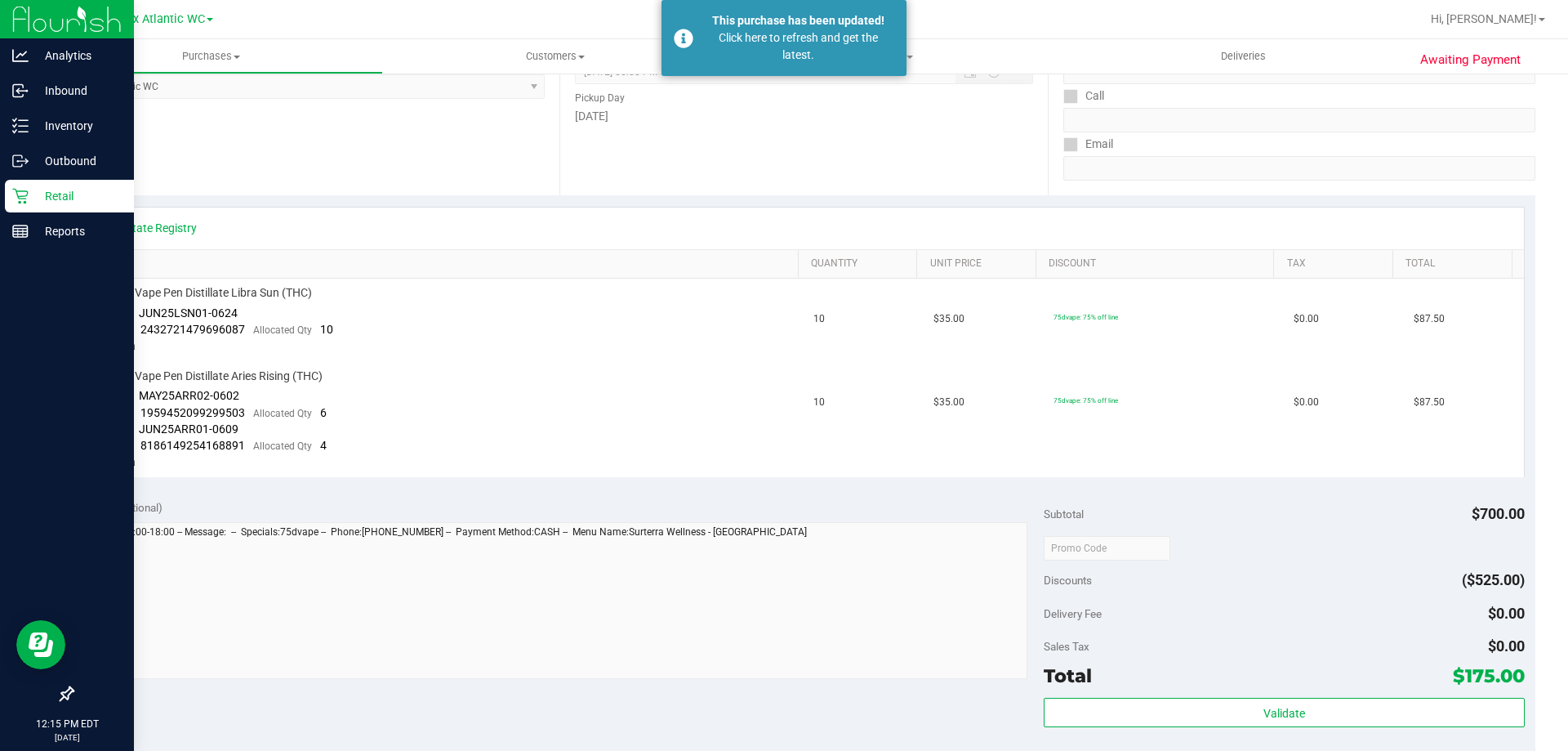
click at [60, 198] on p "Retail" at bounding box center [77, 195] width 98 height 20
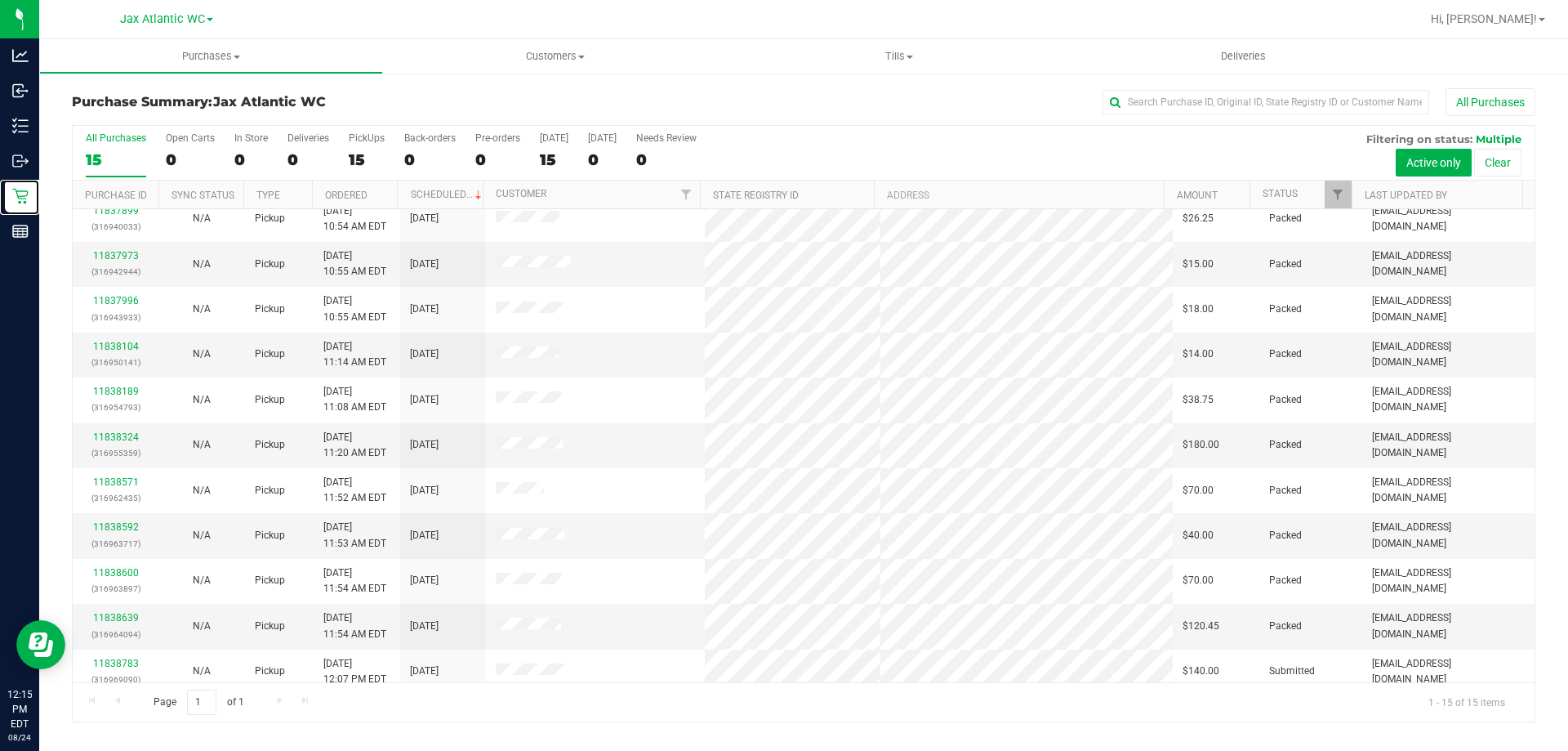
scroll to position [205, 0]
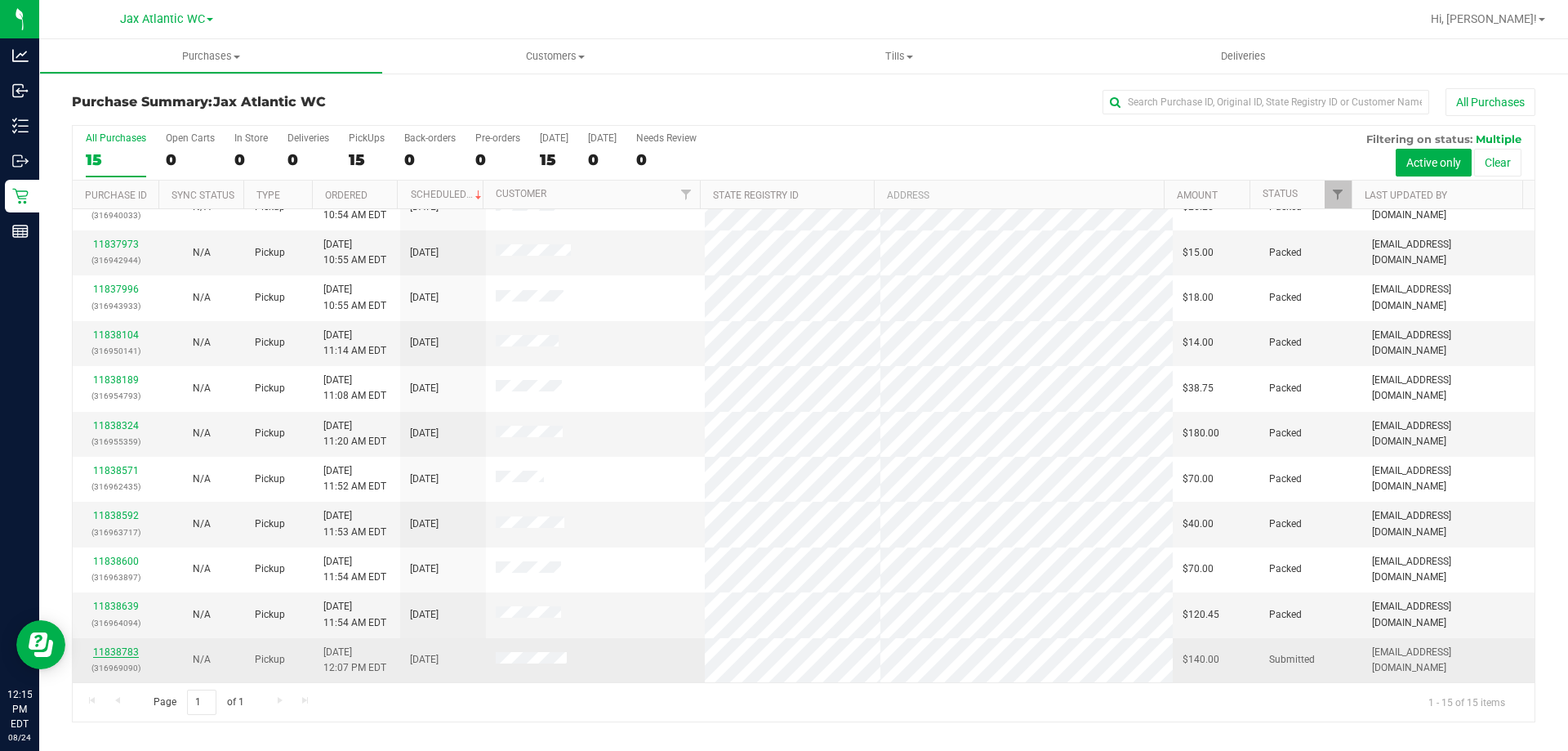
click at [116, 652] on link "11838783" at bounding box center [115, 651] width 46 height 11
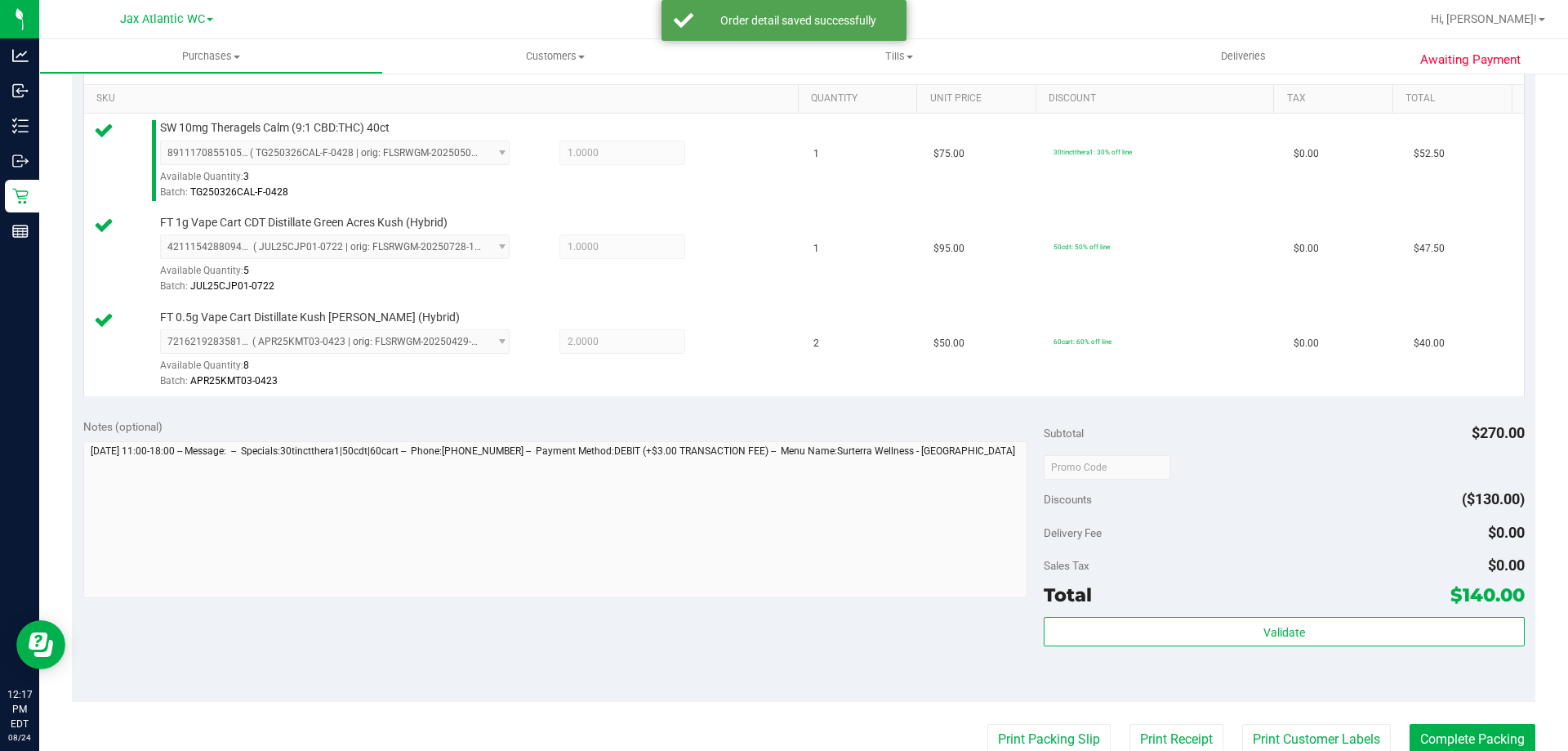
scroll to position [735, 0]
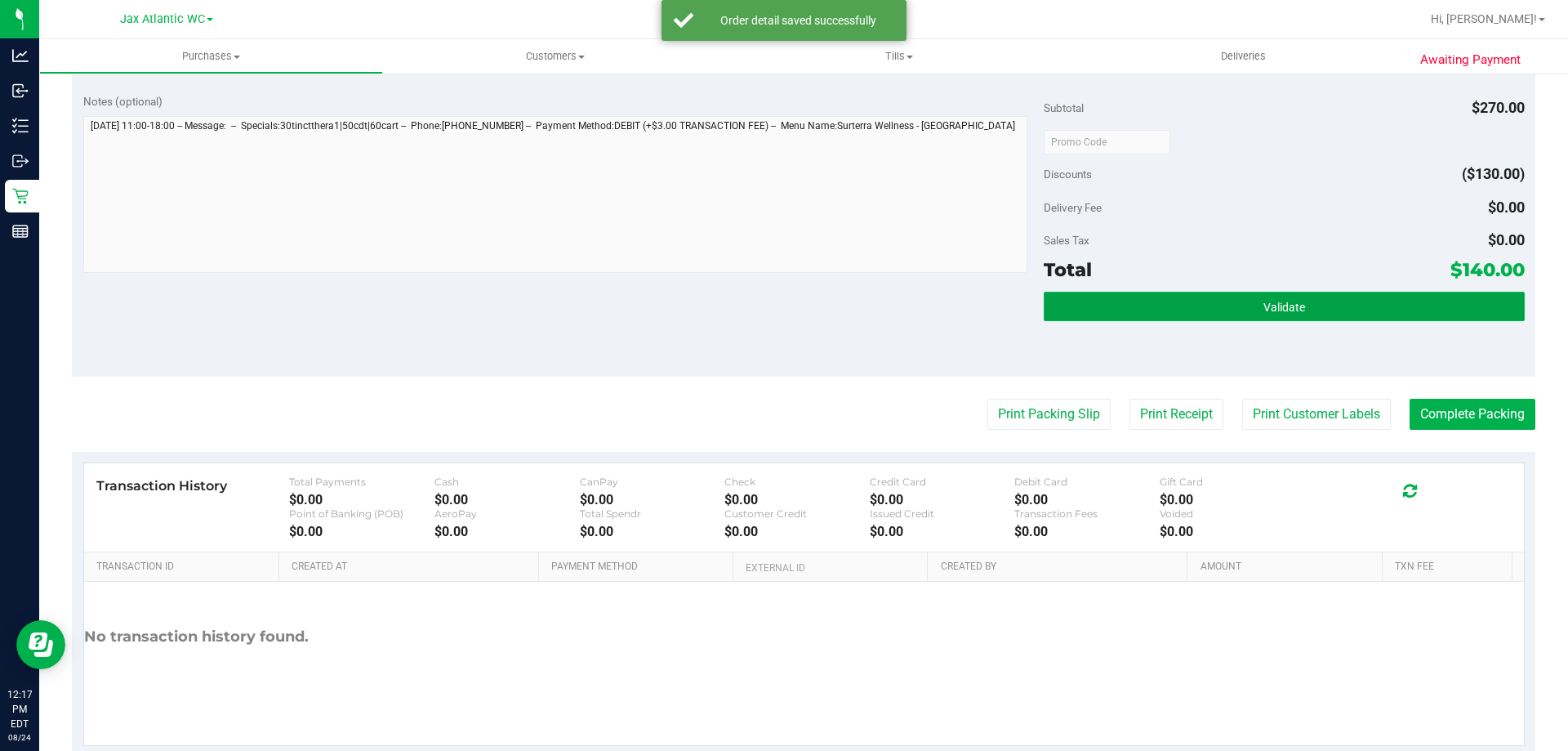
click at [1332, 300] on button "Validate" at bounding box center [1284, 306] width 480 height 29
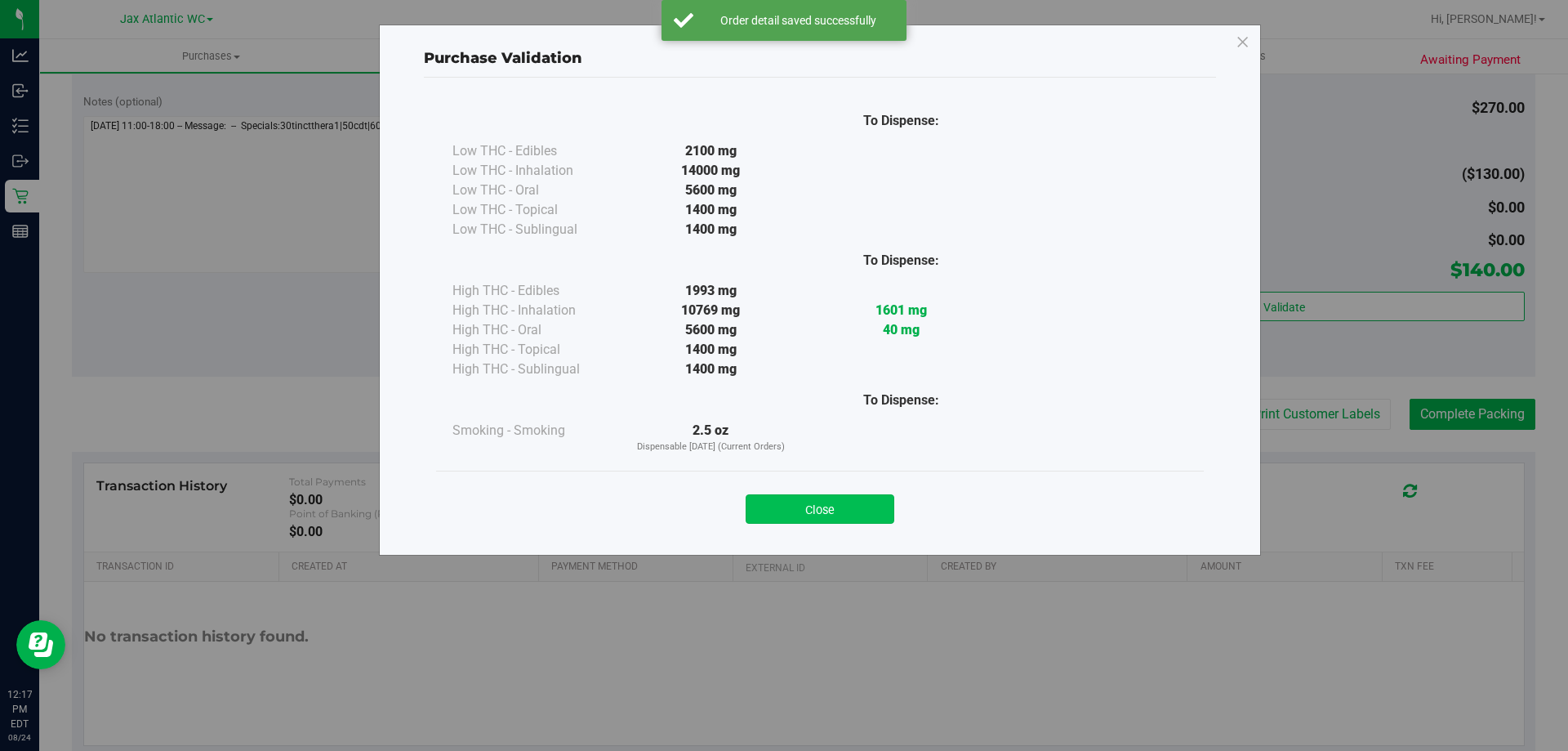
click at [866, 501] on button "Close" at bounding box center [820, 509] width 148 height 29
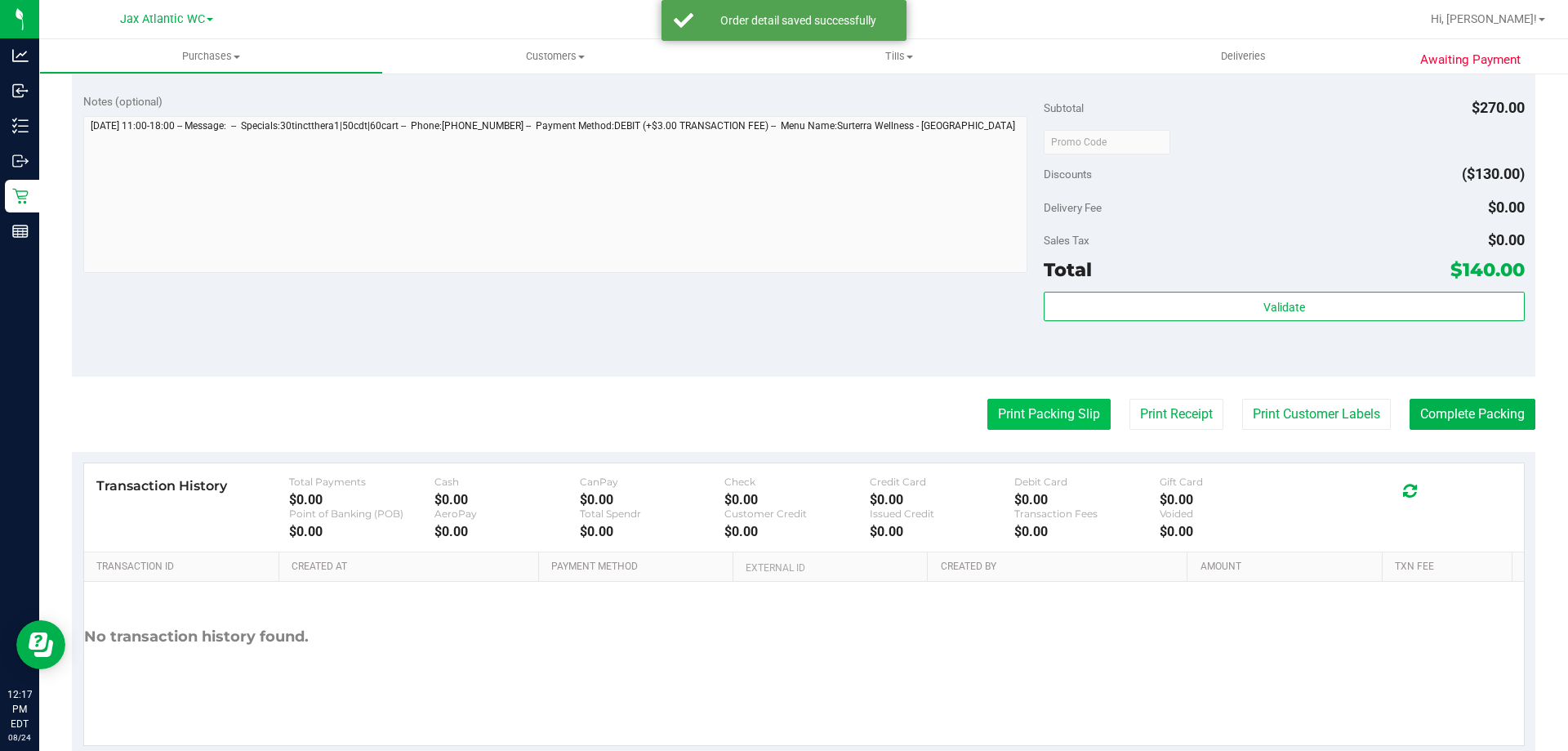
click at [1012, 408] on button "Print Packing Slip" at bounding box center [1048, 414] width 123 height 31
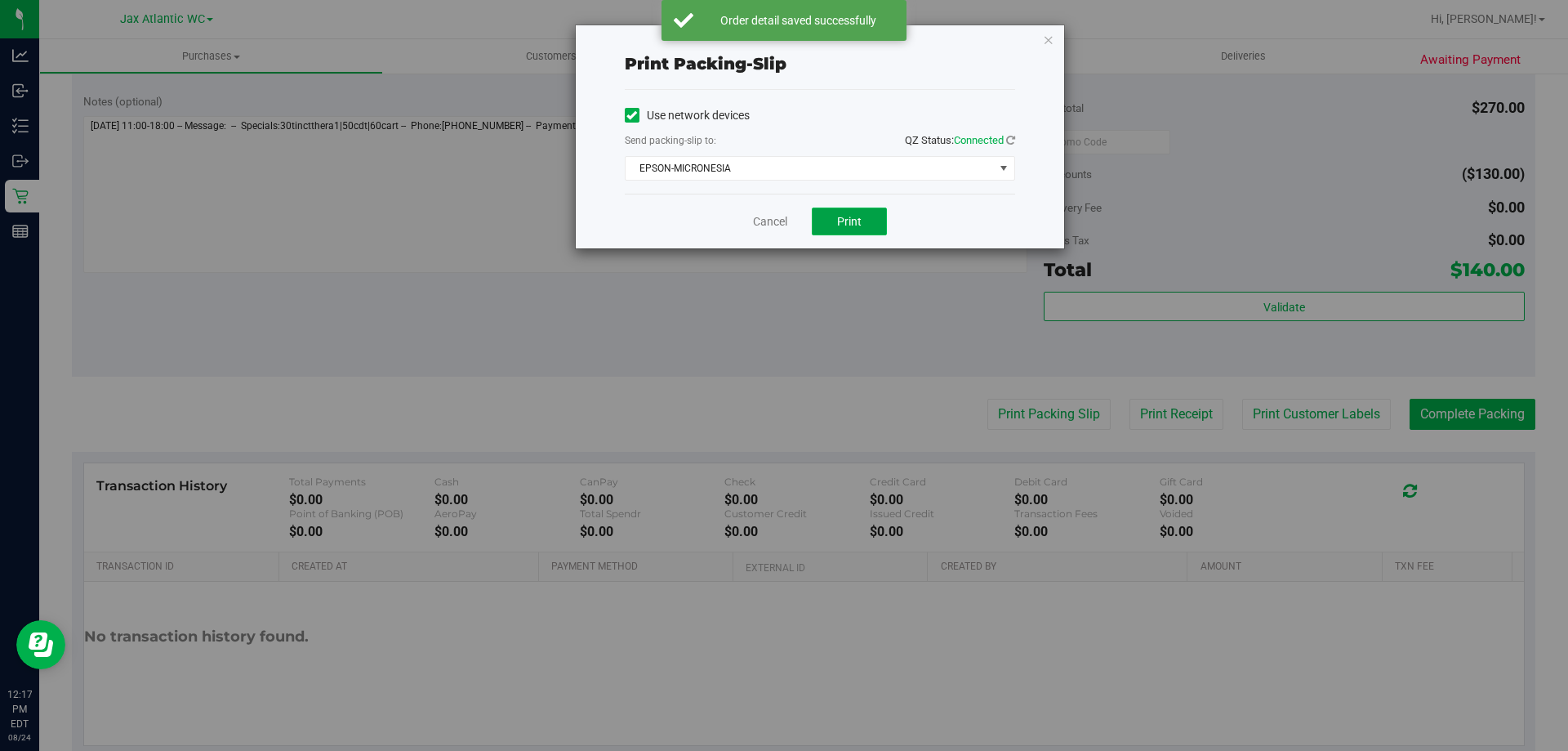
click at [864, 223] on button "Print" at bounding box center [849, 222] width 75 height 28
click at [791, 225] on div "Cancel Print" at bounding box center [820, 221] width 390 height 54
click at [782, 225] on link "Cancel" at bounding box center [769, 222] width 35 height 17
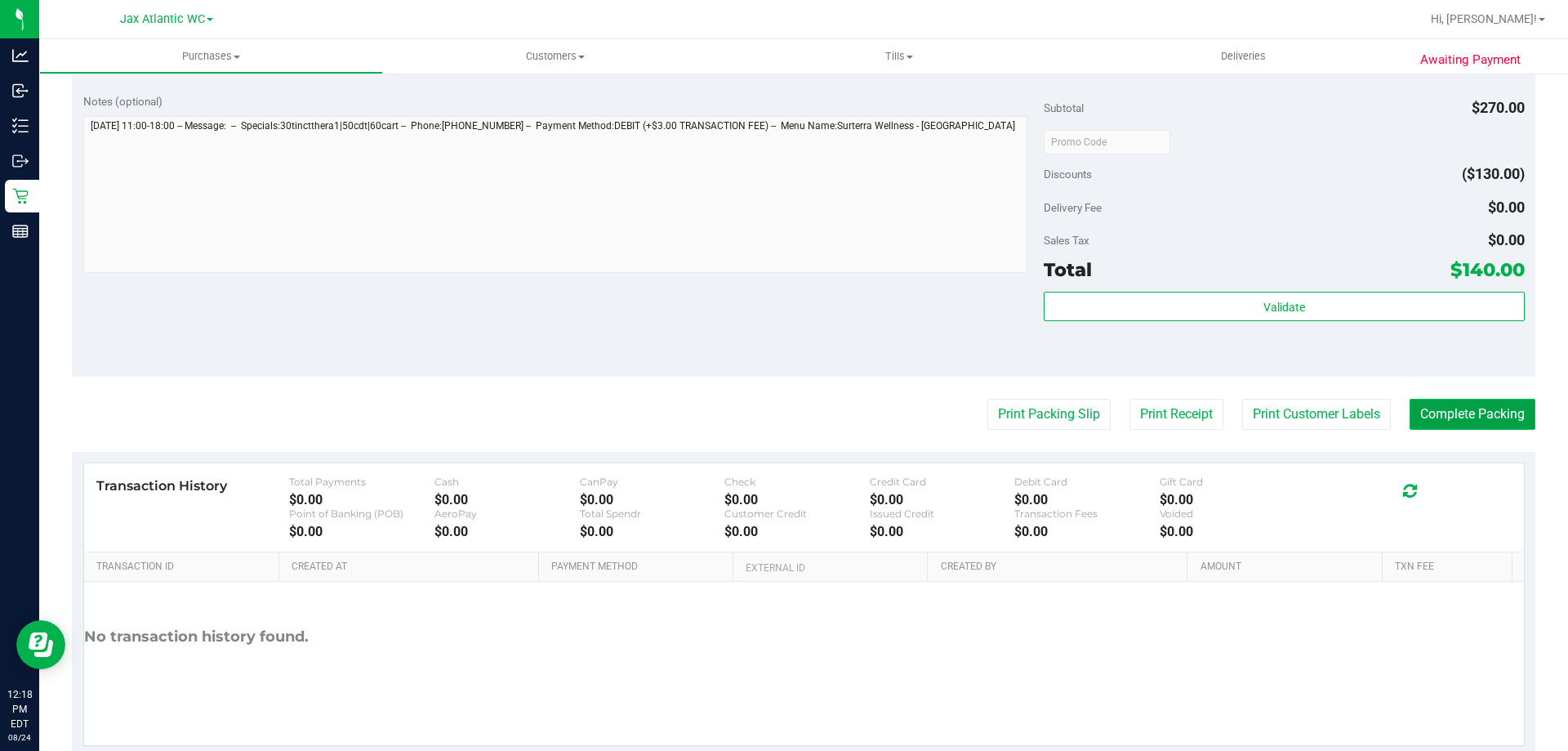
click at [1497, 412] on button "Complete Packing" at bounding box center [1472, 414] width 126 height 31
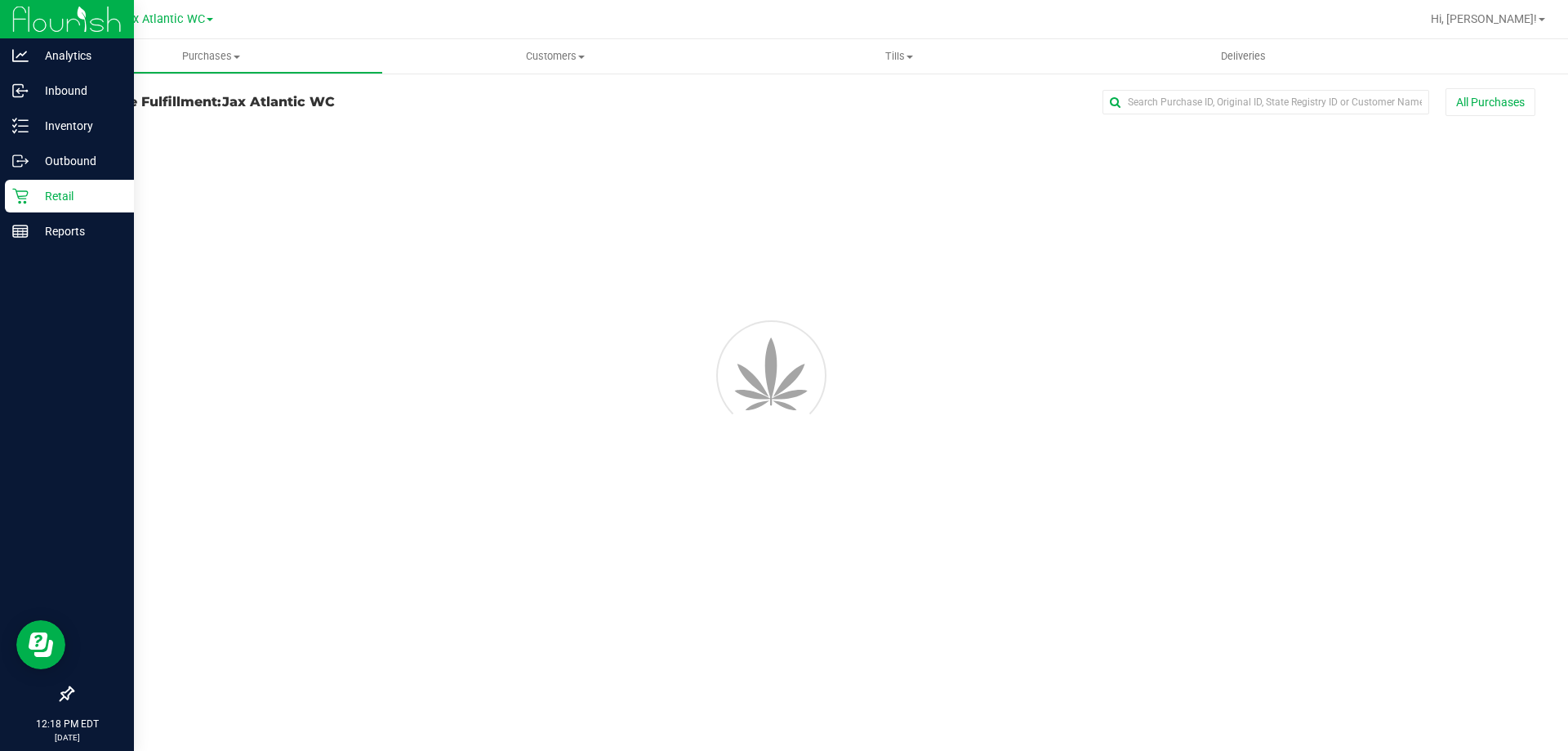
click at [22, 192] on icon at bounding box center [20, 195] width 16 height 16
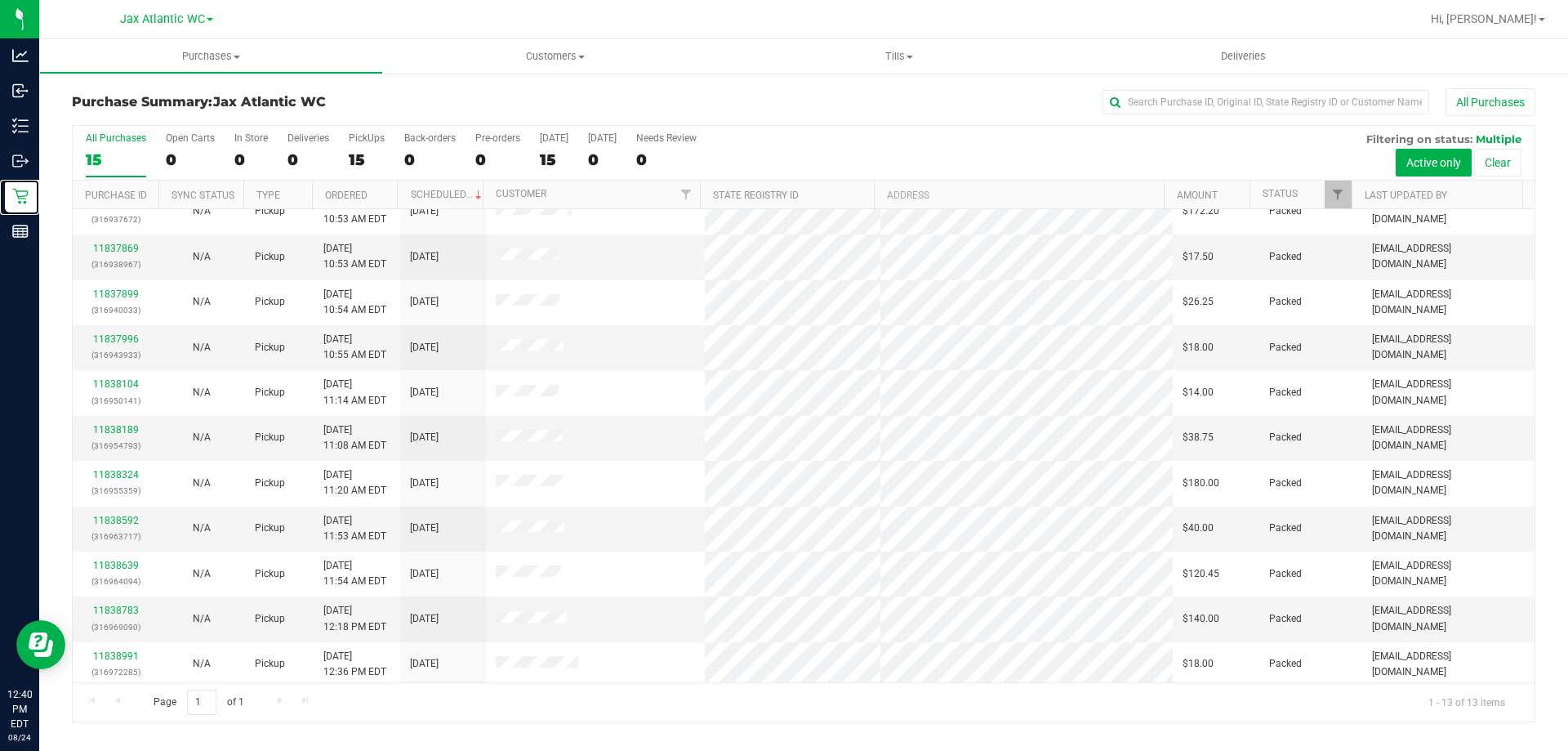
scroll to position [115, 0]
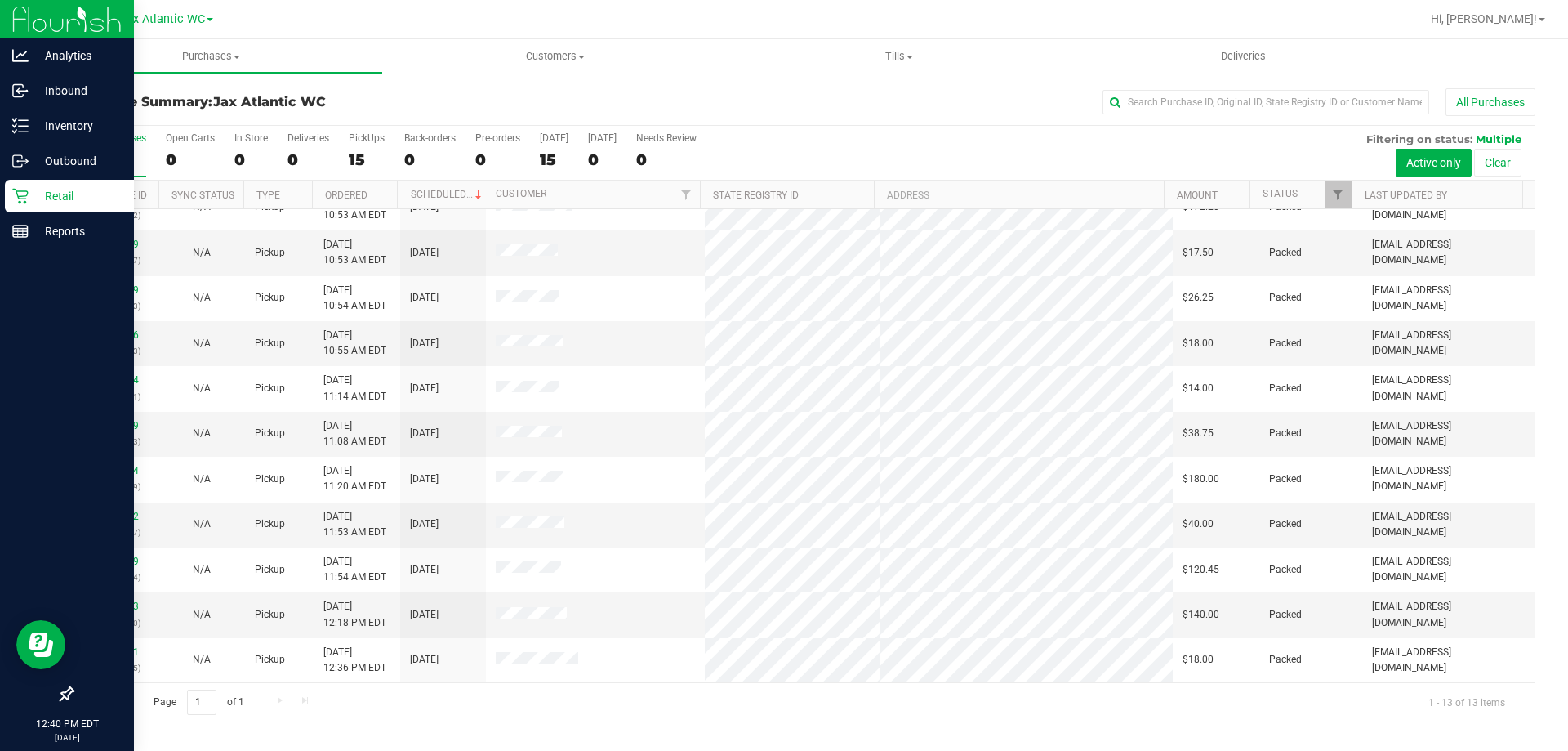
click at [90, 201] on p "Retail" at bounding box center [77, 195] width 98 height 20
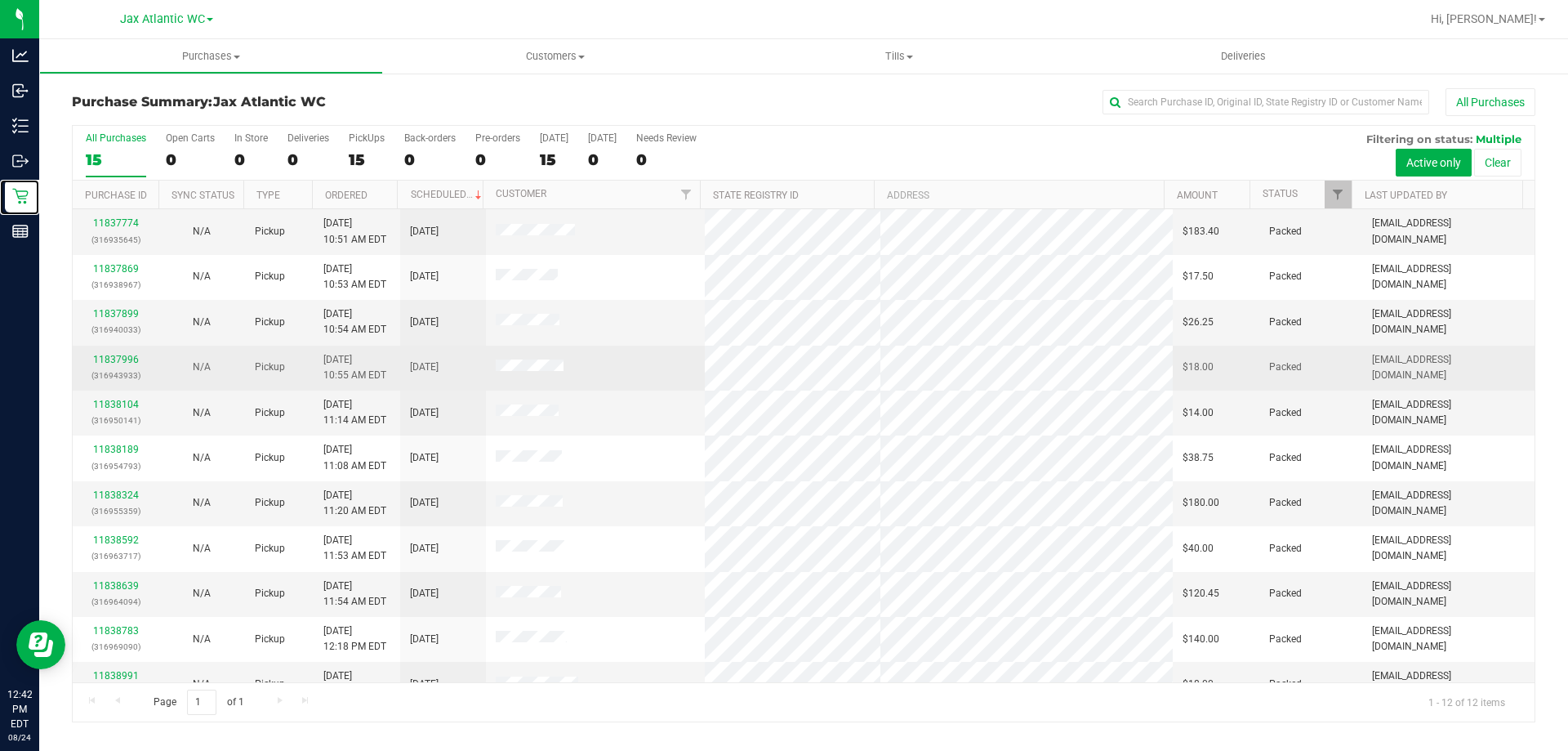
scroll to position [69, 0]
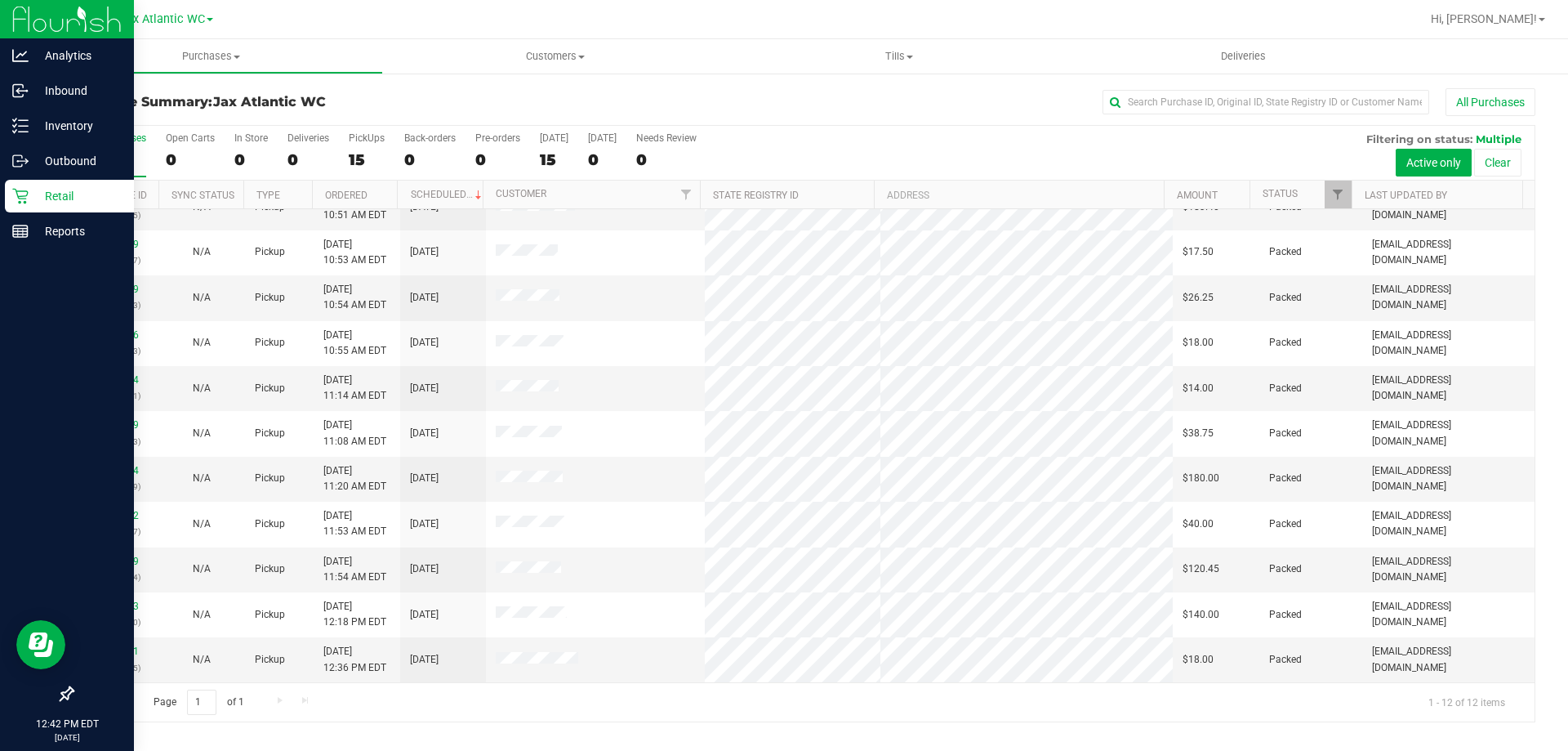
click at [40, 192] on p "Retail" at bounding box center [77, 195] width 98 height 20
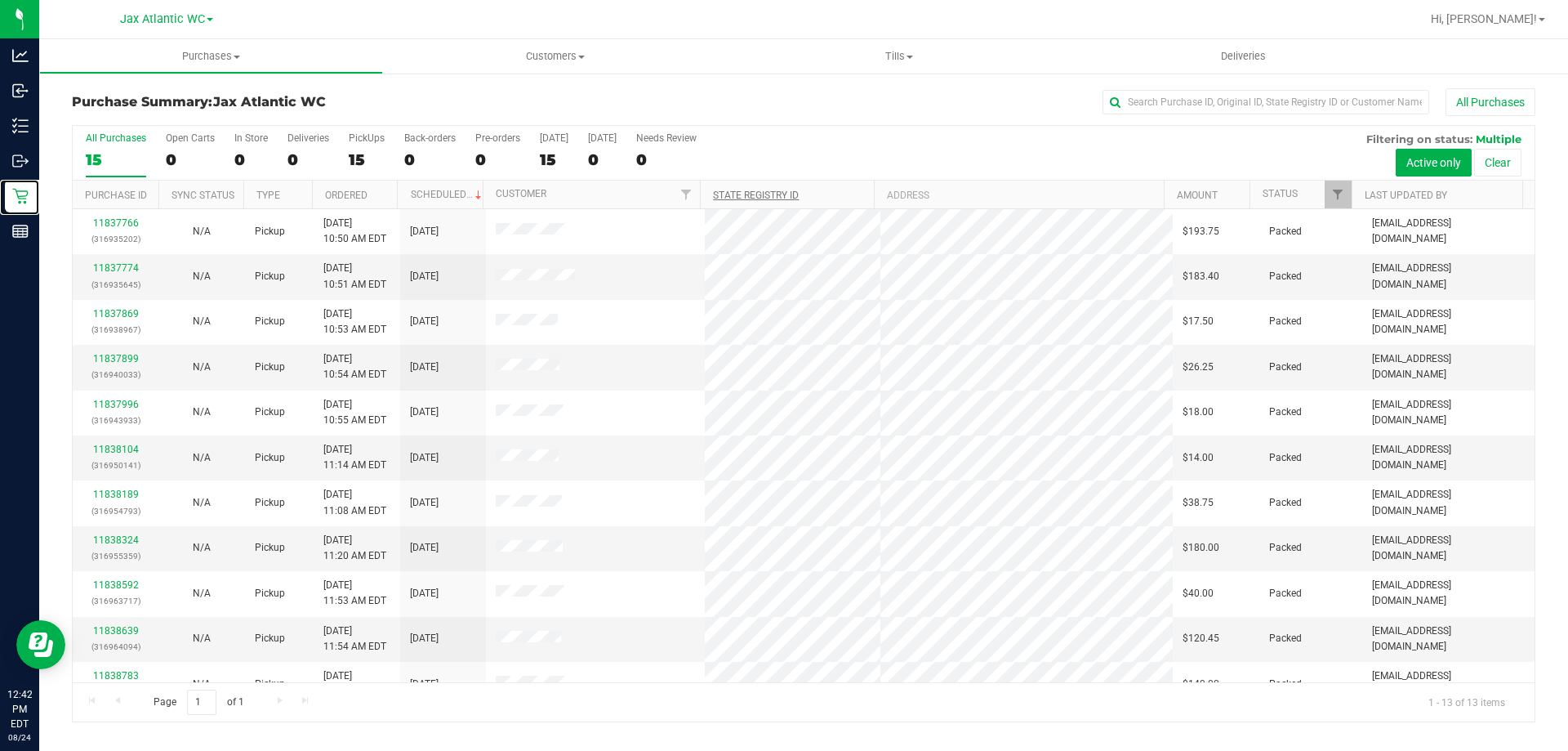
scroll to position [115, 0]
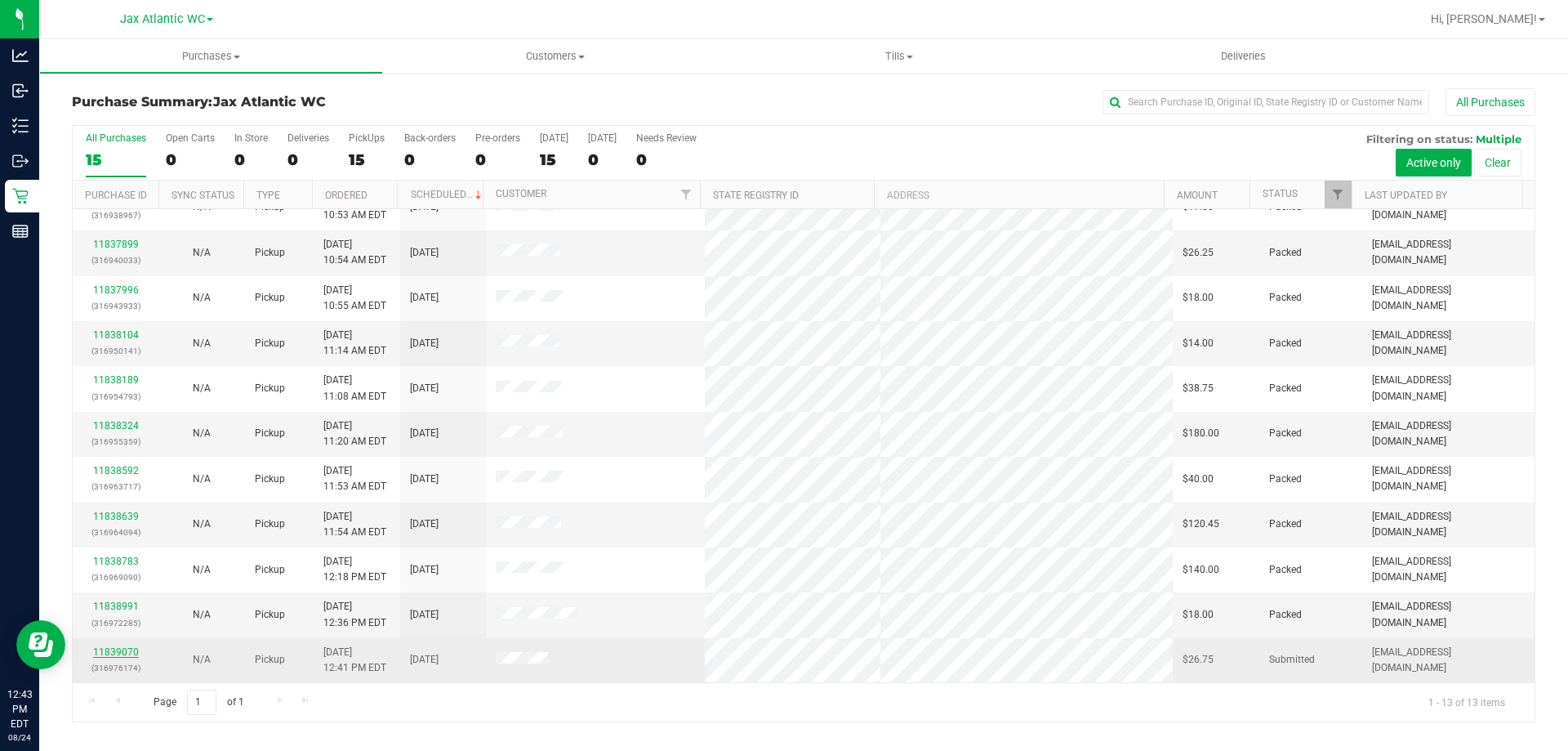
click at [121, 652] on link "11839070" at bounding box center [115, 651] width 46 height 11
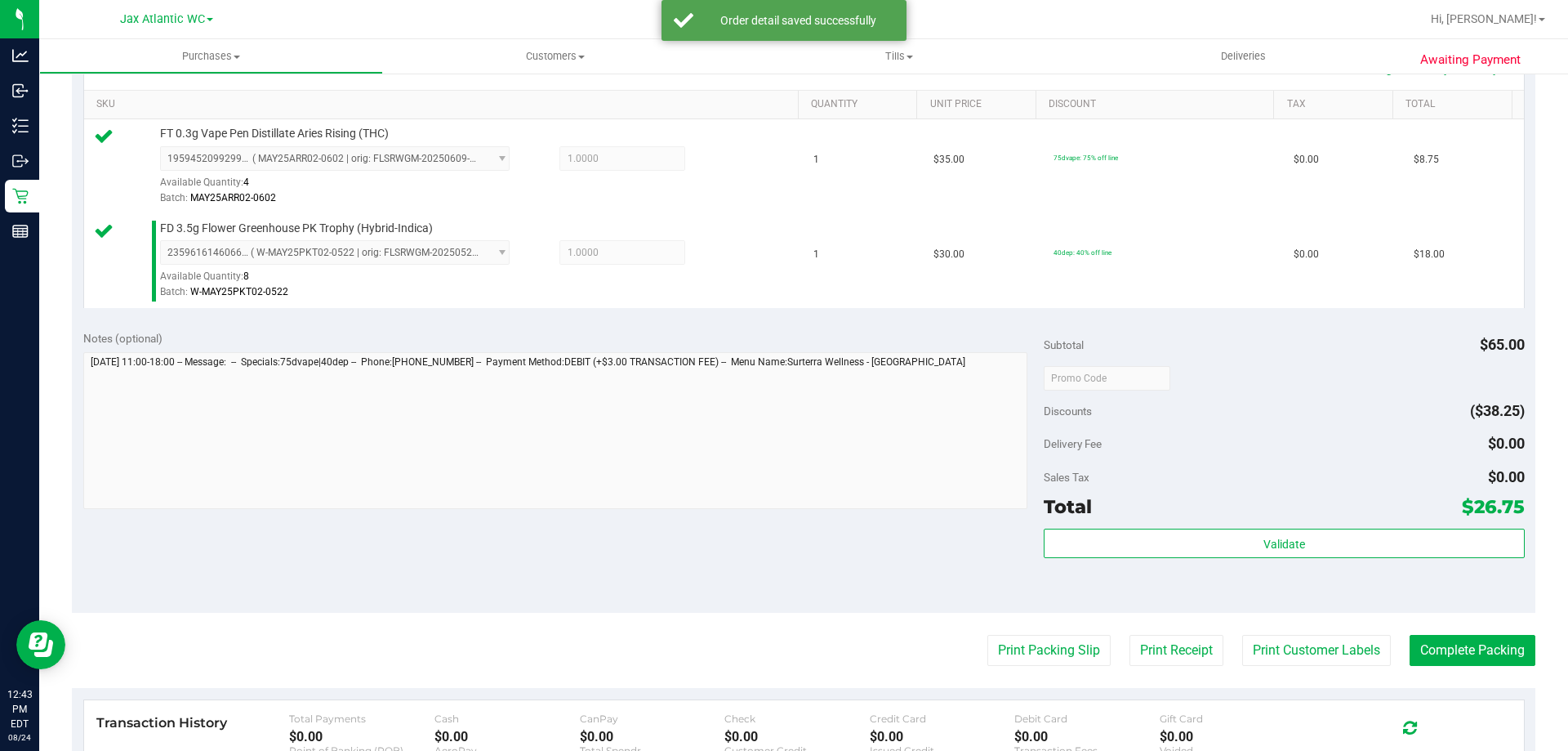
scroll to position [408, 0]
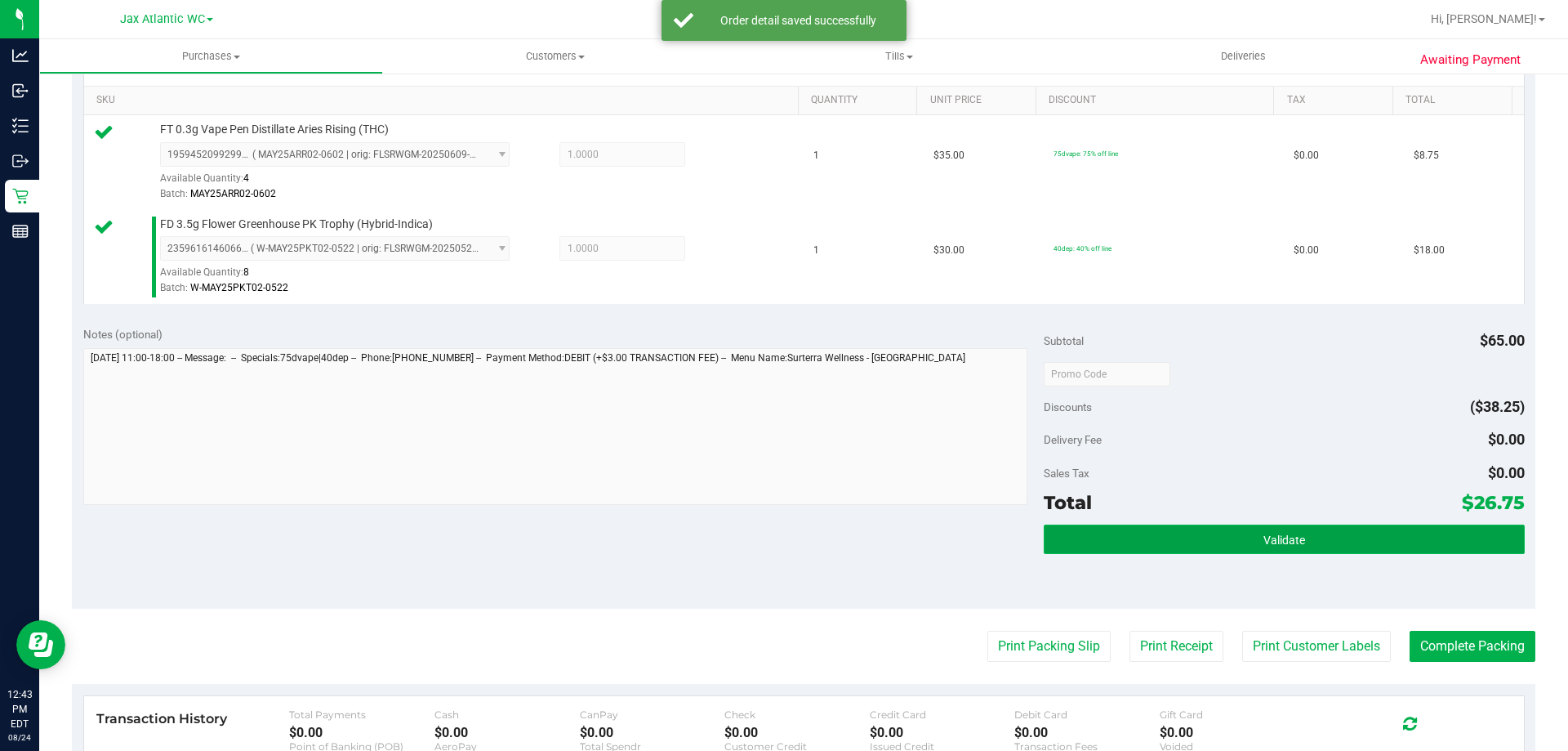
click at [1240, 539] on button "Validate" at bounding box center [1284, 539] width 480 height 29
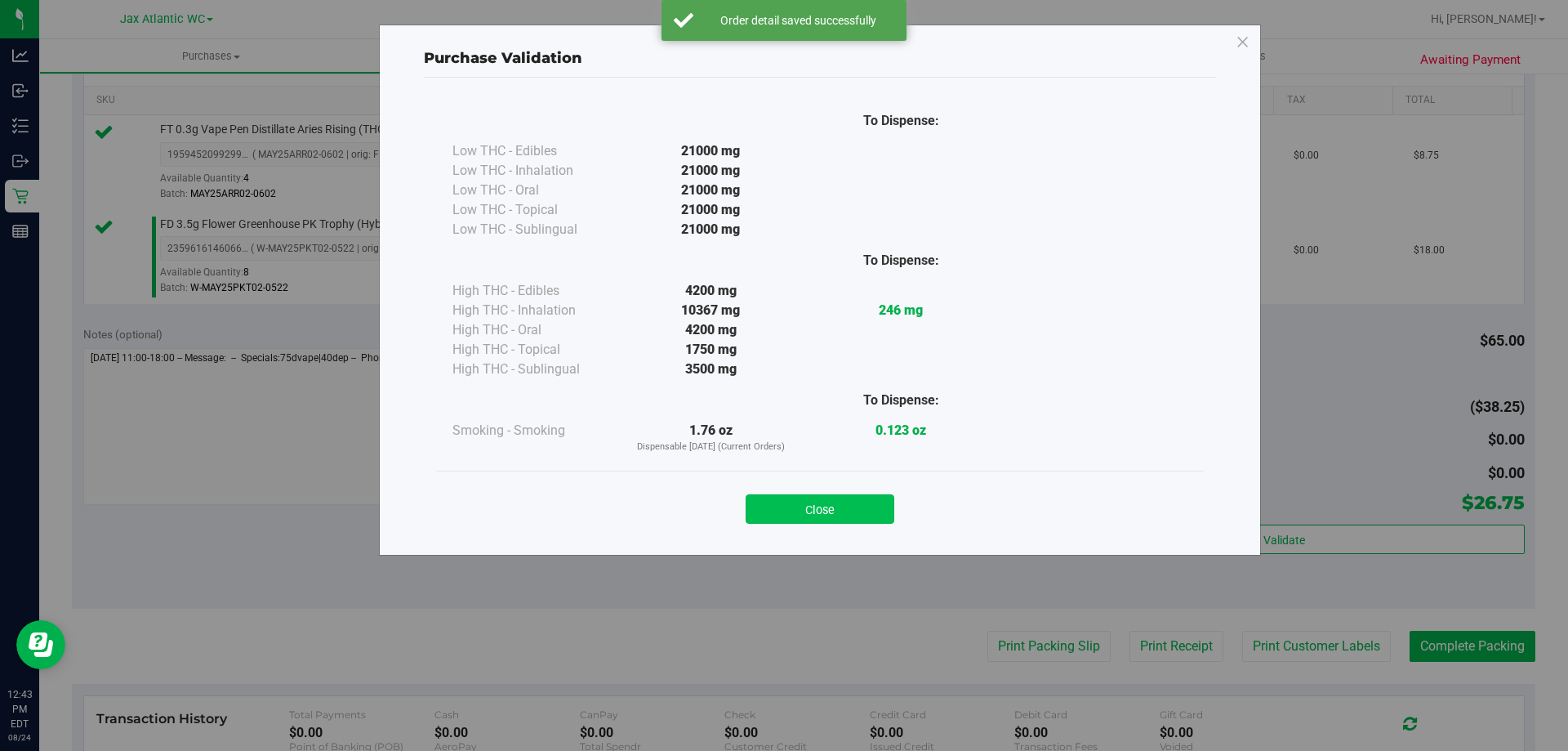
click at [833, 523] on button "Close" at bounding box center [820, 509] width 148 height 29
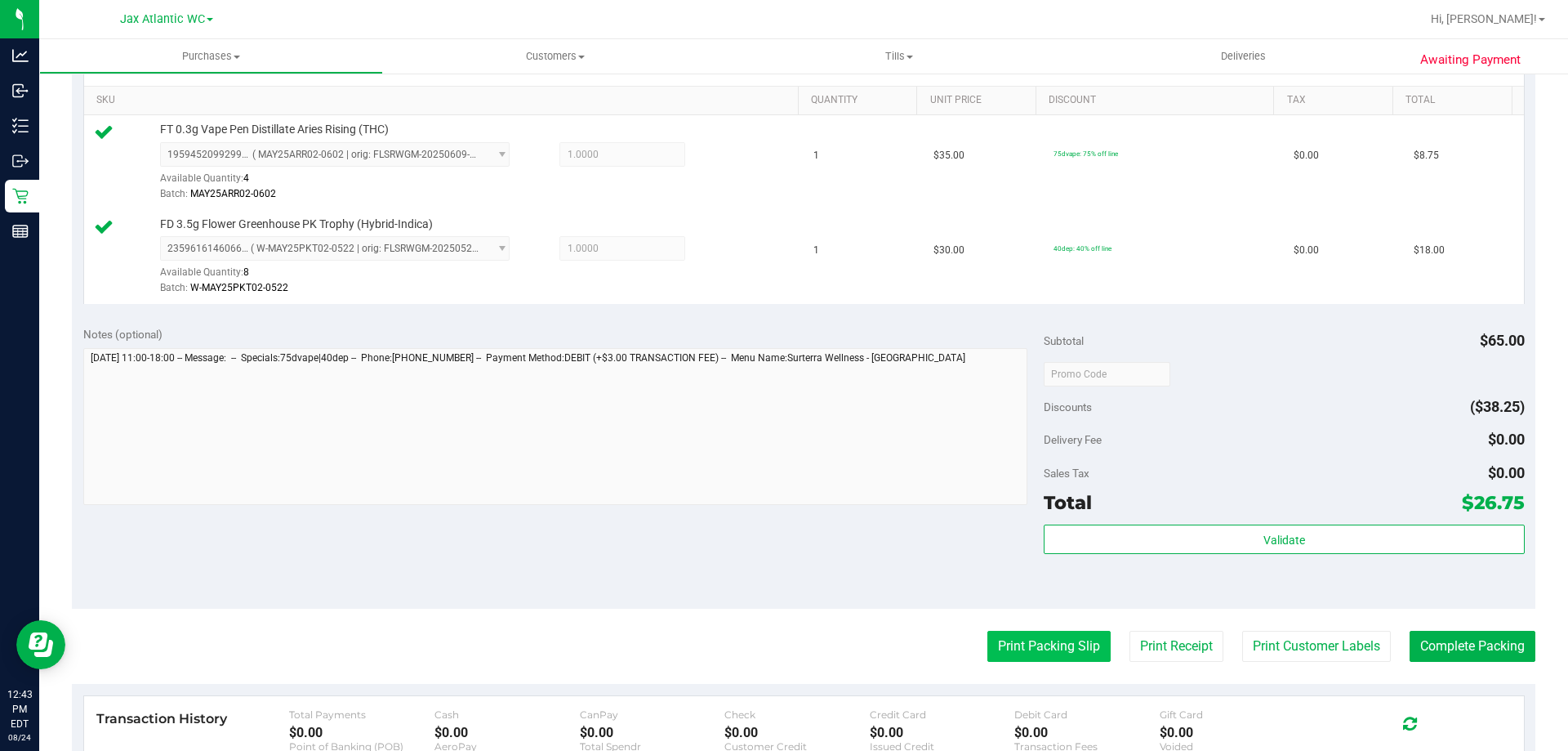
click at [1037, 651] on button "Print Packing Slip" at bounding box center [1048, 646] width 123 height 31
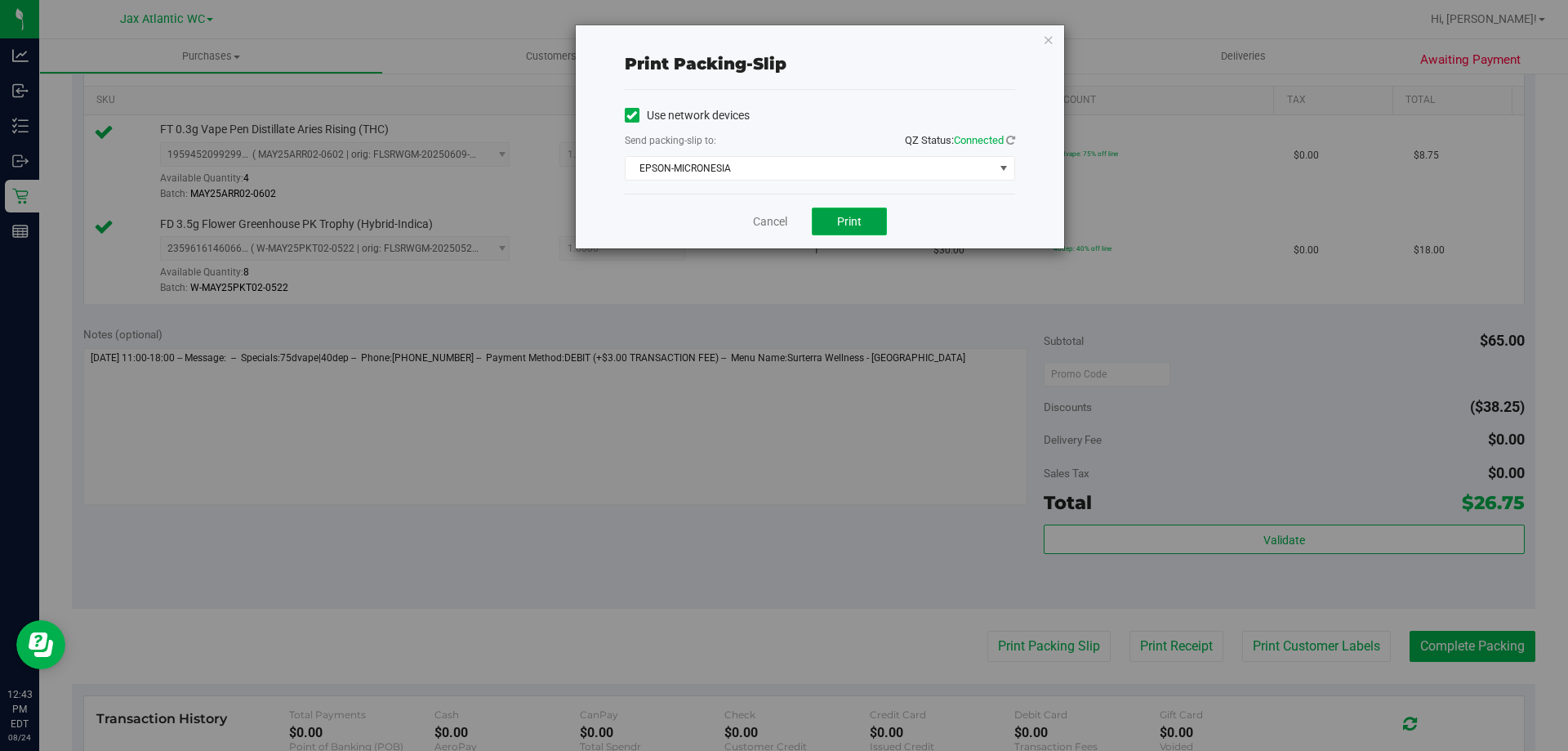
click at [834, 235] on button "Print" at bounding box center [849, 222] width 75 height 28
click at [781, 218] on link "Cancel" at bounding box center [769, 222] width 35 height 17
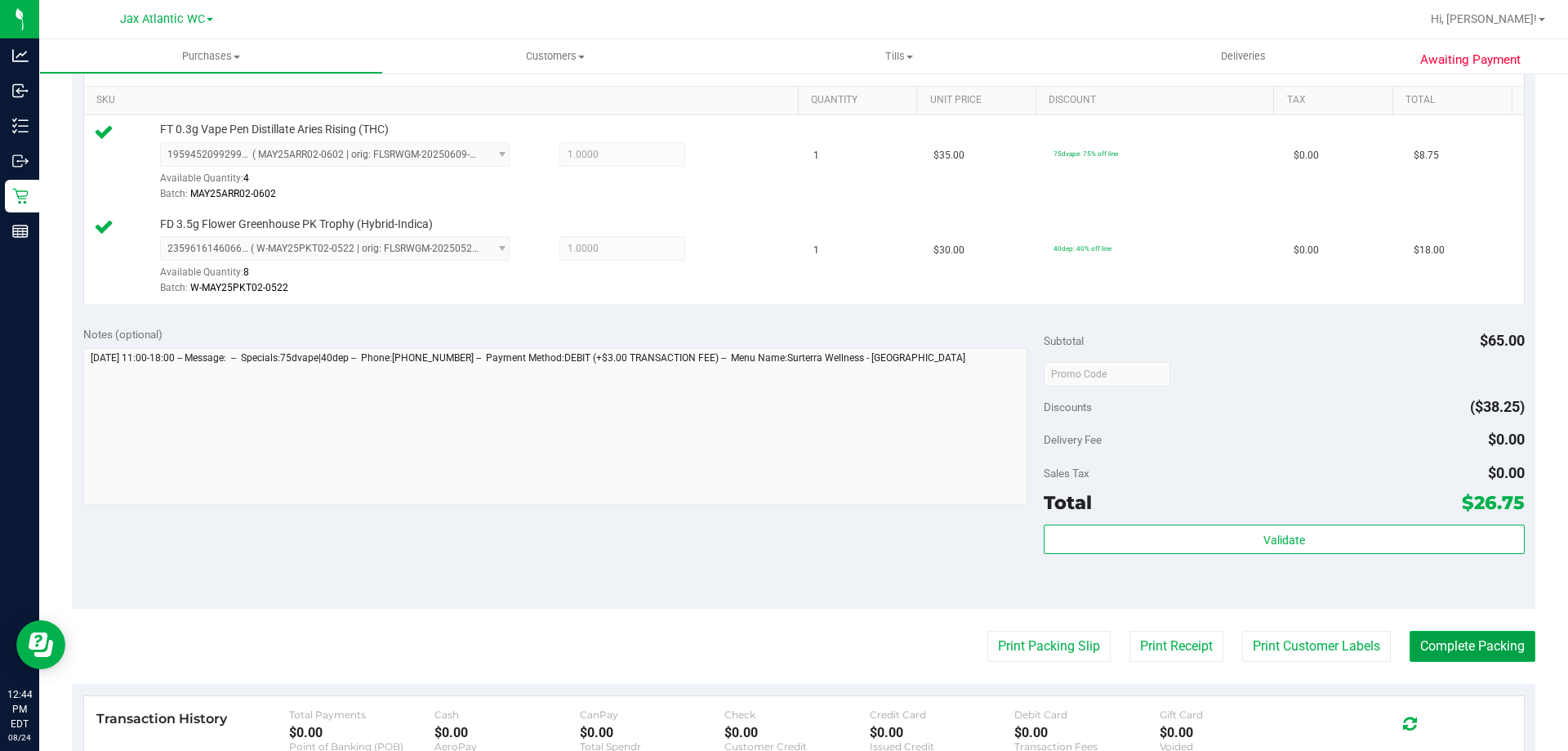
click at [1452, 652] on button "Complete Packing" at bounding box center [1472, 646] width 126 height 31
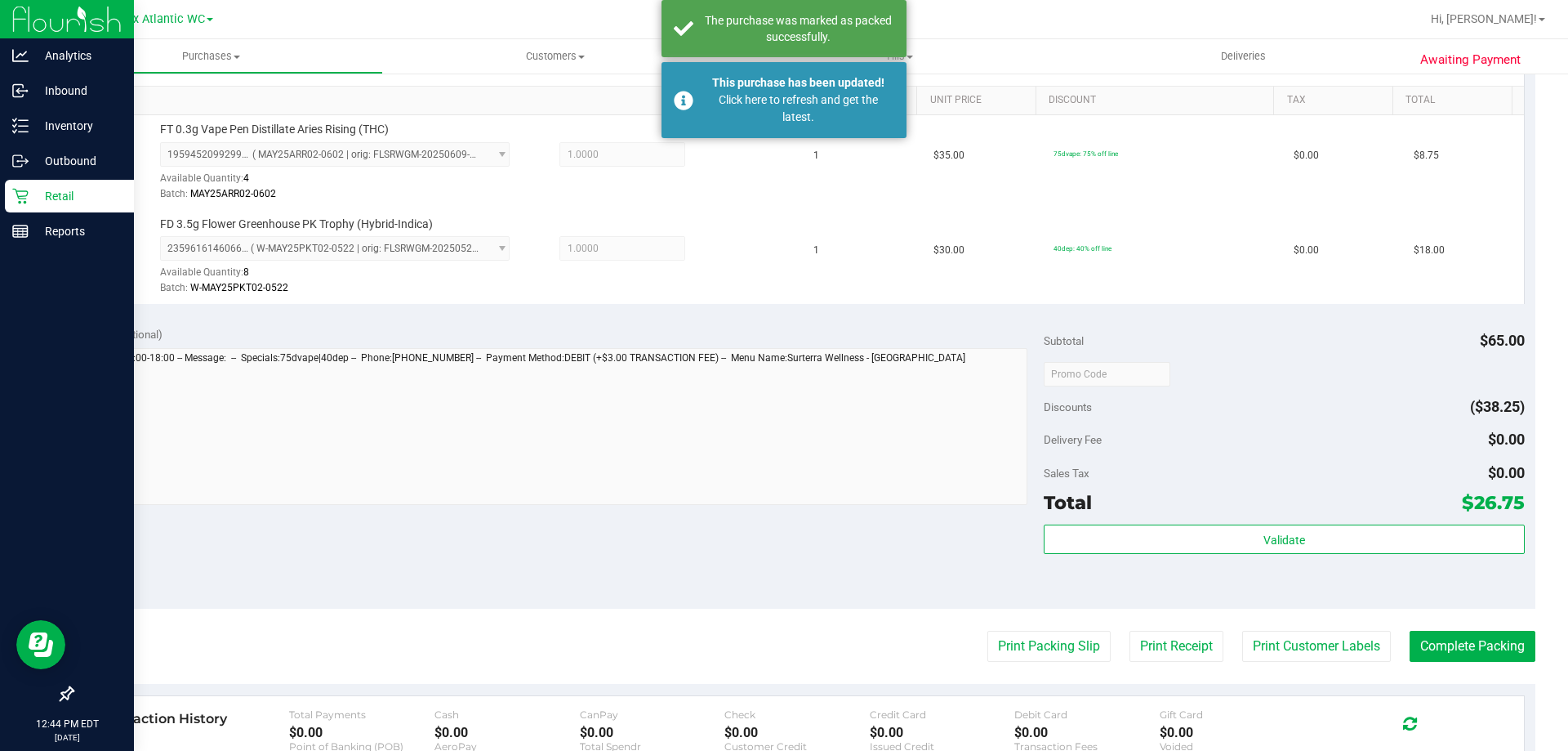
click at [53, 190] on p "Retail" at bounding box center [77, 195] width 98 height 20
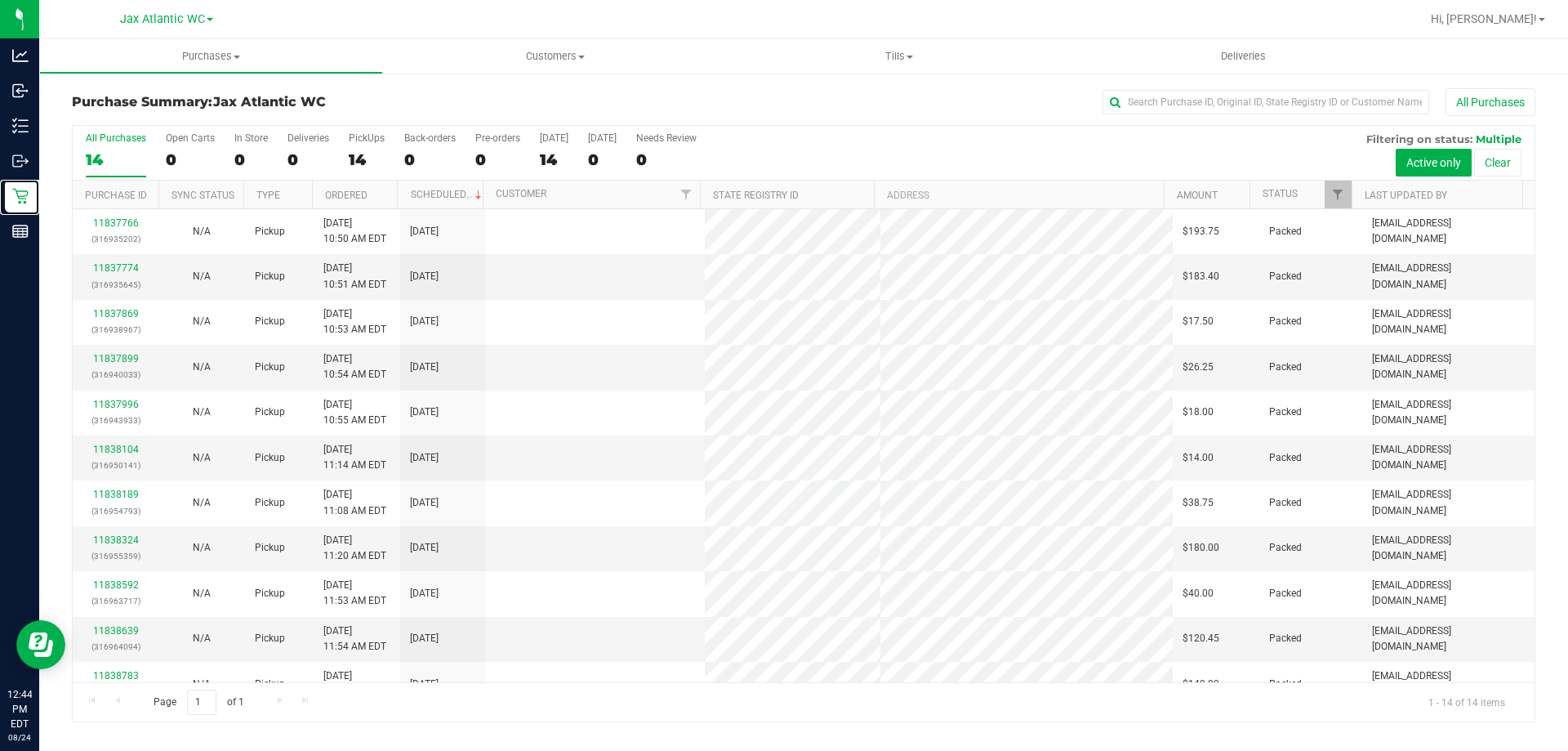
scroll to position [161, 0]
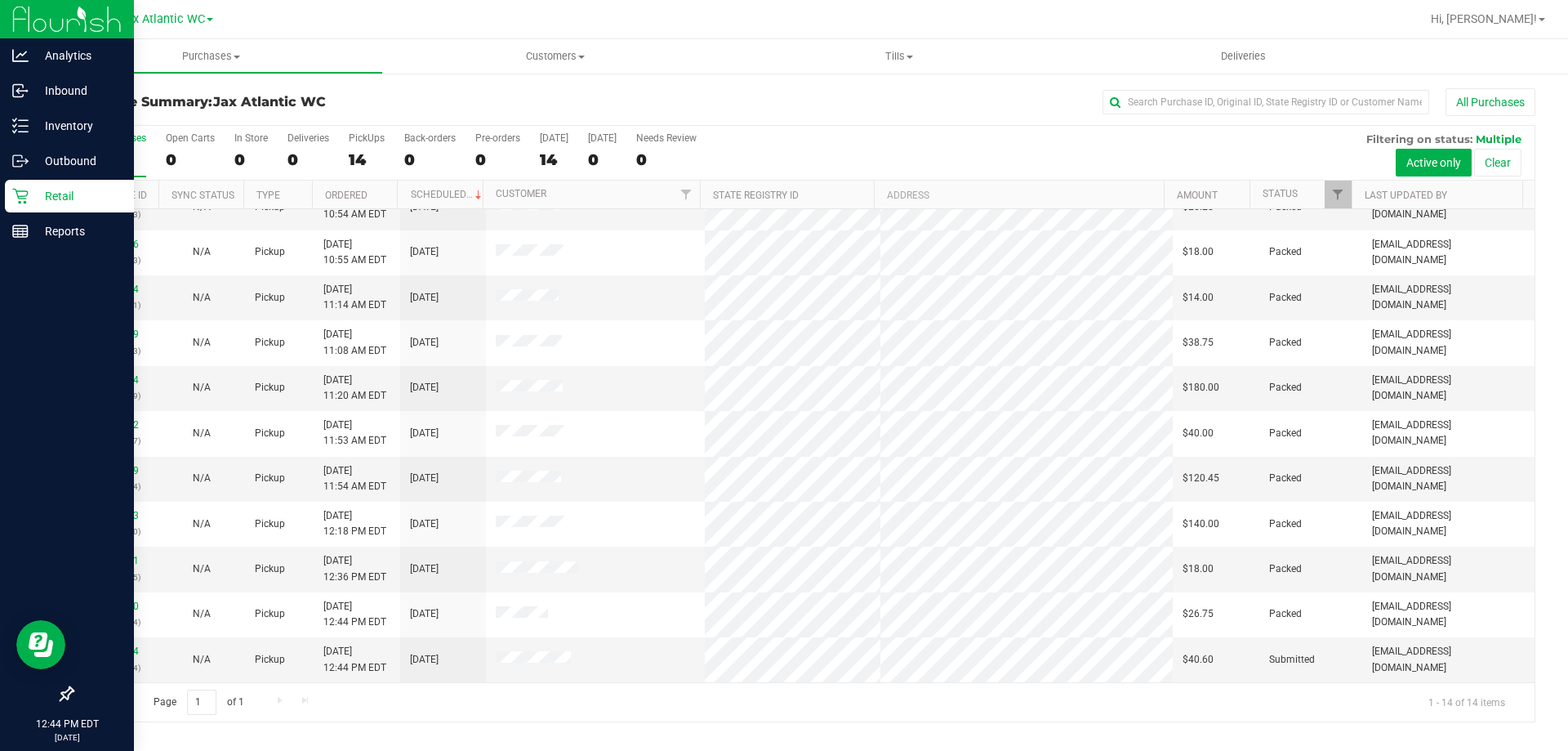
click at [34, 189] on p "Retail" at bounding box center [77, 195] width 98 height 20
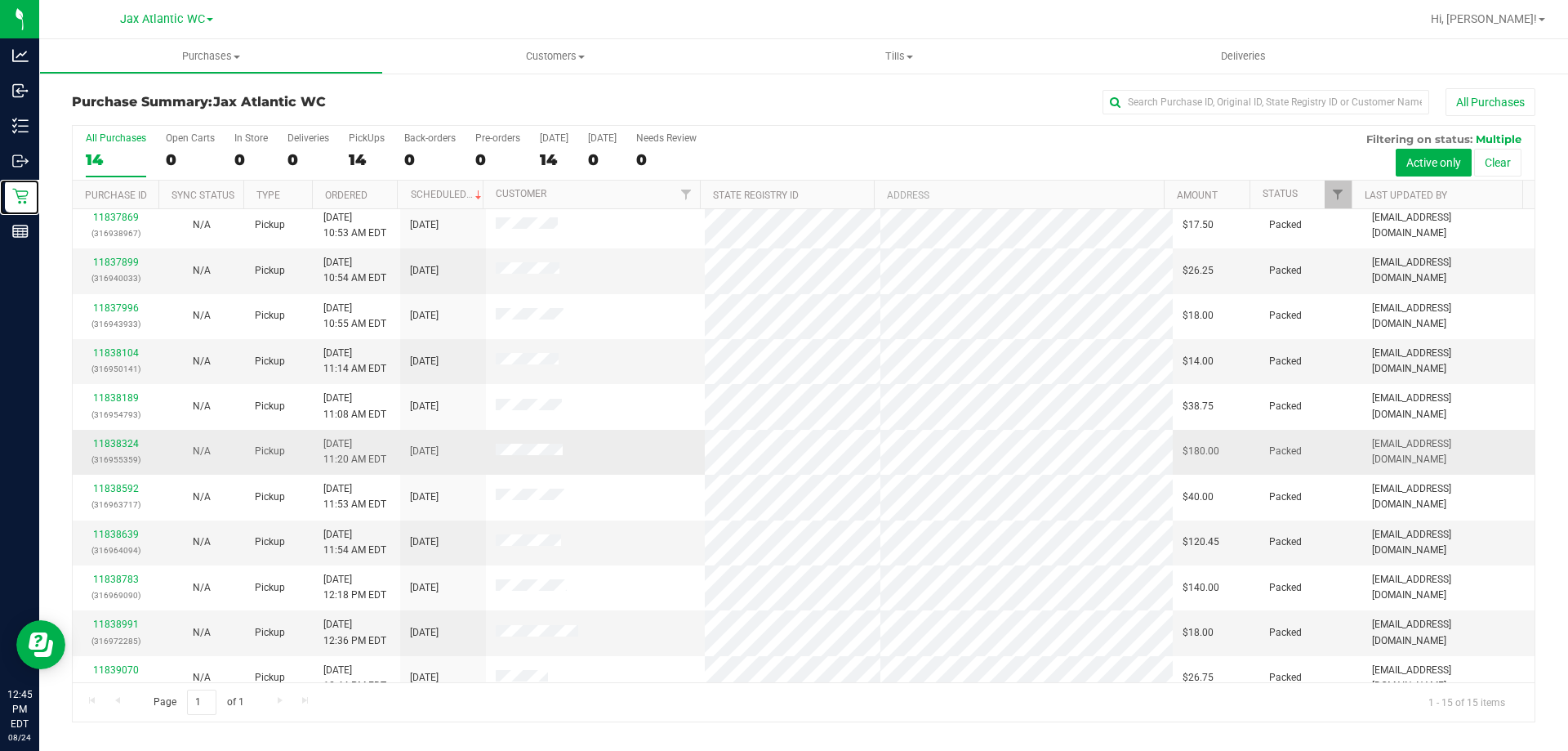
scroll to position [205, 0]
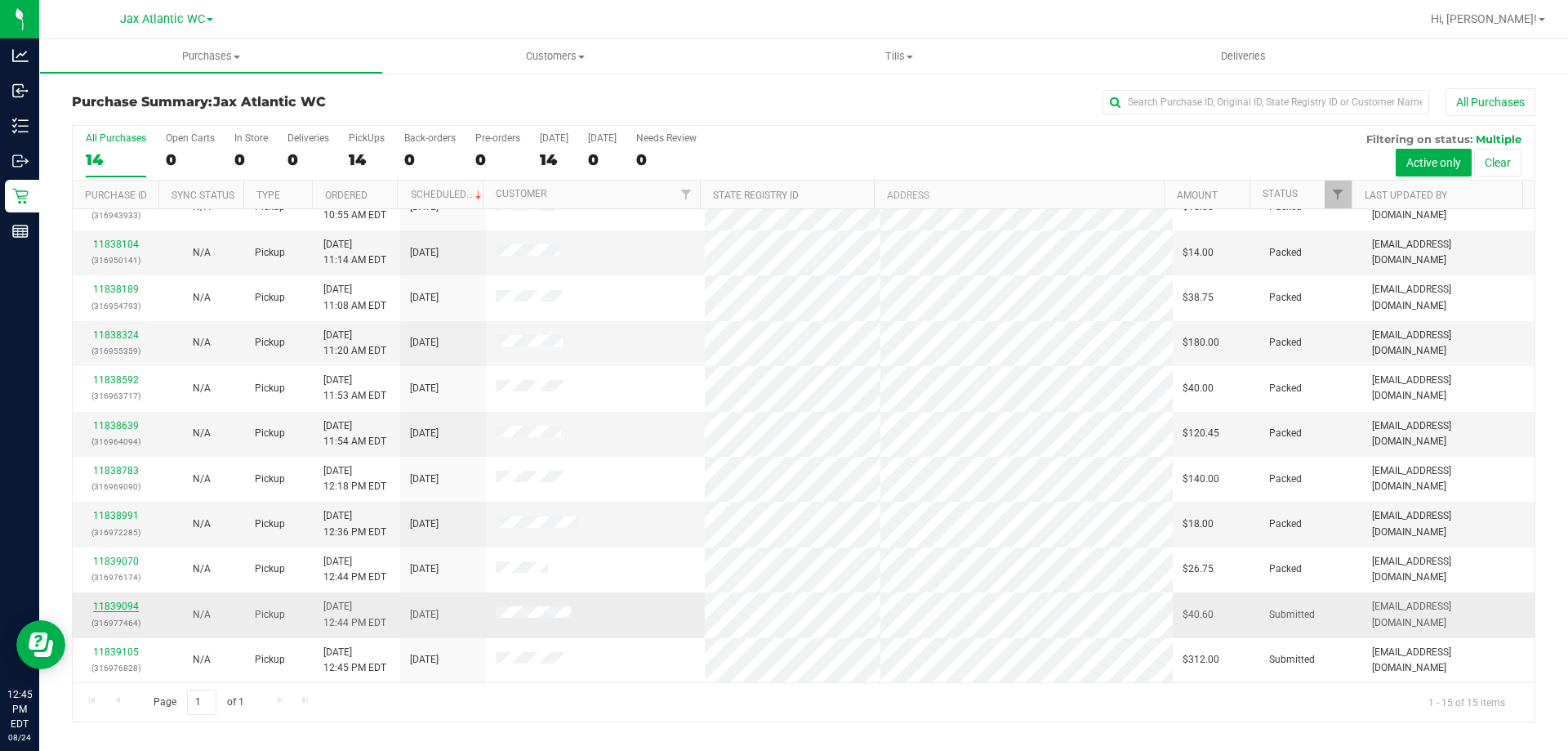
click at [123, 607] on link "11839094" at bounding box center [115, 606] width 46 height 11
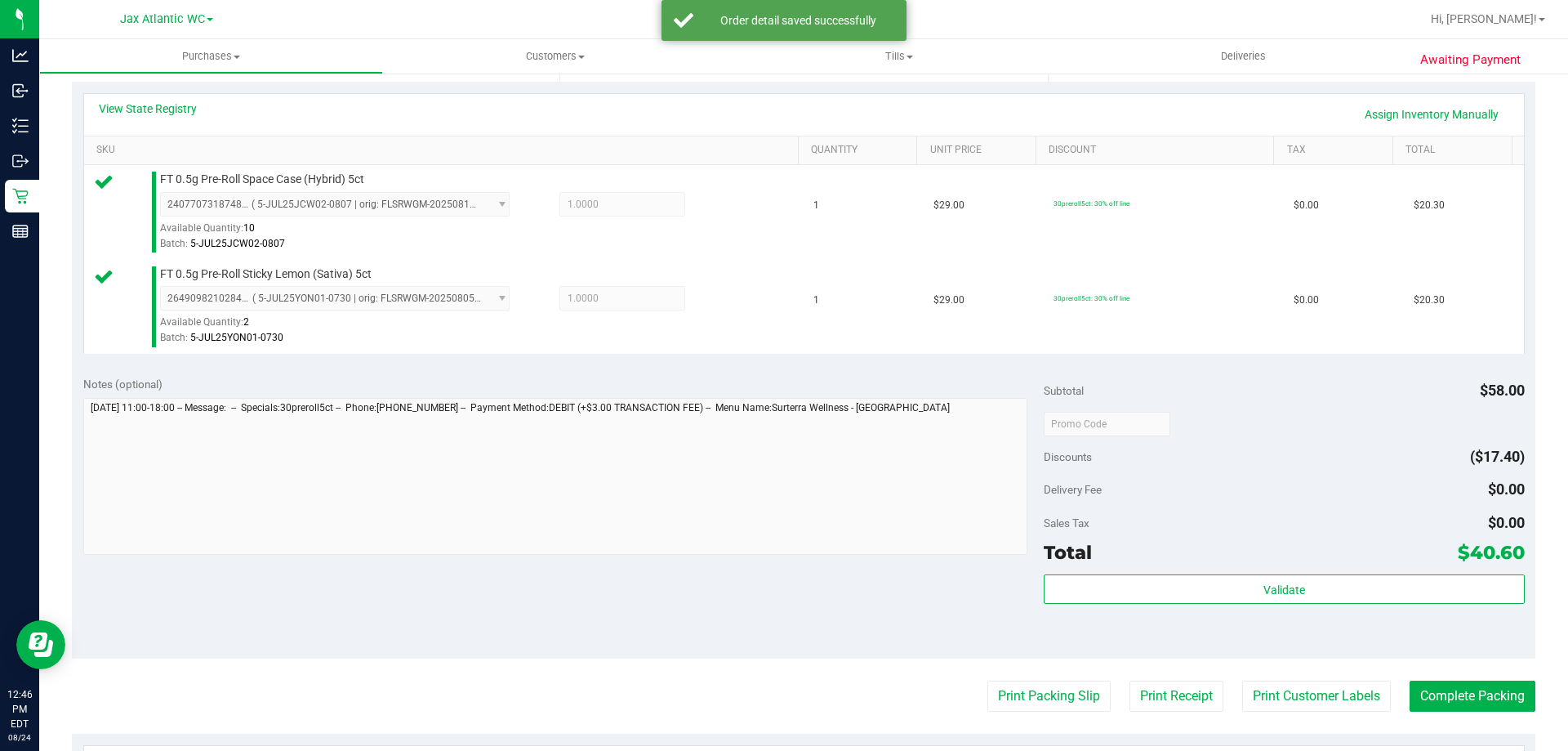
scroll to position [408, 0]
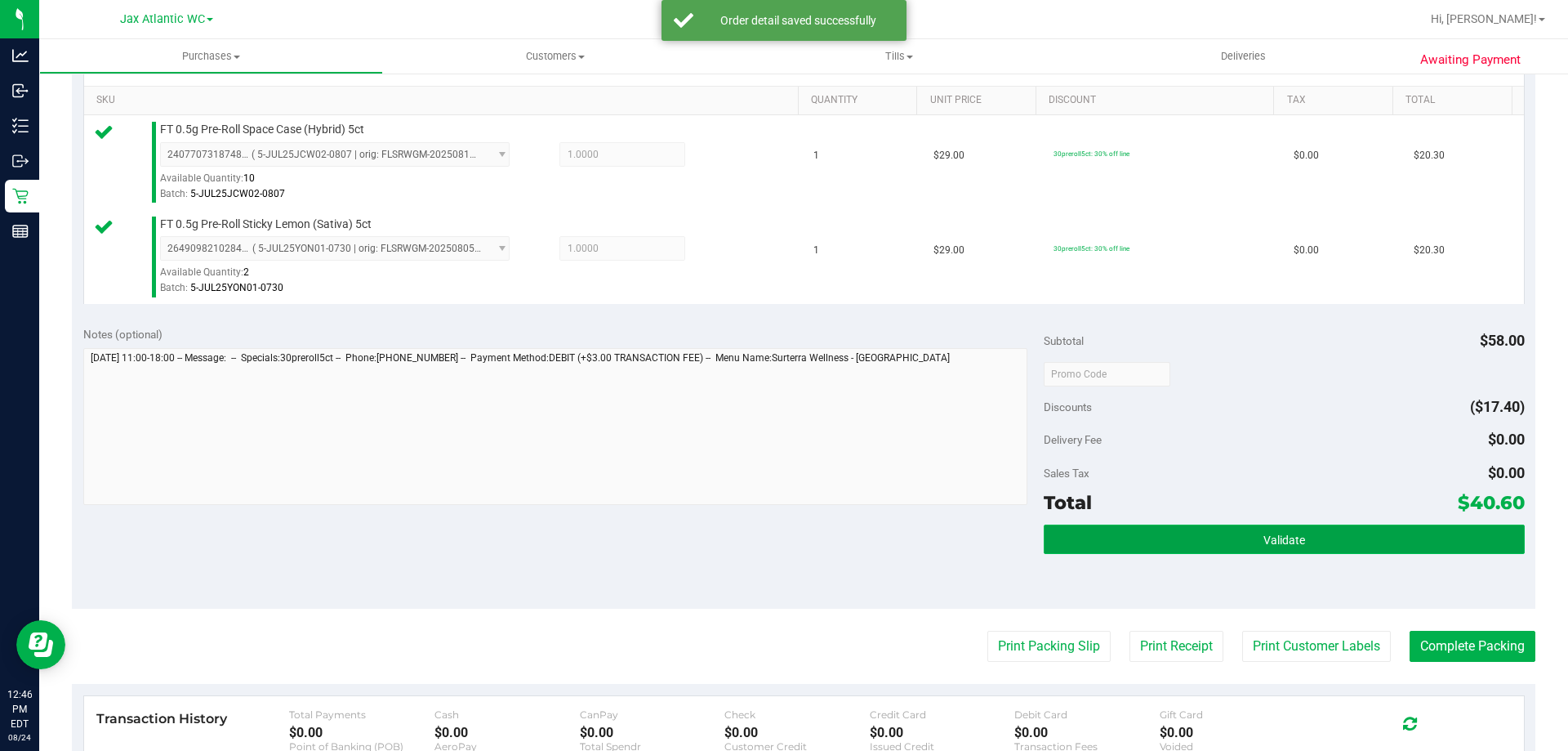
click at [1203, 533] on button "Validate" at bounding box center [1284, 539] width 480 height 29
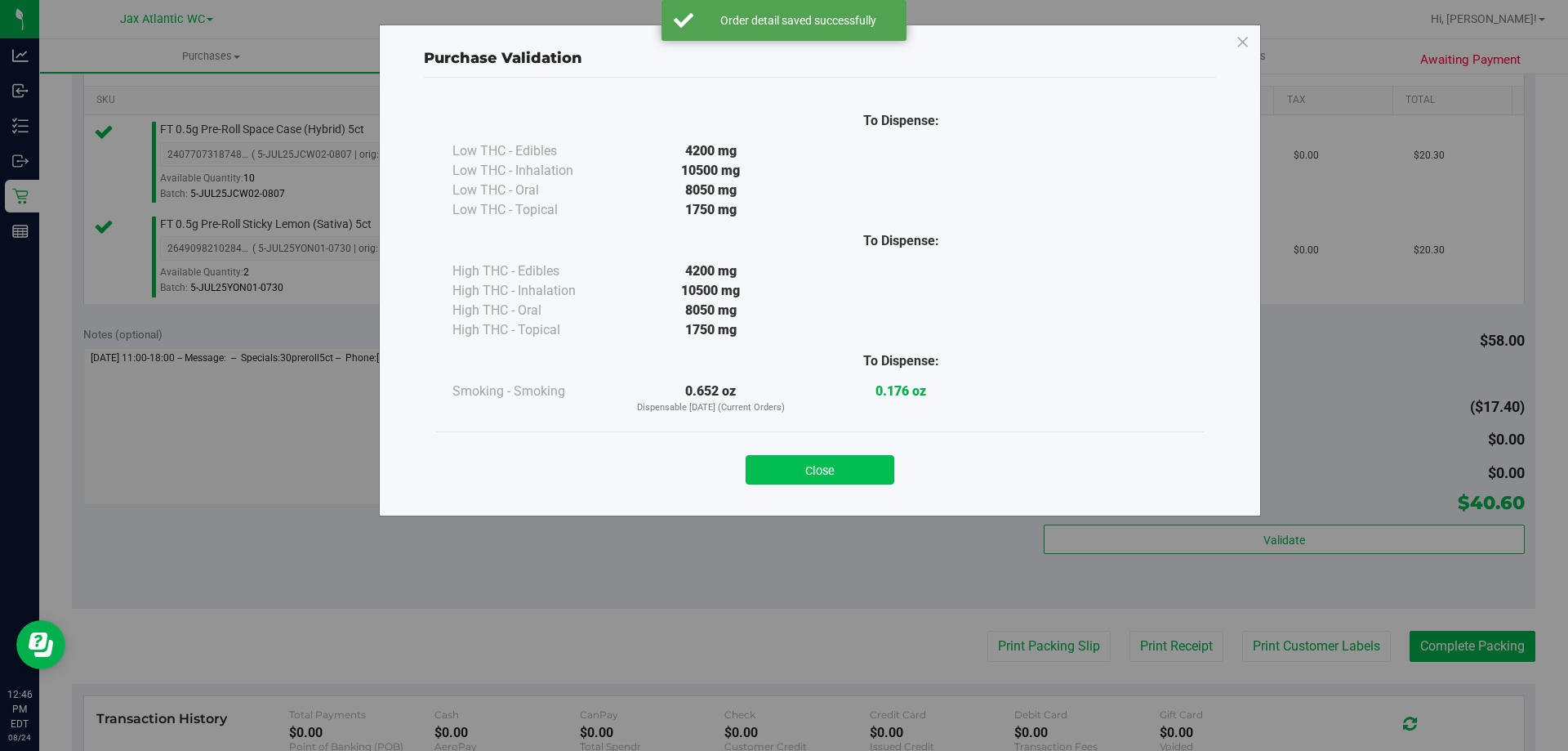
click at [834, 460] on button "Close" at bounding box center [820, 469] width 148 height 29
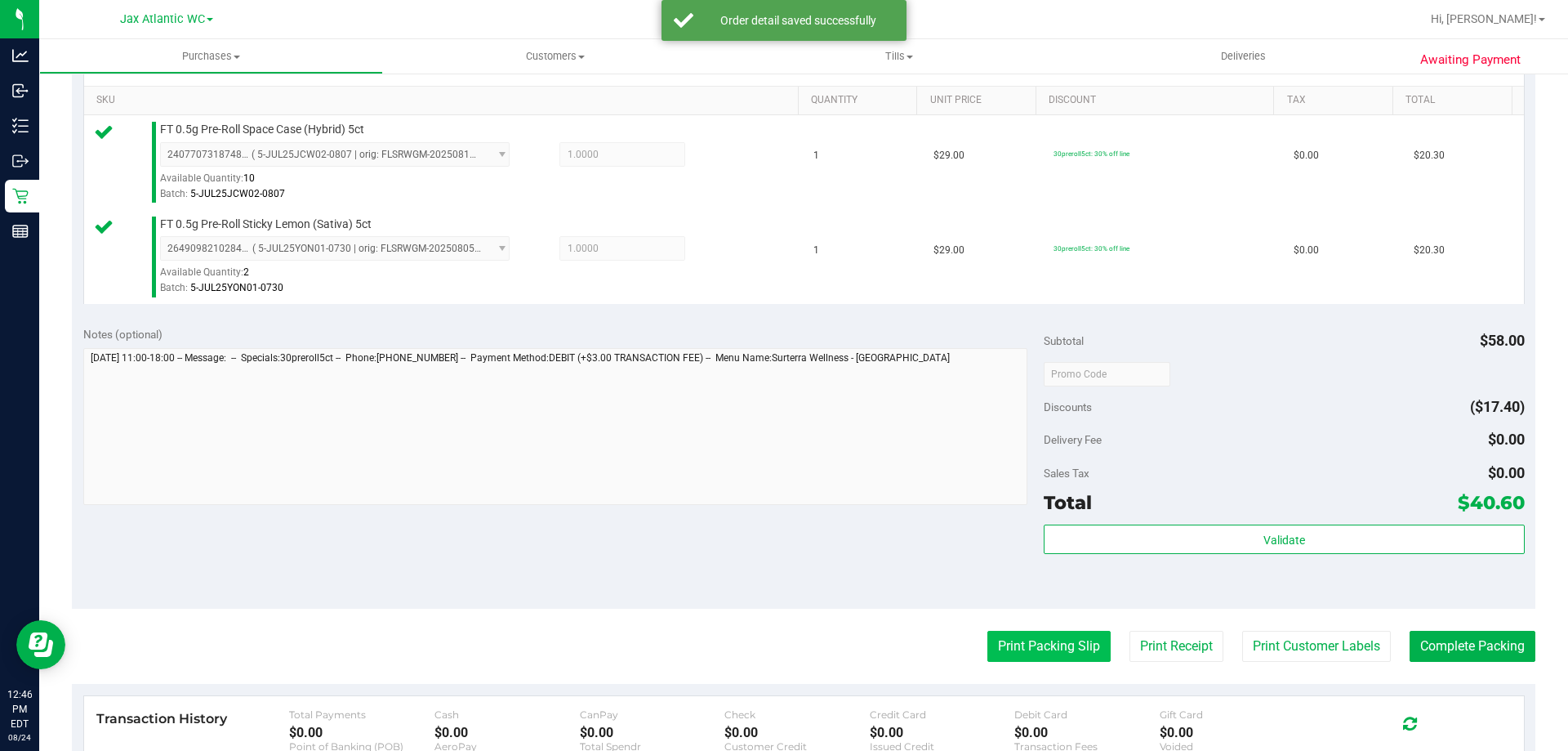
click at [1028, 651] on button "Print Packing Slip" at bounding box center [1048, 646] width 123 height 31
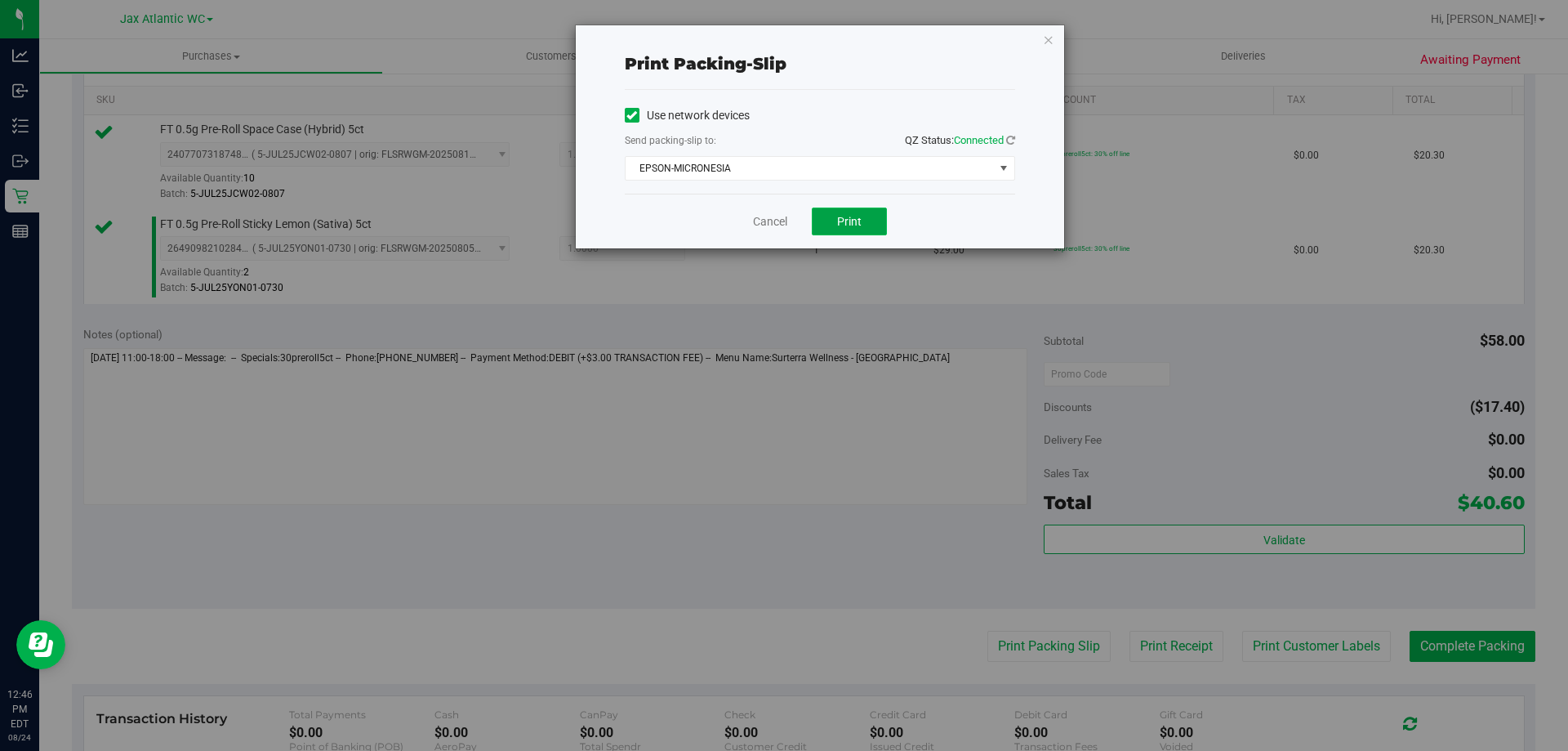
click at [841, 212] on button "Print" at bounding box center [849, 222] width 75 height 28
click at [778, 223] on link "Cancel" at bounding box center [769, 222] width 35 height 17
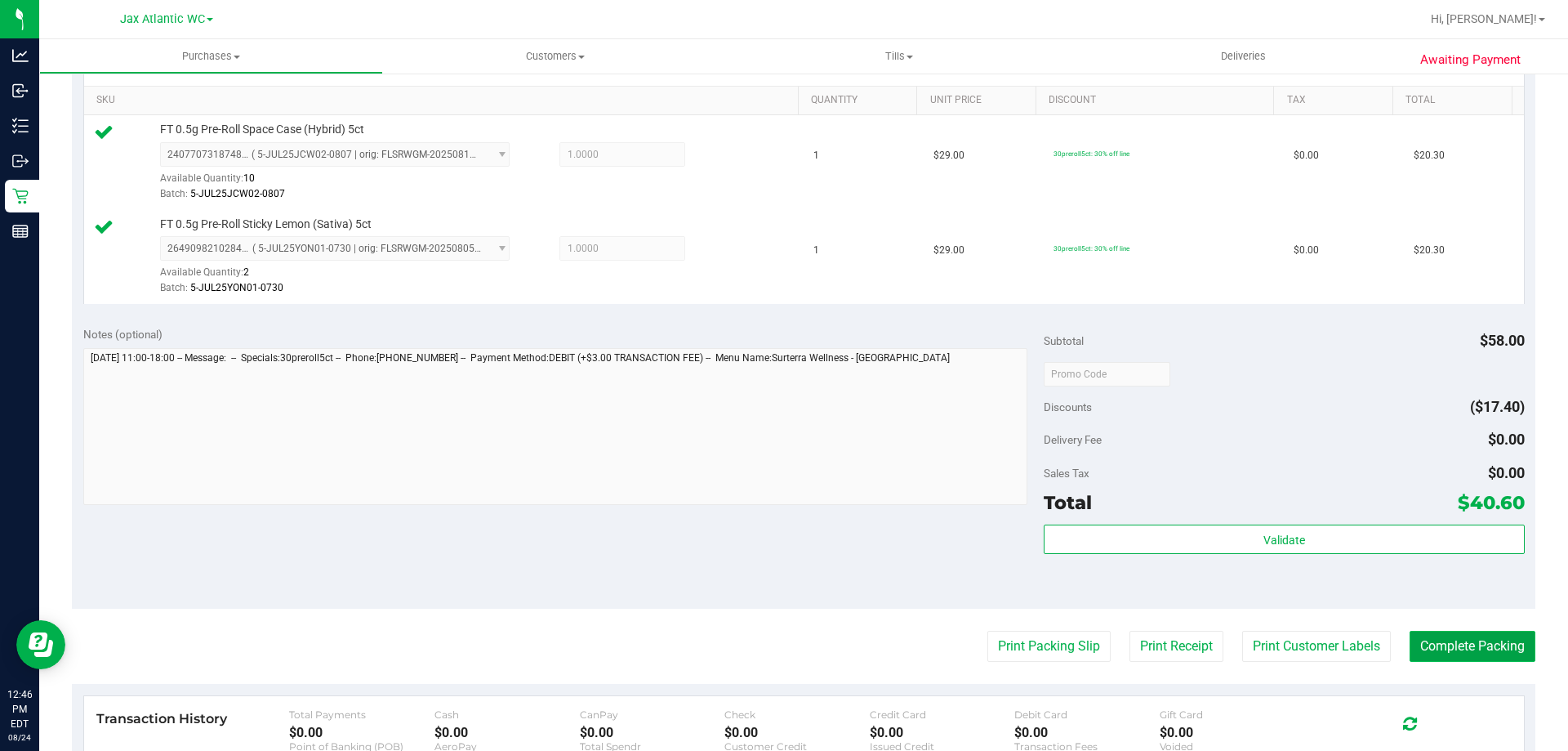
click at [1499, 658] on button "Complete Packing" at bounding box center [1472, 646] width 126 height 31
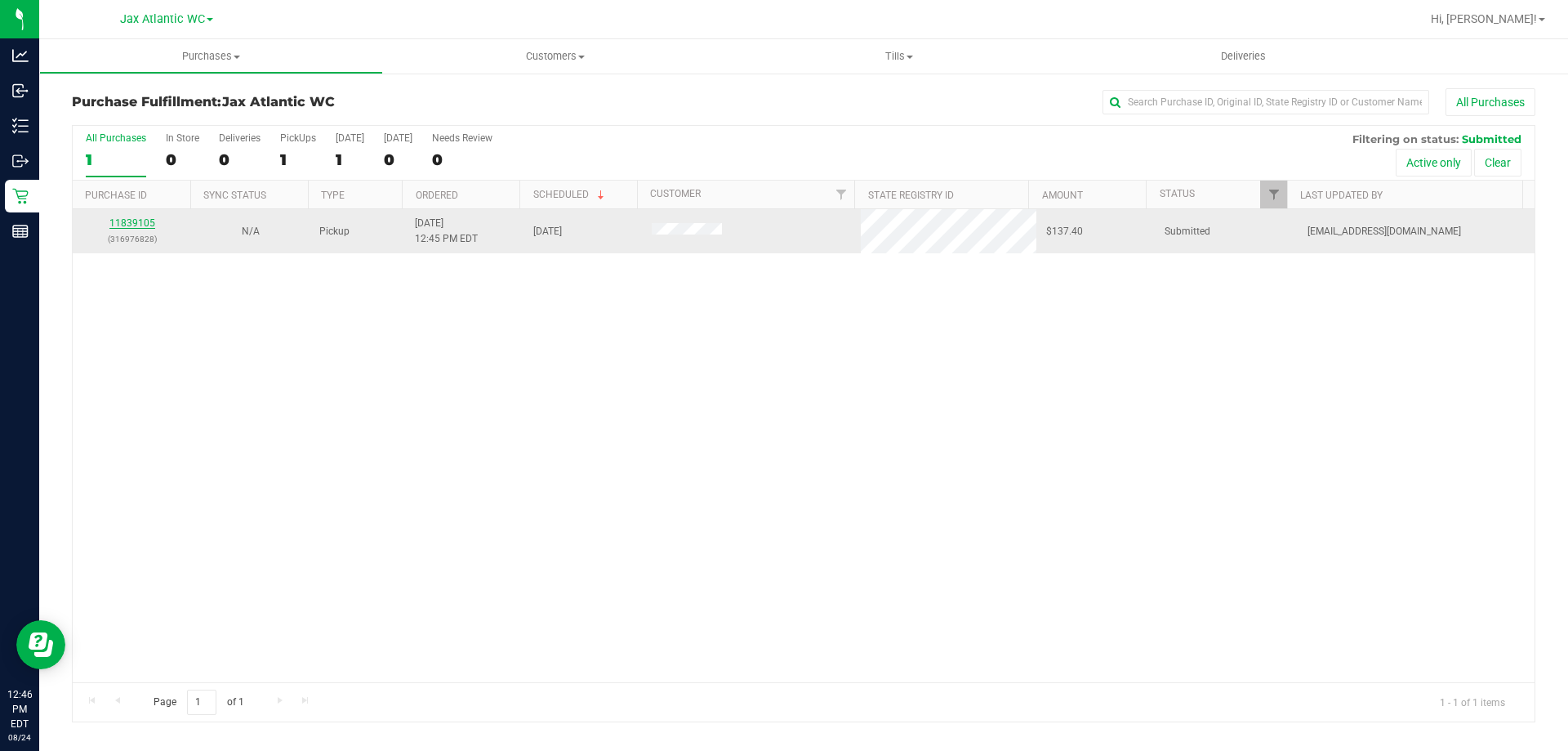
click at [128, 218] on link "11839105" at bounding box center [132, 223] width 46 height 11
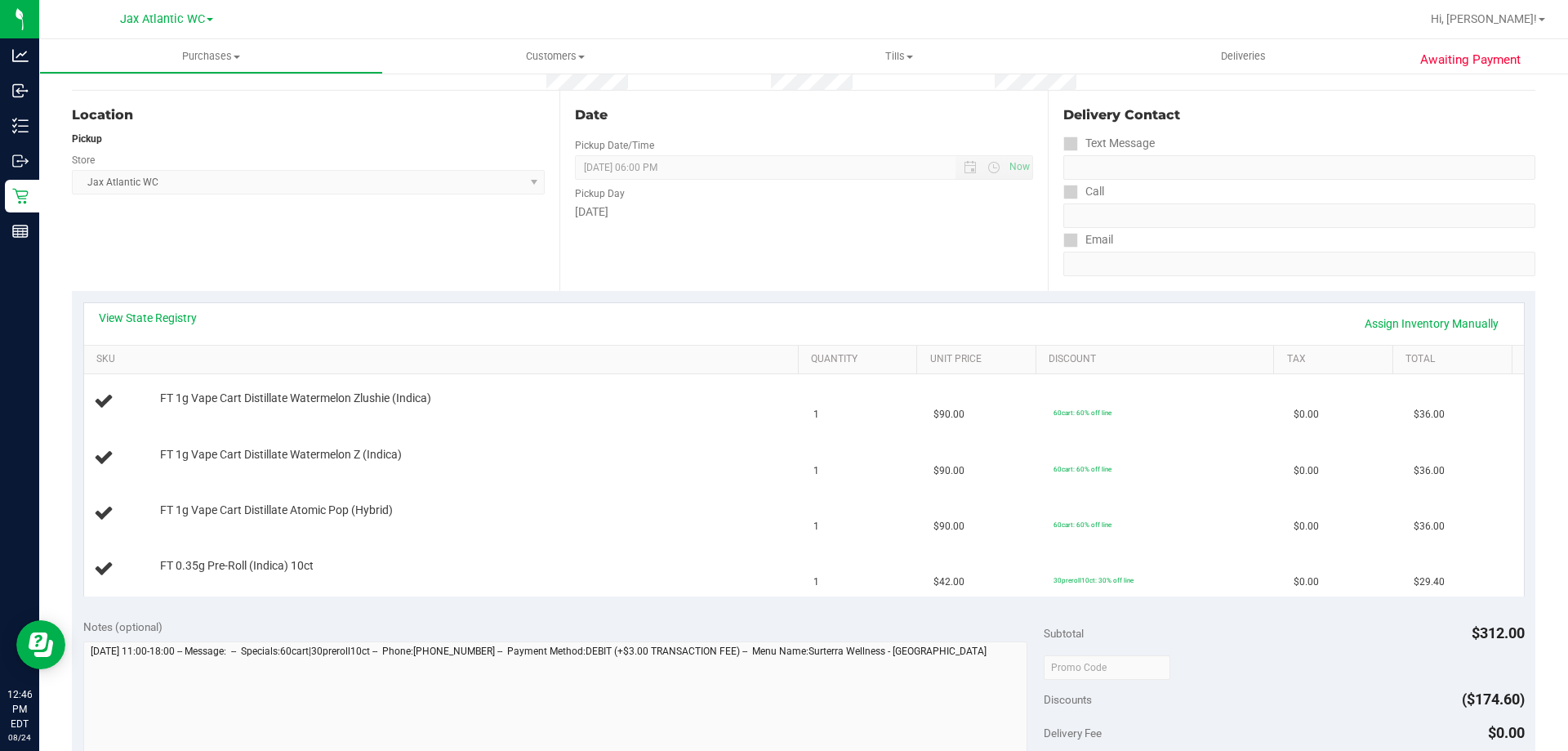
scroll to position [163, 0]
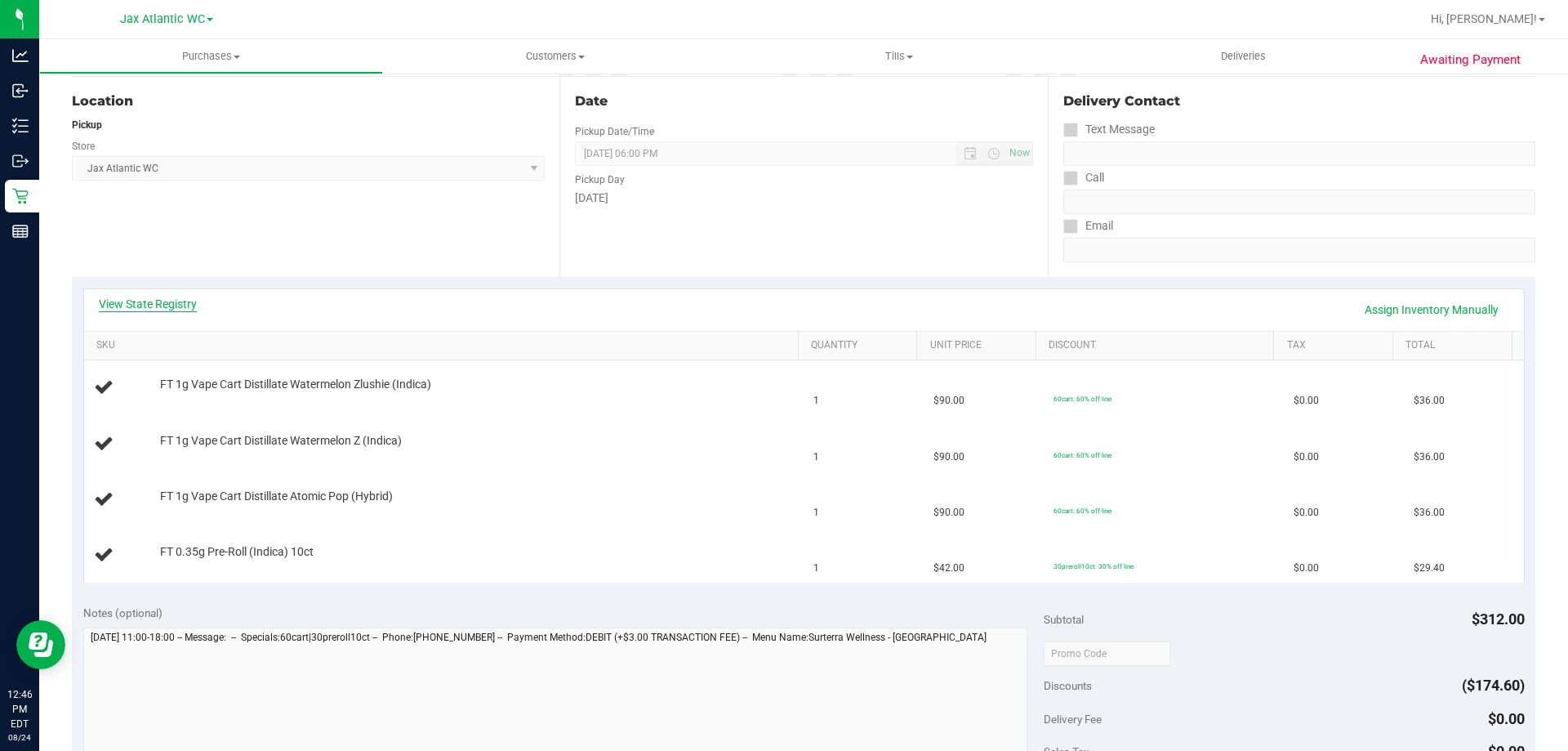
click at [178, 299] on link "View State Registry" at bounding box center [147, 303] width 98 height 16
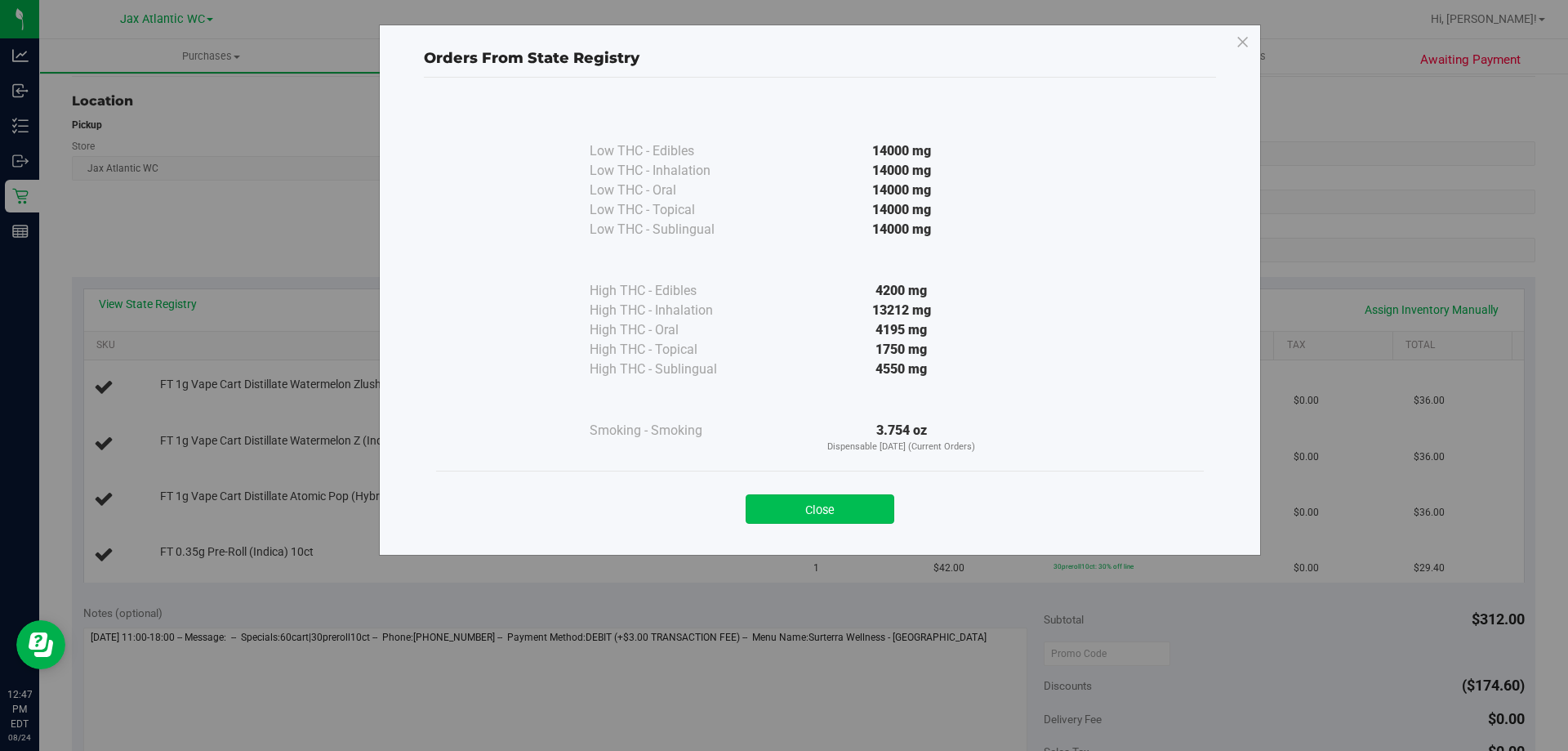
click at [822, 498] on button "Close" at bounding box center [820, 509] width 148 height 29
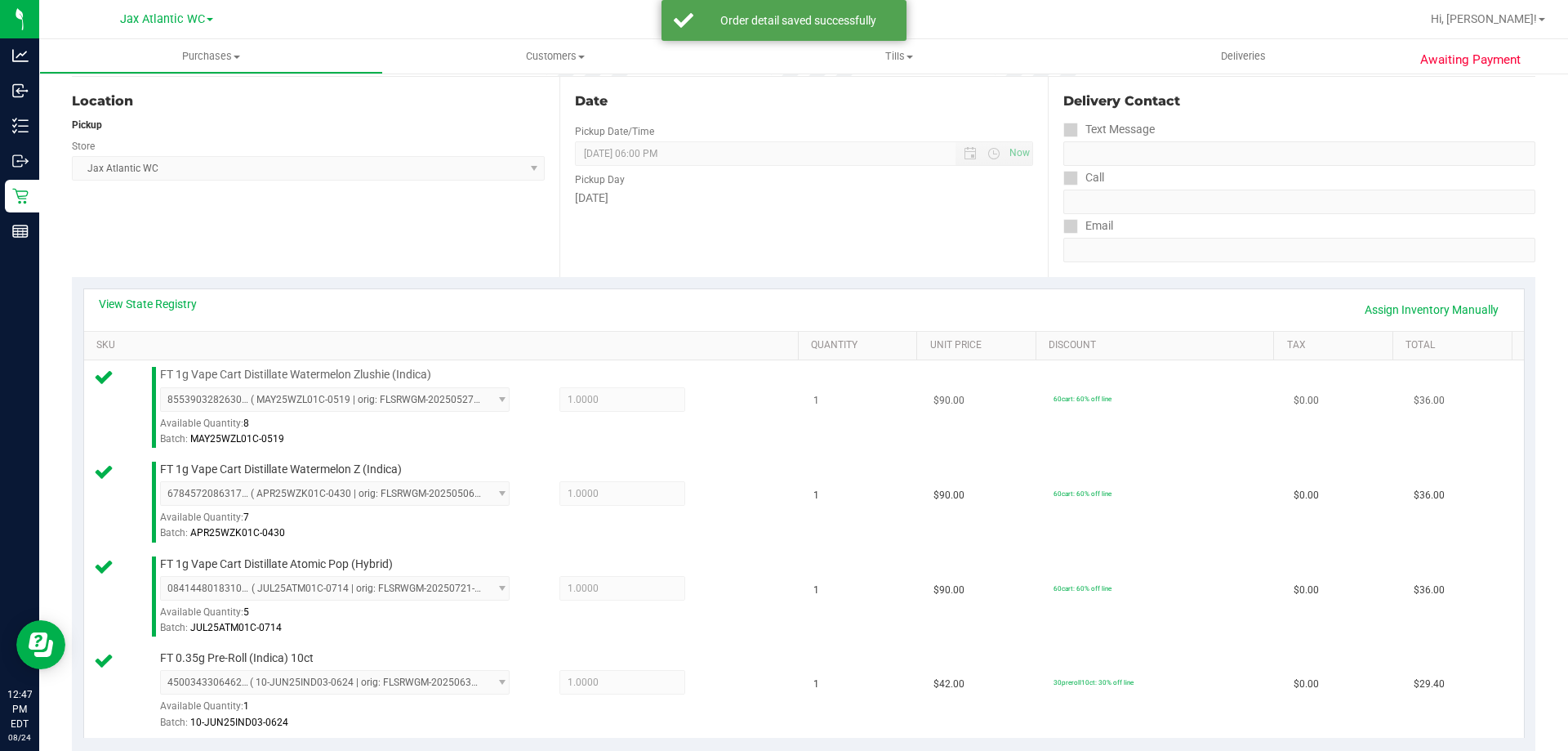
scroll to position [653, 0]
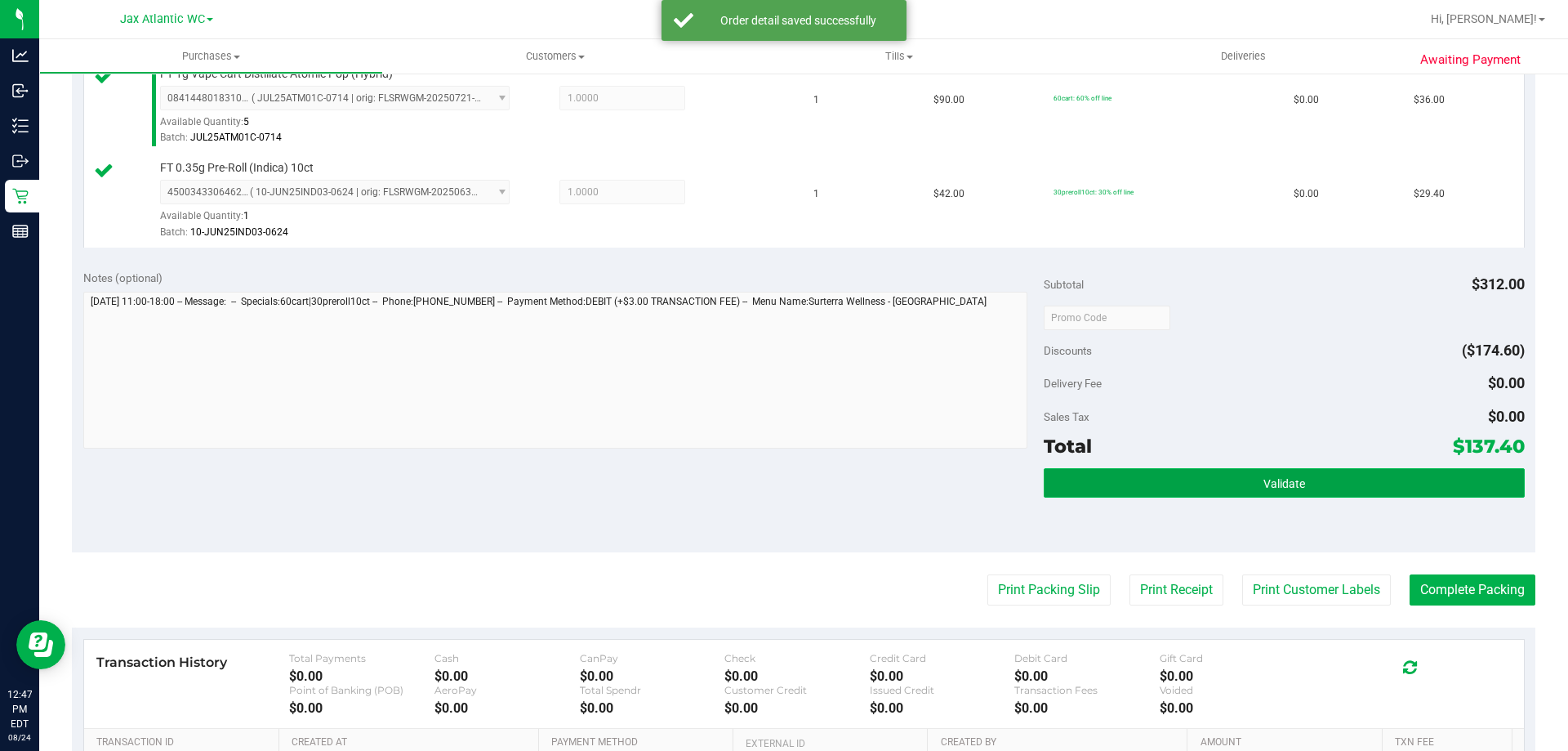
click at [1231, 488] on button "Validate" at bounding box center [1284, 483] width 480 height 29
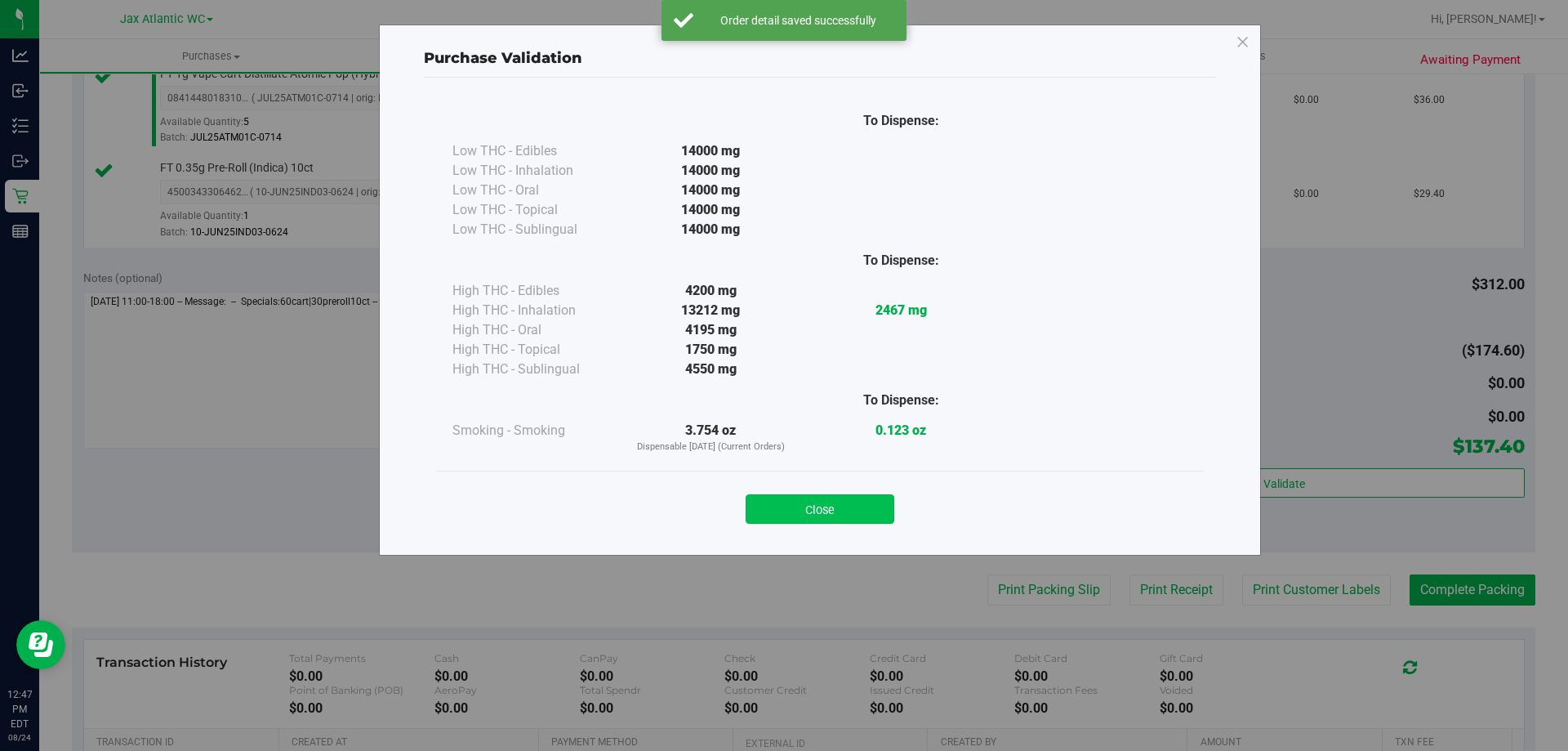
click at [835, 503] on button "Close" at bounding box center [820, 509] width 148 height 29
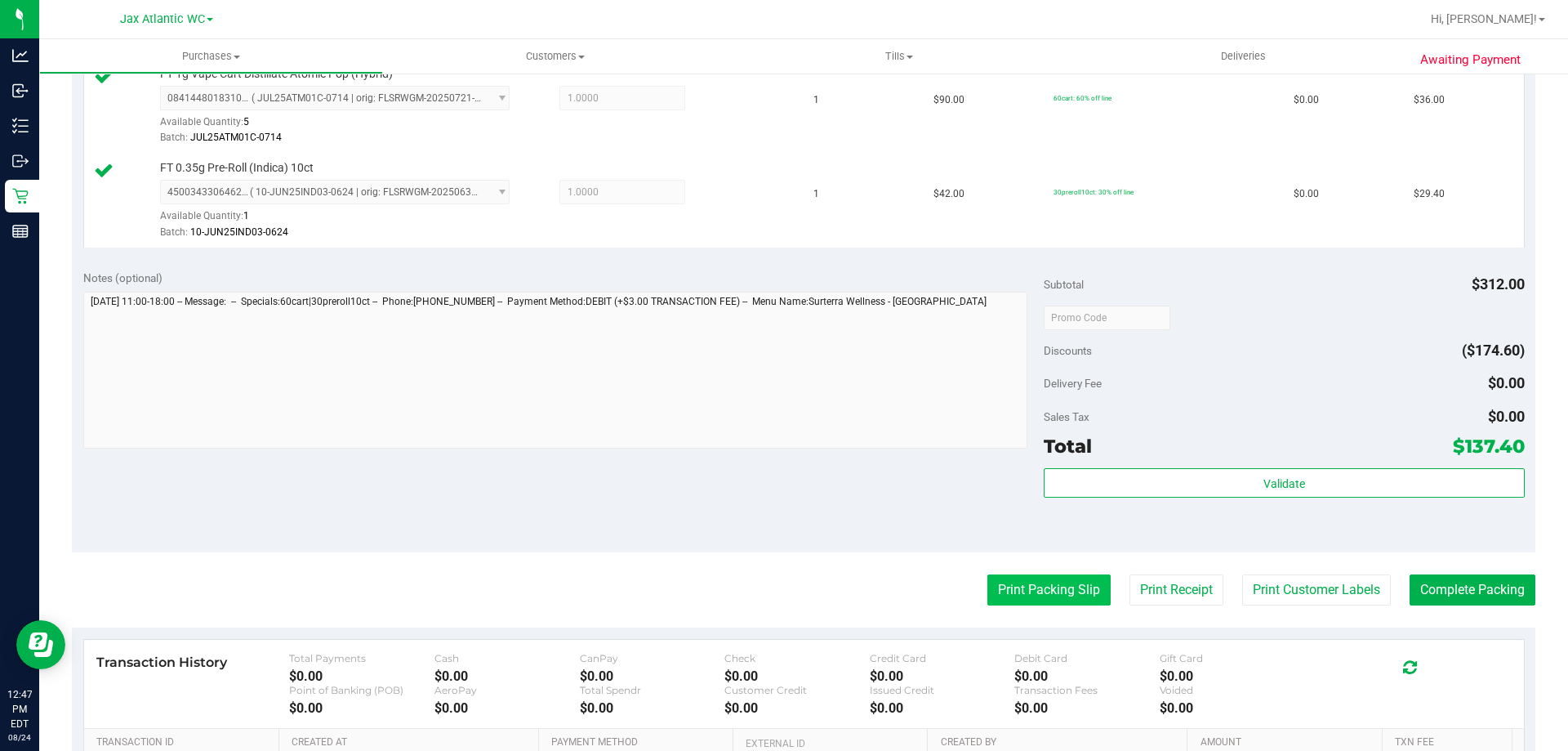
click at [1038, 602] on button "Print Packing Slip" at bounding box center [1048, 590] width 123 height 31
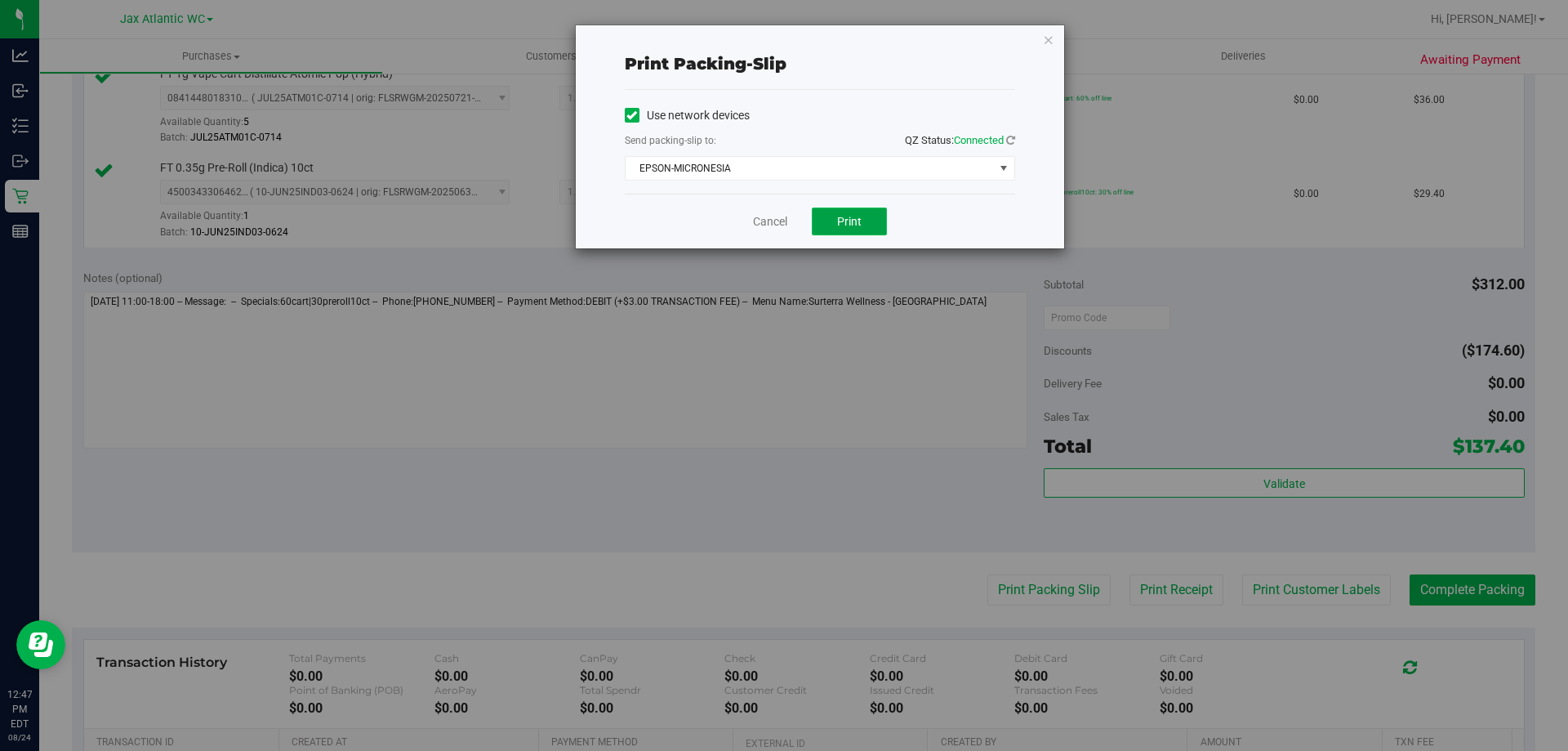
click at [843, 218] on span "Print" at bounding box center [849, 222] width 24 height 13
click at [759, 224] on link "Cancel" at bounding box center [769, 222] width 35 height 17
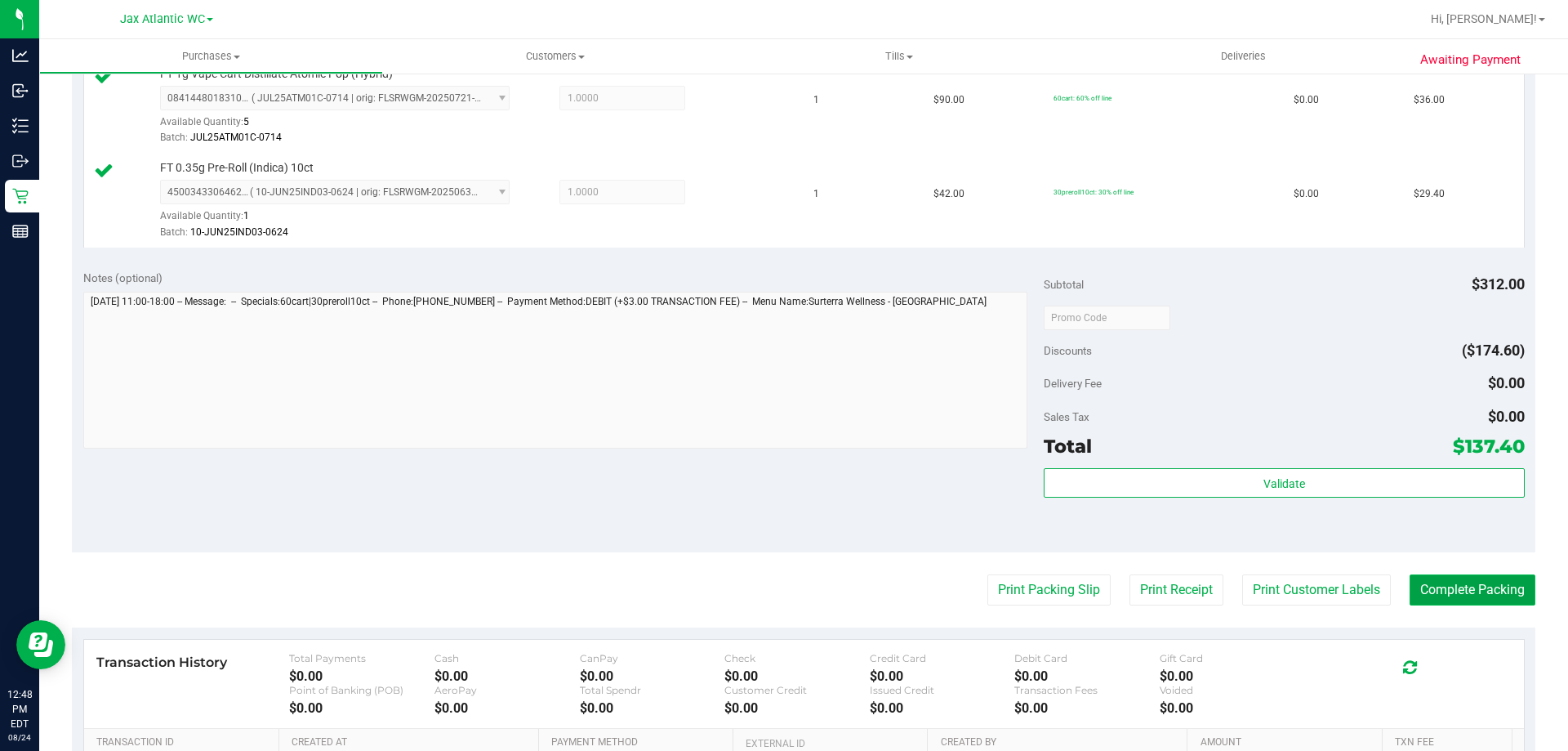
click at [1496, 597] on button "Complete Packing" at bounding box center [1472, 590] width 126 height 31
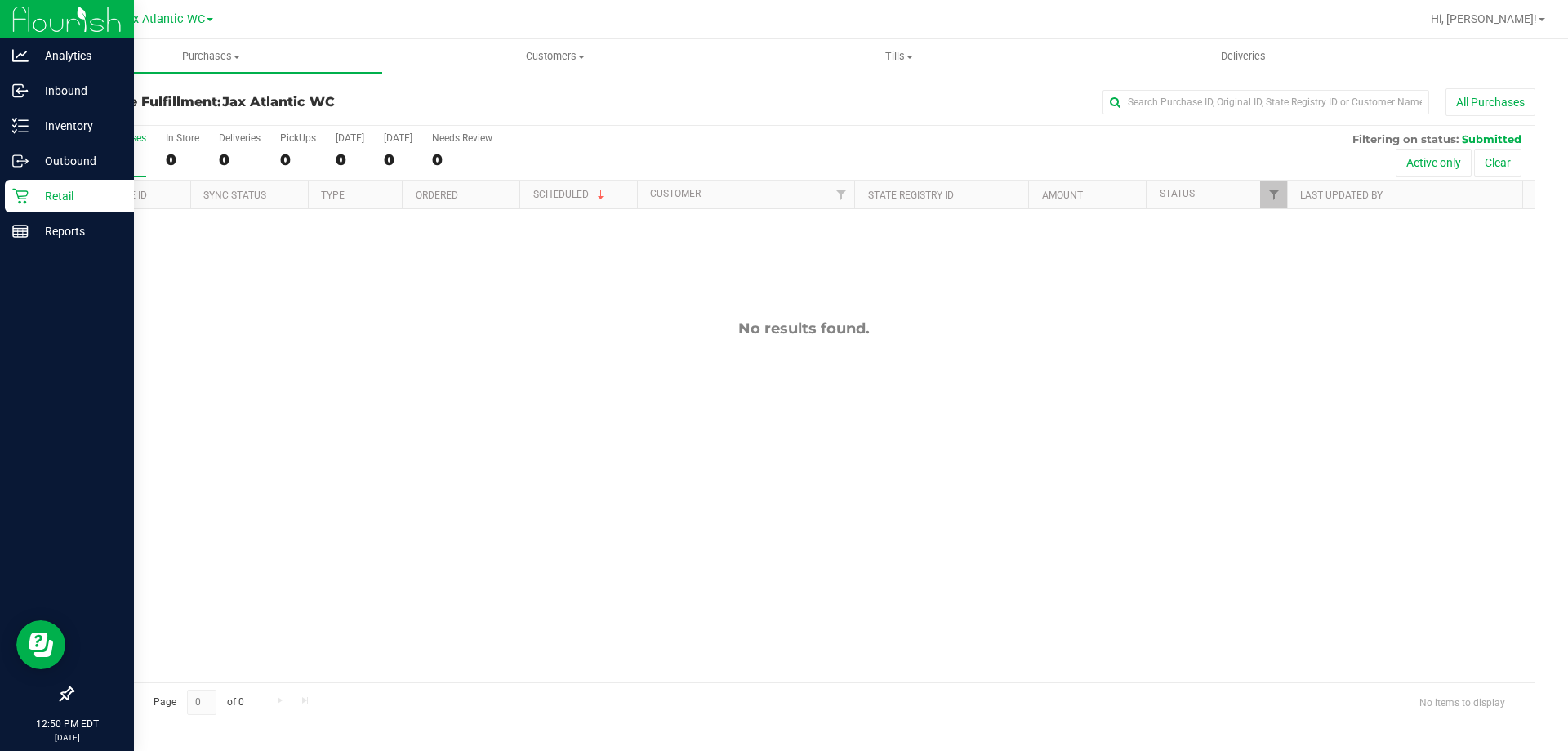
click at [65, 196] on p "Retail" at bounding box center [77, 195] width 98 height 20
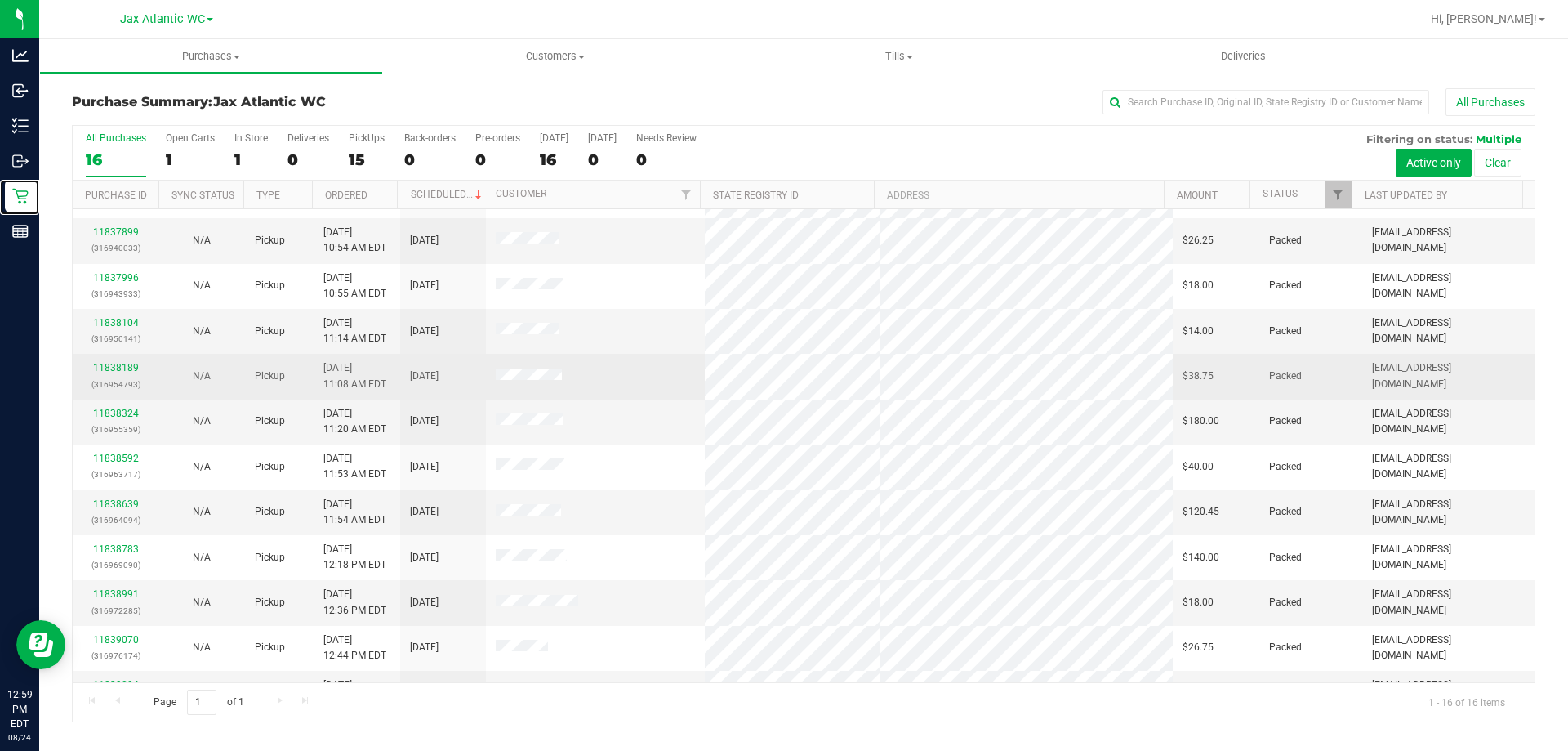
scroll to position [251, 0]
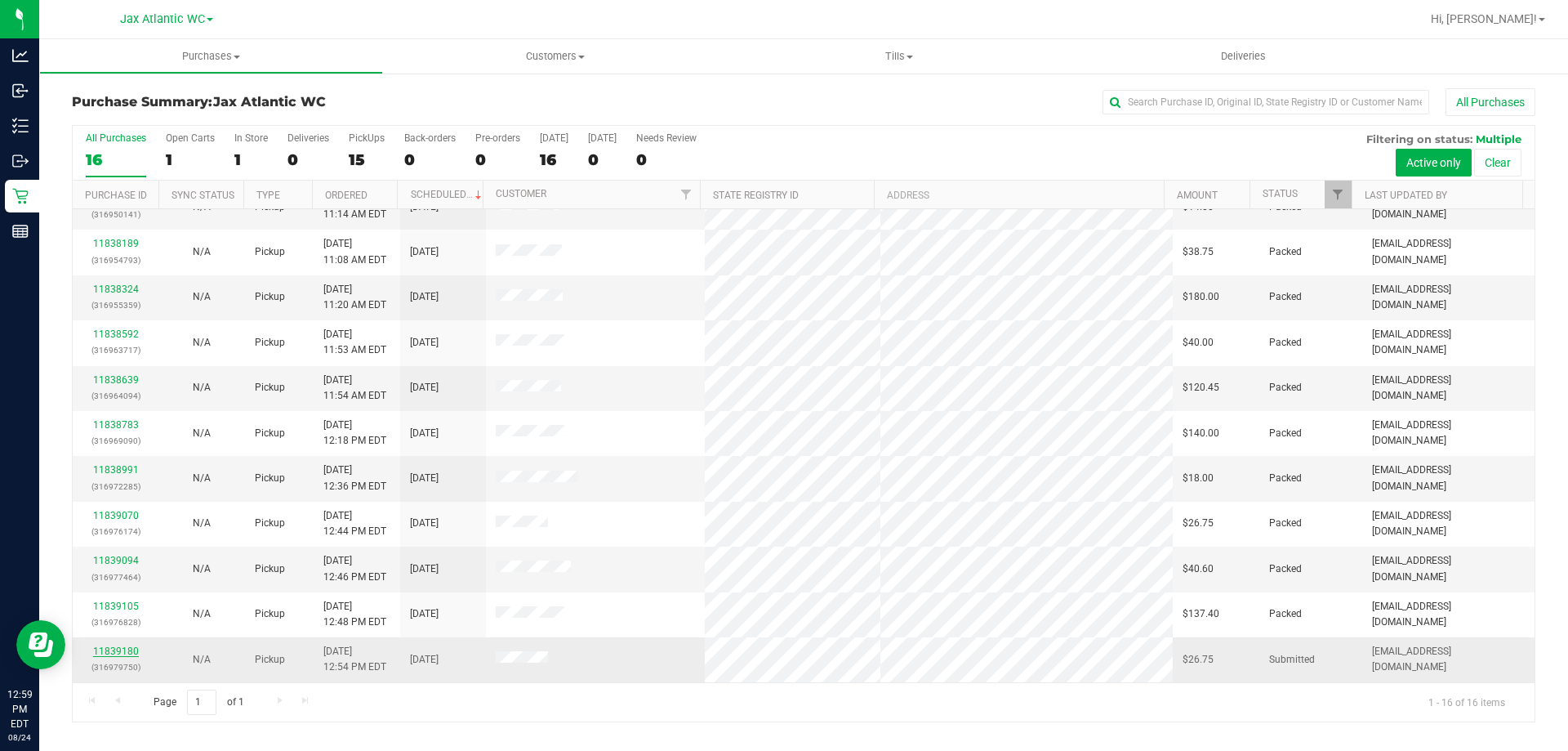
click at [113, 651] on link "11839180" at bounding box center [115, 651] width 46 height 11
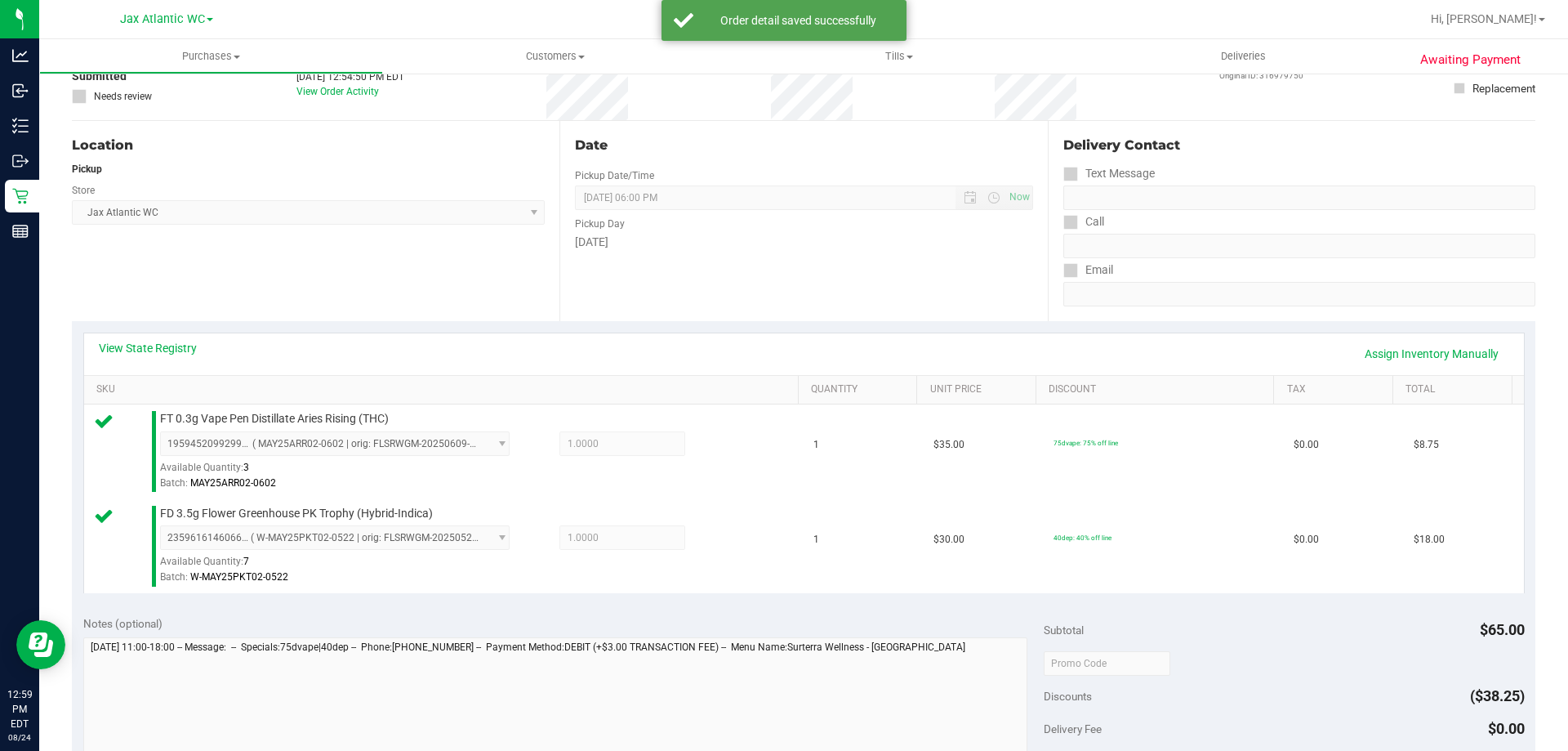
scroll to position [408, 0]
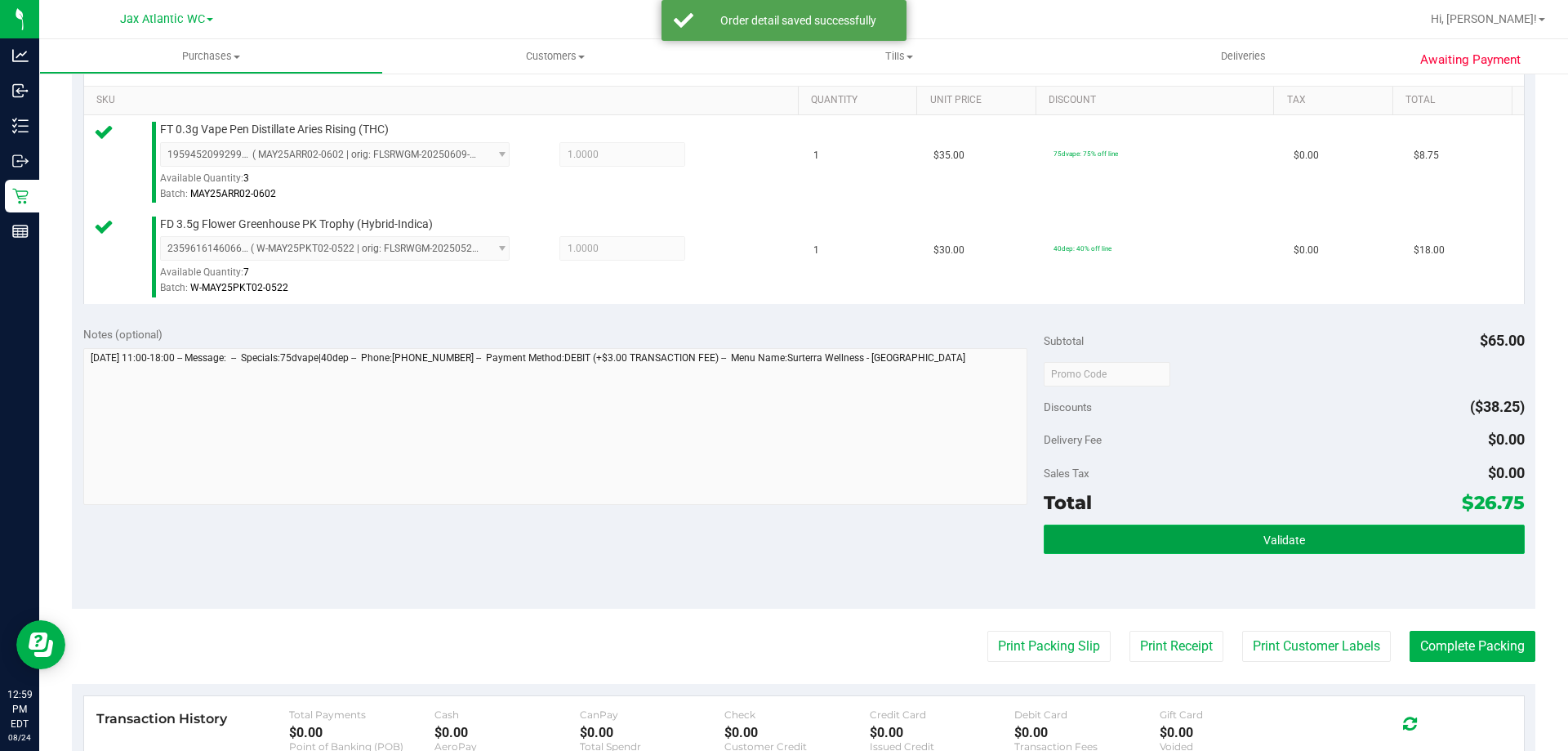
click at [1201, 539] on button "Validate" at bounding box center [1284, 539] width 480 height 29
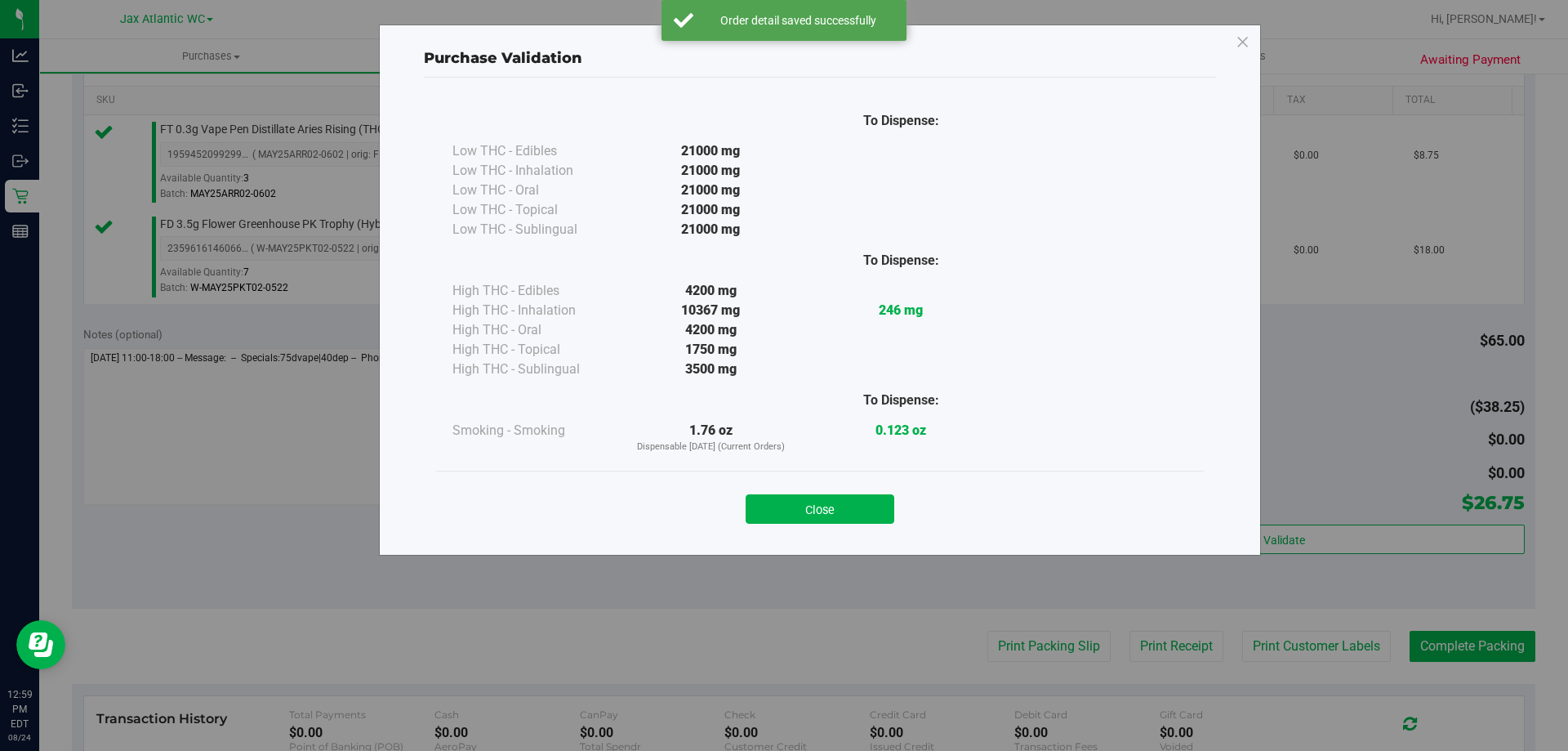
click at [872, 507] on button "Close" at bounding box center [820, 509] width 148 height 29
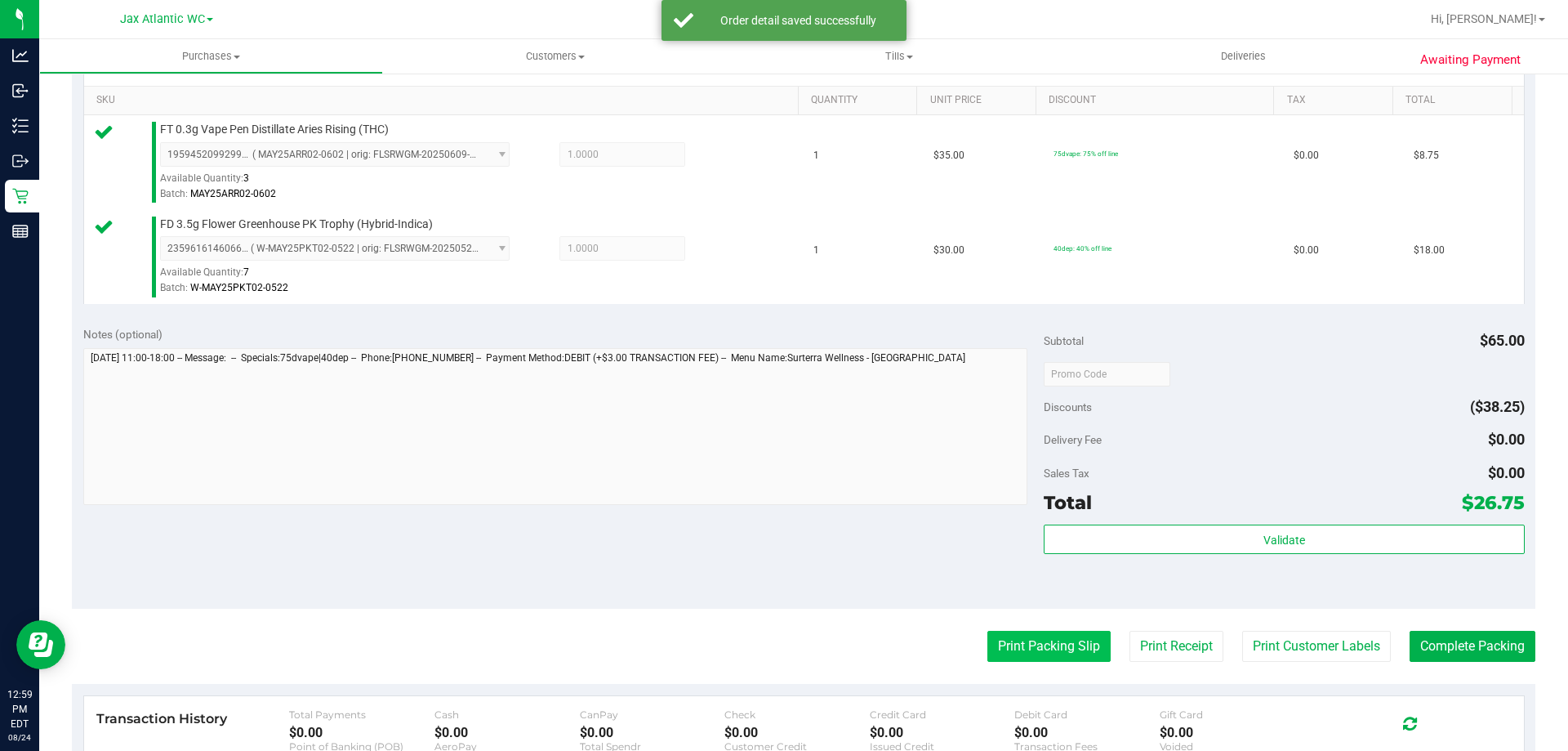
click at [994, 644] on button "Print Packing Slip" at bounding box center [1048, 646] width 123 height 31
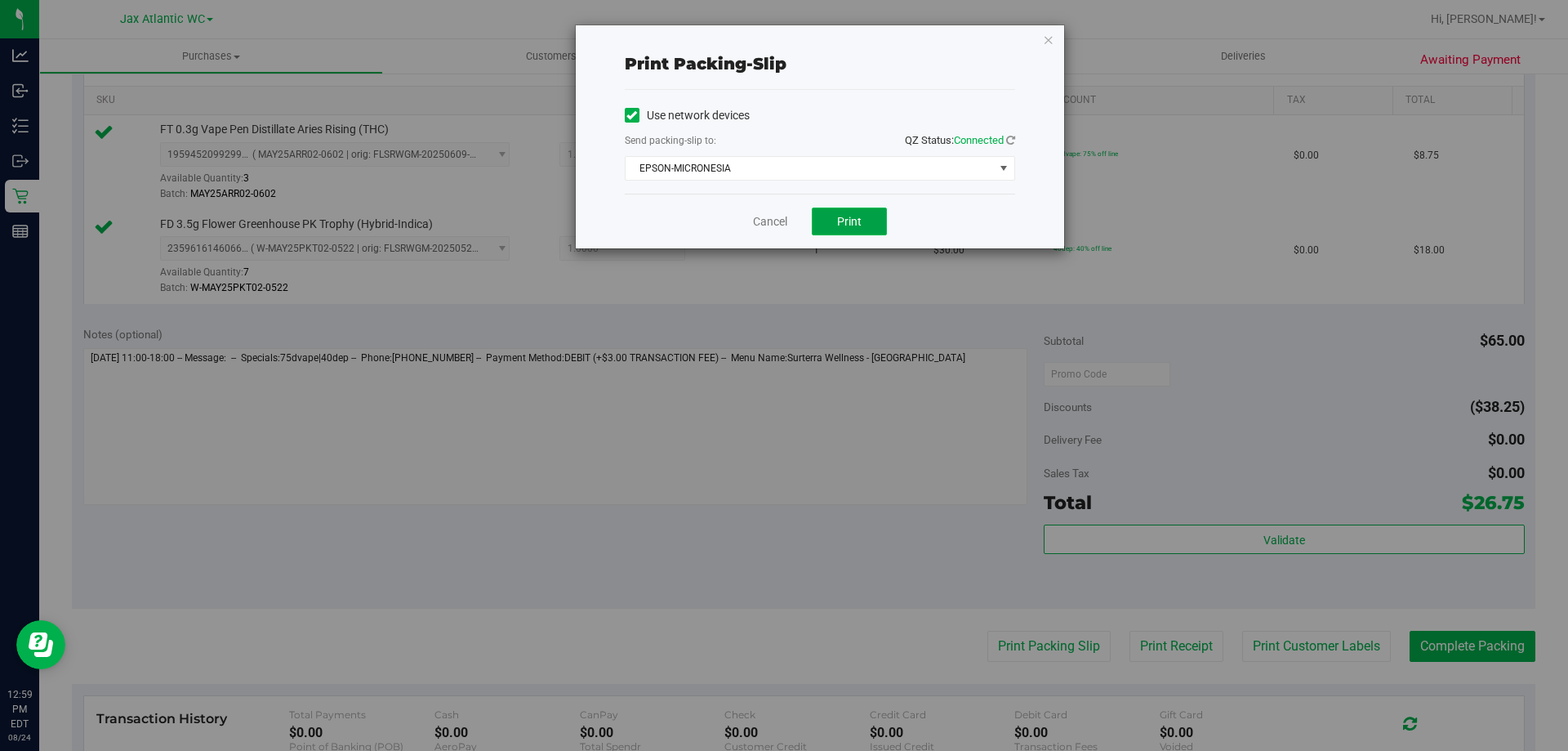
click at [844, 215] on button "Print" at bounding box center [849, 222] width 75 height 28
click at [772, 218] on link "Cancel" at bounding box center [769, 222] width 35 height 17
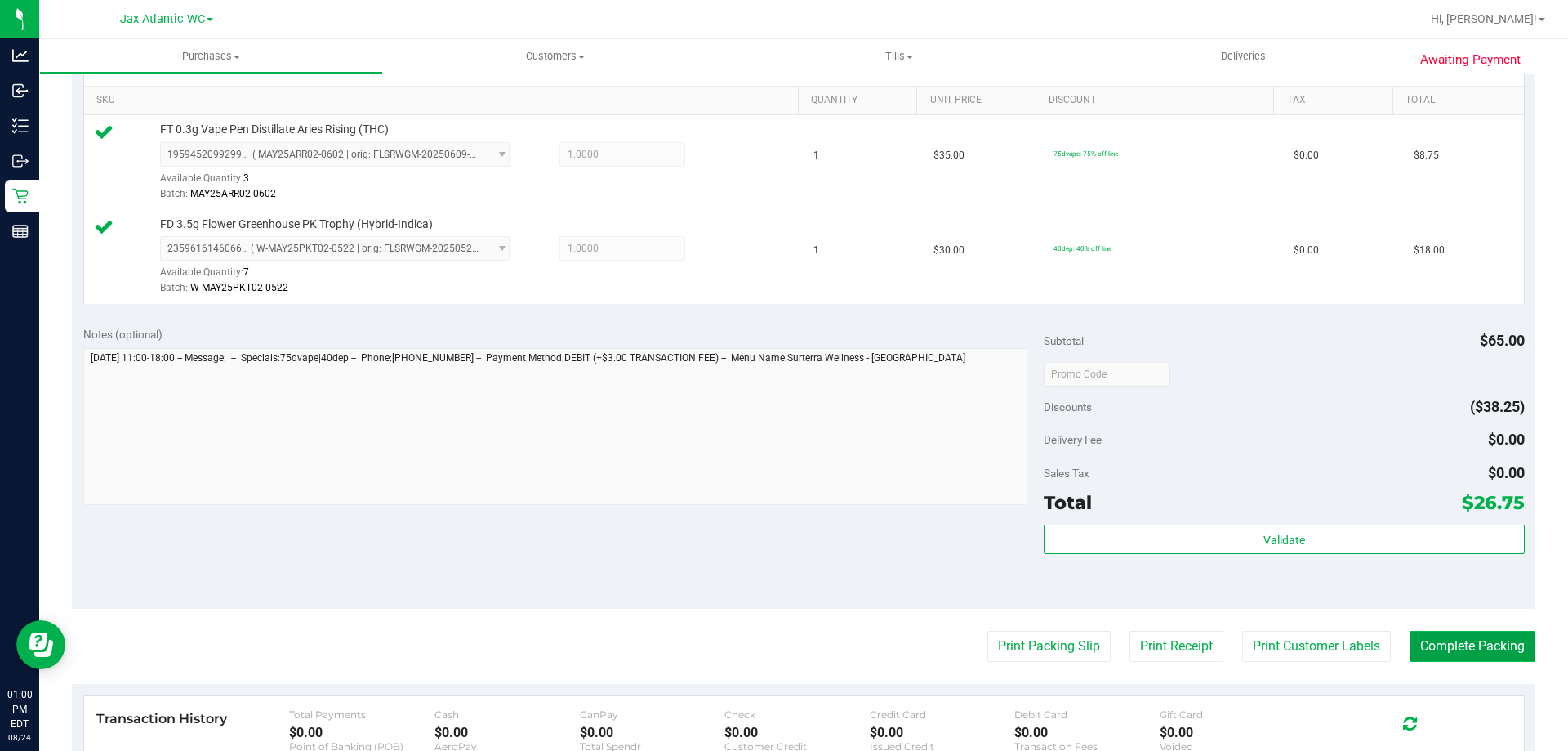
click at [1483, 640] on button "Complete Packing" at bounding box center [1472, 646] width 126 height 31
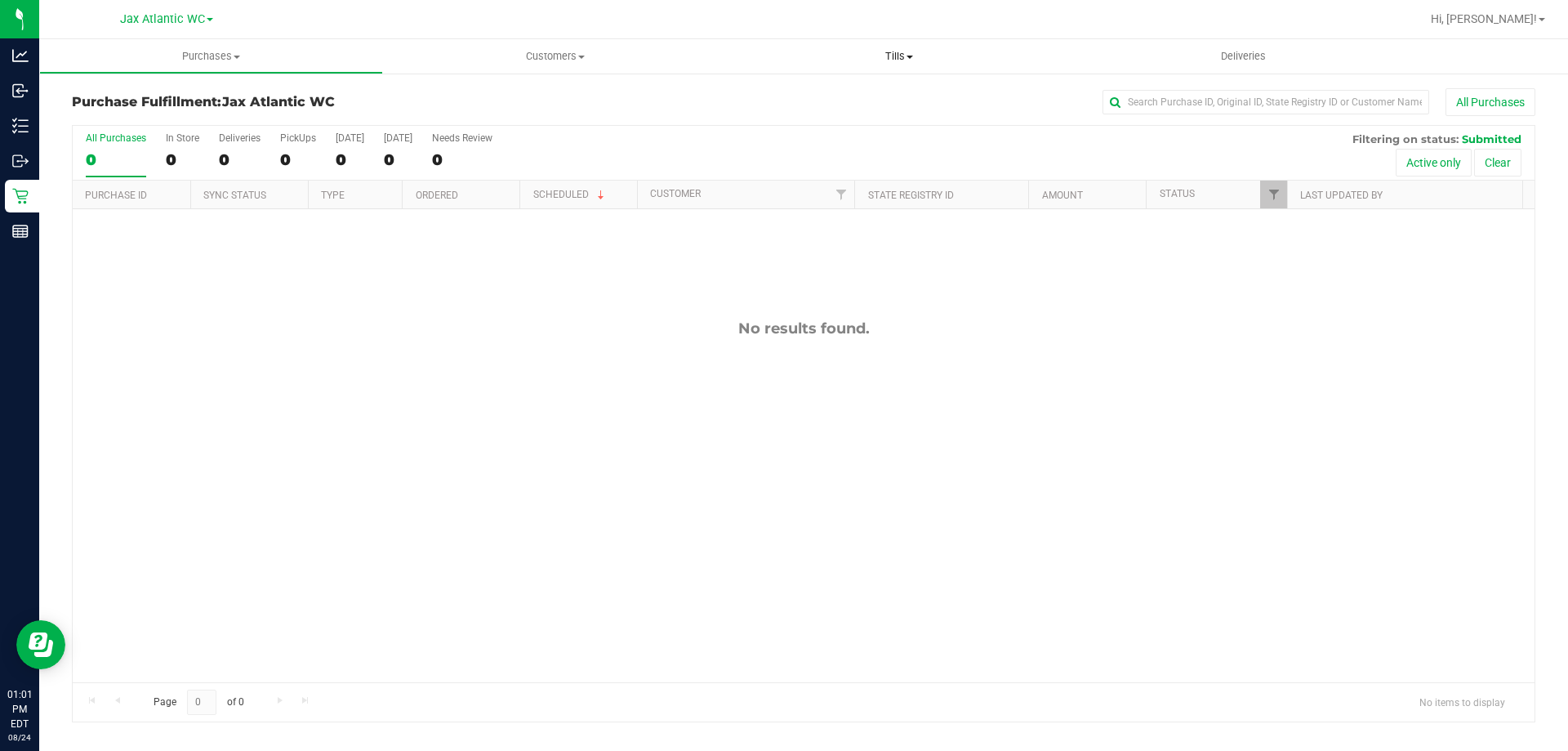
click at [896, 58] on span "Tills" at bounding box center [899, 56] width 343 height 15
click at [853, 94] on li "Manage tills" at bounding box center [899, 99] width 343 height 20
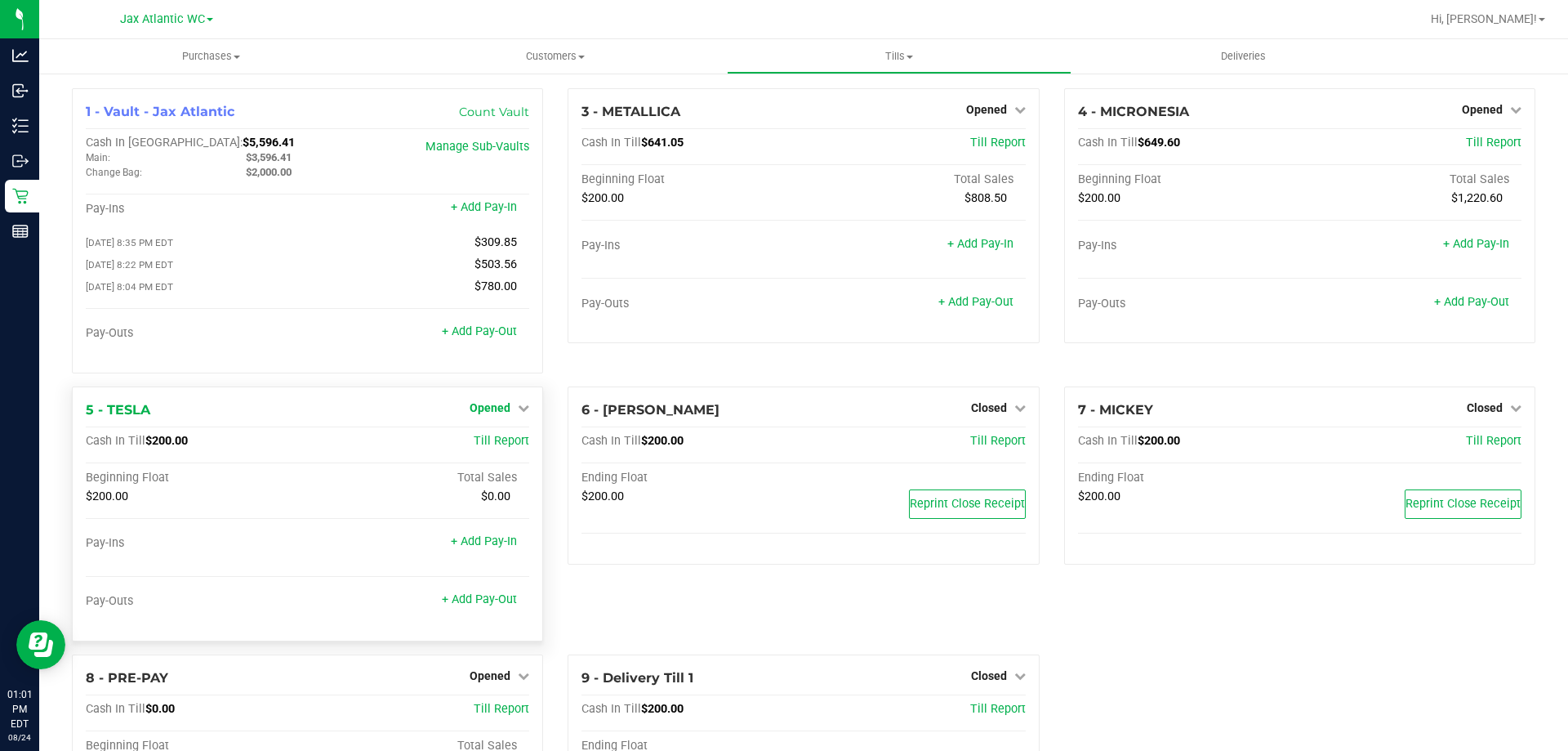
click at [518, 413] on icon at bounding box center [524, 407] width 11 height 11
click at [507, 444] on link "Close Till" at bounding box center [492, 441] width 44 height 13
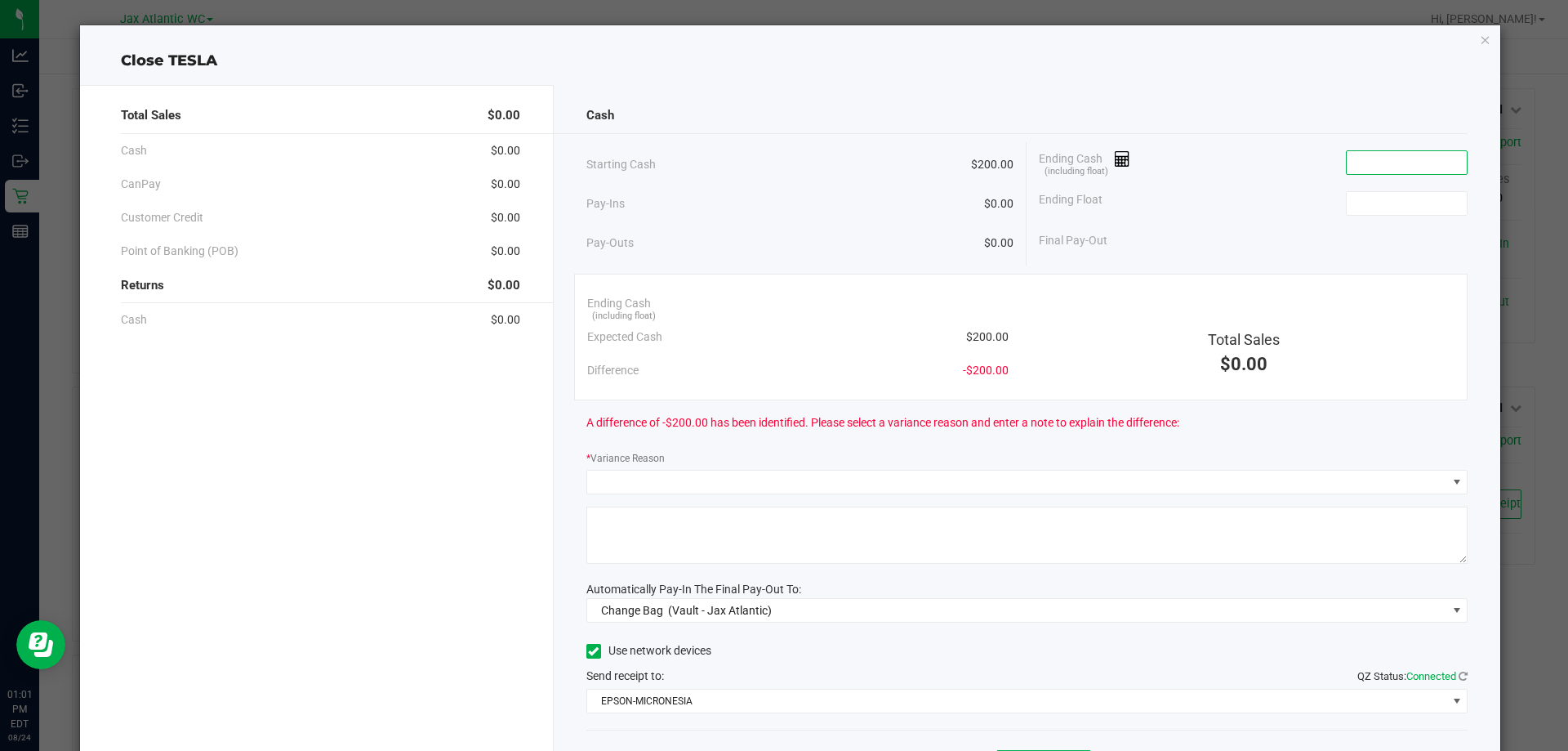
click at [1420, 168] on input at bounding box center [1407, 162] width 120 height 23
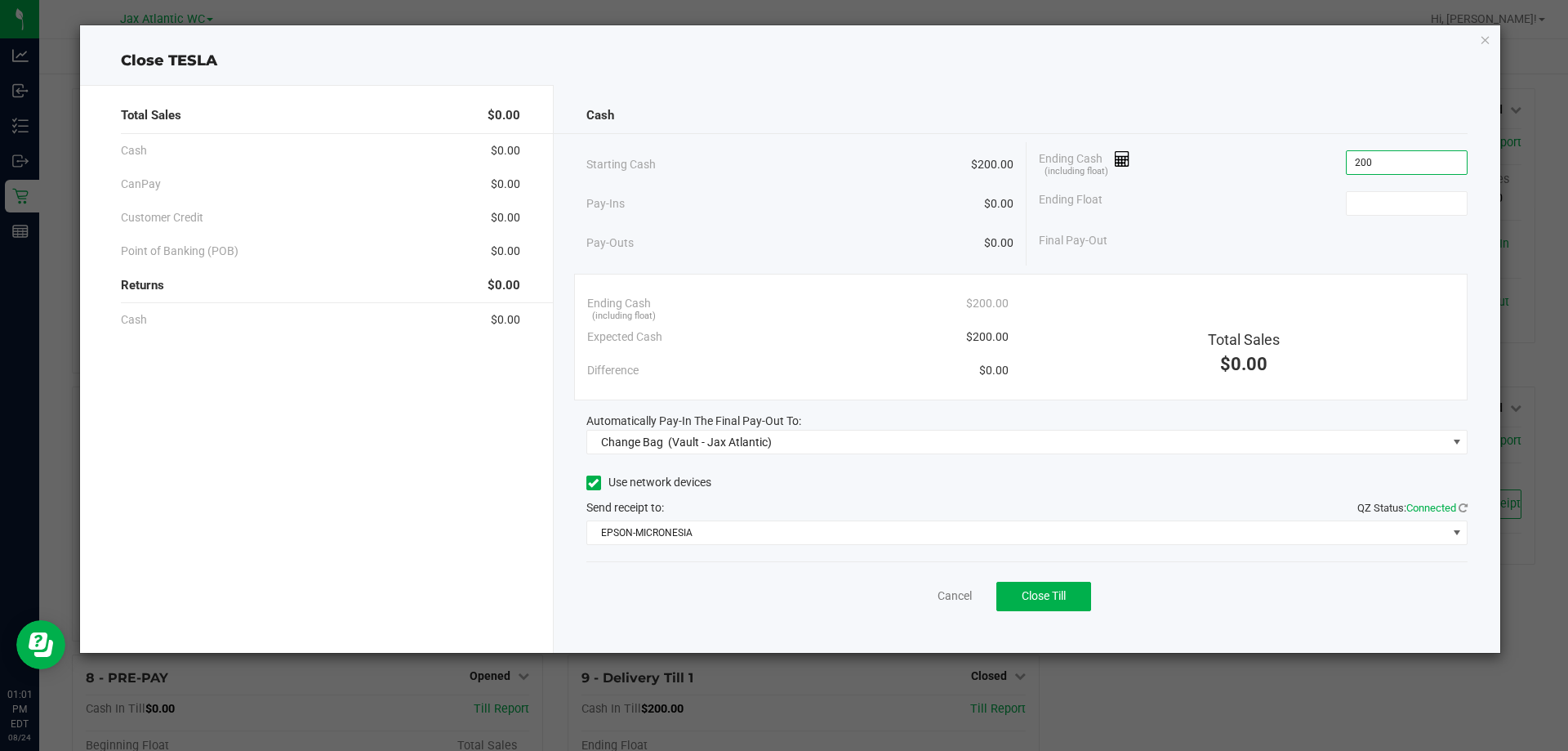
type input "$200.00"
click at [1270, 216] on div "Ending Float $200.00" at bounding box center [1253, 204] width 429 height 41
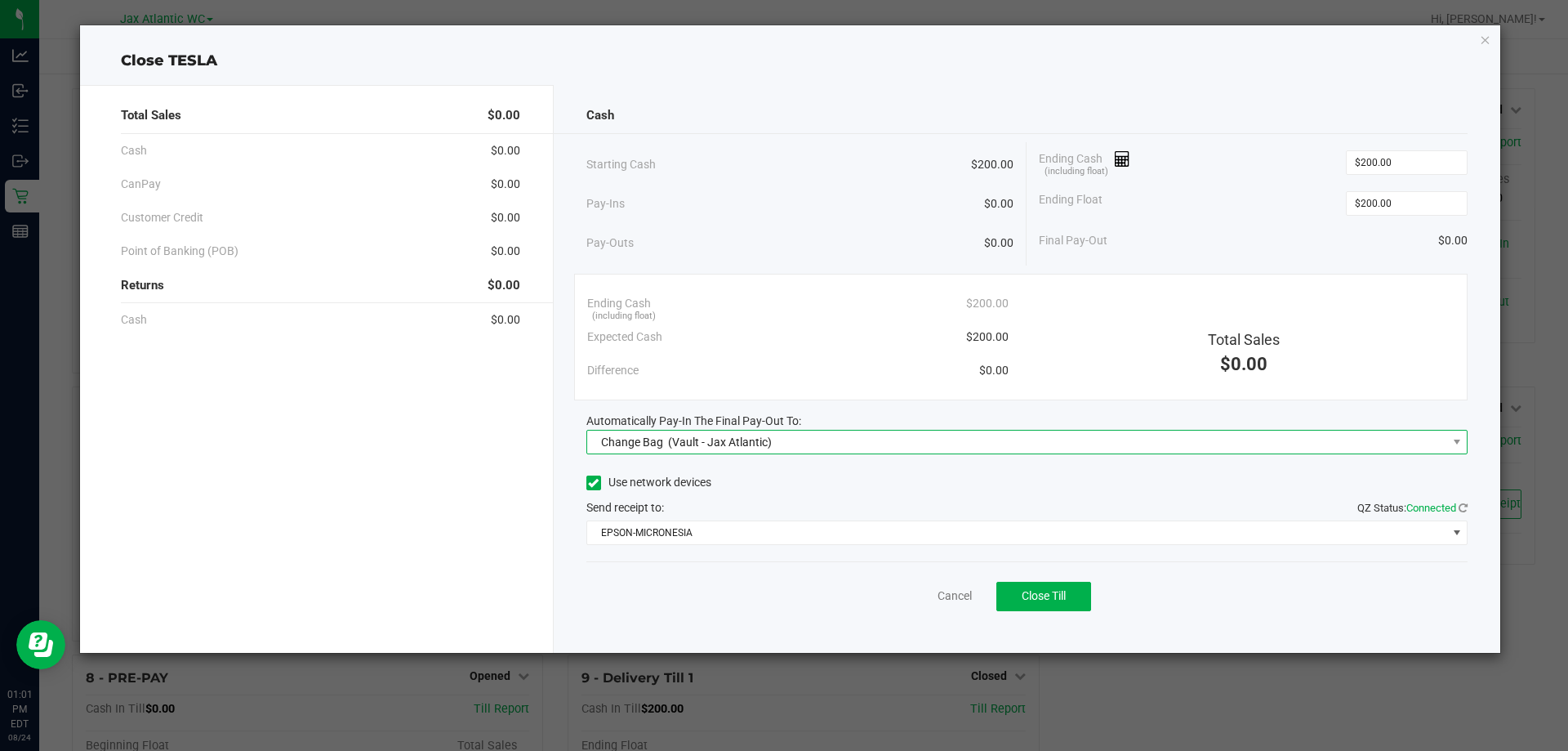
click at [663, 447] on div "Change Bag (Vault - Jax Atlantic)" at bounding box center [683, 441] width 179 height 29
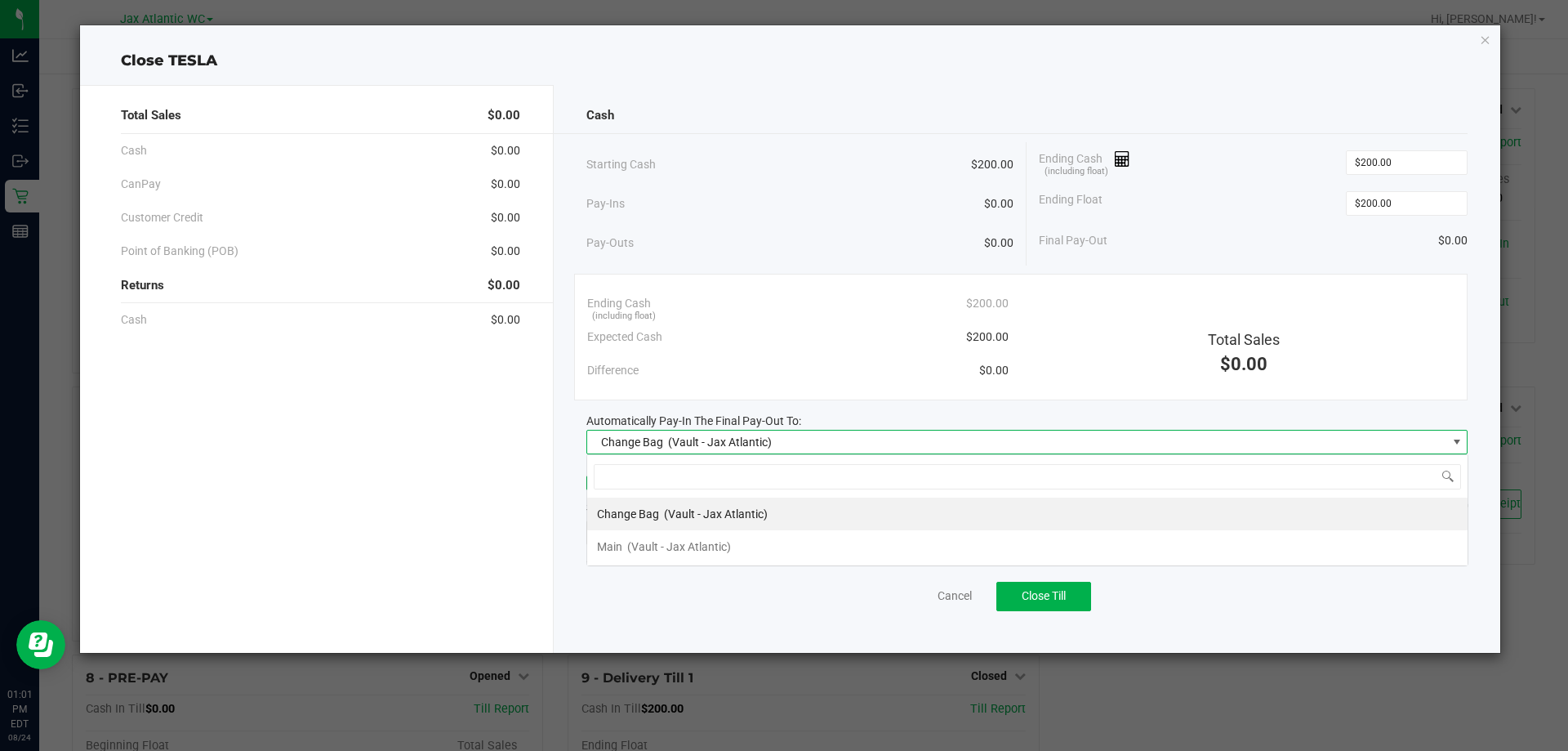
scroll to position [24, 881]
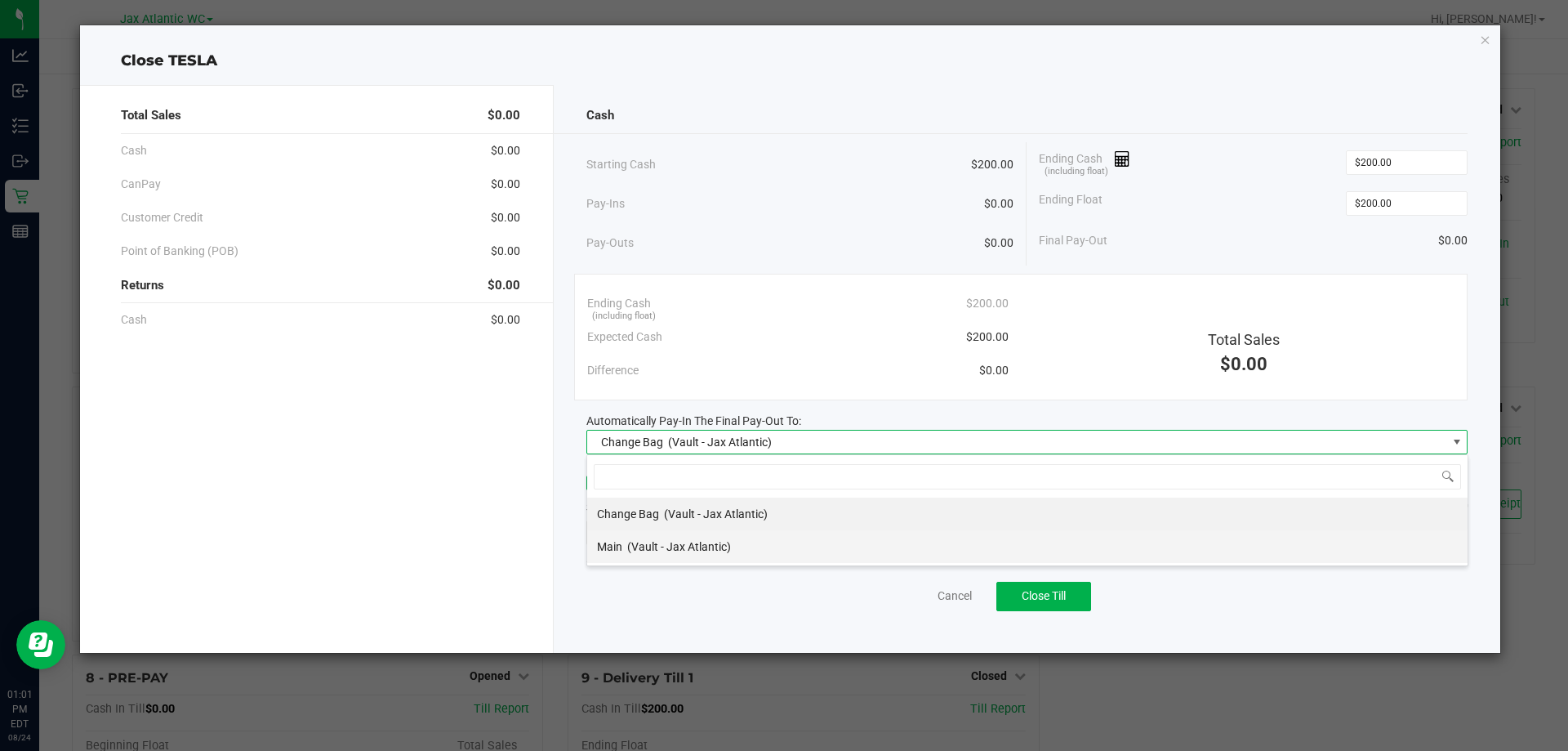
click at [617, 543] on span "Main" at bounding box center [609, 546] width 25 height 13
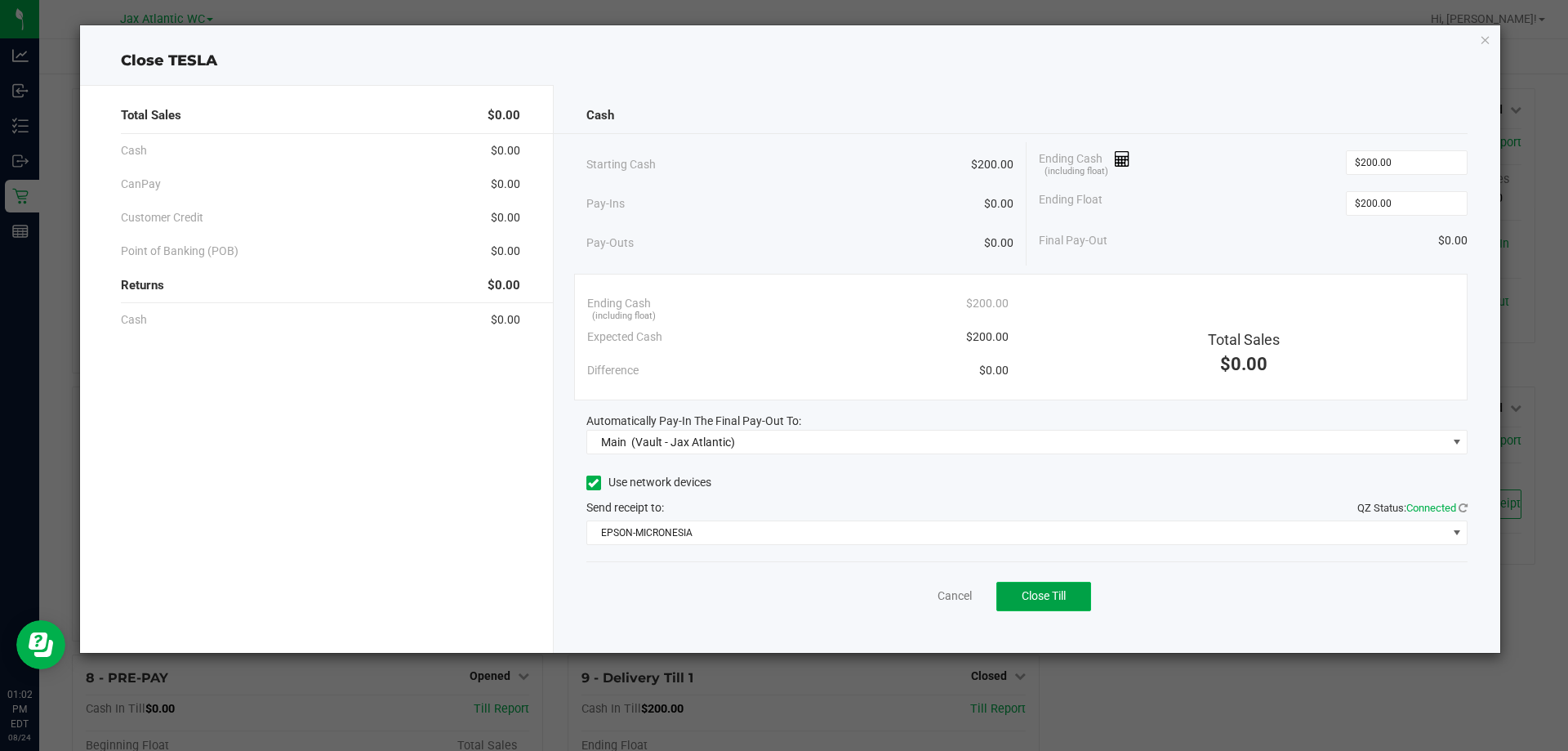
click at [1061, 601] on span "Close Till" at bounding box center [1043, 595] width 44 height 13
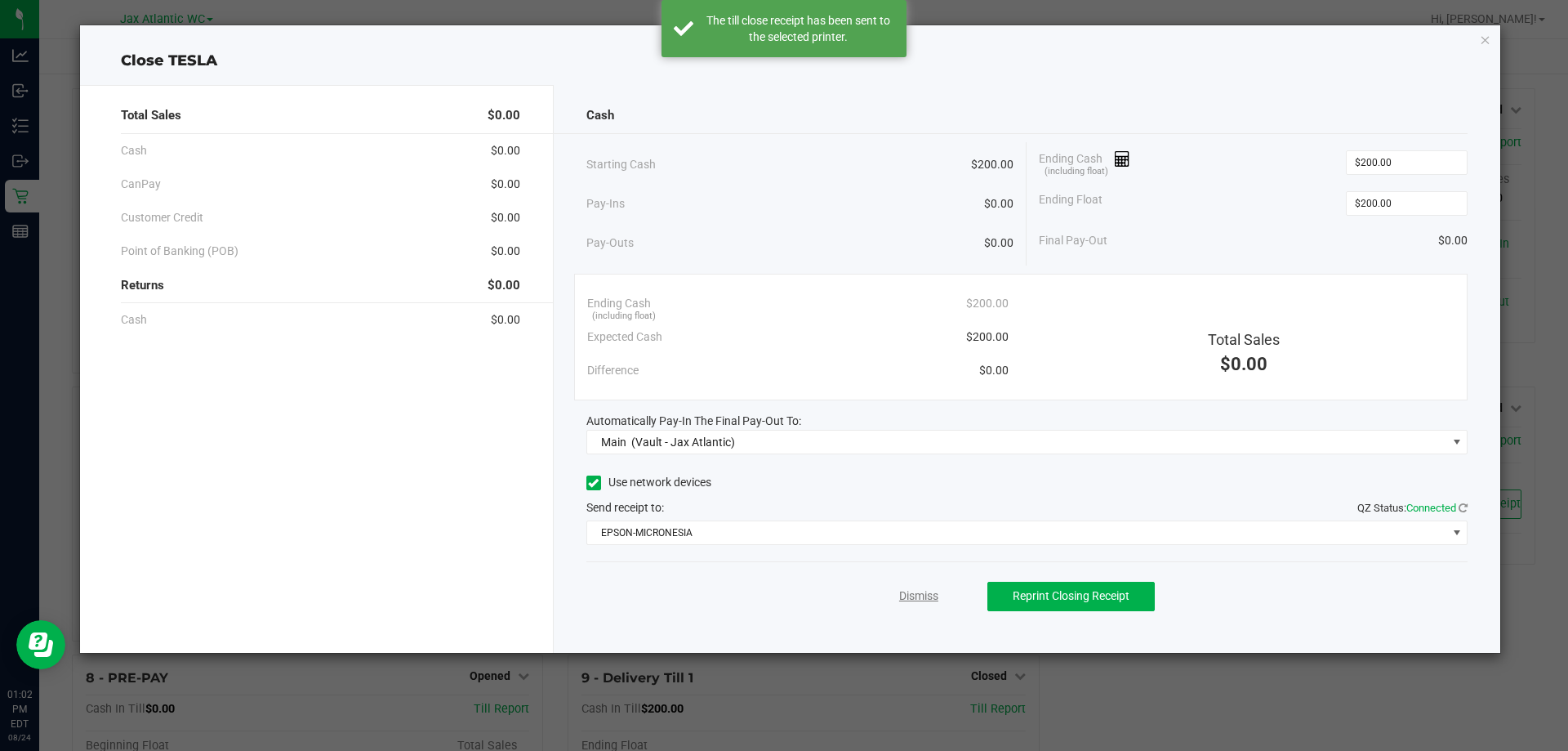
click at [910, 590] on link "Dismiss" at bounding box center [919, 596] width 39 height 17
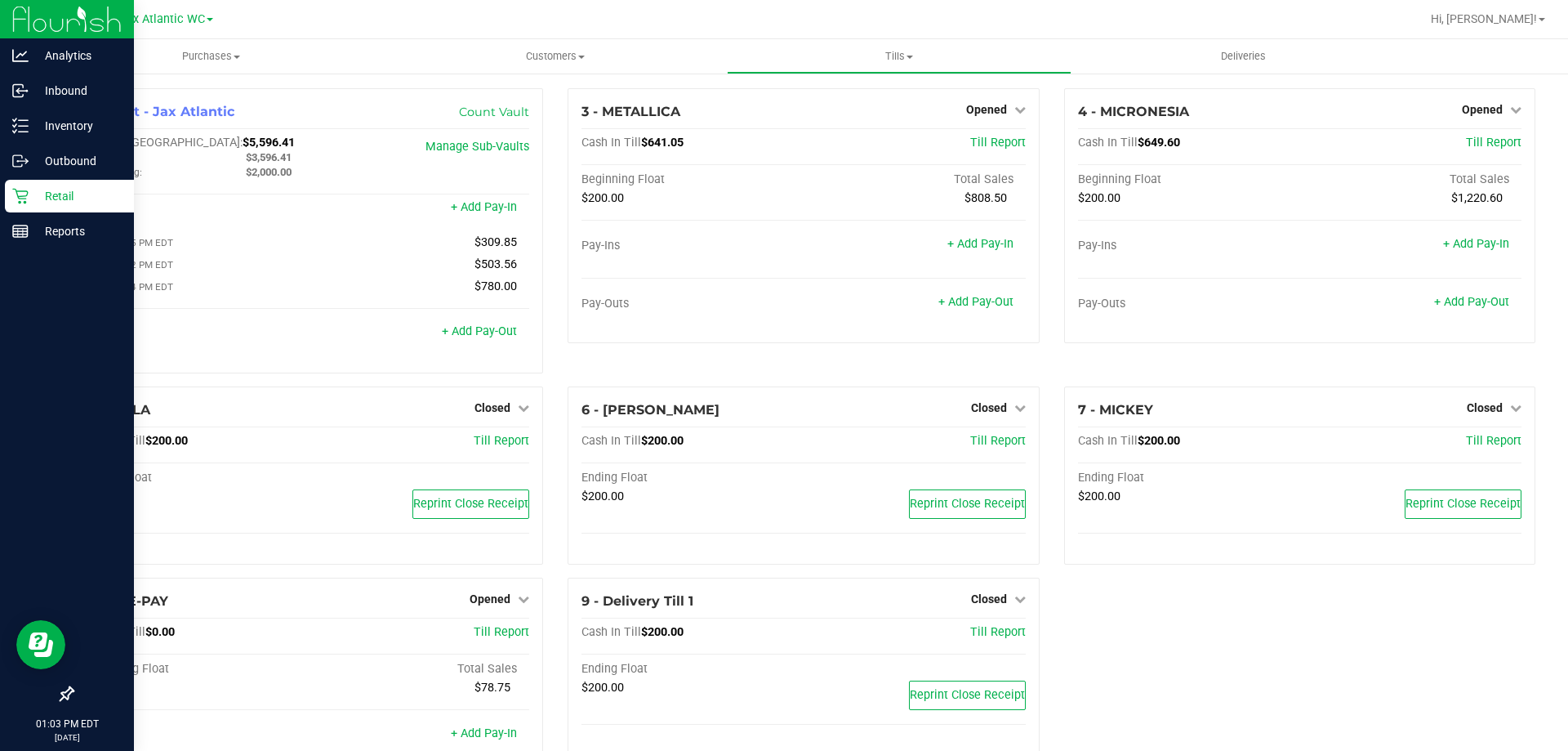
click at [33, 192] on p "Retail" at bounding box center [77, 195] width 98 height 20
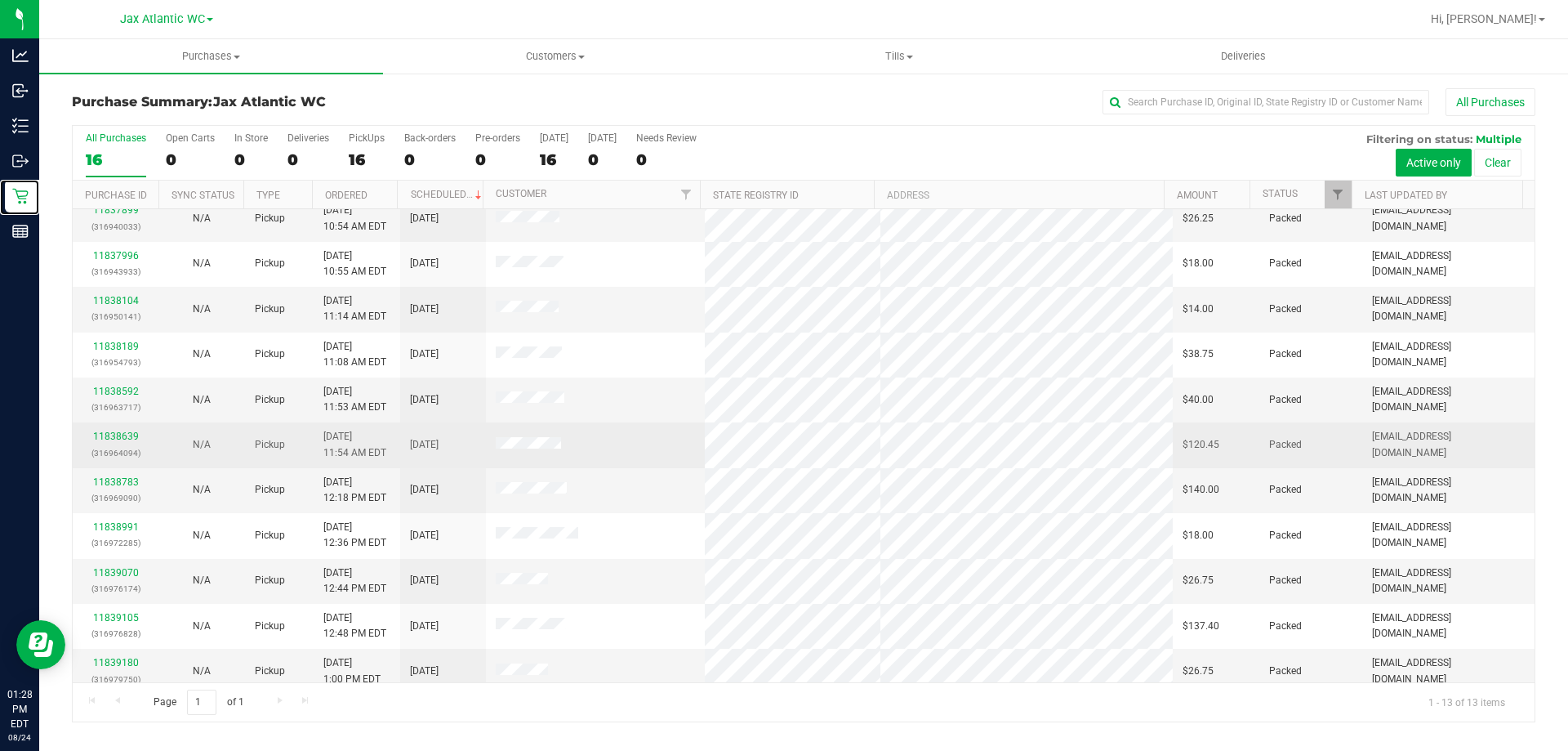
scroll to position [115, 0]
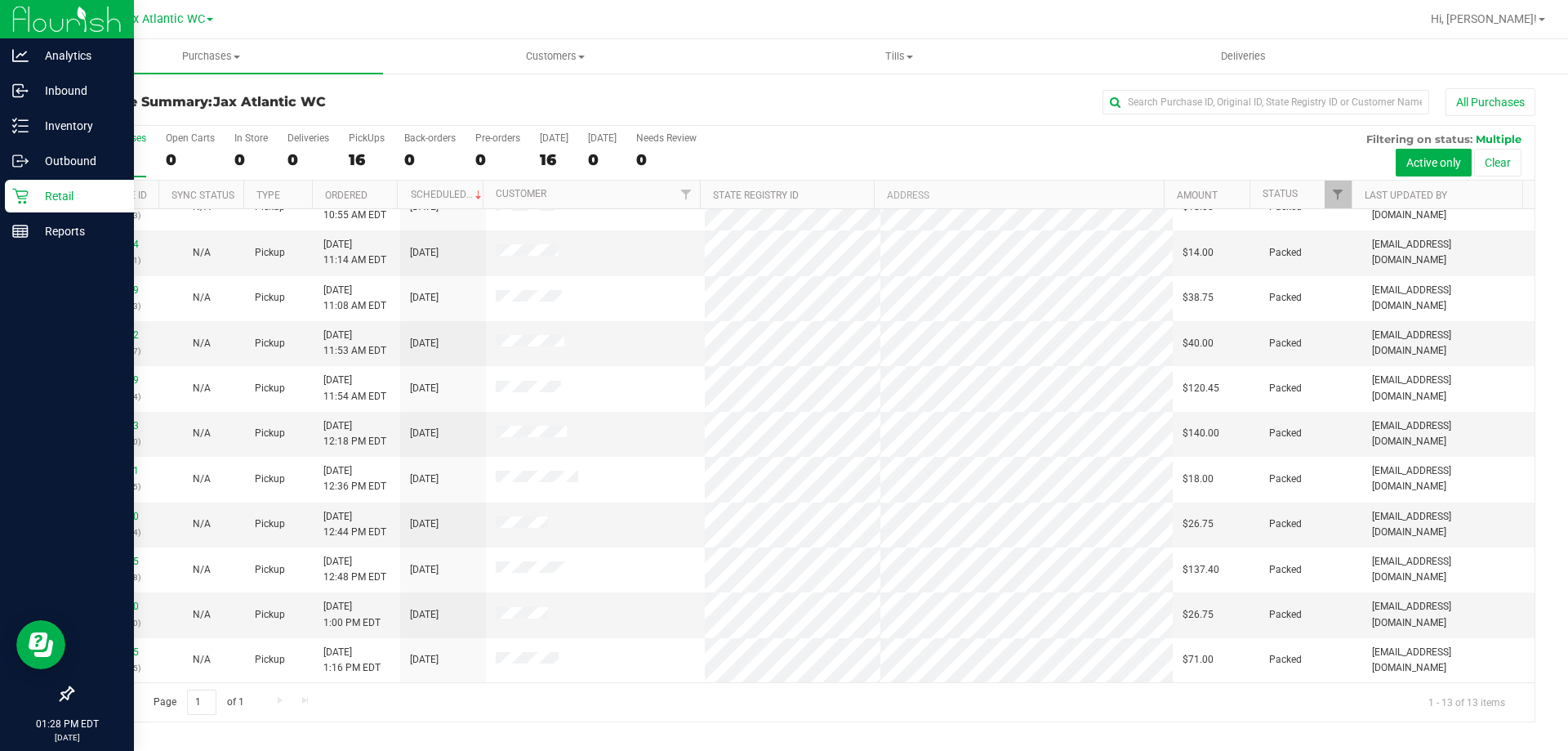
click at [41, 201] on p "Retail" at bounding box center [77, 195] width 98 height 20
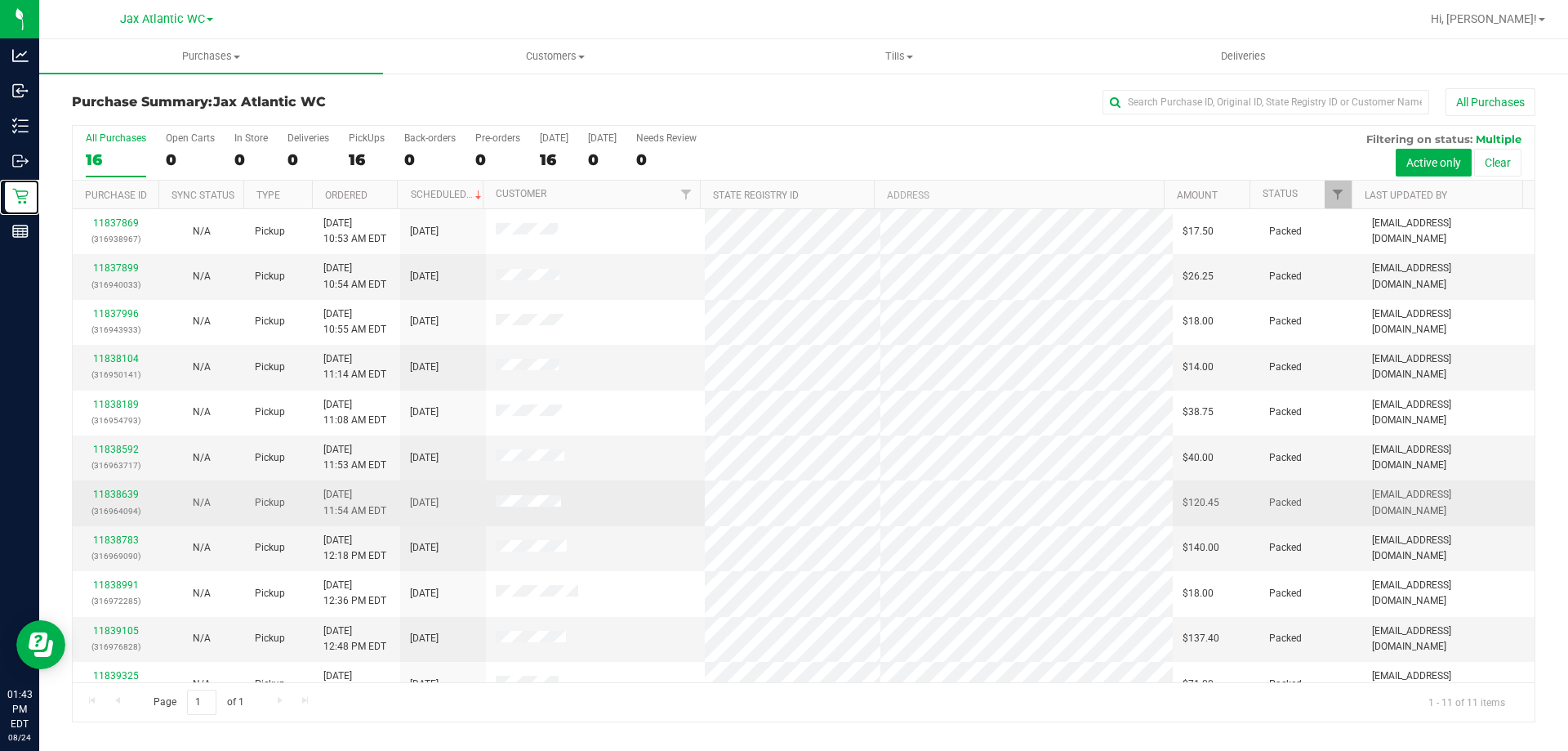
scroll to position [23, 0]
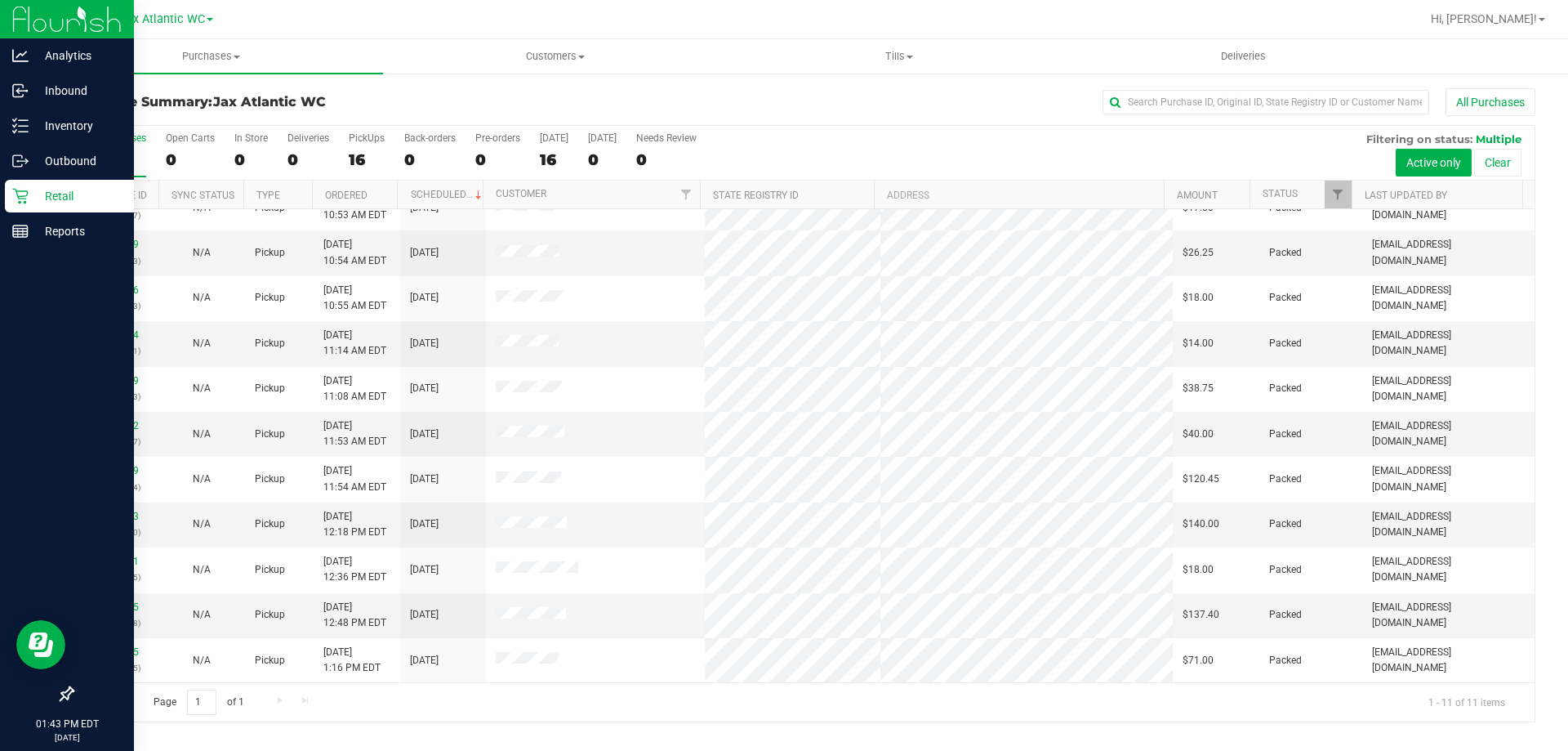
click at [41, 185] on div "Retail" at bounding box center [69, 195] width 129 height 33
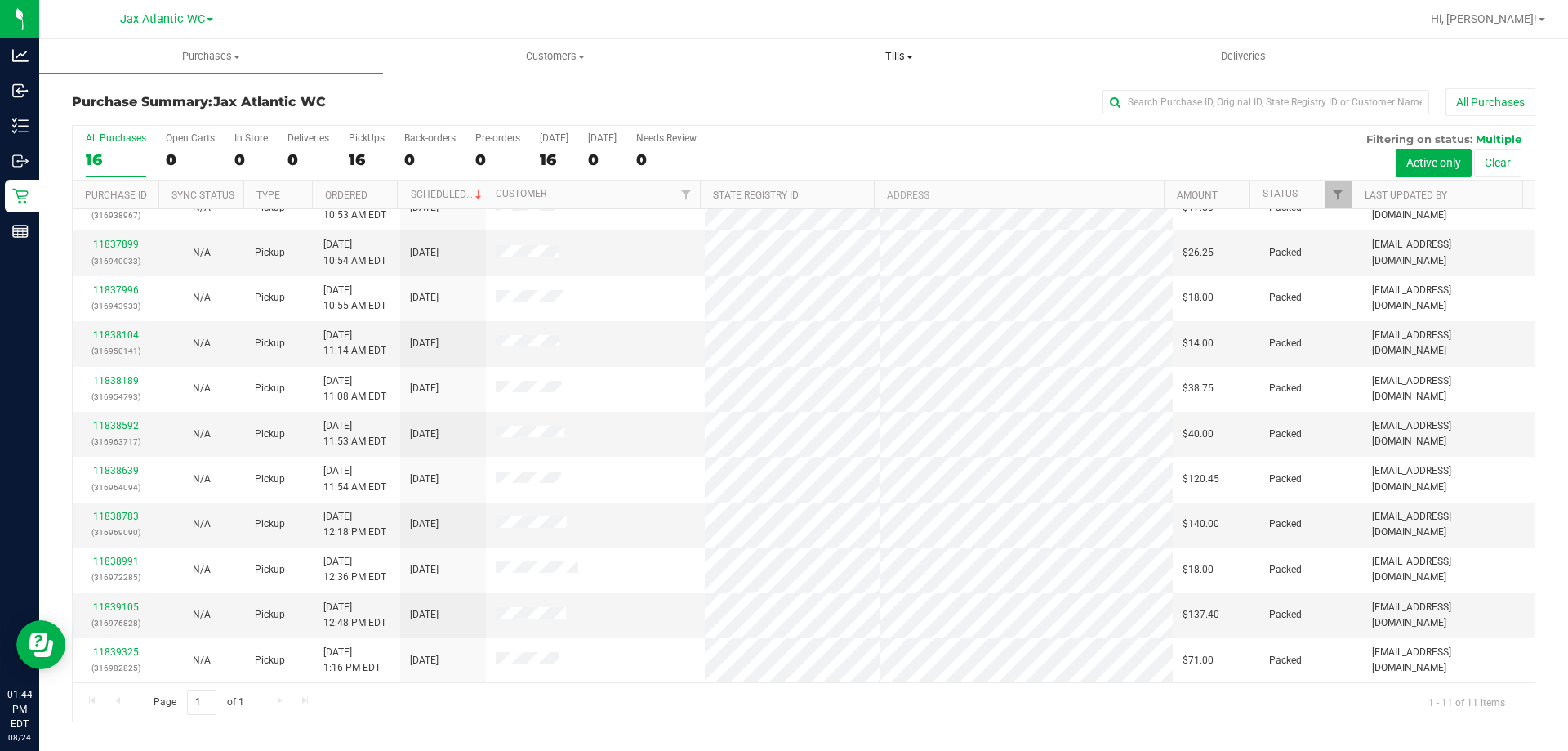
click at [906, 53] on span "Tills" at bounding box center [898, 56] width 343 height 15
click at [848, 96] on li "Manage tills" at bounding box center [899, 99] width 343 height 20
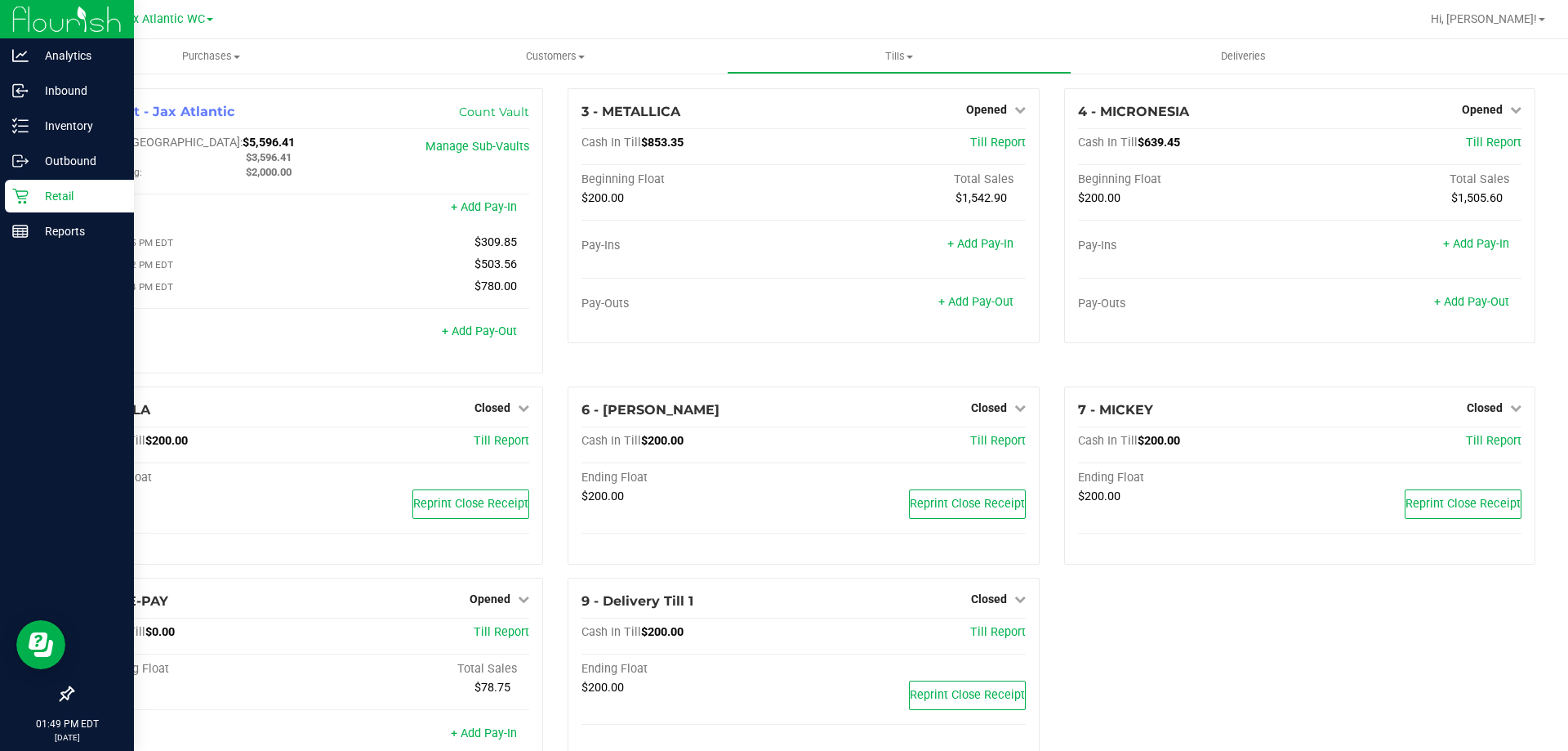
click at [45, 193] on p "Retail" at bounding box center [77, 195] width 98 height 20
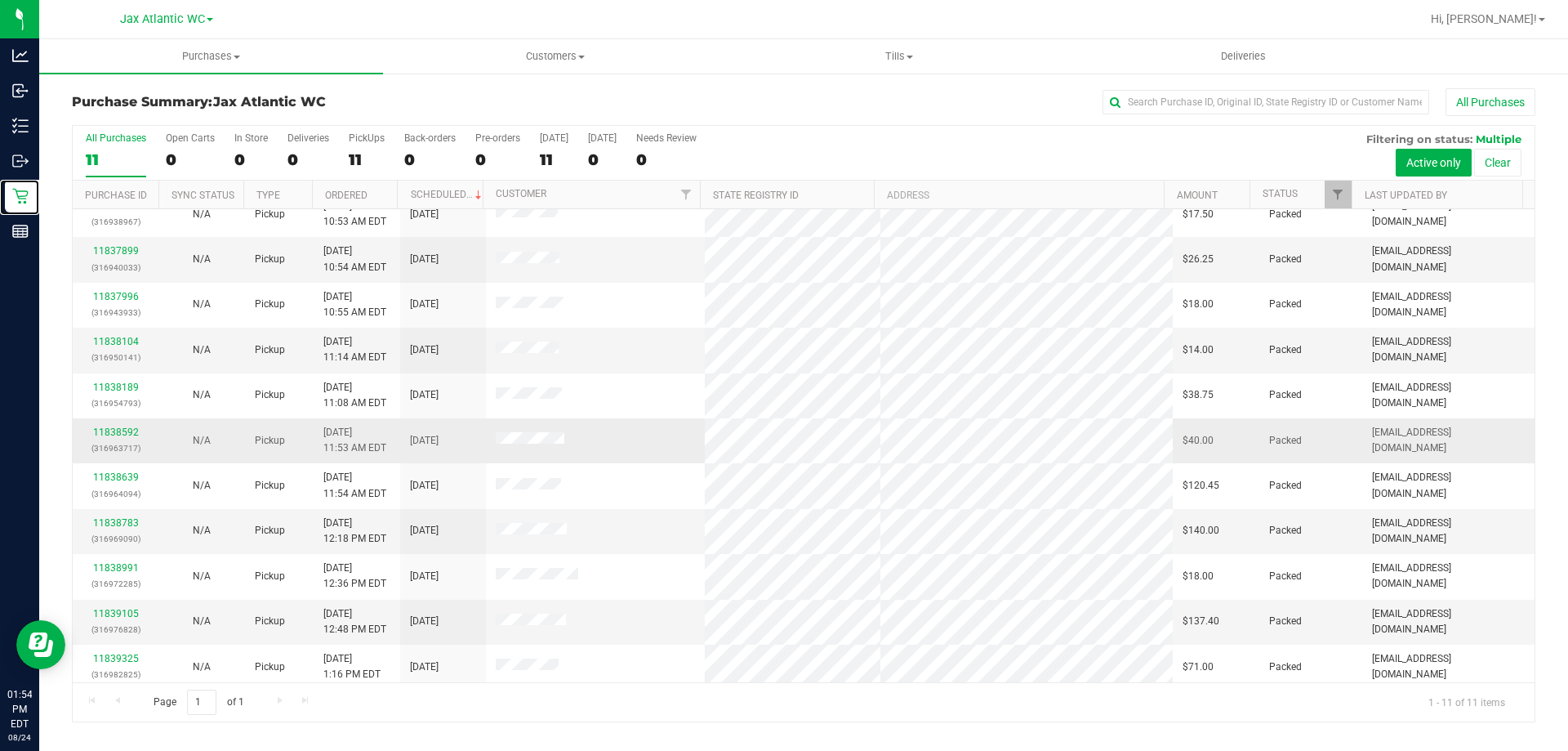
scroll to position [23, 0]
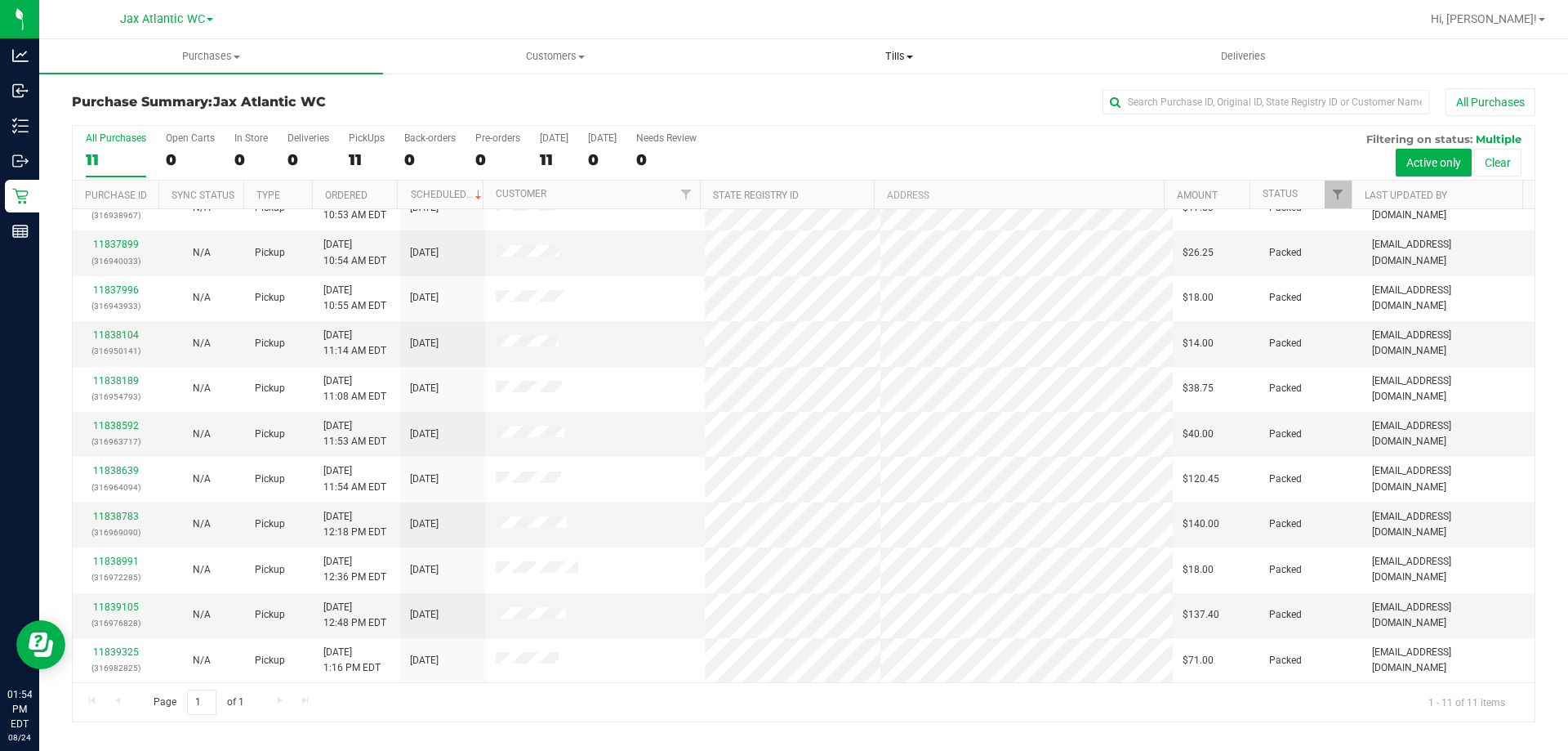
click at [902, 56] on span "Tills" at bounding box center [898, 56] width 343 height 15
click at [849, 91] on li "Manage tills" at bounding box center [899, 99] width 343 height 20
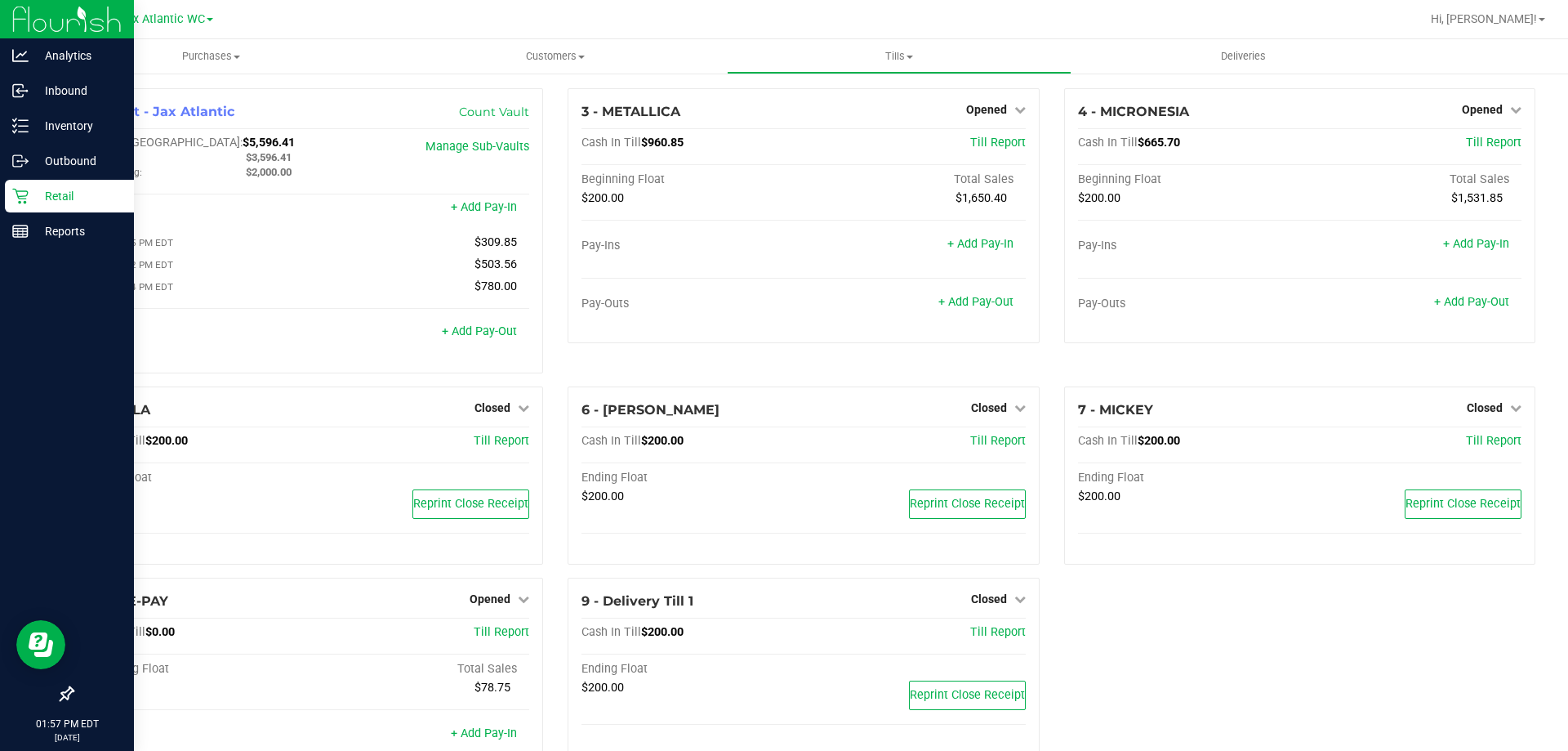
click at [34, 196] on p "Retail" at bounding box center [77, 195] width 98 height 20
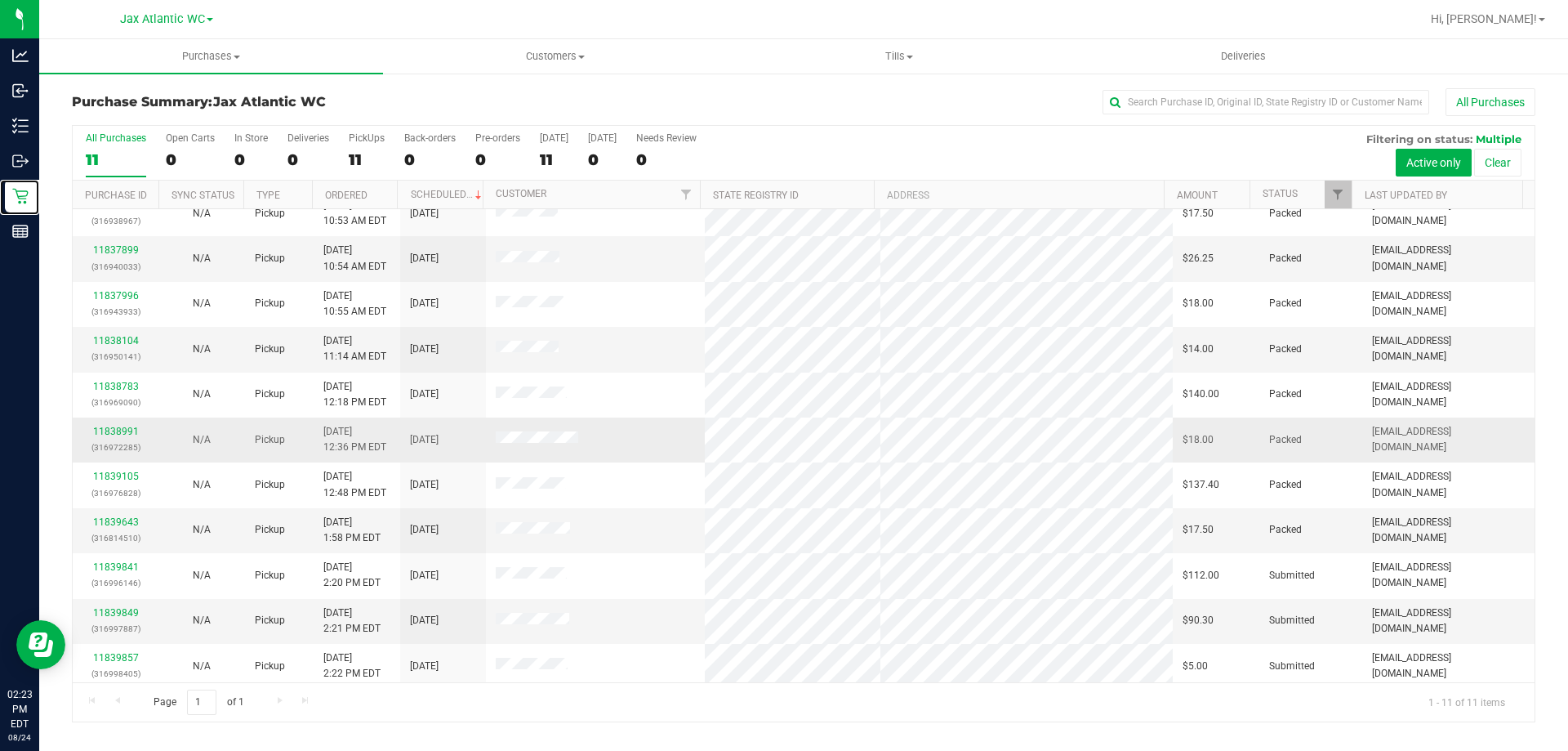
scroll to position [23, 0]
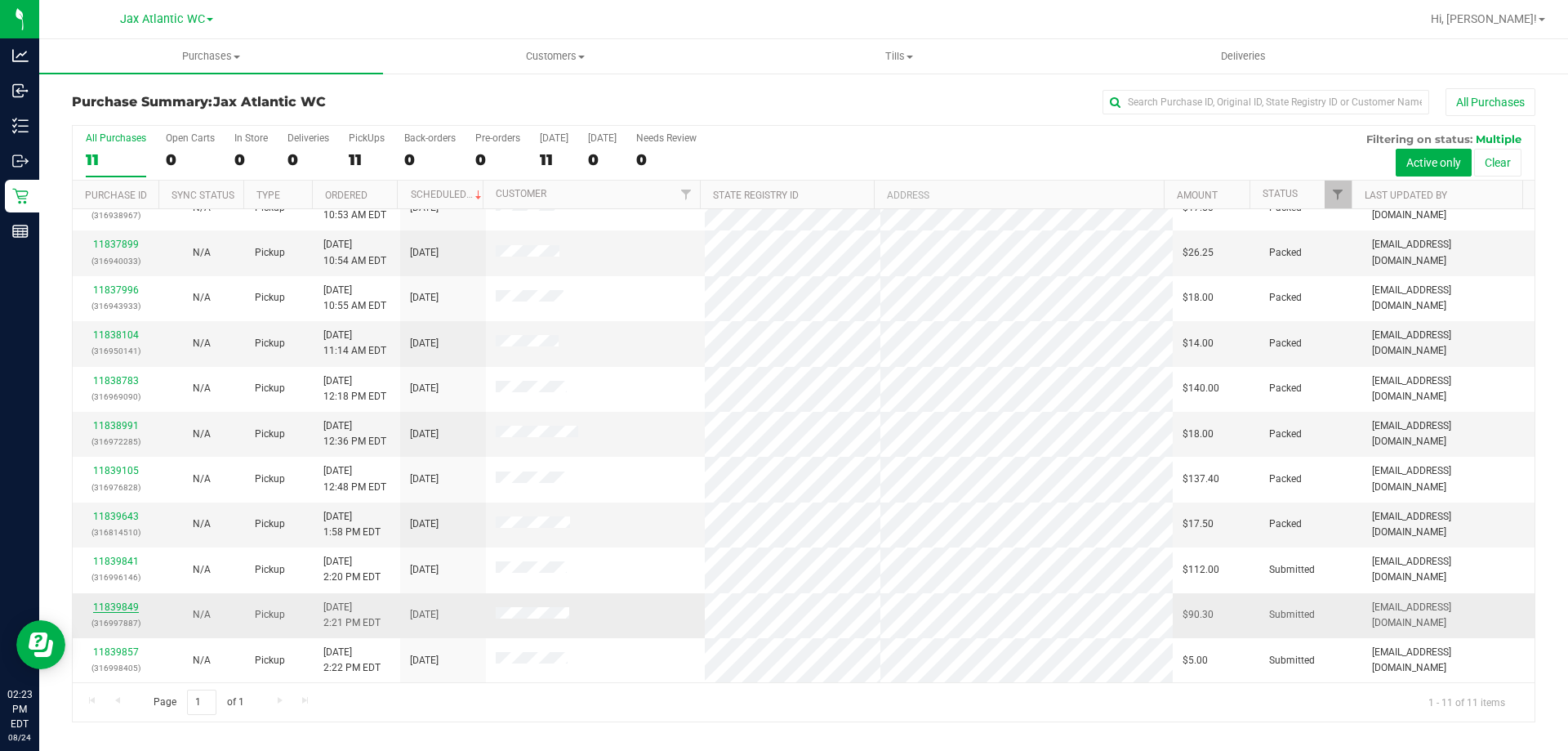
click at [107, 604] on link "11839849" at bounding box center [115, 607] width 46 height 11
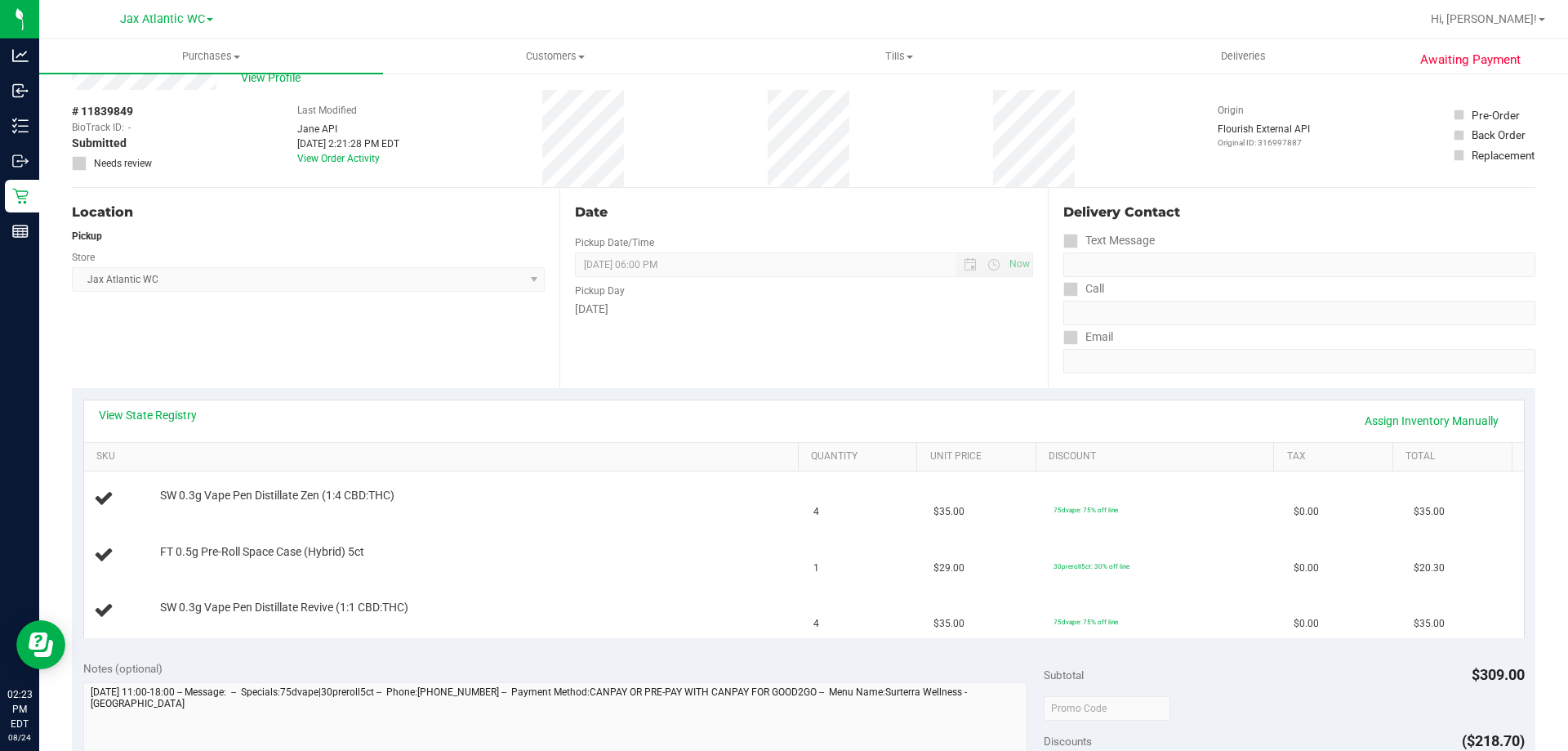
scroll to position [82, 0]
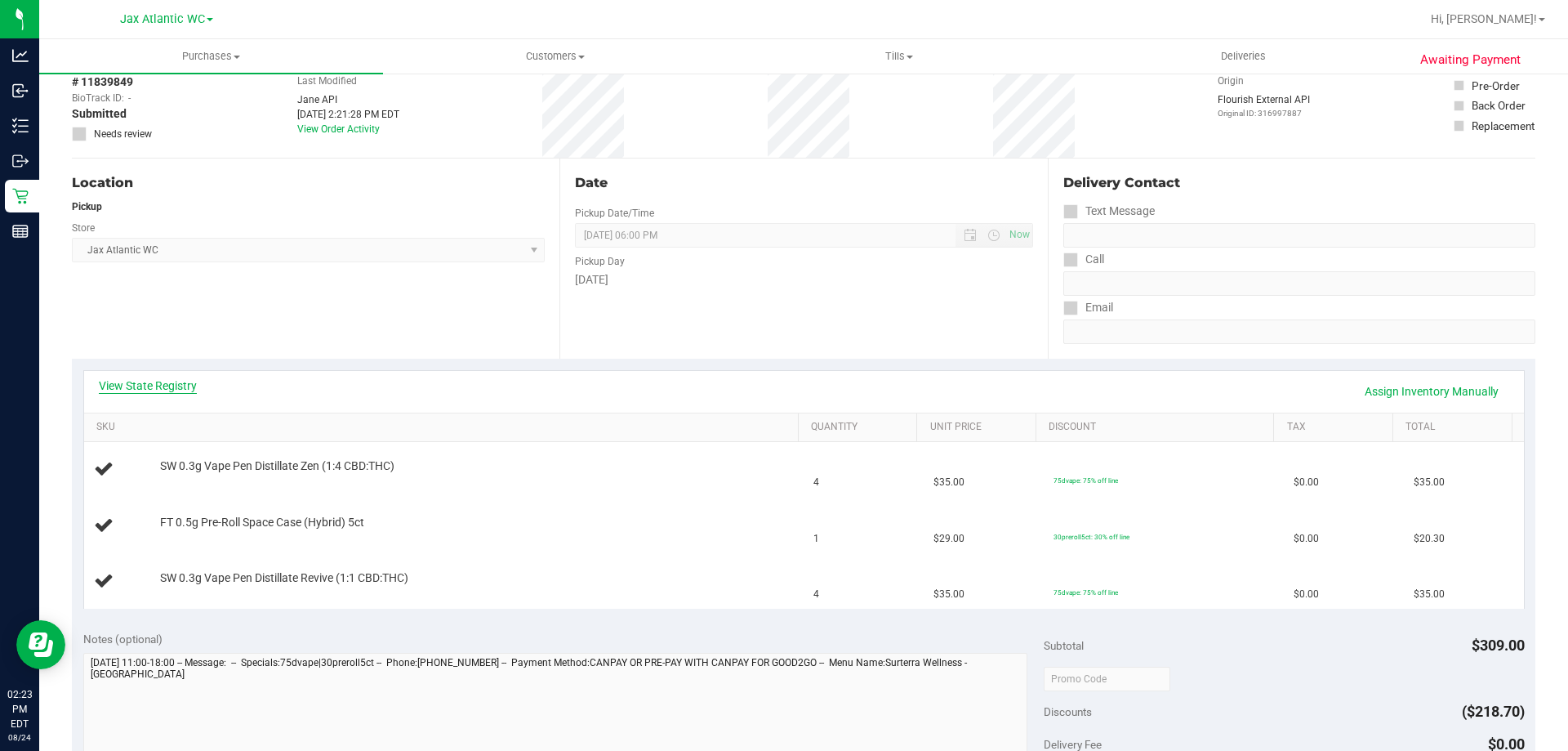
click at [150, 385] on link "View State Registry" at bounding box center [147, 385] width 98 height 16
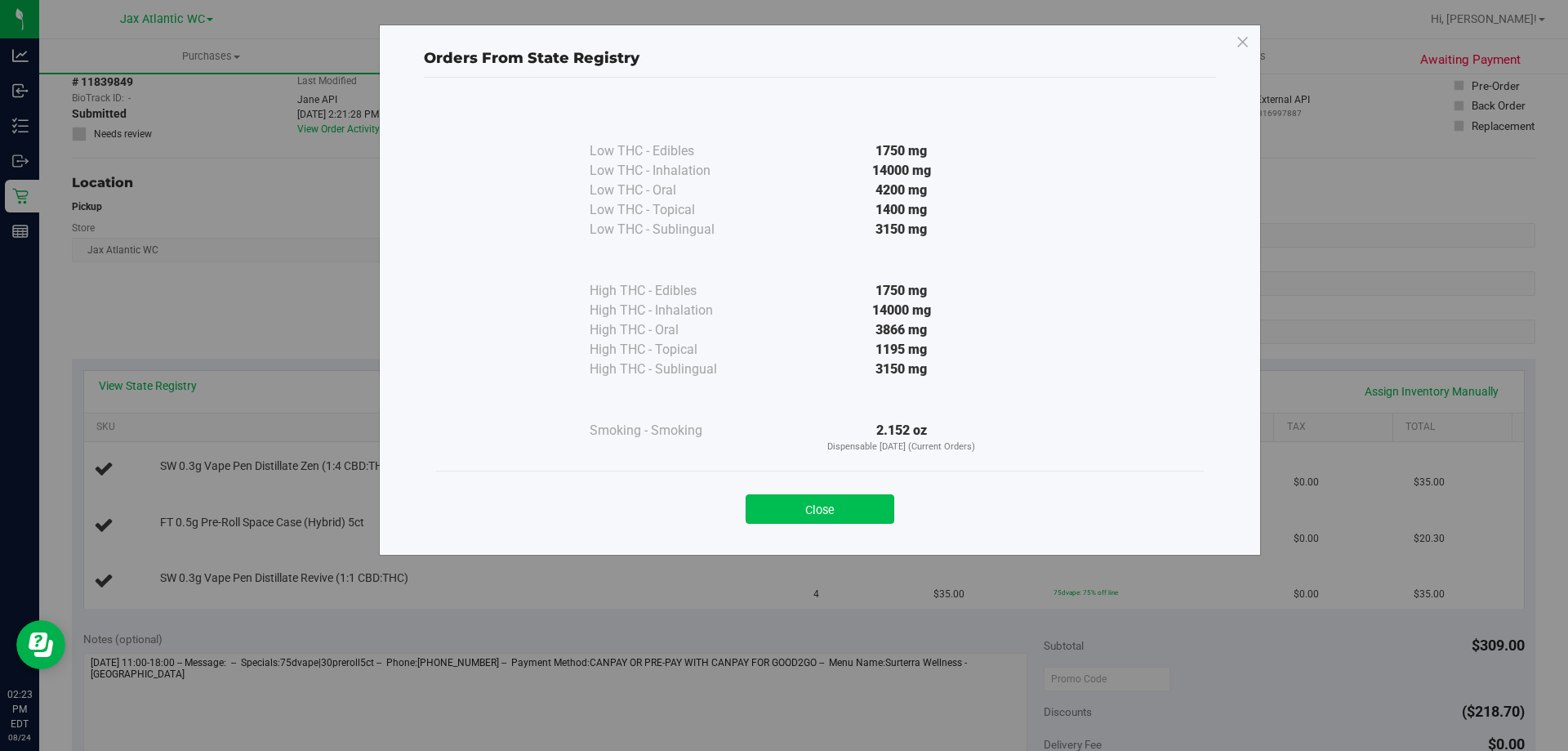
click at [860, 510] on button "Close" at bounding box center [820, 509] width 148 height 29
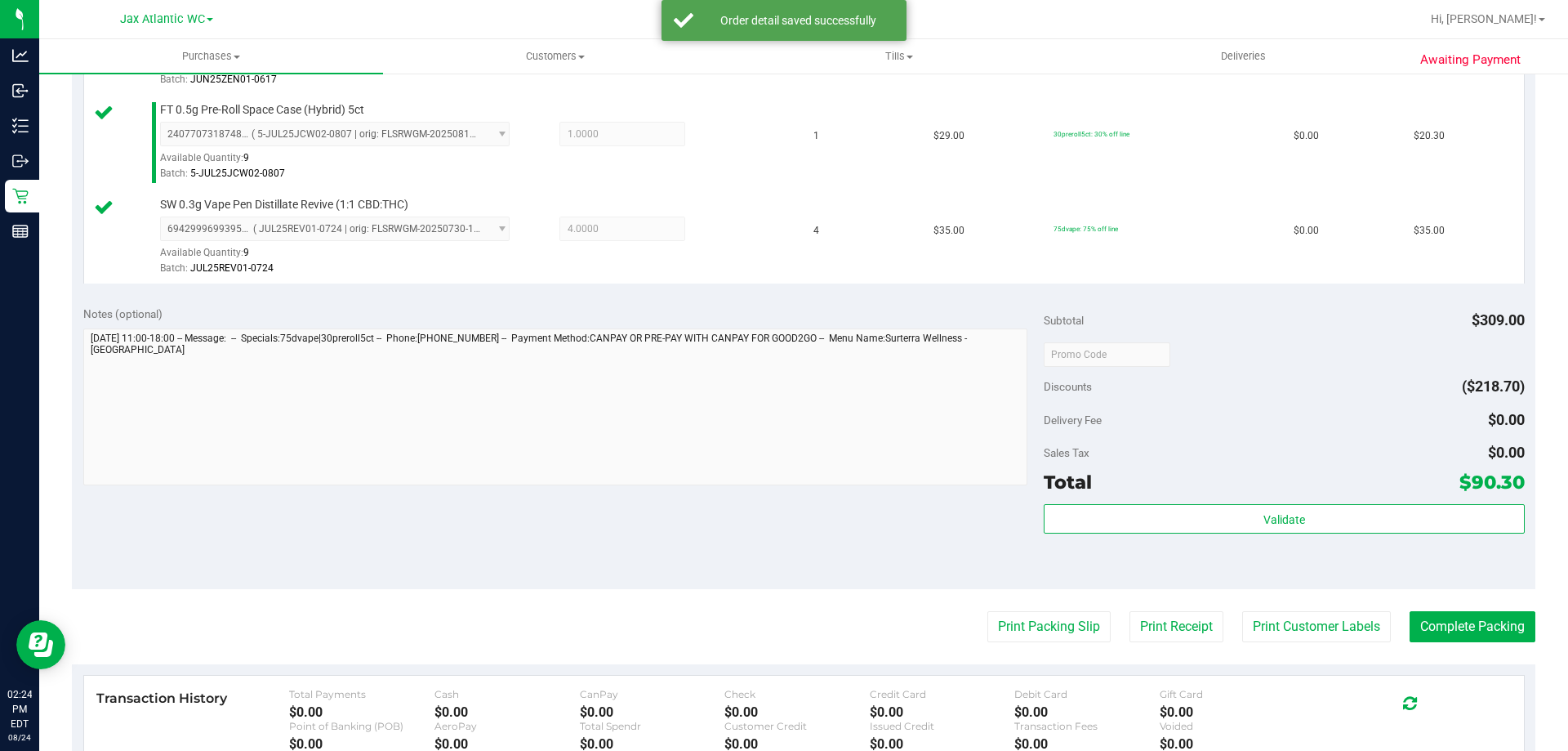
scroll to position [692, 0]
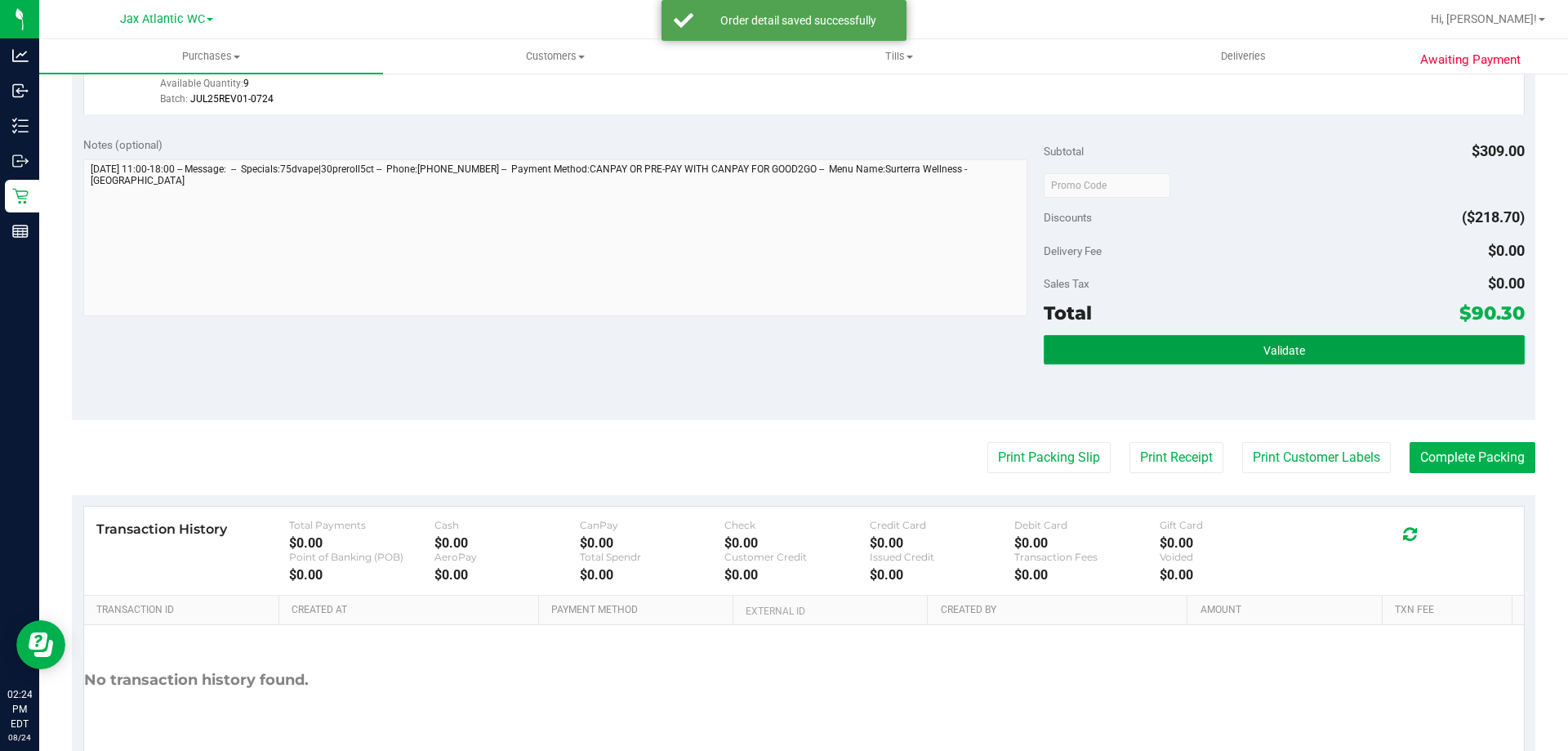
click at [1206, 352] on button "Validate" at bounding box center [1284, 349] width 480 height 29
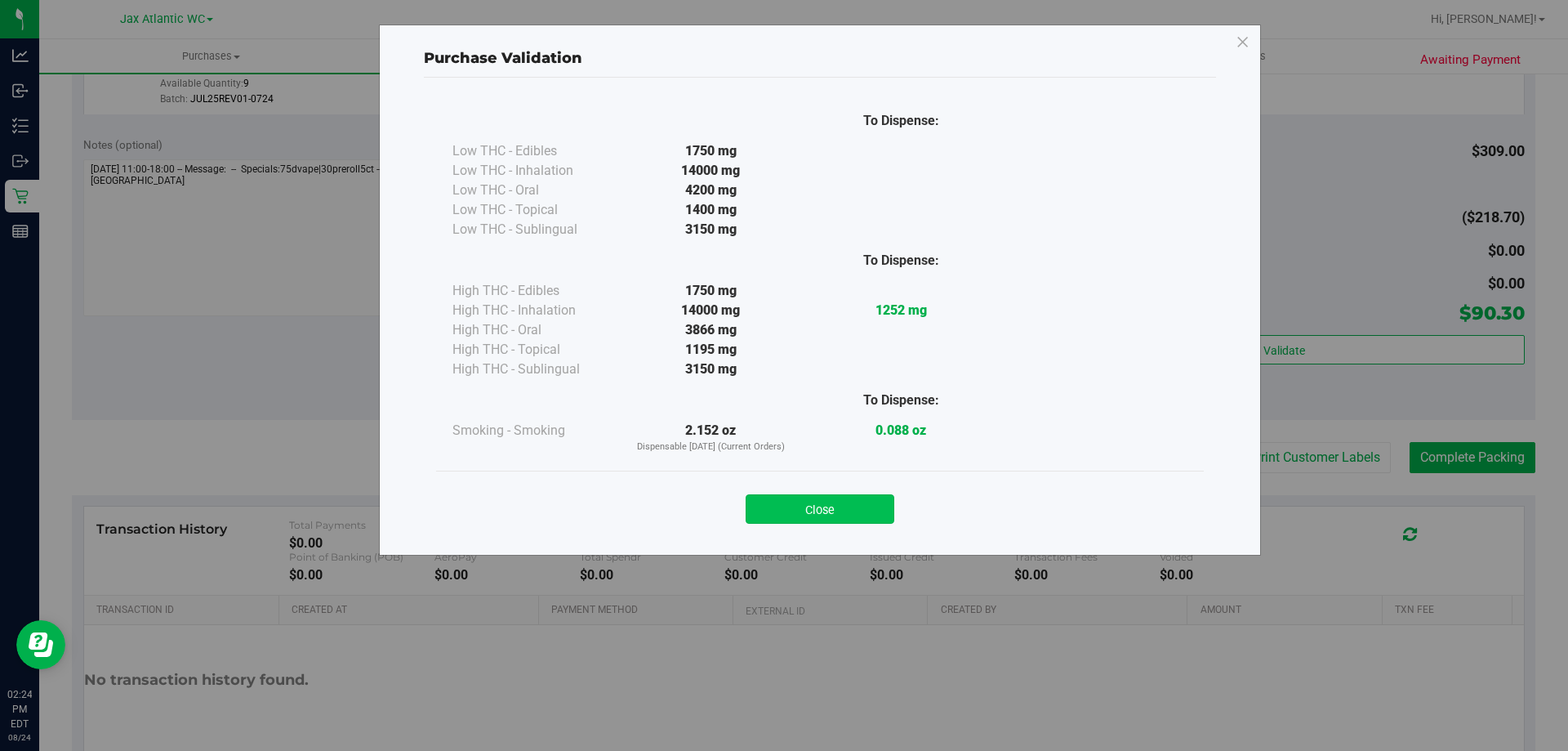
click at [829, 507] on button "Close" at bounding box center [820, 509] width 148 height 29
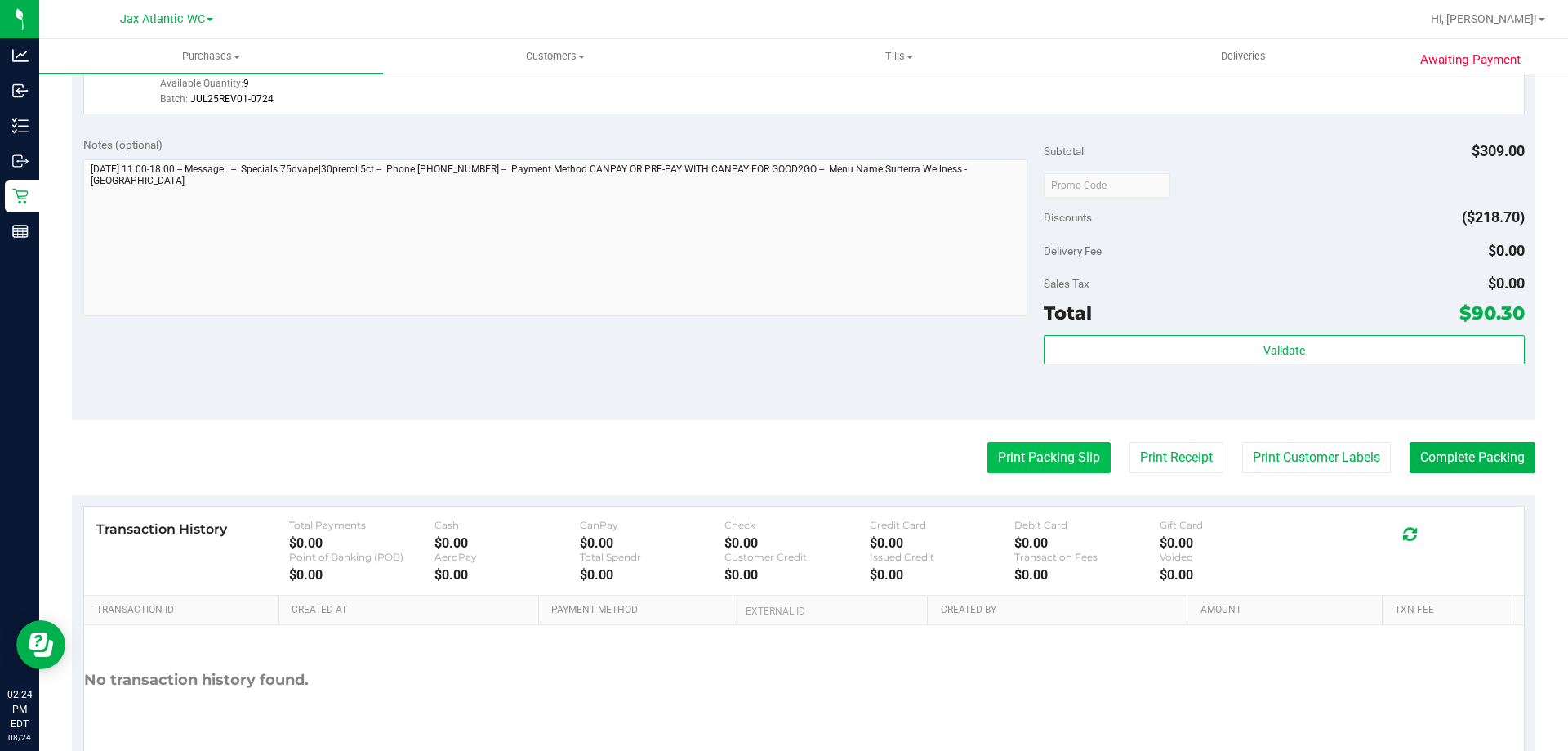
click at [1036, 467] on button "Print Packing Slip" at bounding box center [1048, 457] width 123 height 31
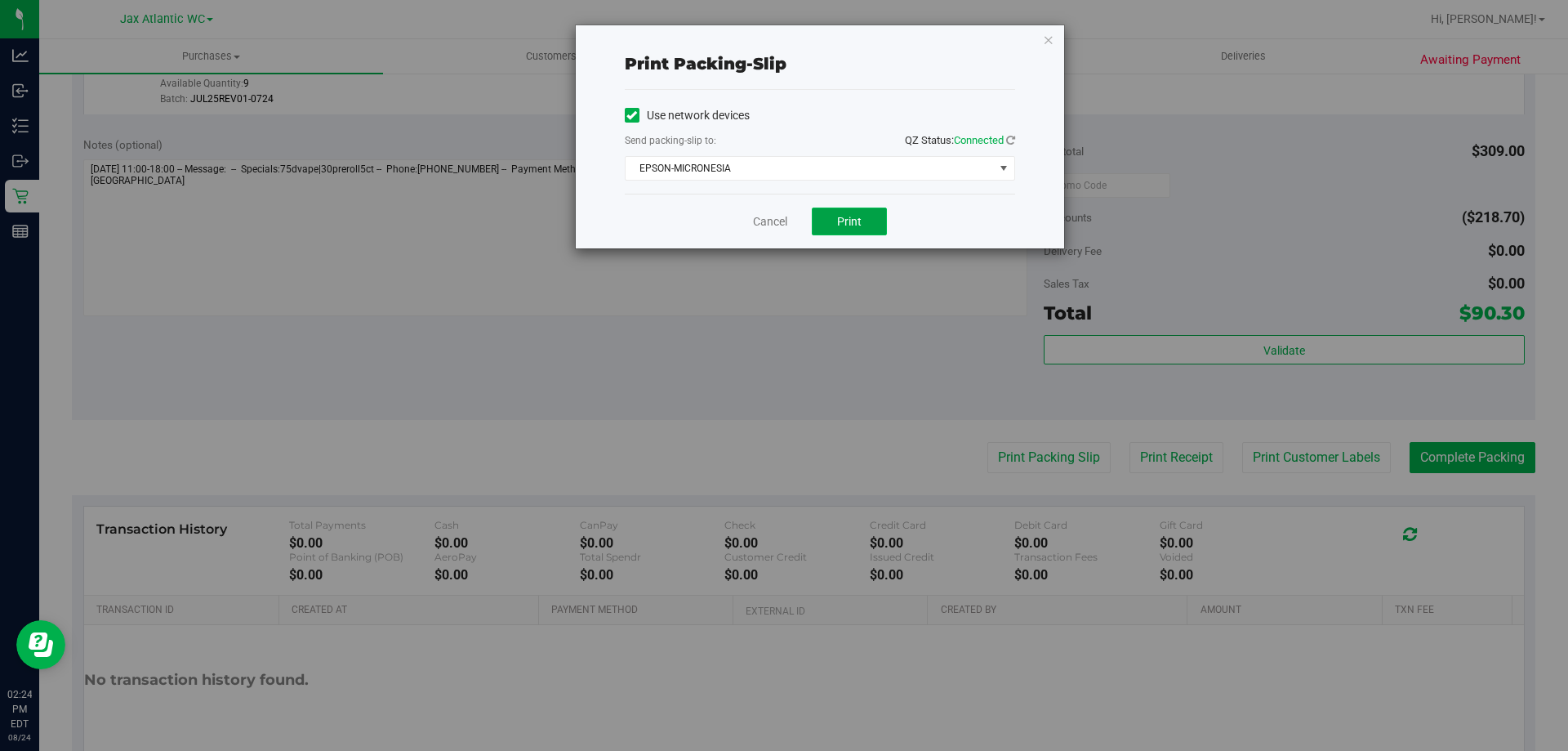
click at [860, 226] on span "Print" at bounding box center [849, 222] width 24 height 13
click at [761, 218] on link "Cancel" at bounding box center [769, 222] width 35 height 17
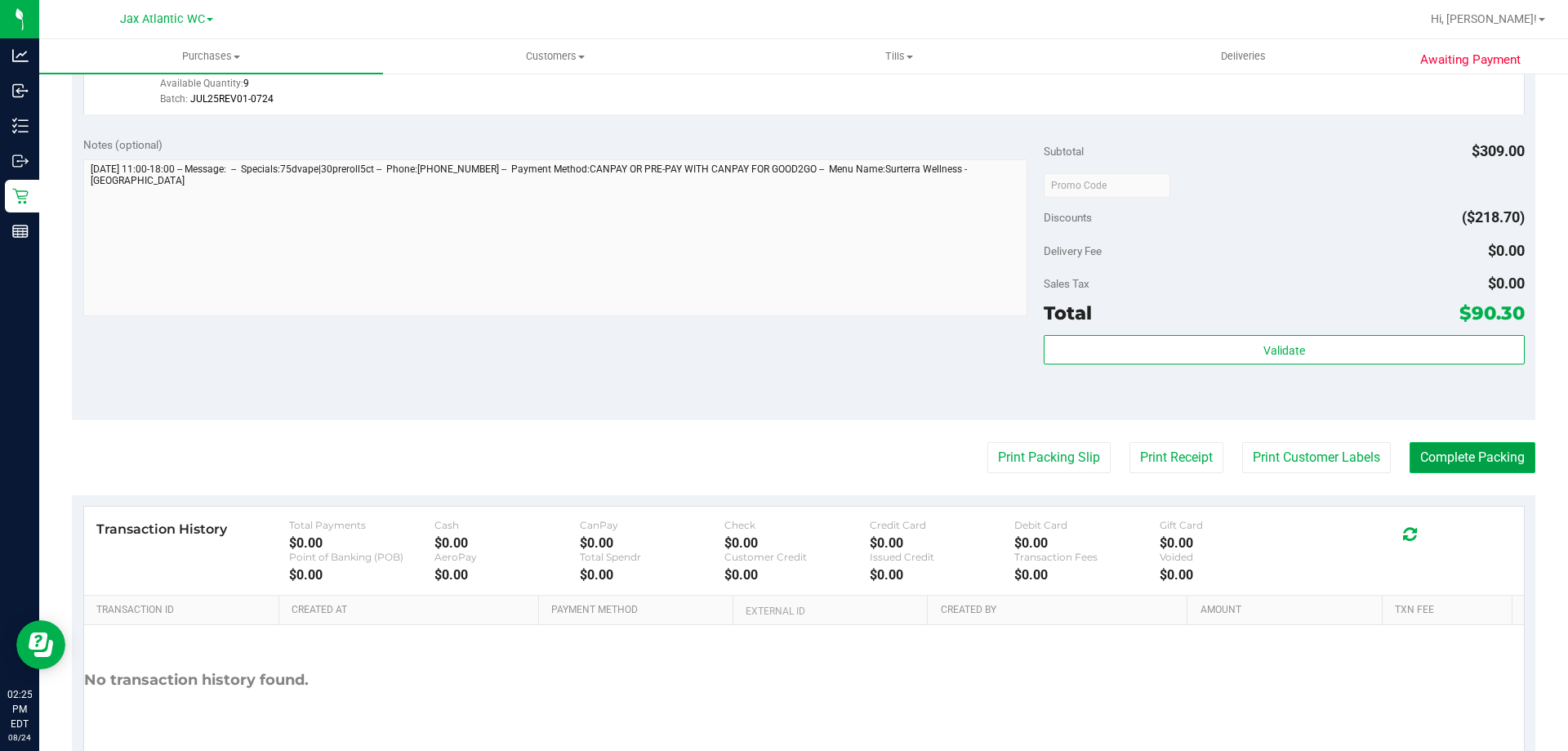
click at [1452, 456] on button "Complete Packing" at bounding box center [1472, 457] width 126 height 31
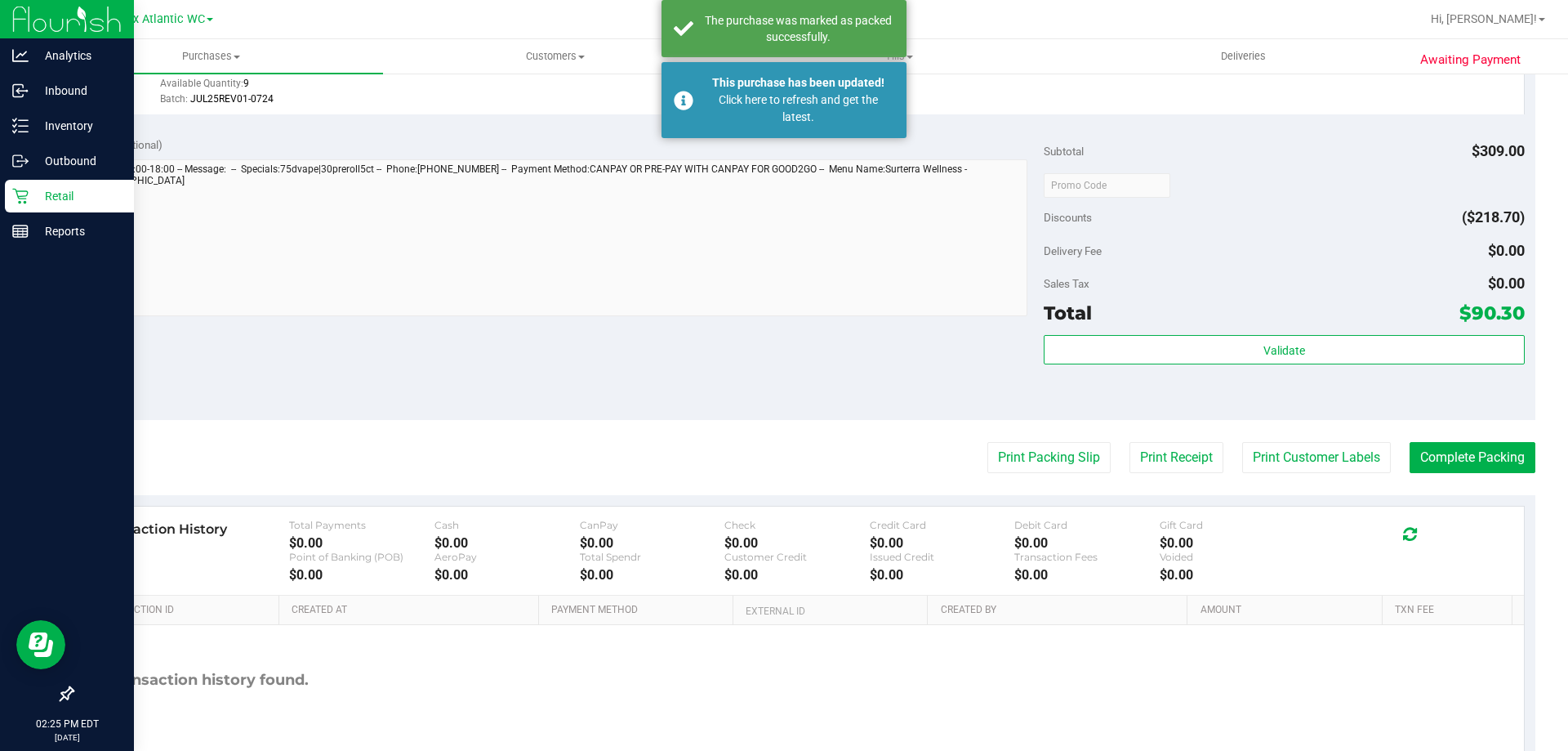
click at [40, 202] on p "Retail" at bounding box center [77, 195] width 98 height 20
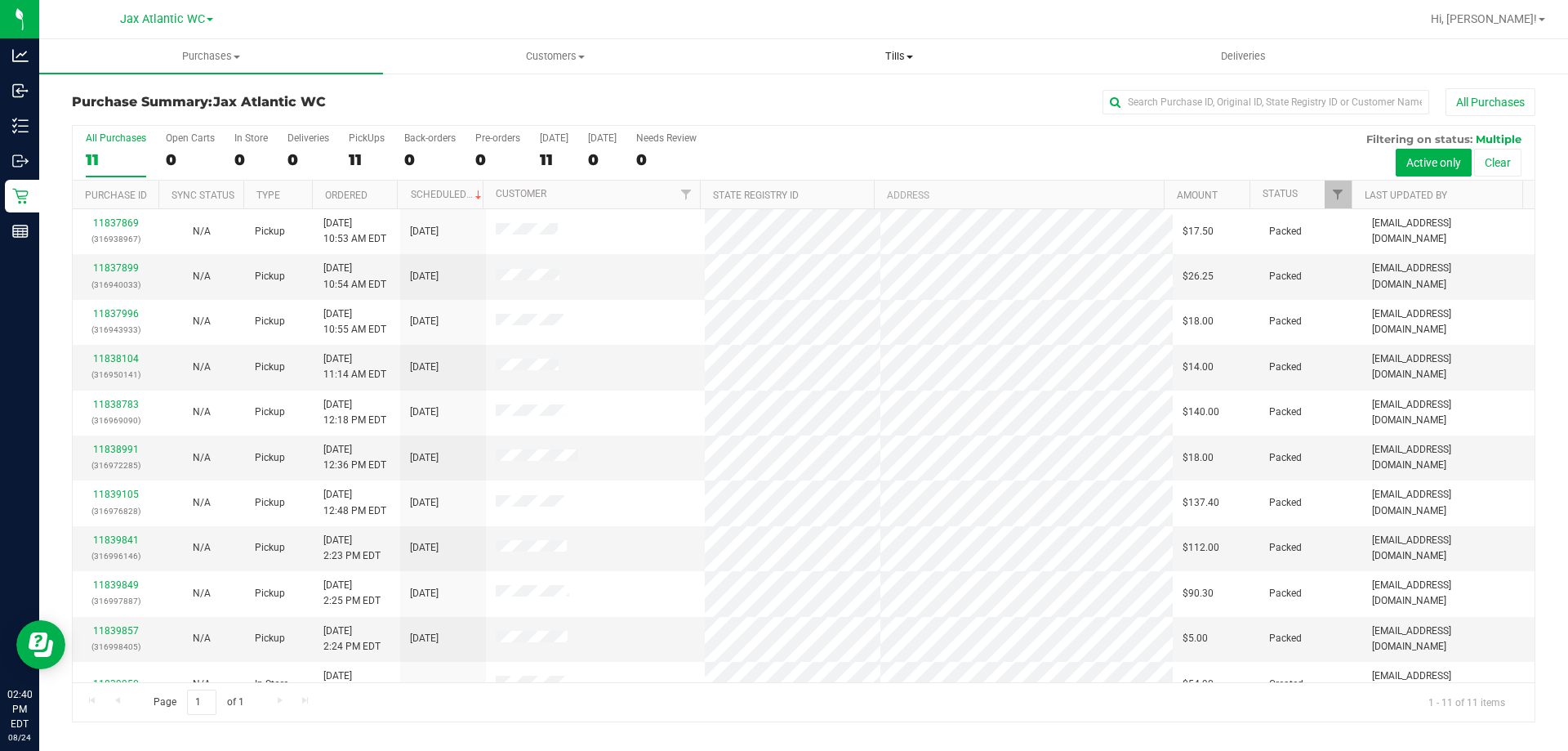
click at [906, 59] on span "Tills" at bounding box center [898, 56] width 343 height 15
click at [821, 100] on span "Manage tills" at bounding box center [782, 98] width 110 height 14
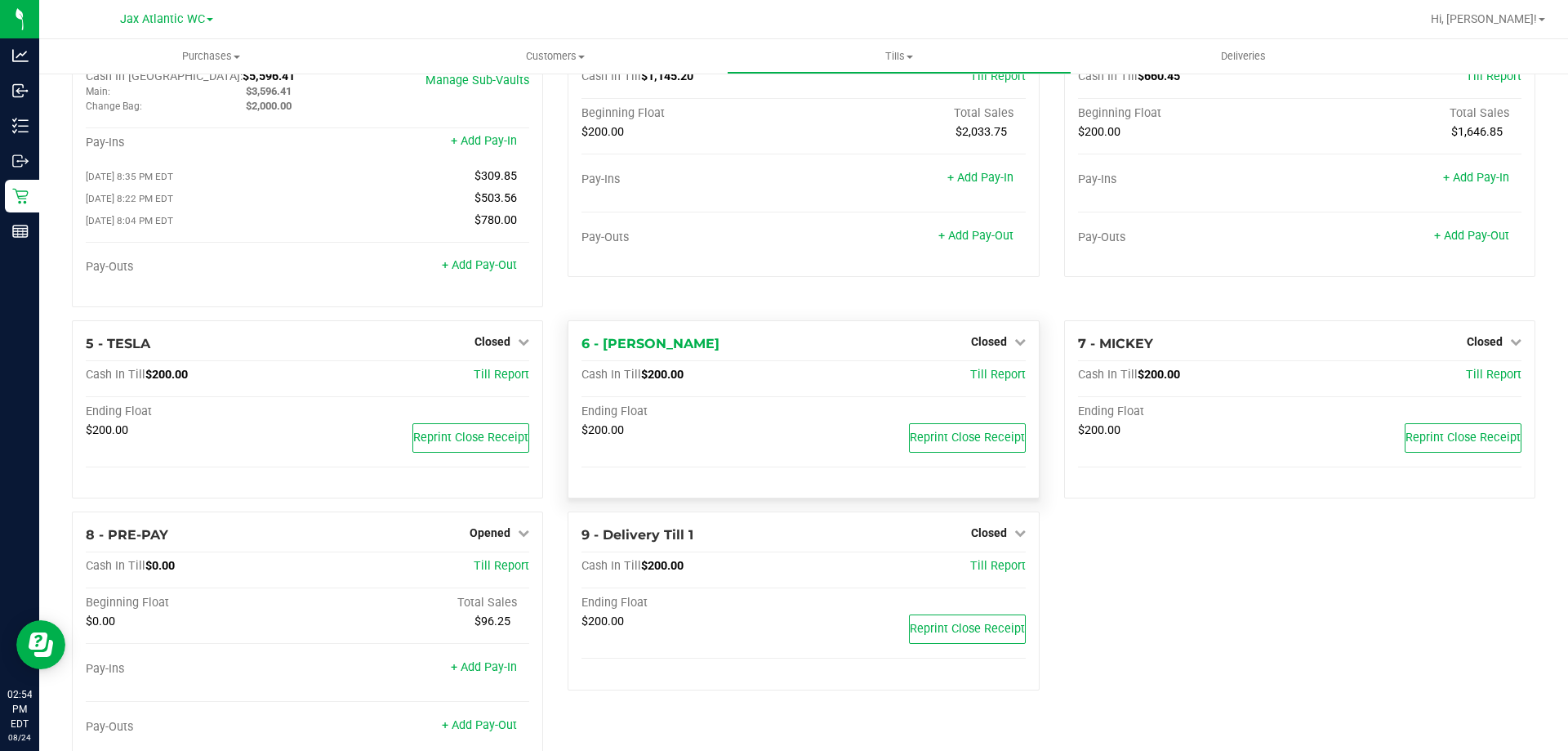
scroll to position [115, 0]
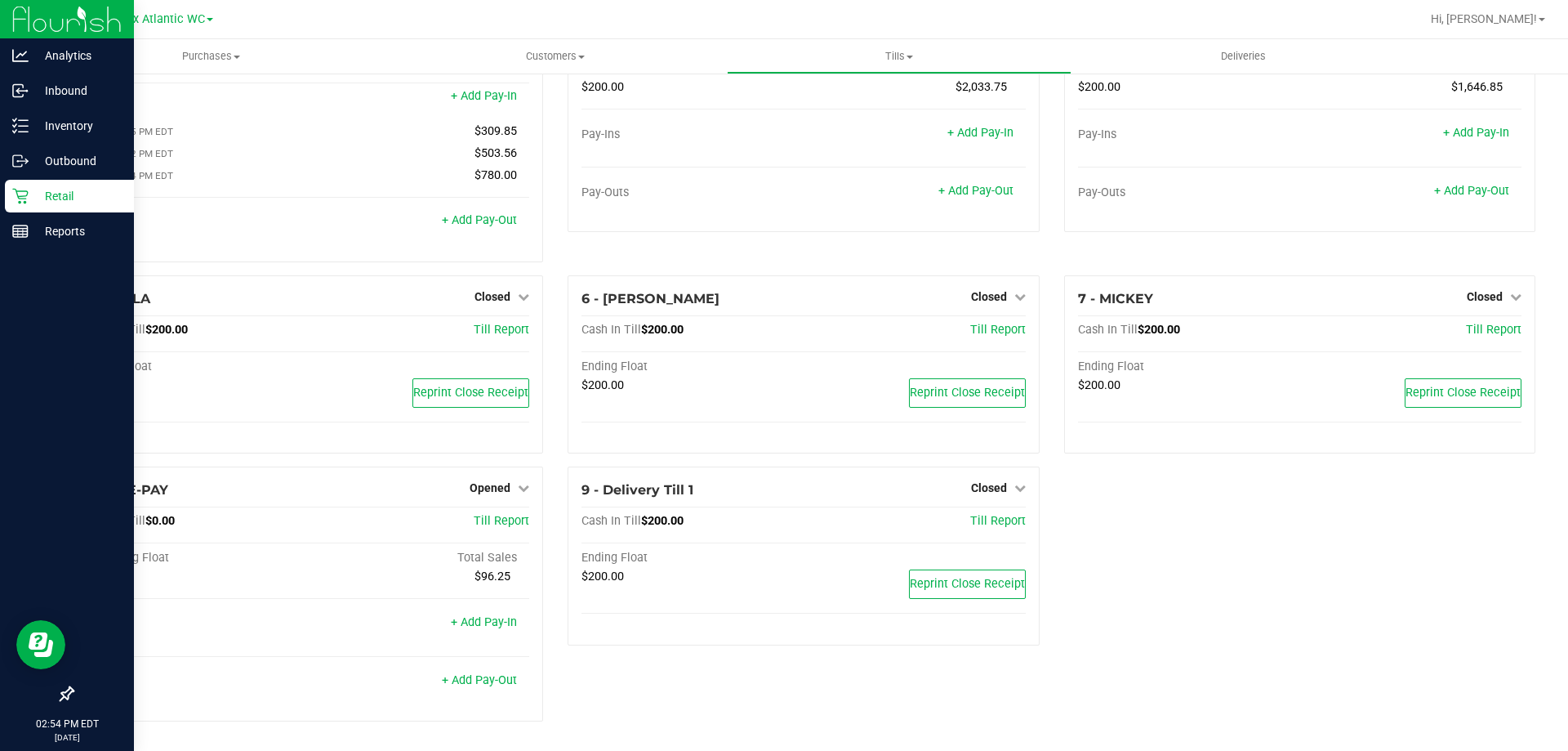
click at [21, 190] on icon at bounding box center [20, 195] width 16 height 16
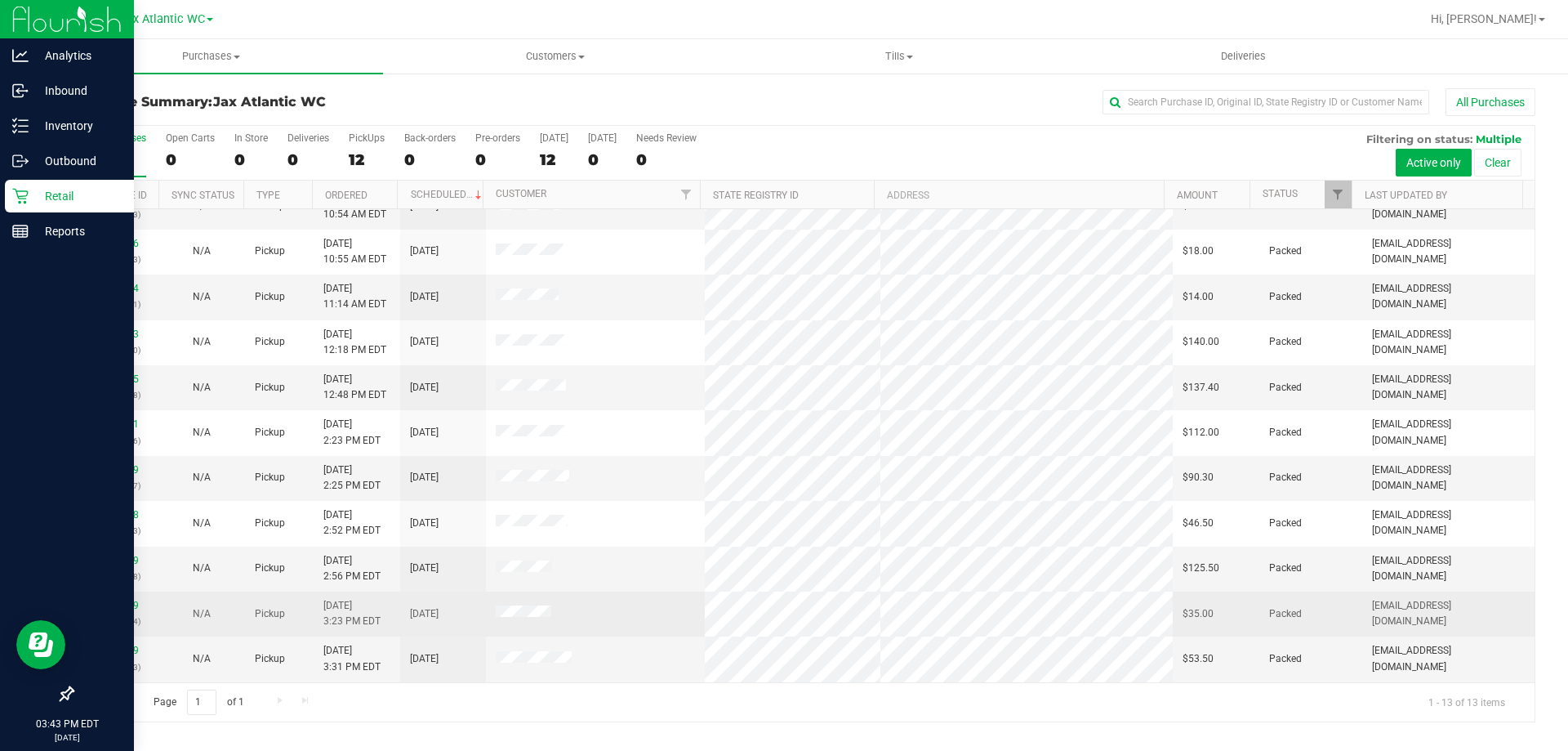
scroll to position [115, 0]
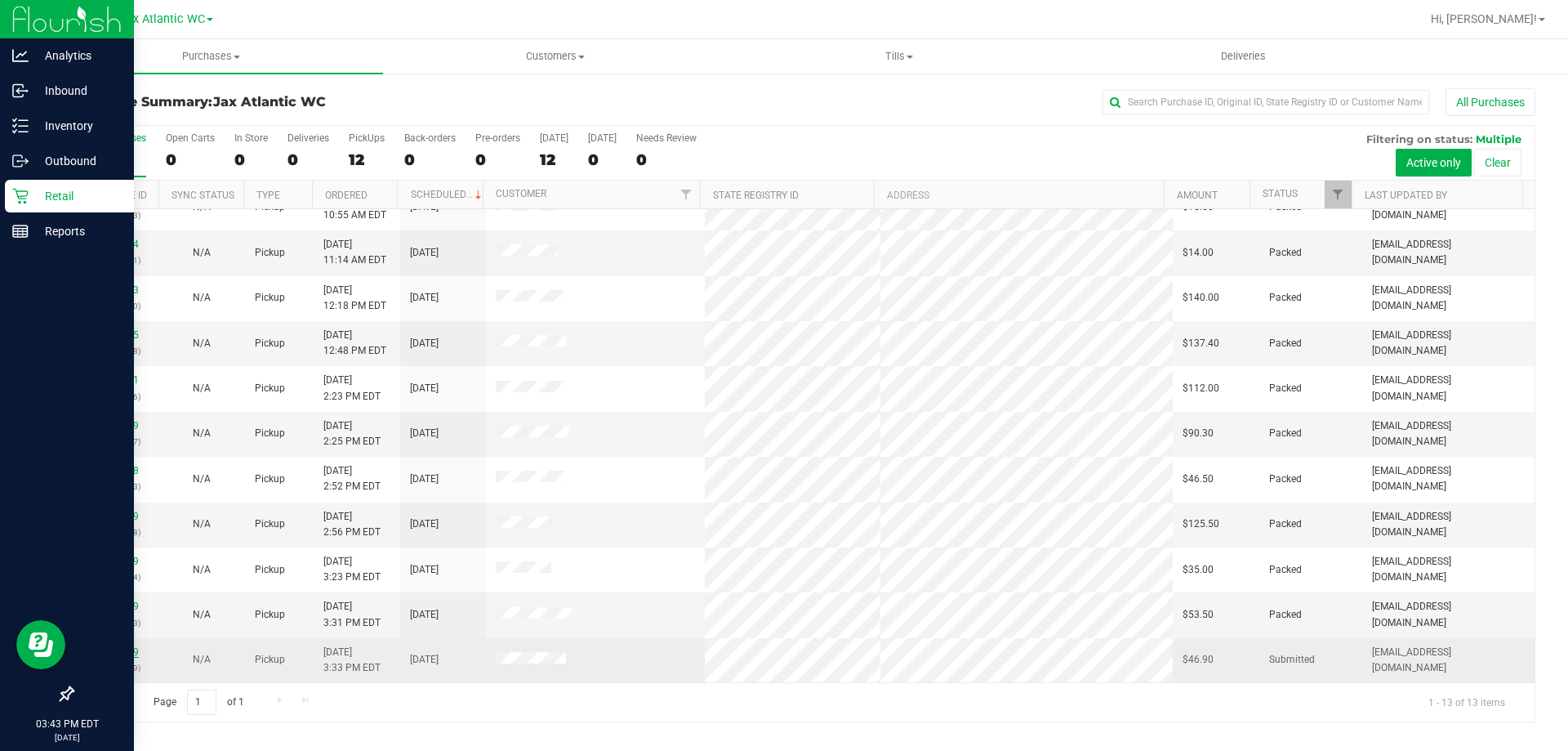
click at [126, 649] on link "11840349" at bounding box center [115, 651] width 46 height 11
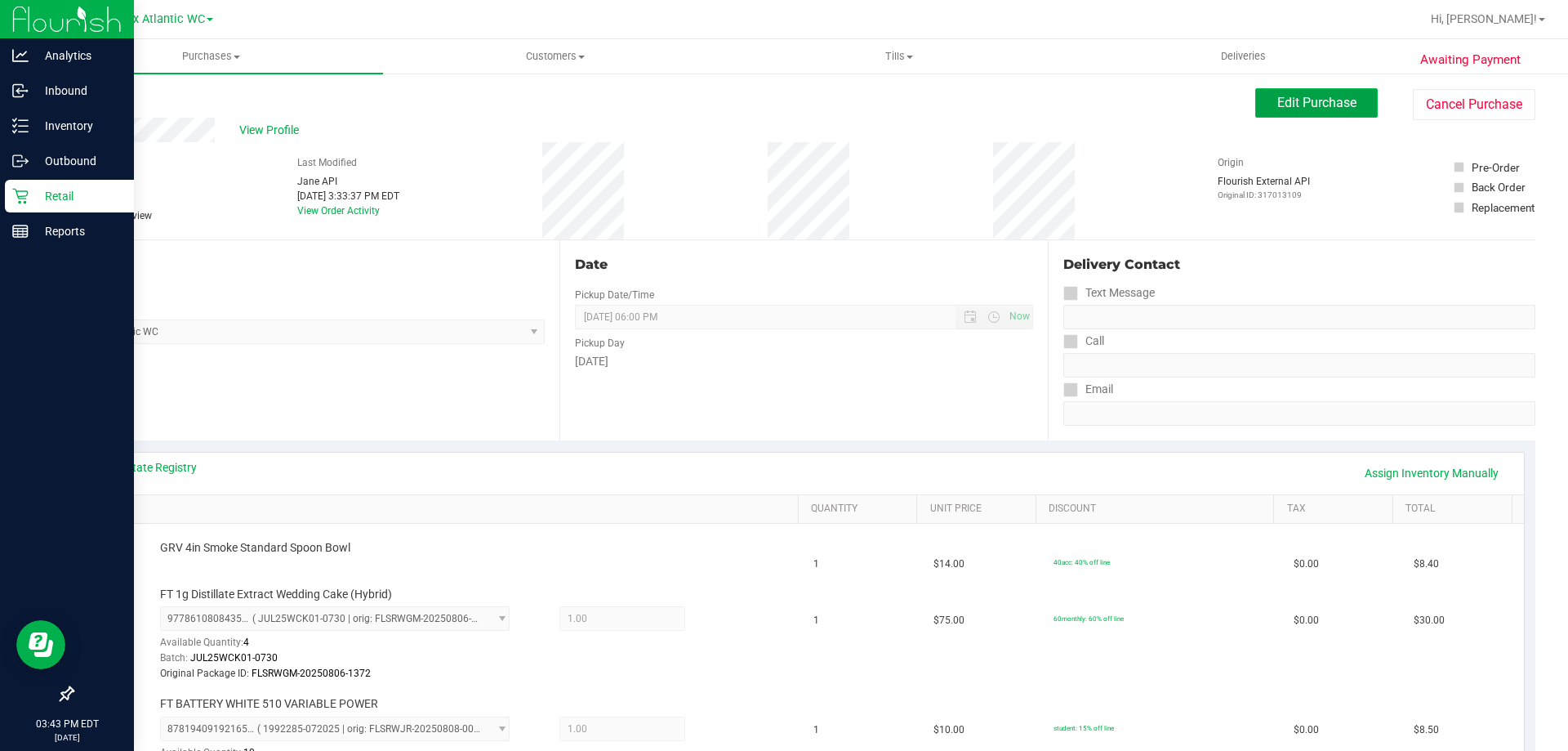
click at [1297, 114] on button "Edit Purchase" at bounding box center [1317, 102] width 123 height 29
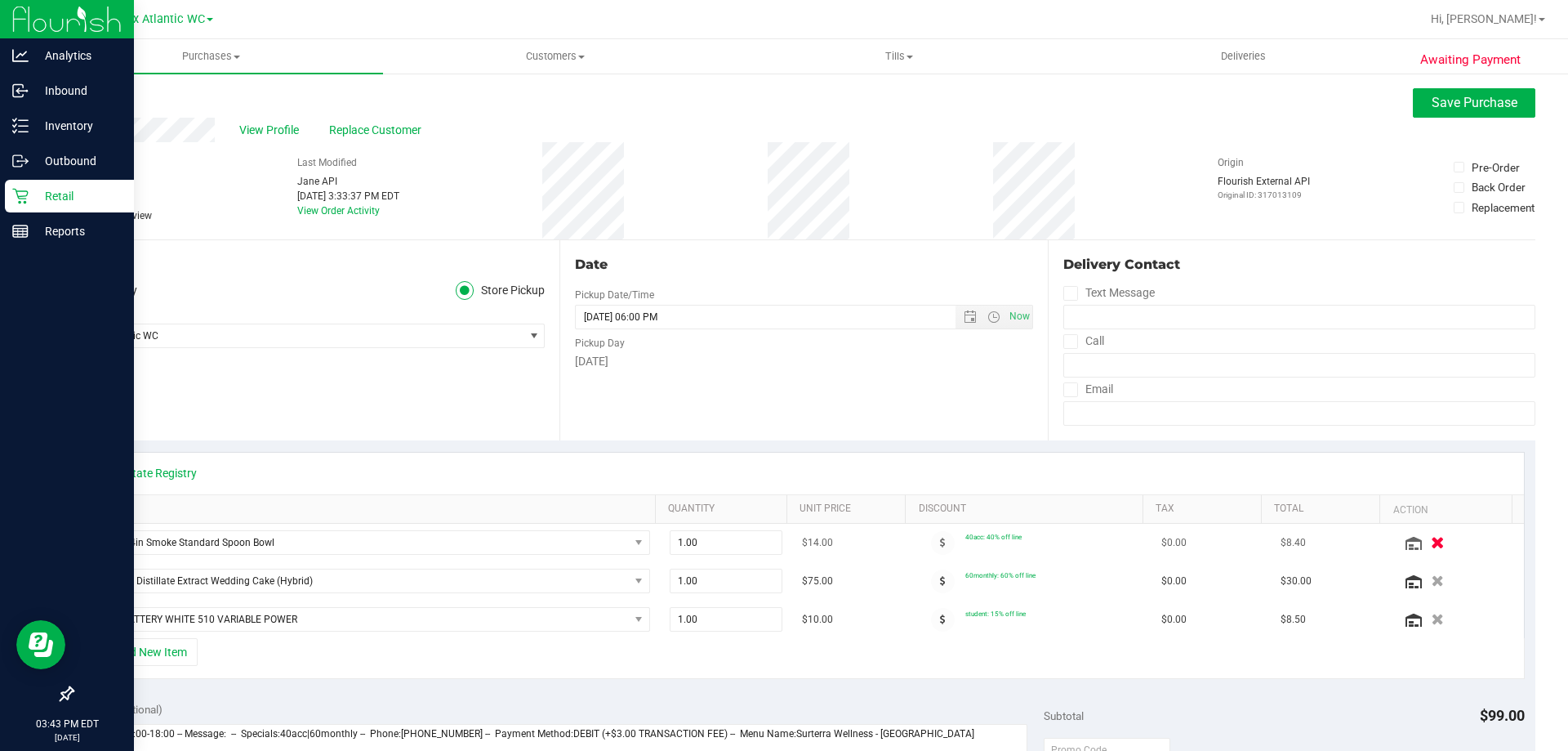
click at [1431, 541] on icon "button" at bounding box center [1438, 543] width 14 height 12
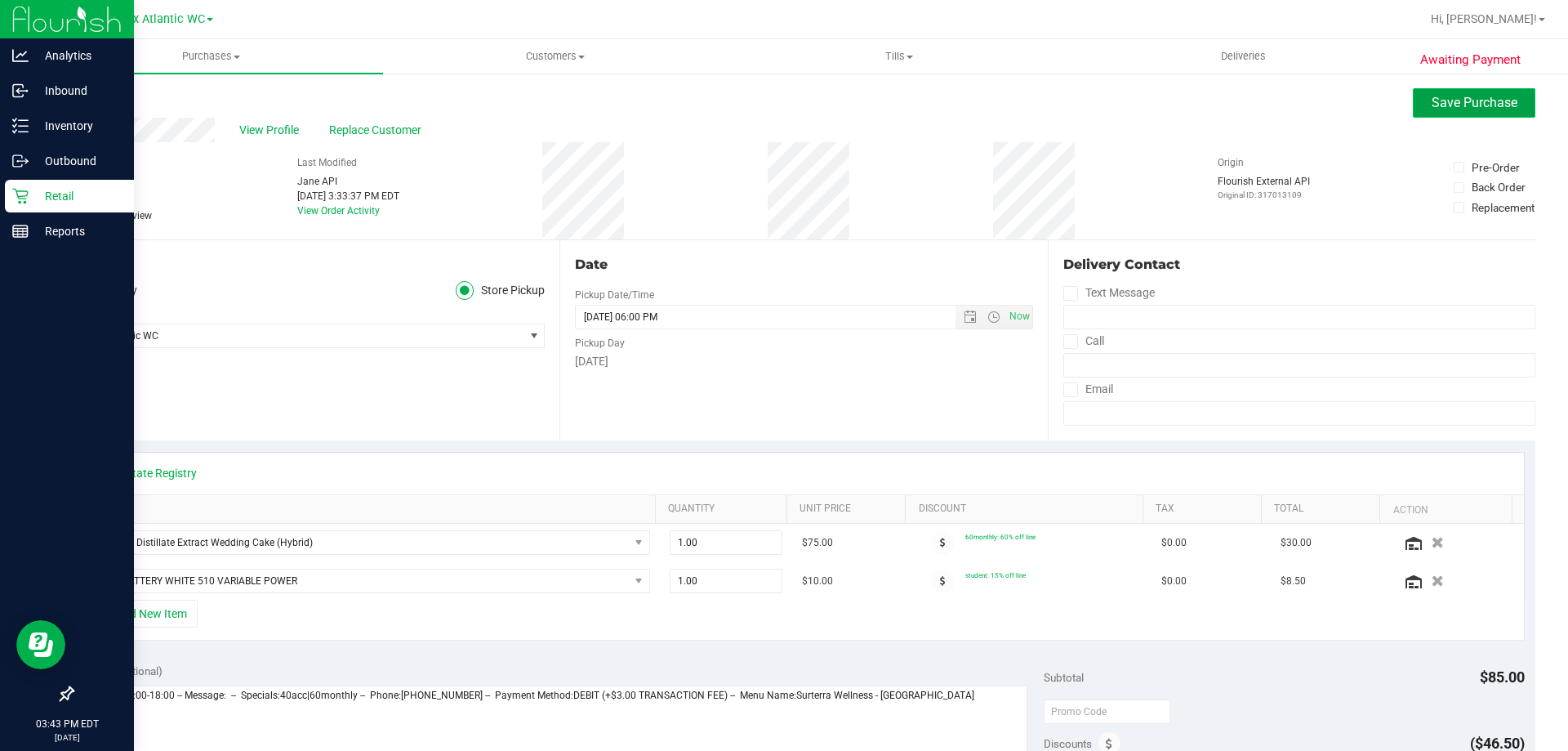
click at [1451, 104] on span "Save Purchase" at bounding box center [1474, 102] width 85 height 16
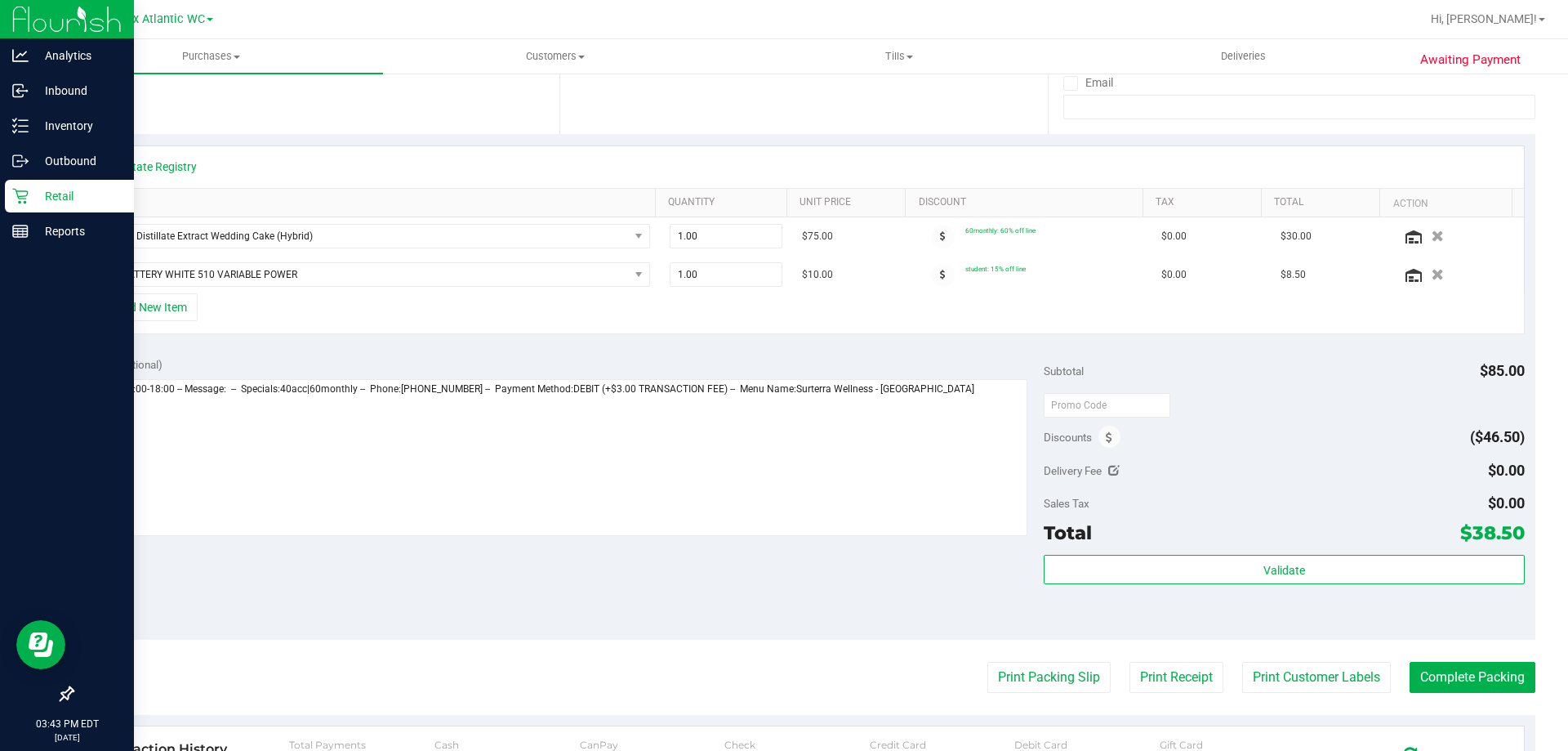
scroll to position [408, 0]
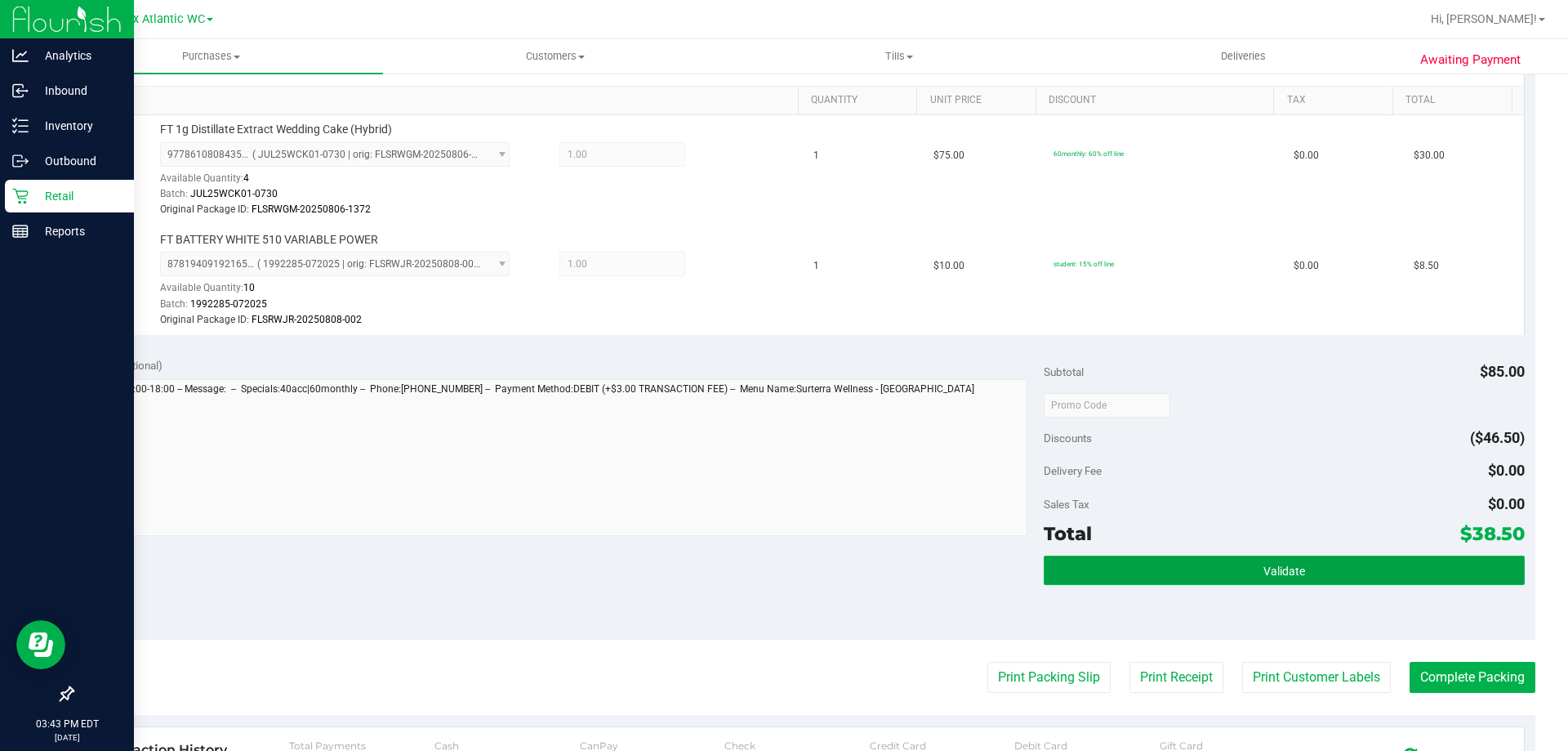
click at [1404, 575] on button "Validate" at bounding box center [1284, 570] width 480 height 29
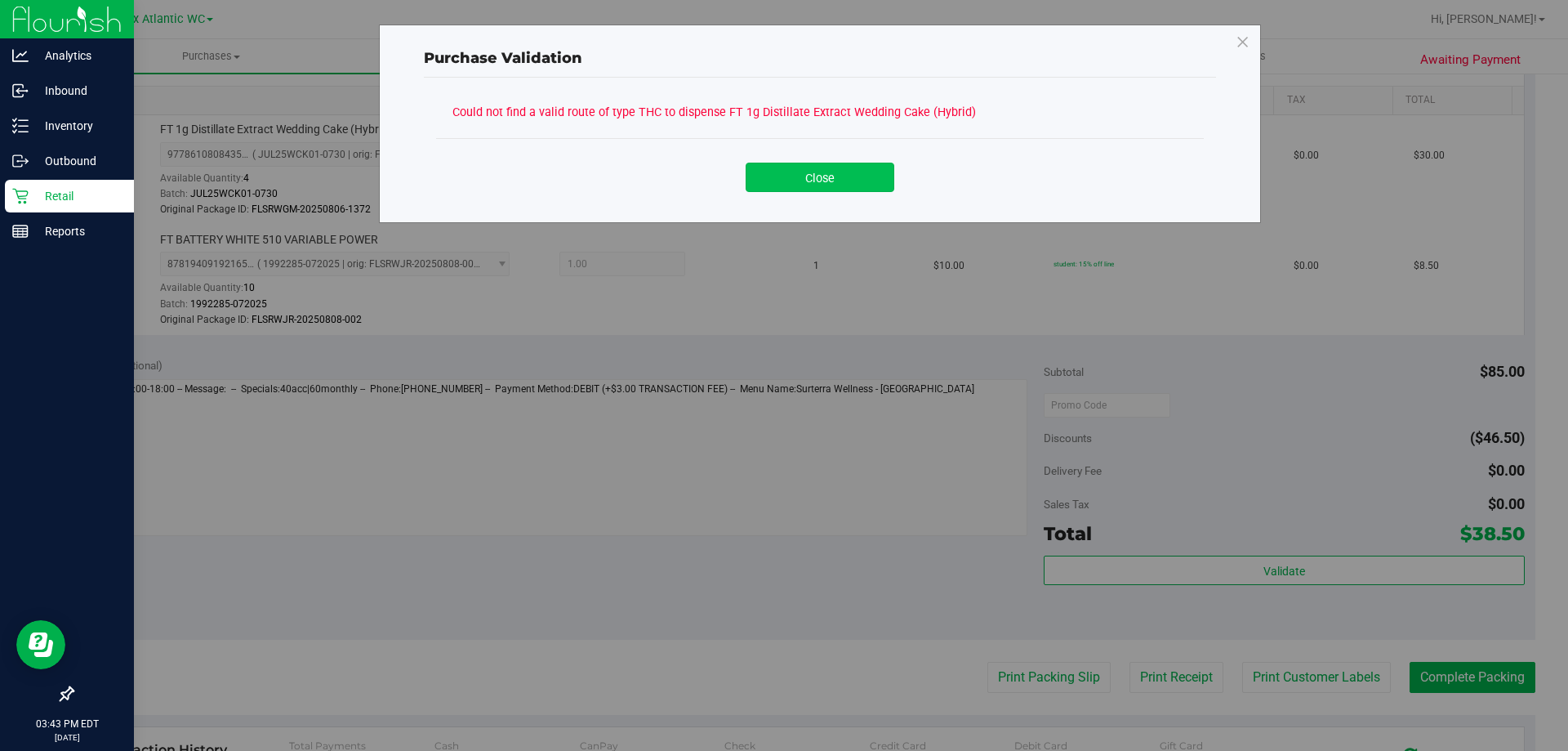
click at [819, 186] on button "Close" at bounding box center [820, 176] width 148 height 29
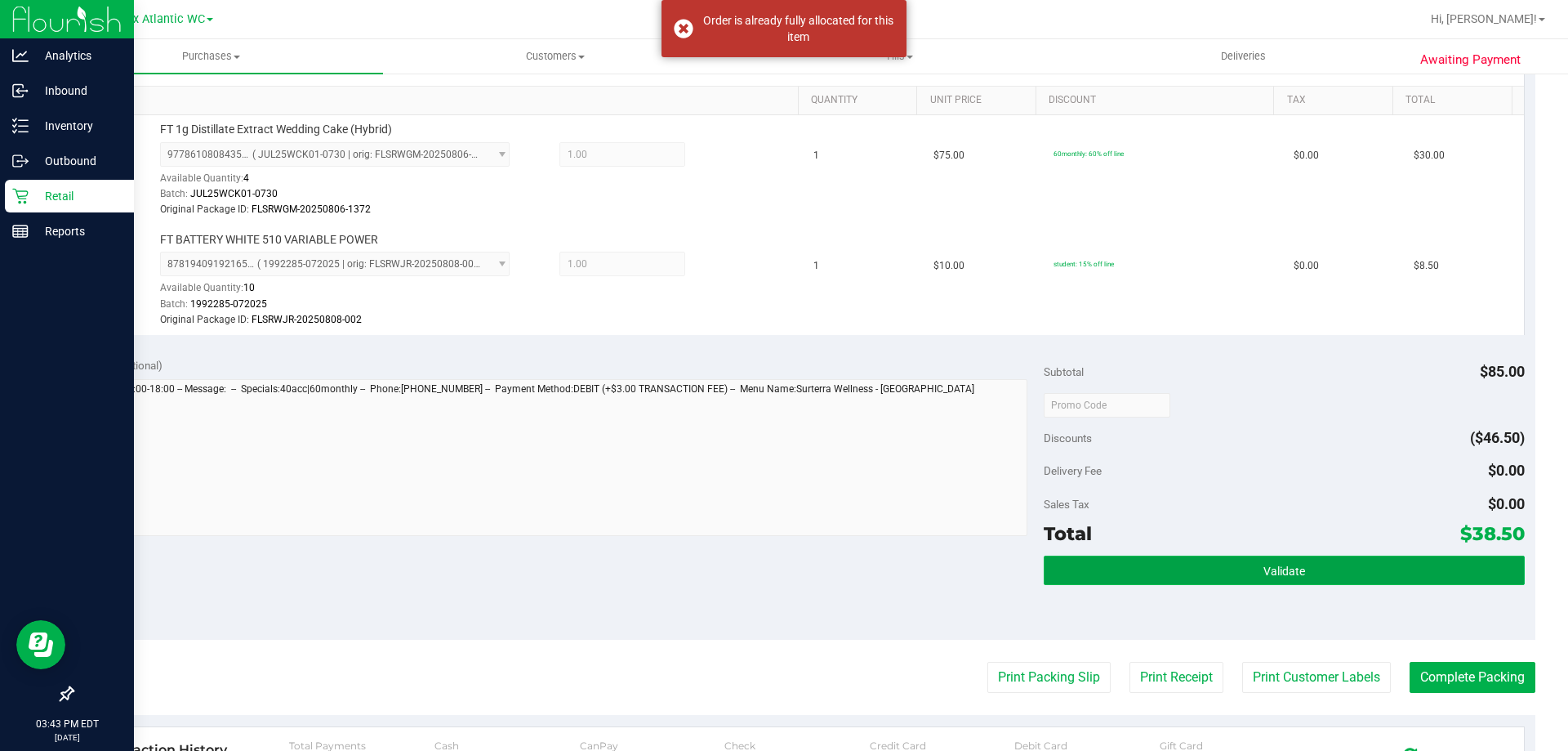
click at [1320, 573] on button "Validate" at bounding box center [1284, 570] width 480 height 29
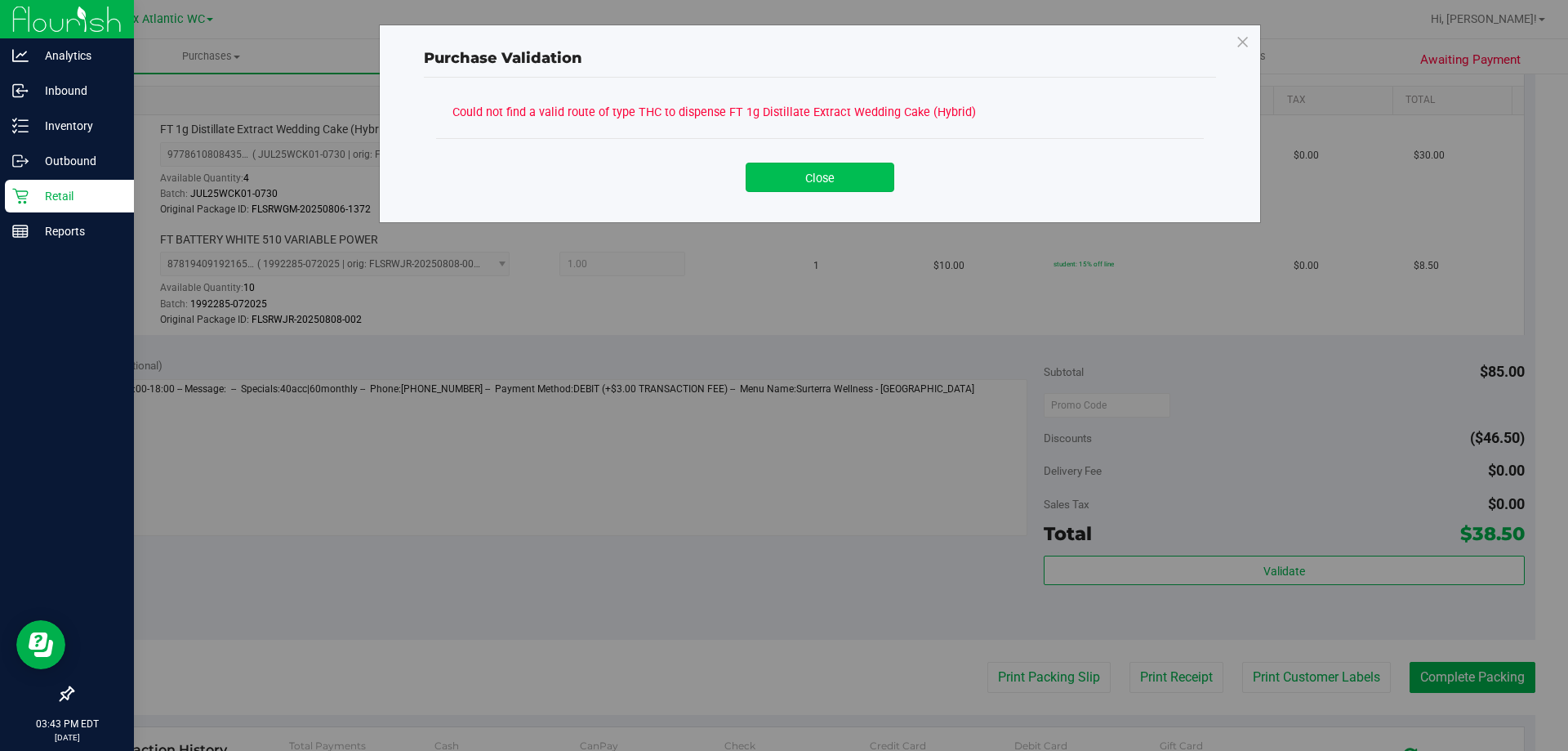
click at [812, 176] on button "Close" at bounding box center [820, 176] width 148 height 29
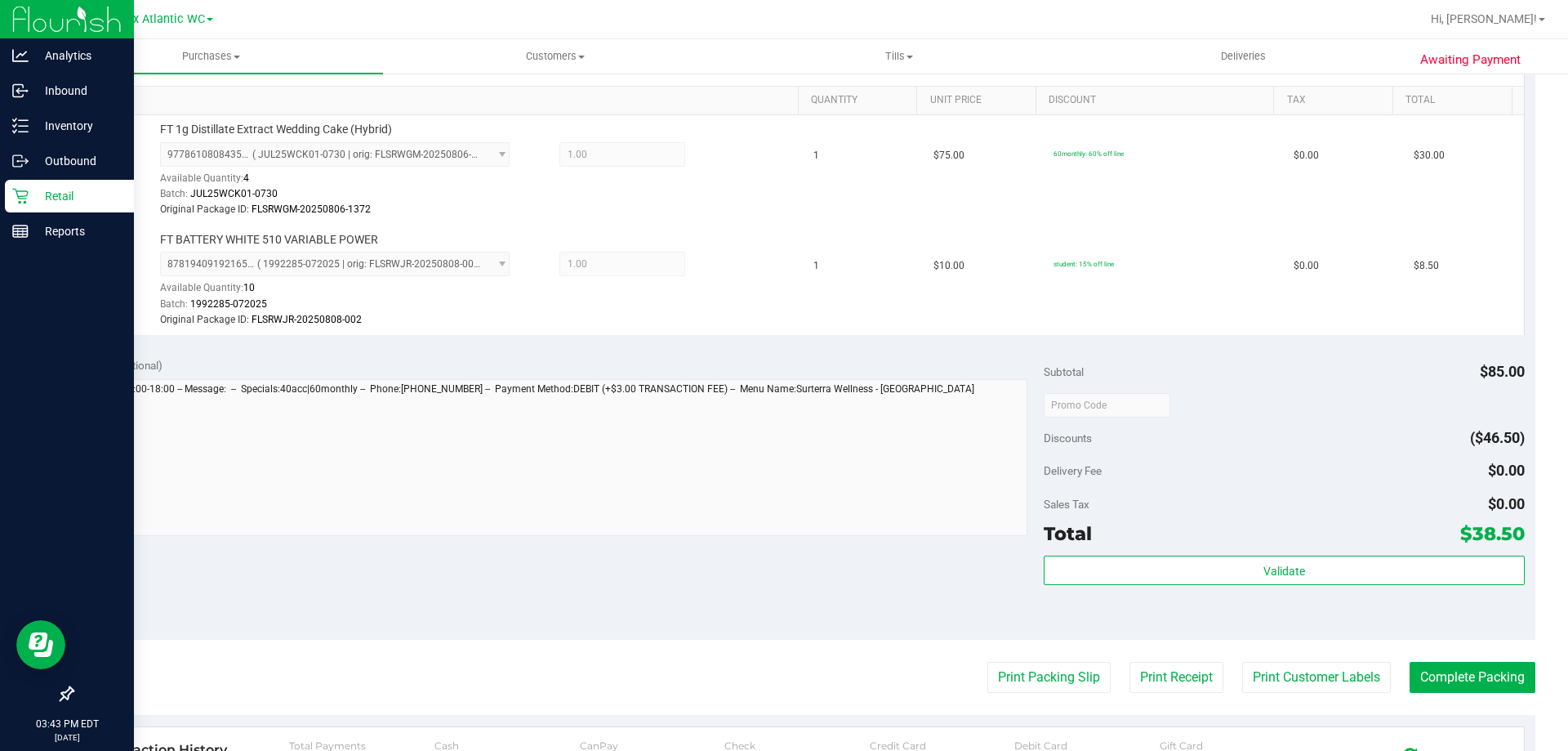
scroll to position [245, 0]
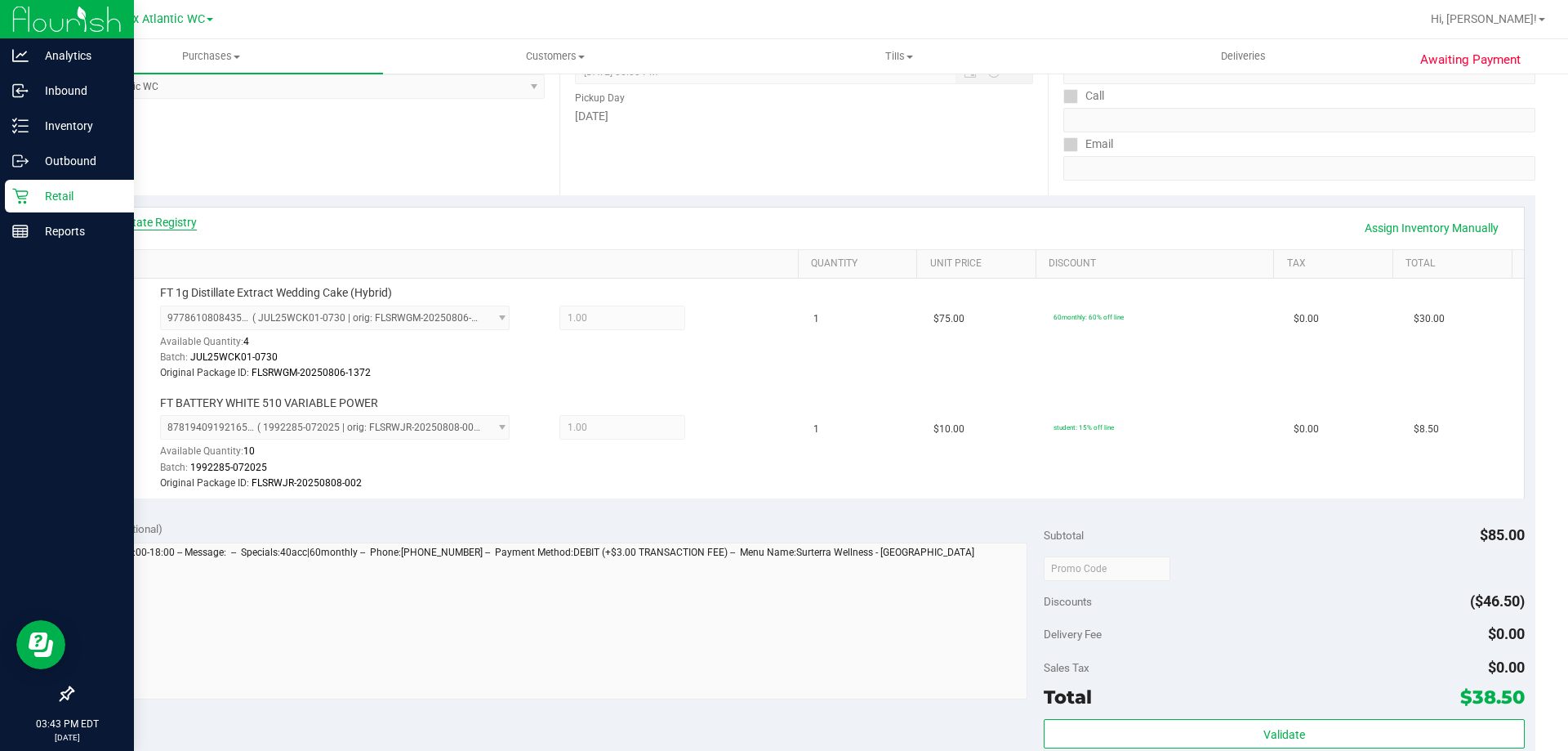
click at [153, 219] on link "View State Registry" at bounding box center [147, 222] width 98 height 16
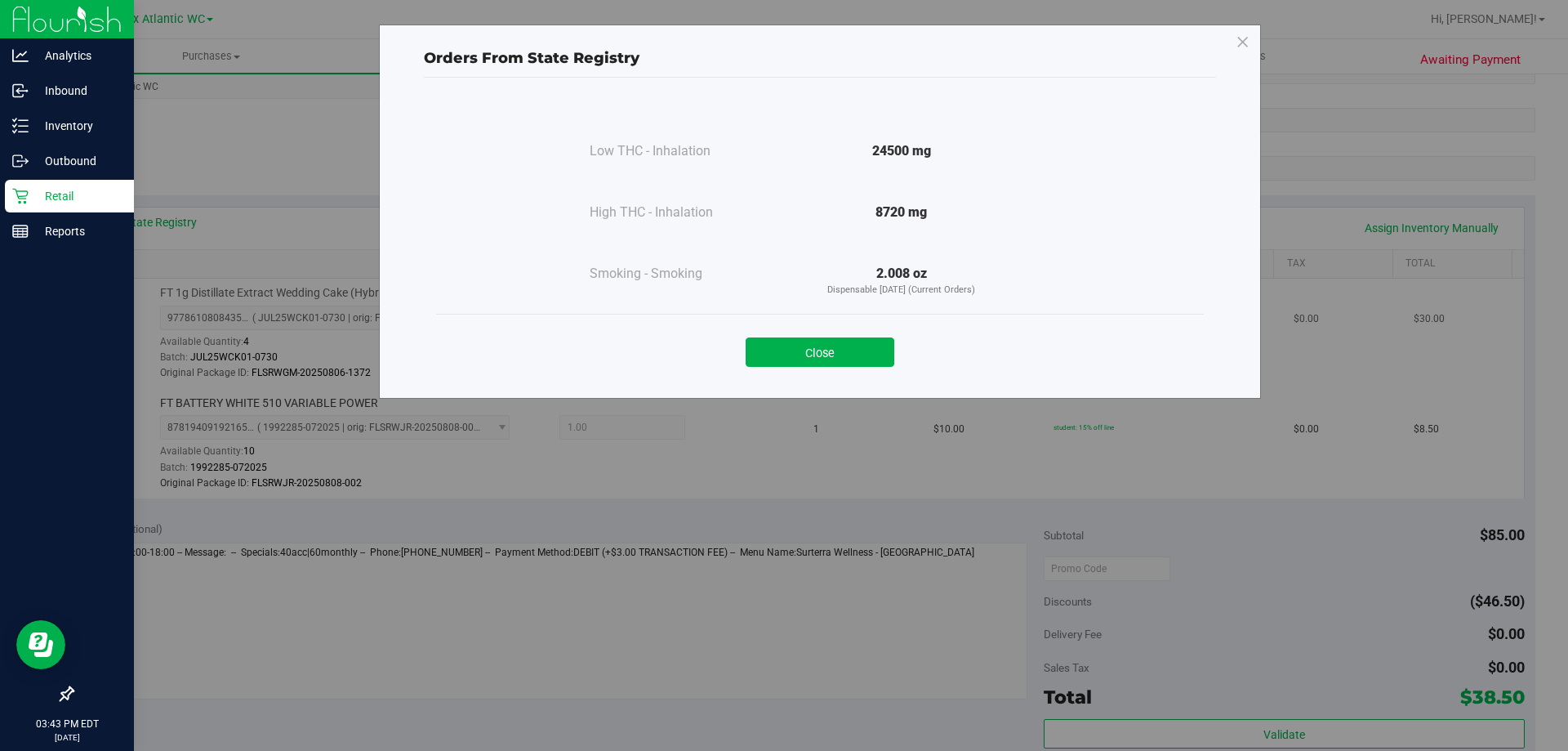
click at [865, 357] on button "Close" at bounding box center [820, 351] width 148 height 29
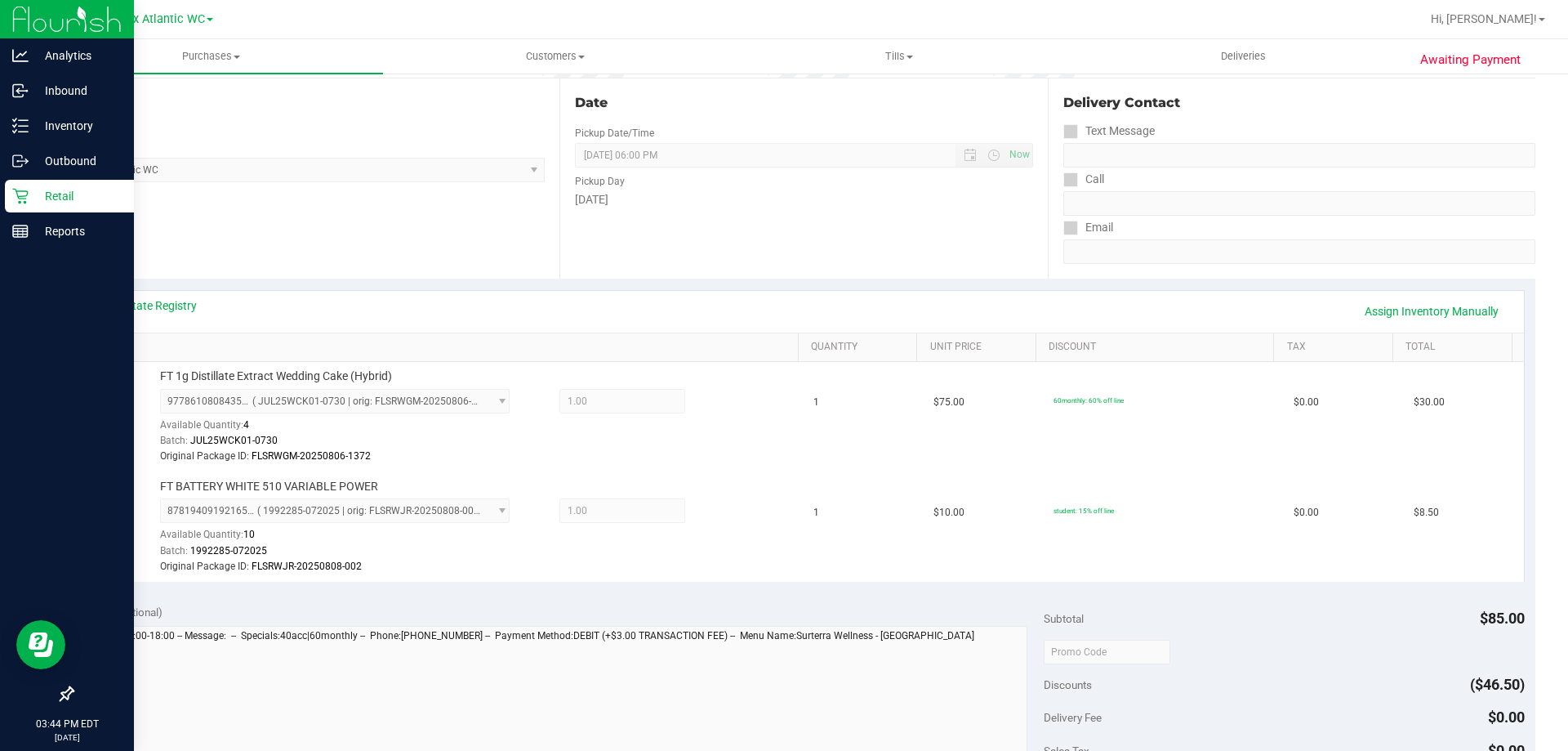
scroll to position [0, 0]
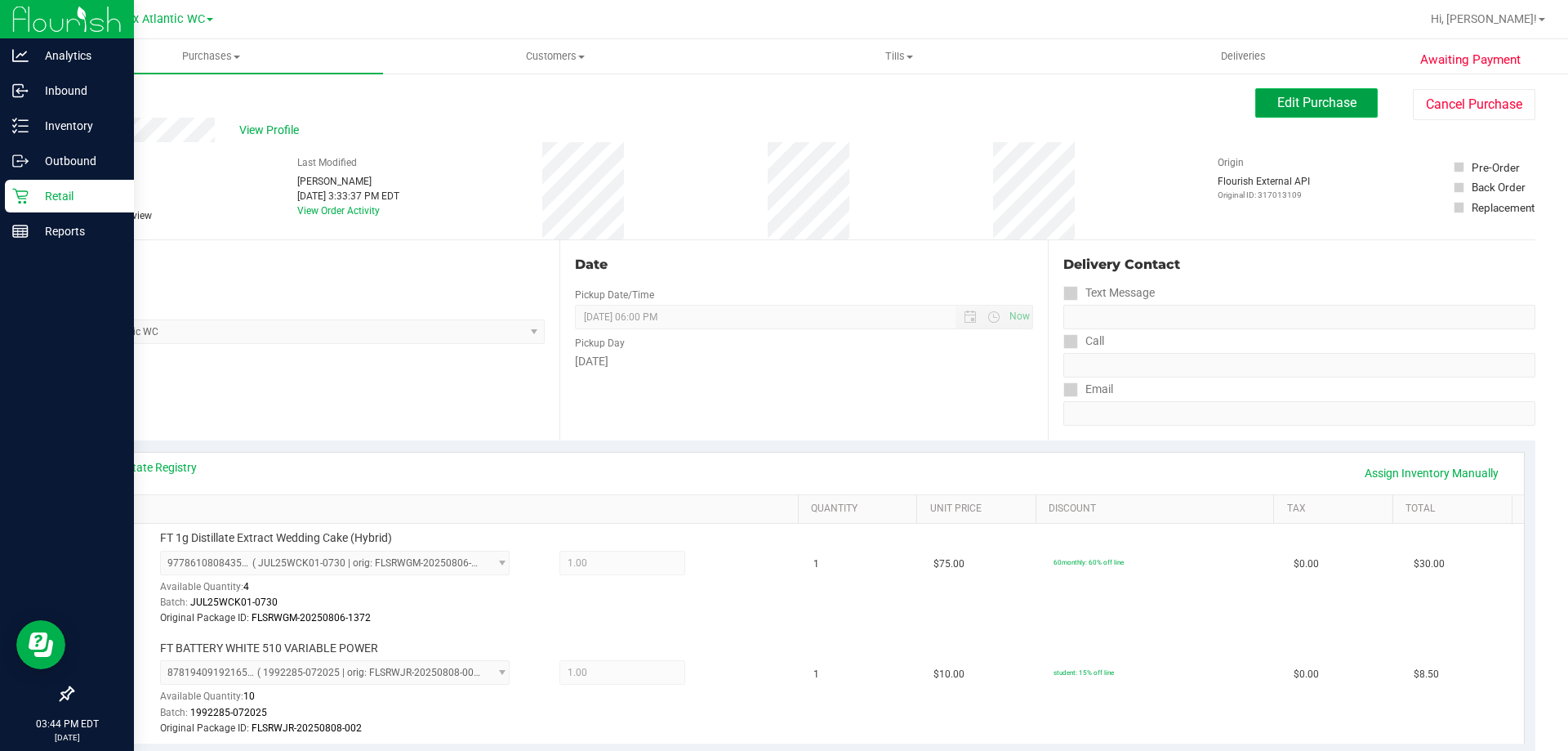
click at [1350, 107] on button "Edit Purchase" at bounding box center [1317, 102] width 123 height 29
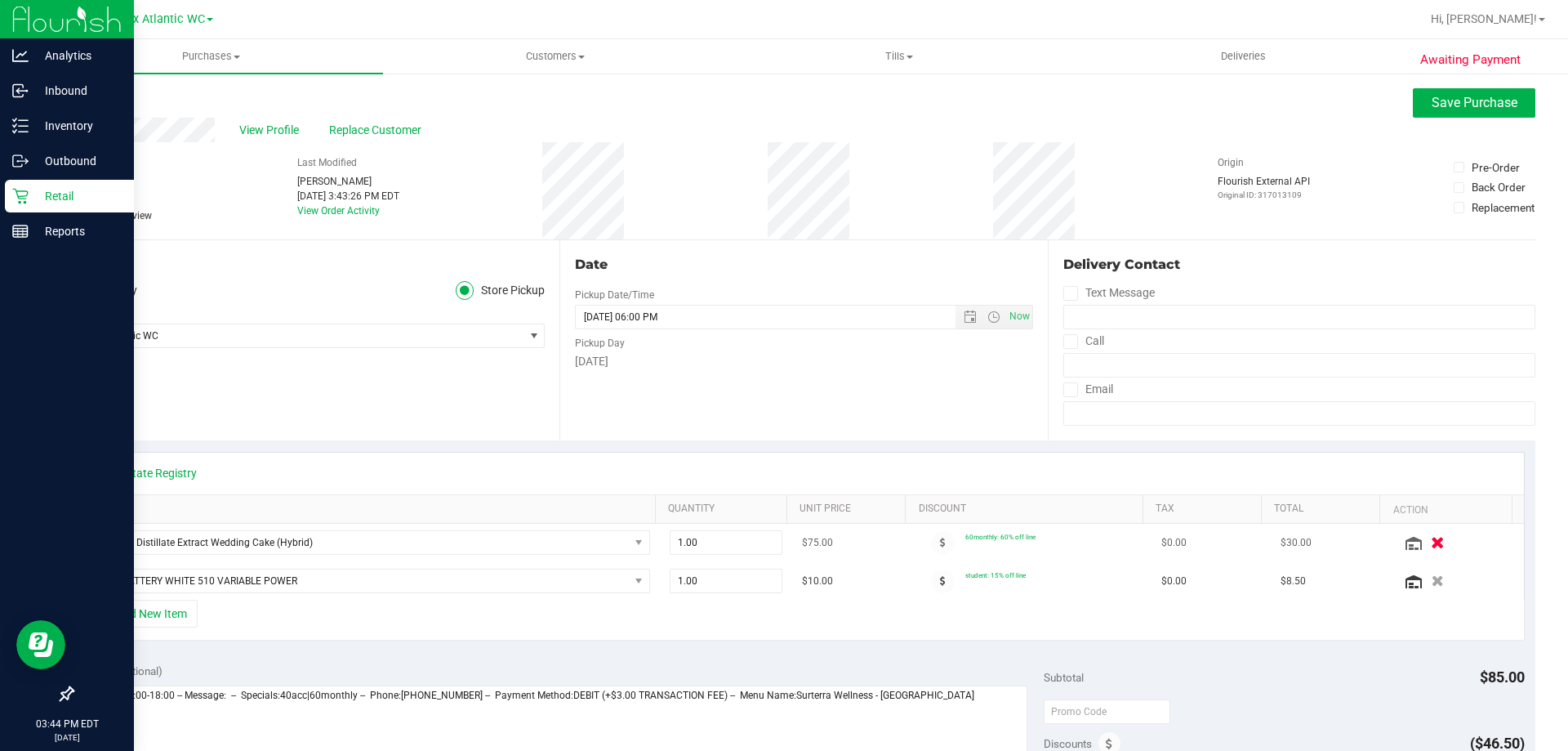
click at [1431, 544] on icon "button" at bounding box center [1438, 543] width 14 height 12
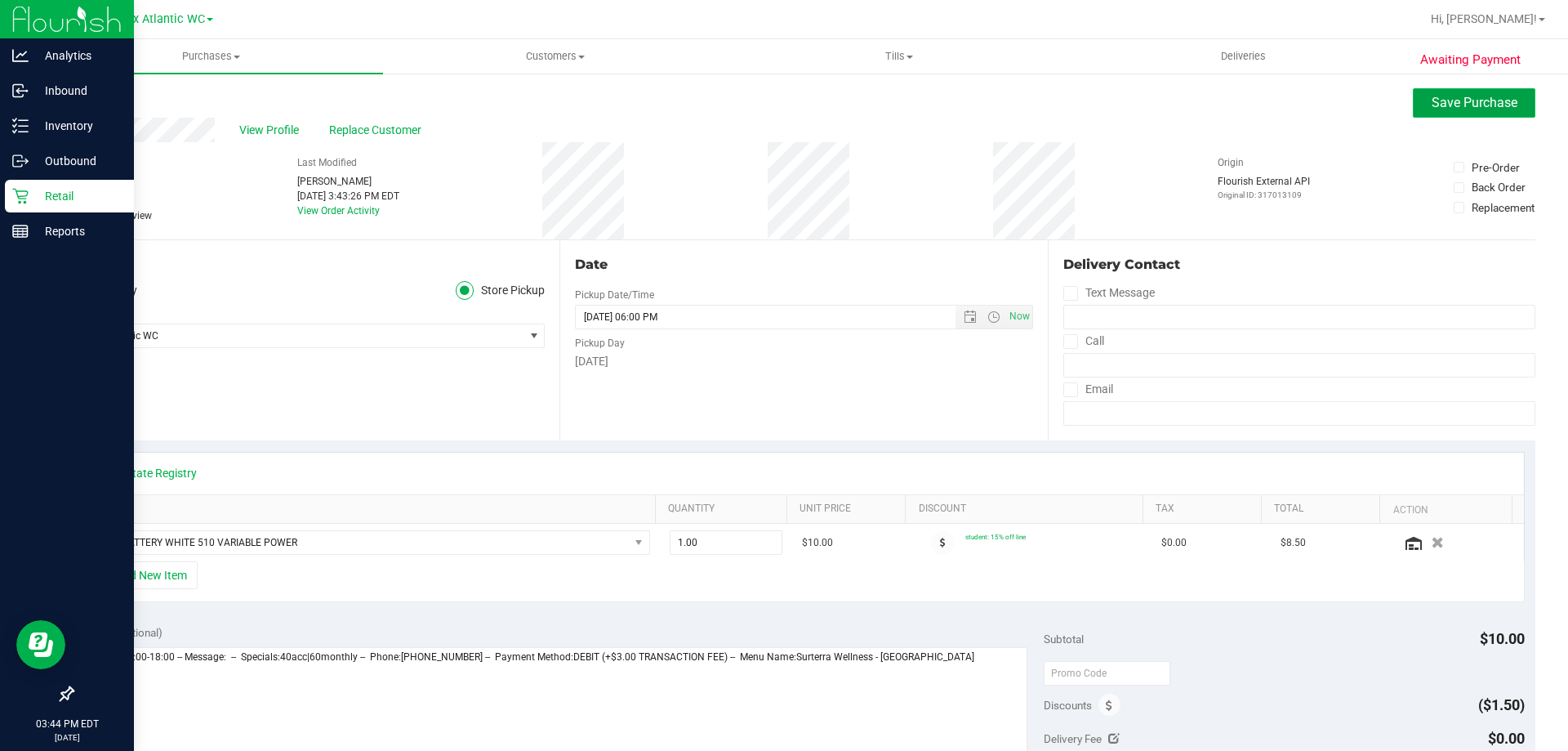
click at [1454, 106] on span "Save Purchase" at bounding box center [1474, 102] width 85 height 16
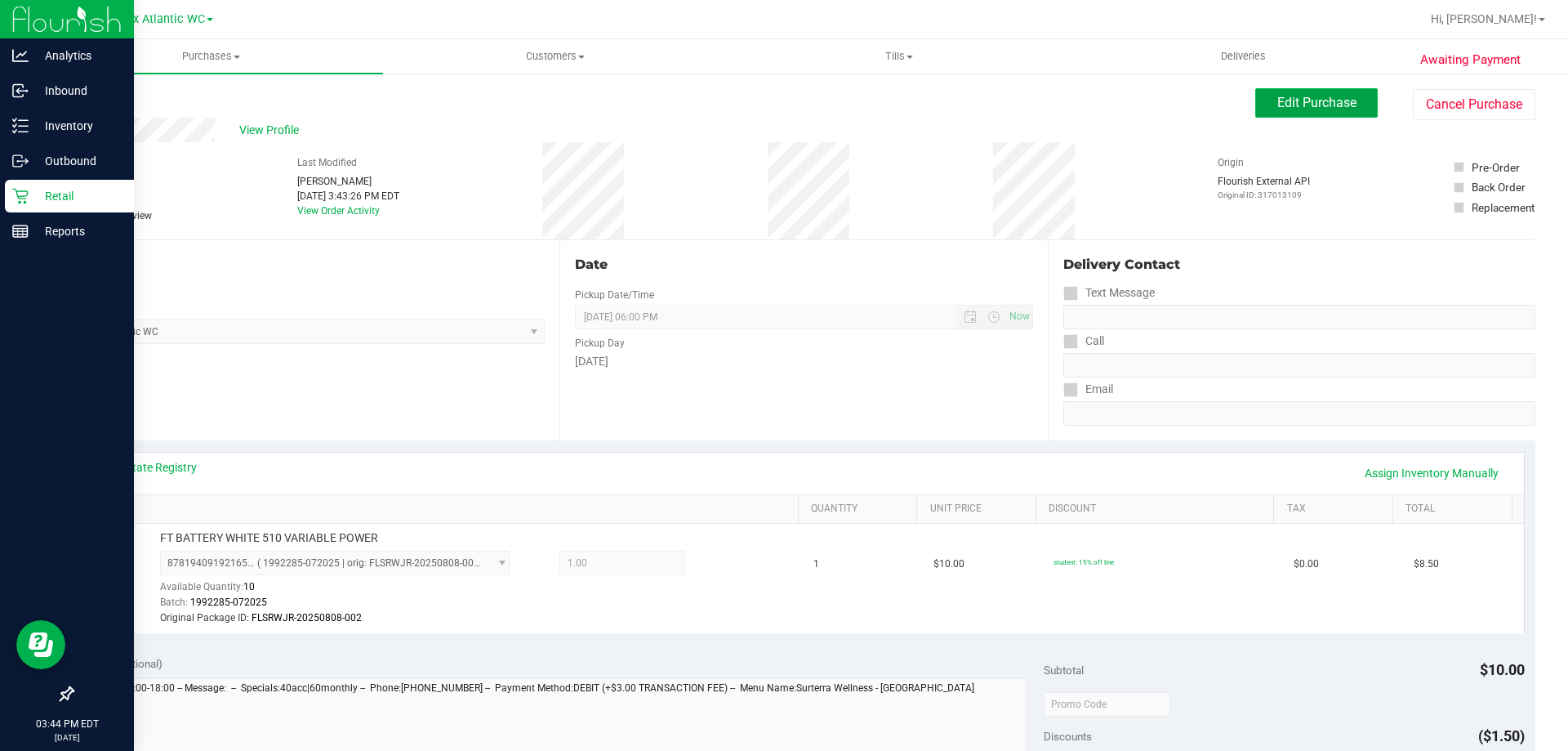
click at [1331, 100] on span "Edit Purchase" at bounding box center [1317, 102] width 79 height 16
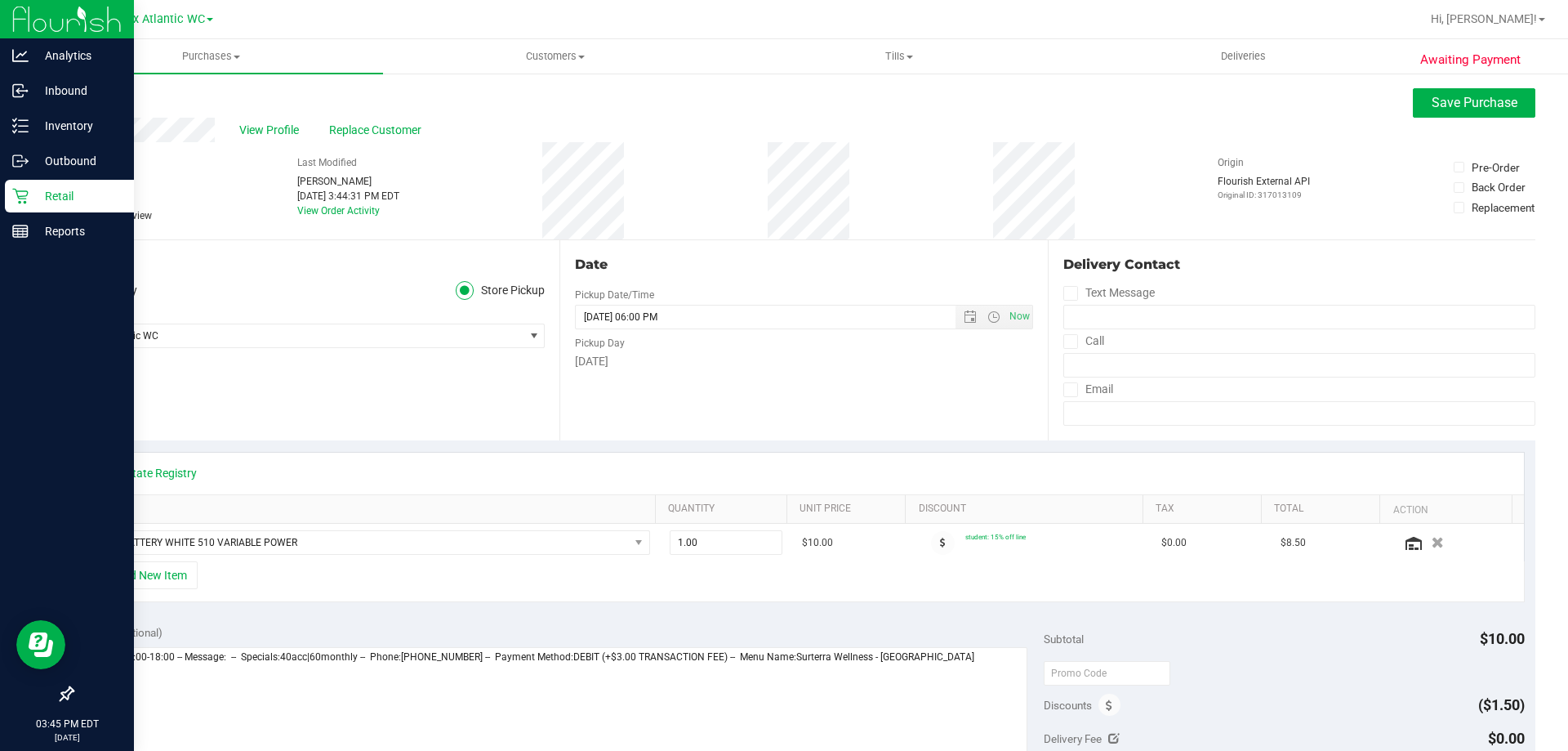
click at [1426, 122] on div "View Profile Replace Customer" at bounding box center [804, 130] width 1464 height 24
click at [1426, 94] on button "Save Purchase" at bounding box center [1474, 102] width 123 height 29
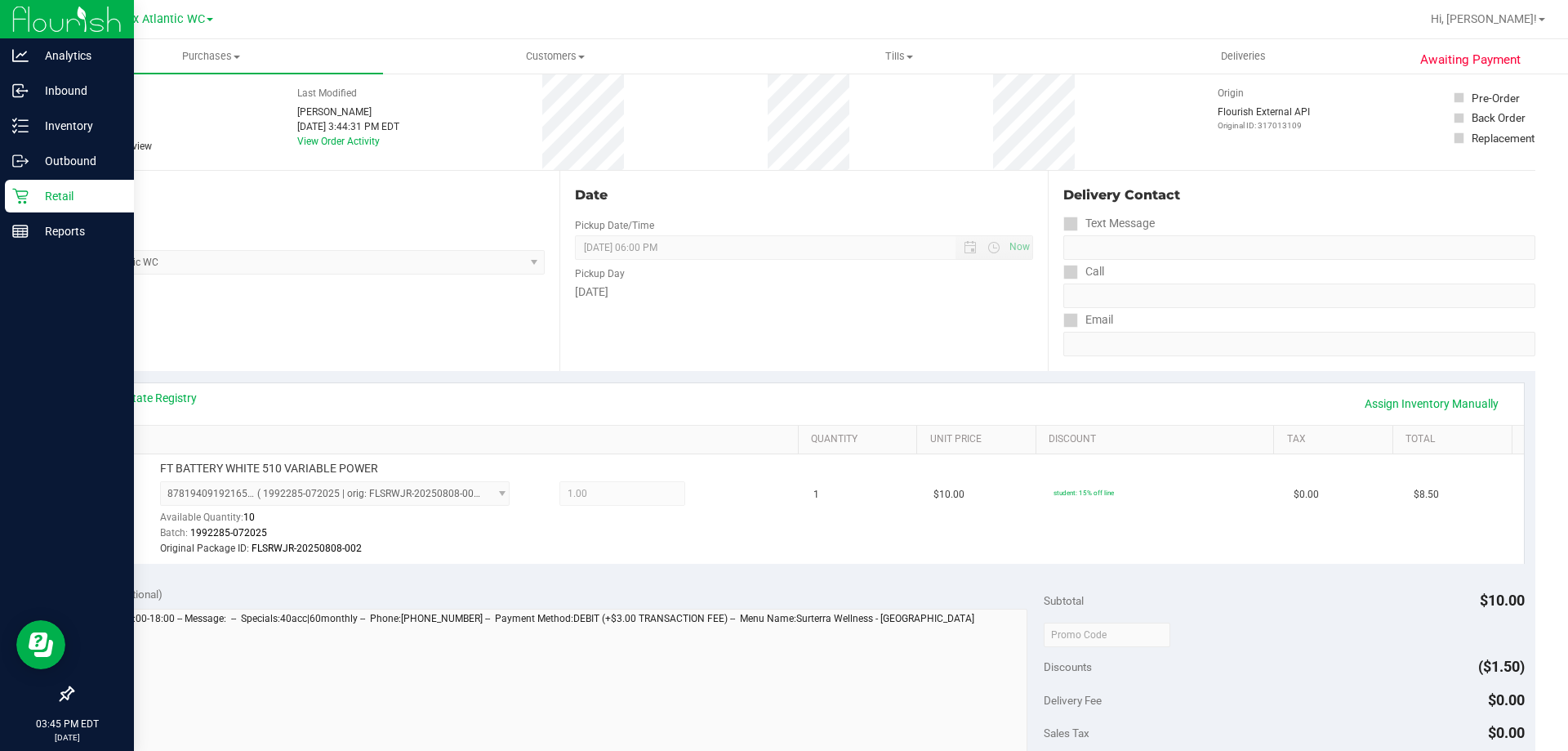
scroll to position [327, 0]
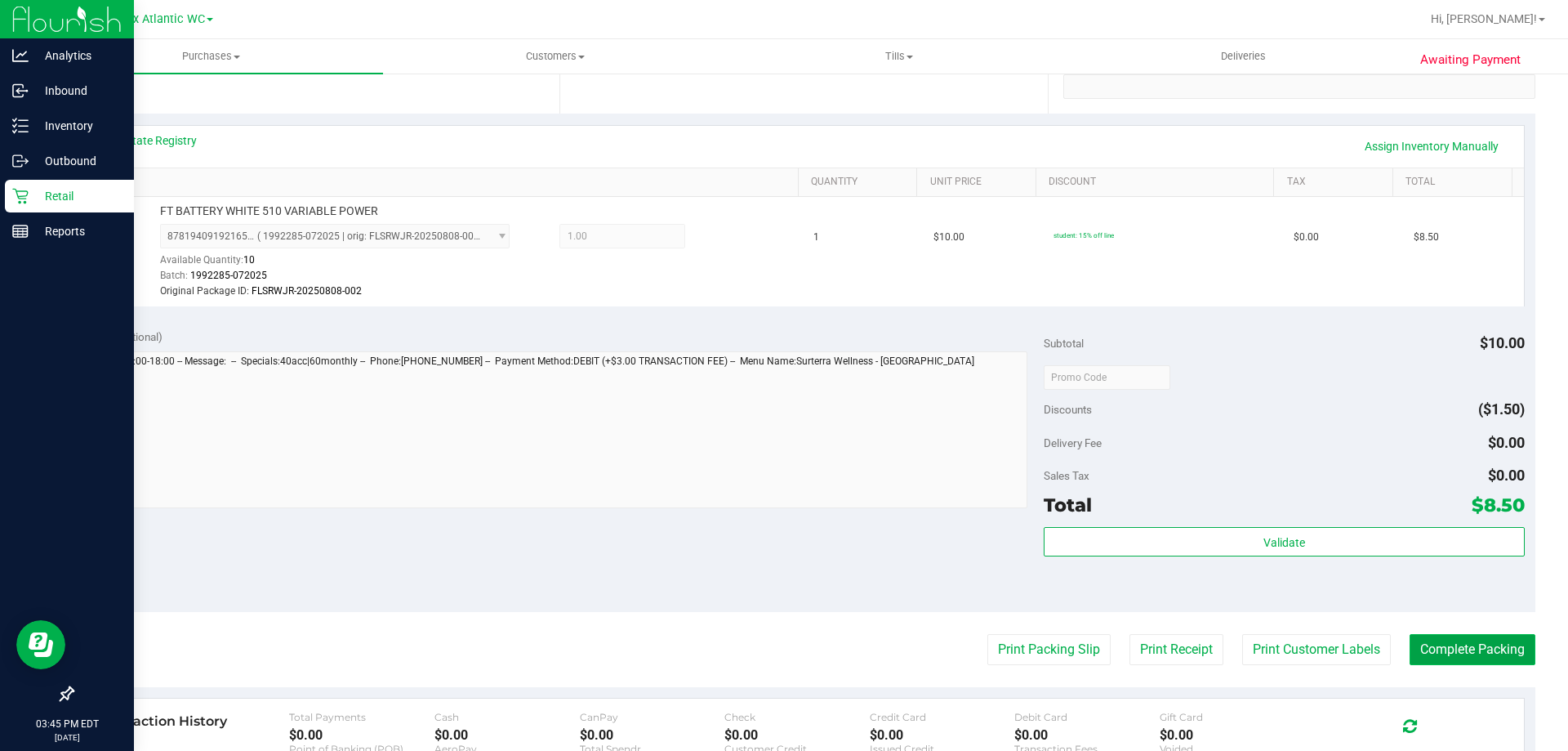
click at [1441, 649] on button "Complete Packing" at bounding box center [1472, 649] width 126 height 31
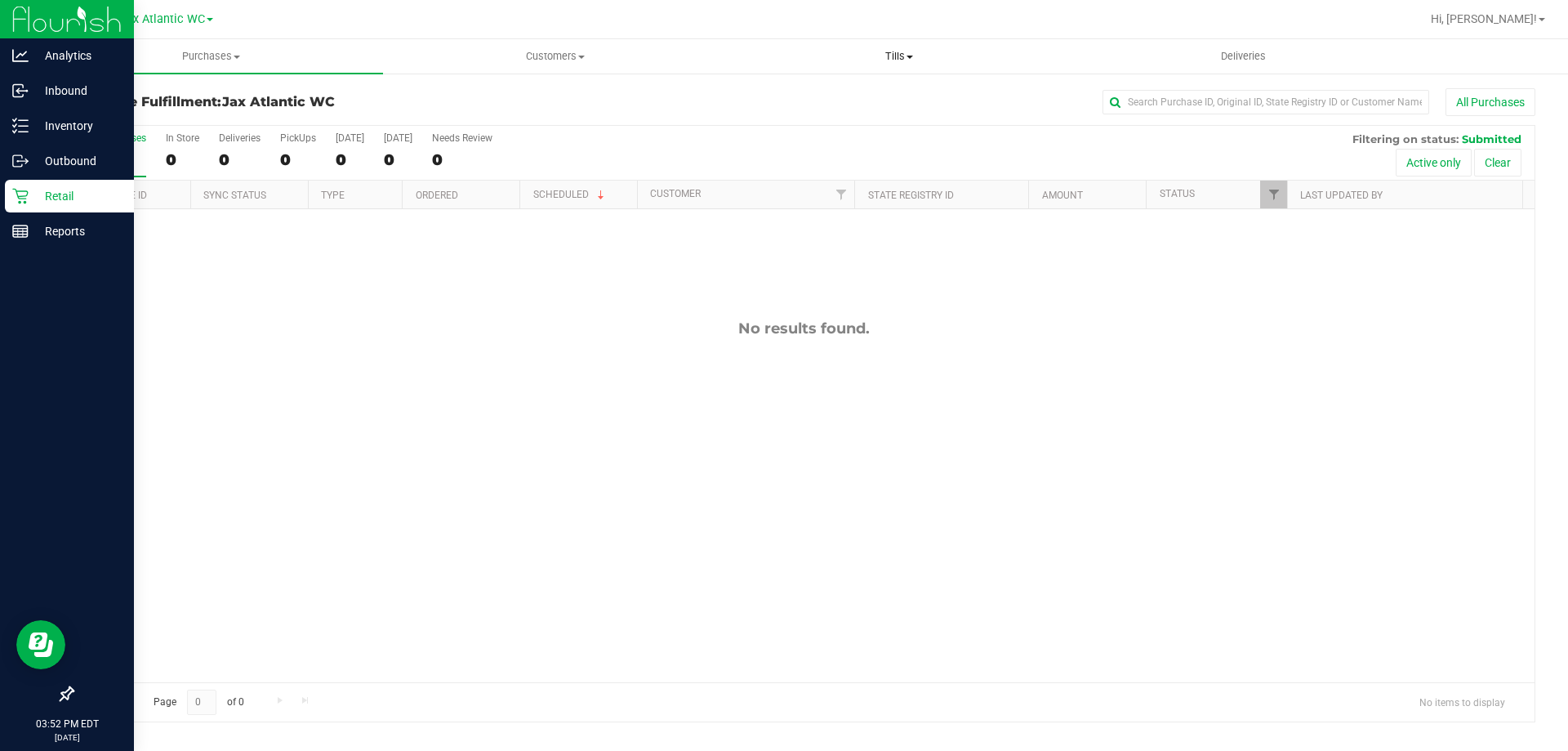
click at [907, 56] on span at bounding box center [909, 56] width 7 height 3
click at [873, 104] on li "Manage tills" at bounding box center [899, 99] width 343 height 20
